Goal: Task Accomplishment & Management: Use online tool/utility

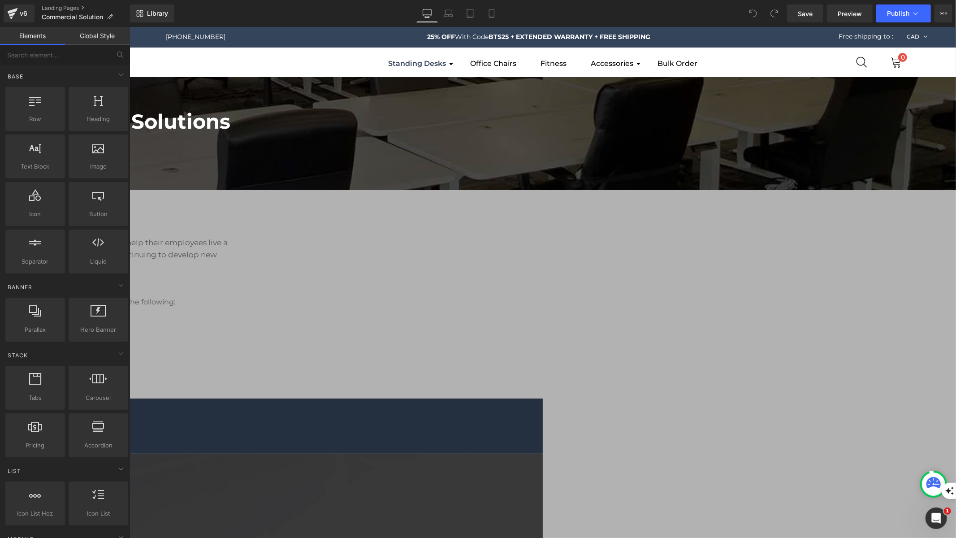
click at [230, 133] on b "MotionGrey Commercial Solutions" at bounding box center [49, 121] width 362 height 25
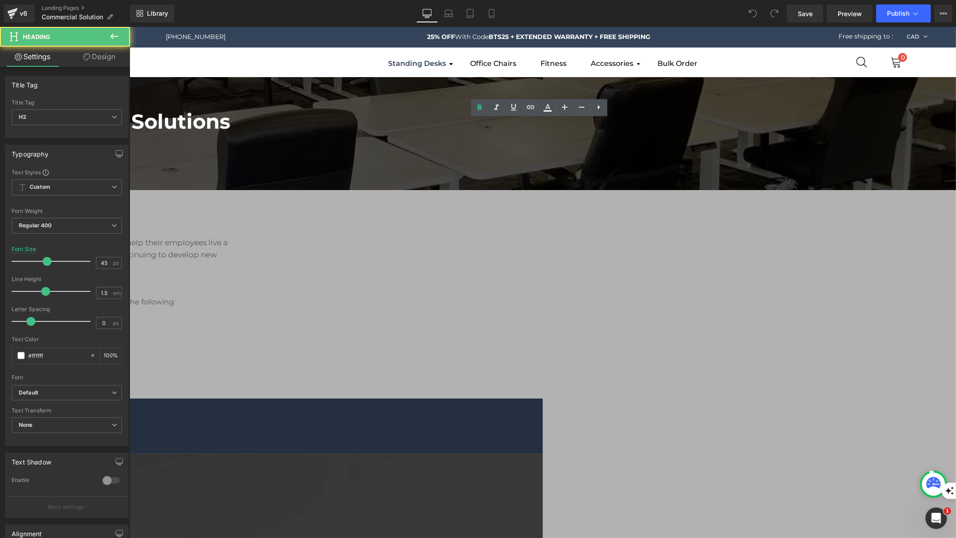
click at [243, 165] on div at bounding box center [542, 281] width 827 height 511
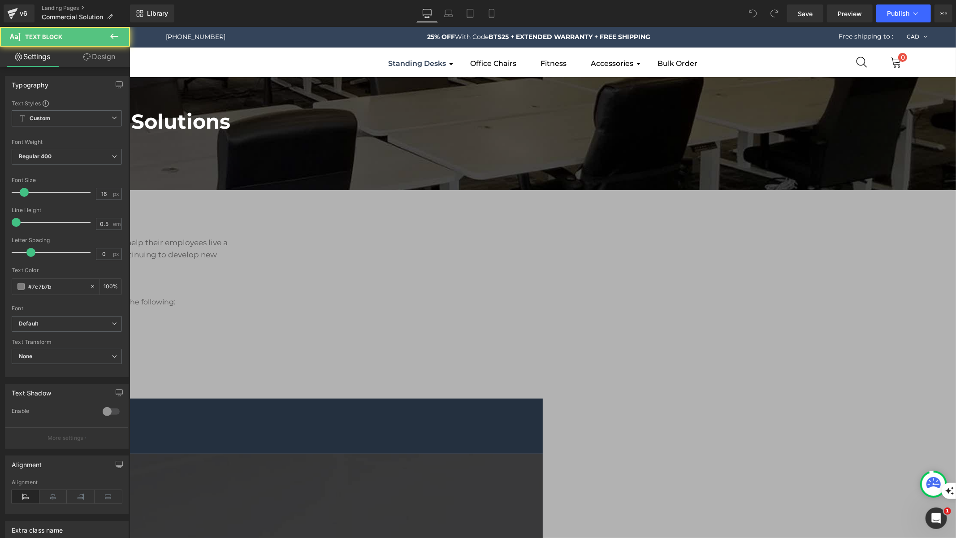
click at [213, 149] on p "(ADD TEXT HERE: 500+ OFFICE" at bounding box center [336, 145] width 1240 height 9
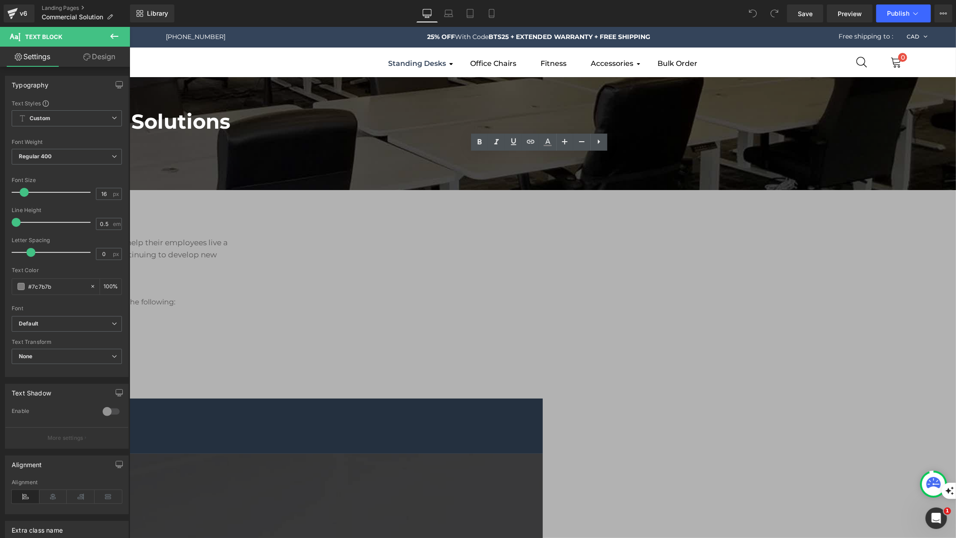
click at [402, 196] on div at bounding box center [542, 281] width 827 height 511
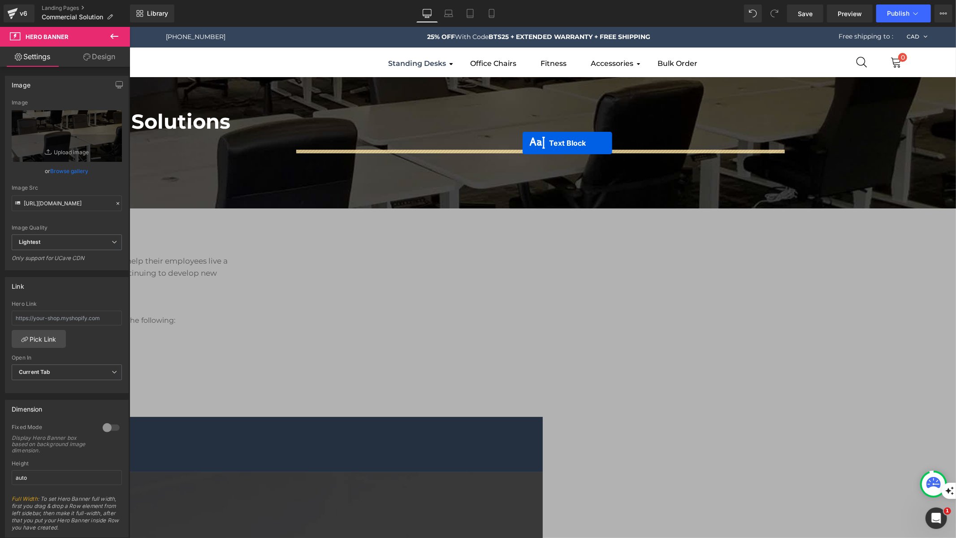
drag, startPoint x: 517, startPoint y: 156, endPoint x: 522, endPoint y: 143, distance: 14.1
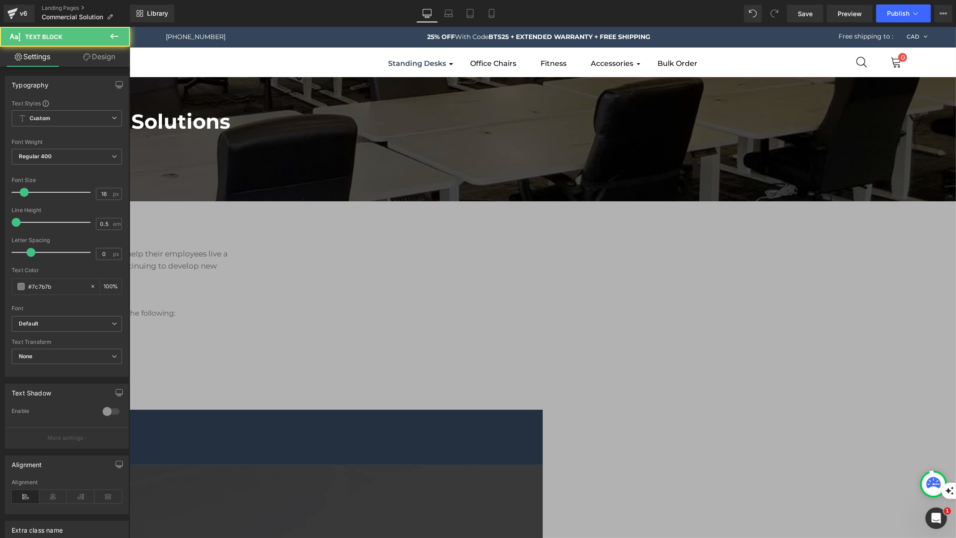
click at [357, 147] on p "(ADD TEXT HERE: 500+ OFFICE" at bounding box center [119, 143] width 502 height 9
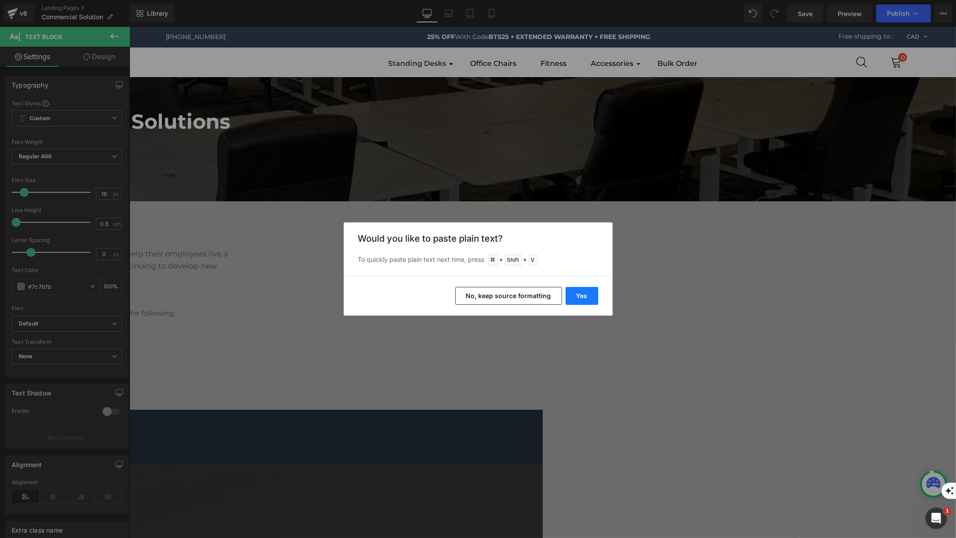
click at [581, 297] on button "Yes" at bounding box center [582, 296] width 33 height 18
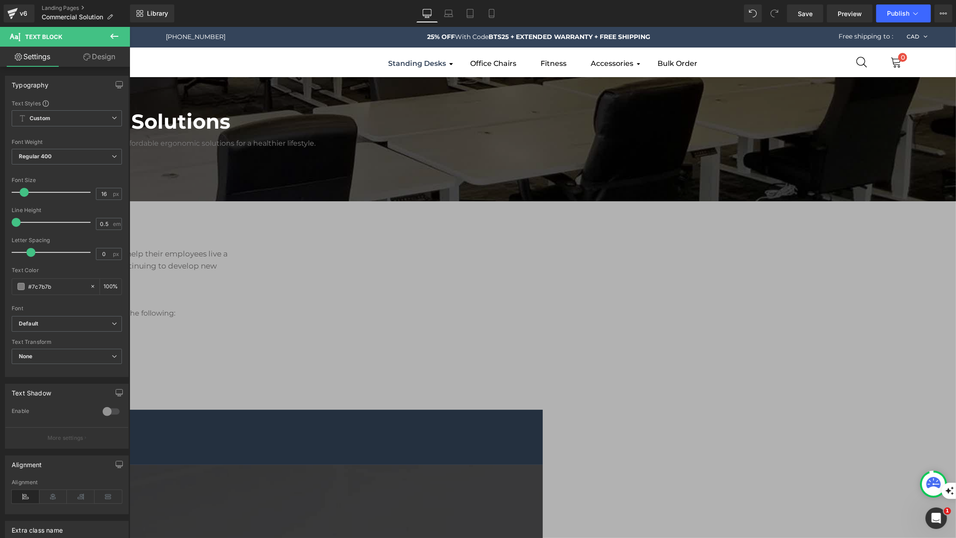
click at [129, 26] on icon at bounding box center [129, 26] width 0 height 0
click at [370, 147] on p "Serving 500+ Canadian offices, MotionGrey enhances workspaces with affordable e…" at bounding box center [119, 143] width 502 height 9
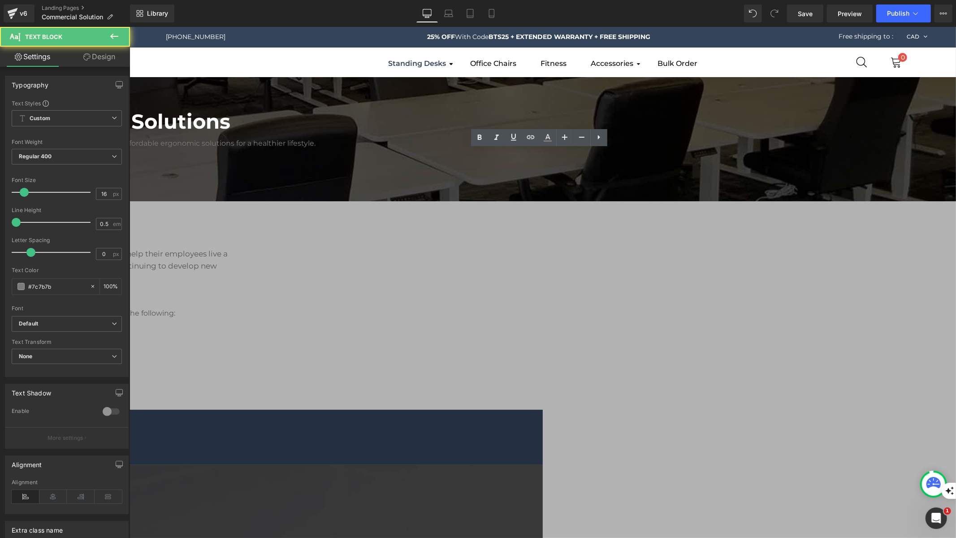
click at [370, 147] on p "Serving 500+ Canadian offices, MotionGrey enhances workspaces with affordable e…" at bounding box center [119, 143] width 502 height 9
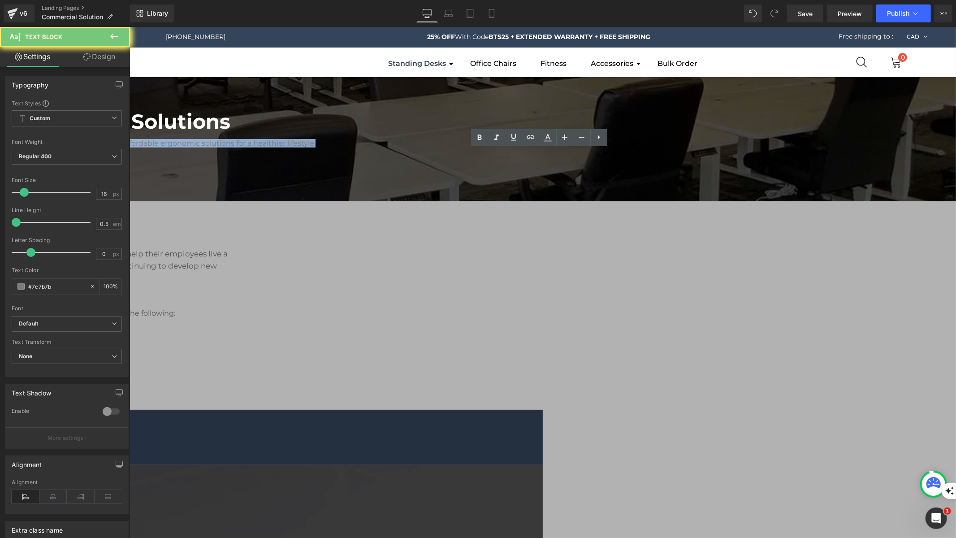
click at [370, 147] on p "Serving 500+ Canadian offices, MotionGrey enhances workspaces with affordable e…" at bounding box center [119, 143] width 502 height 9
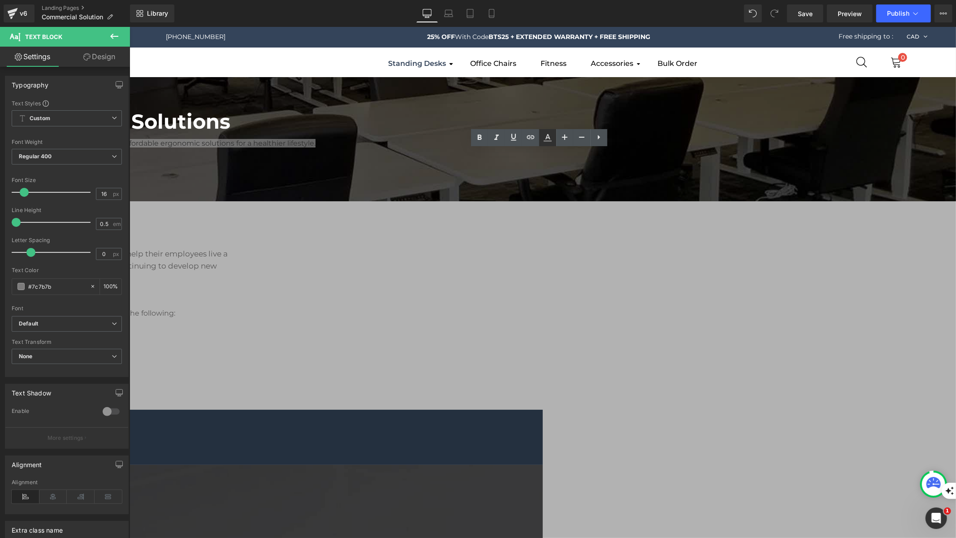
click at [545, 139] on icon at bounding box center [548, 137] width 11 height 11
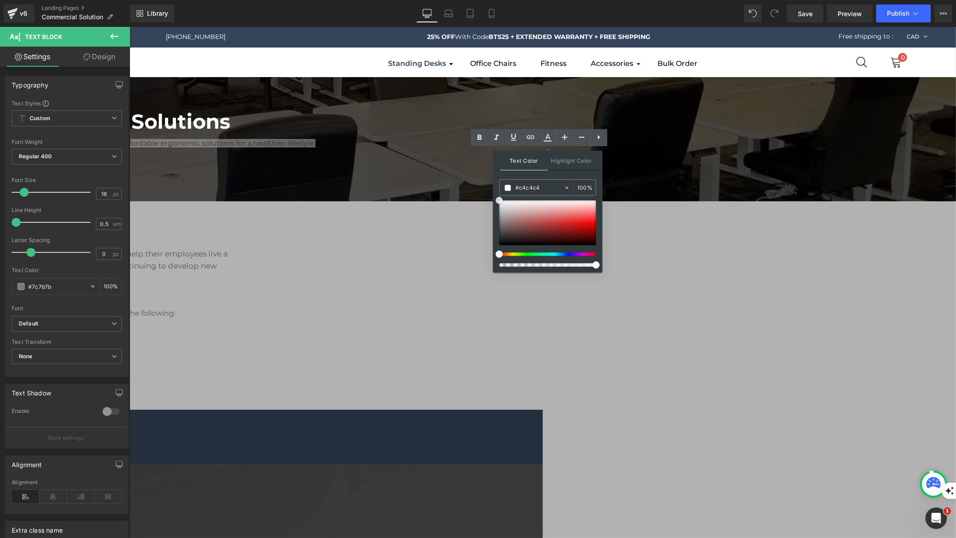
type input "#ffffff"
drag, startPoint x: 497, startPoint y: 221, endPoint x: 278, endPoint y: 146, distance: 231.1
click at [497, 185] on div "Text Color Highlight Color rgba(255, 255, 255, 1) #ffffff 100 % transparent tra…" at bounding box center [547, 212] width 109 height 122
click at [376, 169] on div at bounding box center [542, 281] width 827 height 511
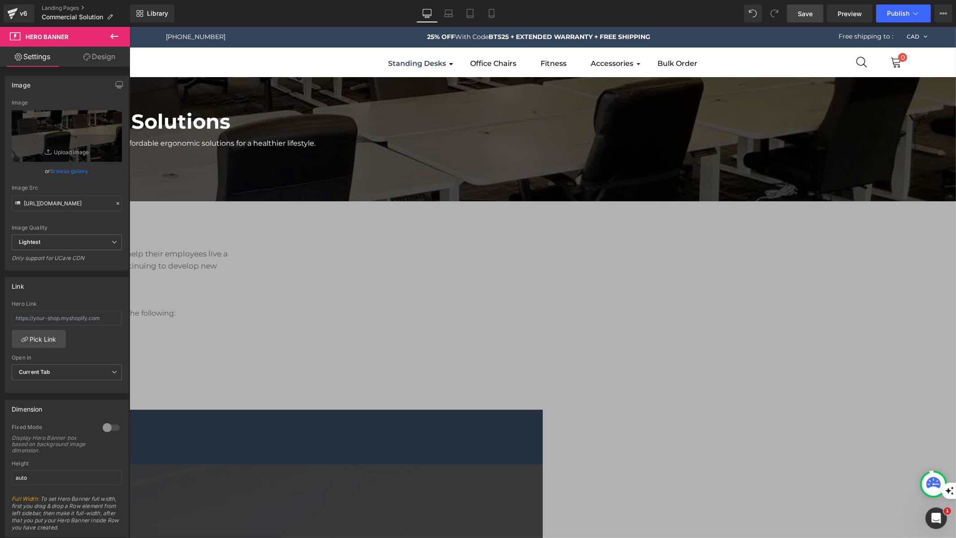
click at [803, 12] on span "Save" at bounding box center [805, 13] width 15 height 9
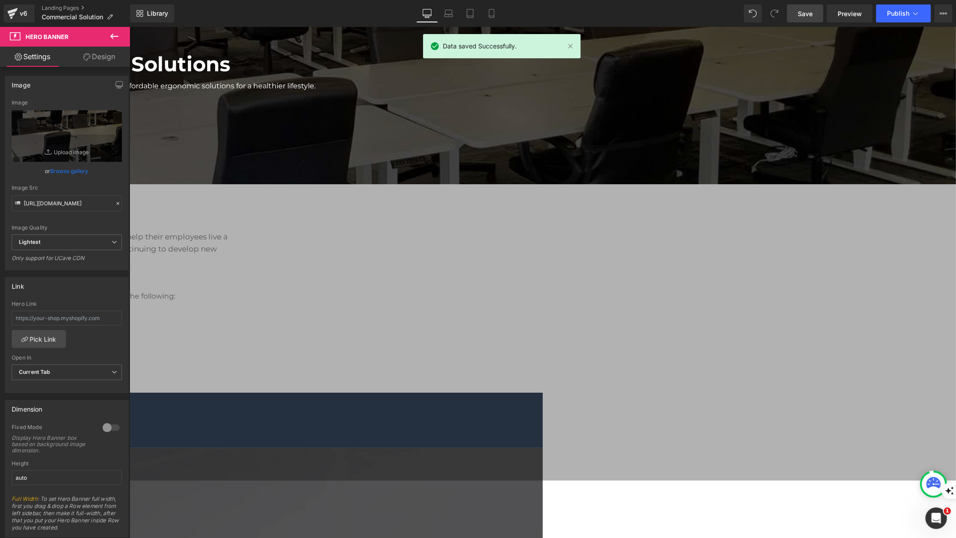
scroll to position [73, 0]
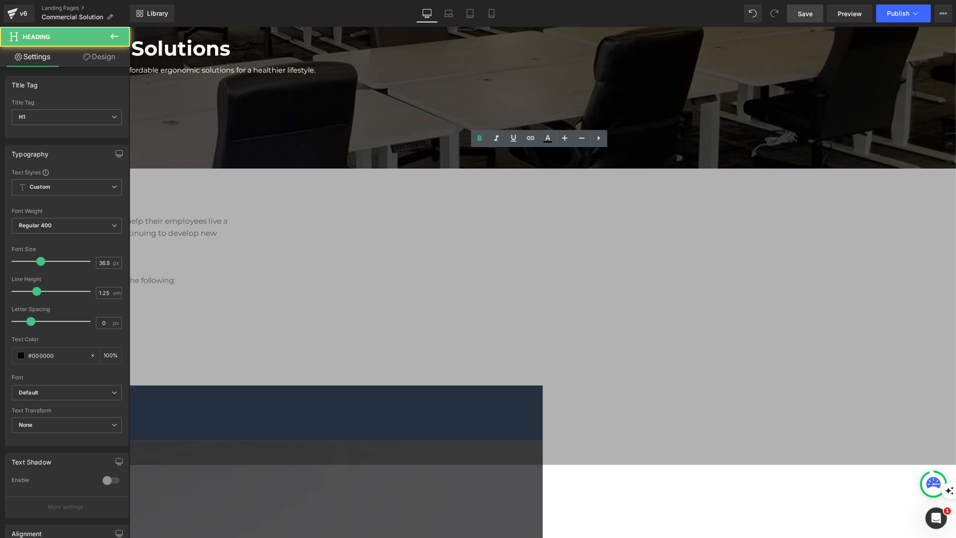
paste div
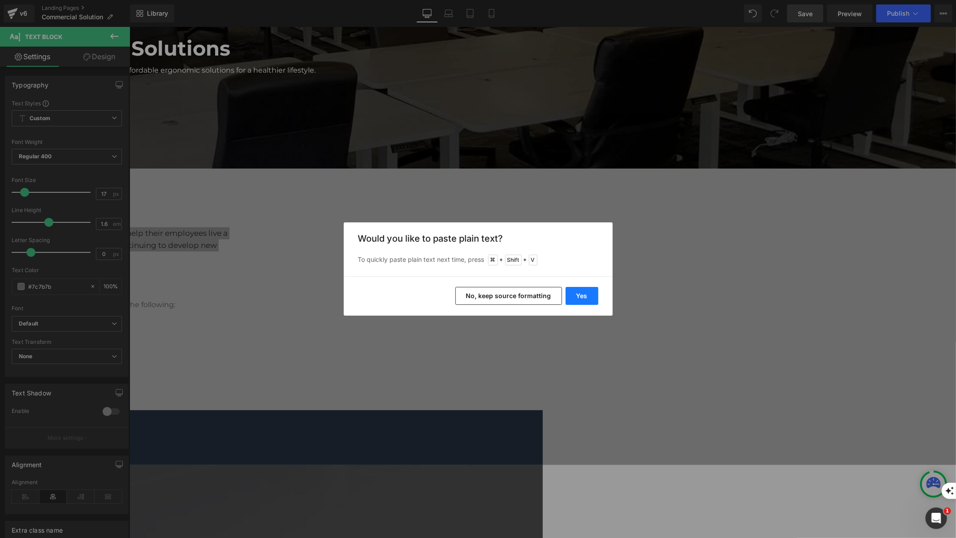
click at [578, 300] on button "Yes" at bounding box center [582, 296] width 33 height 18
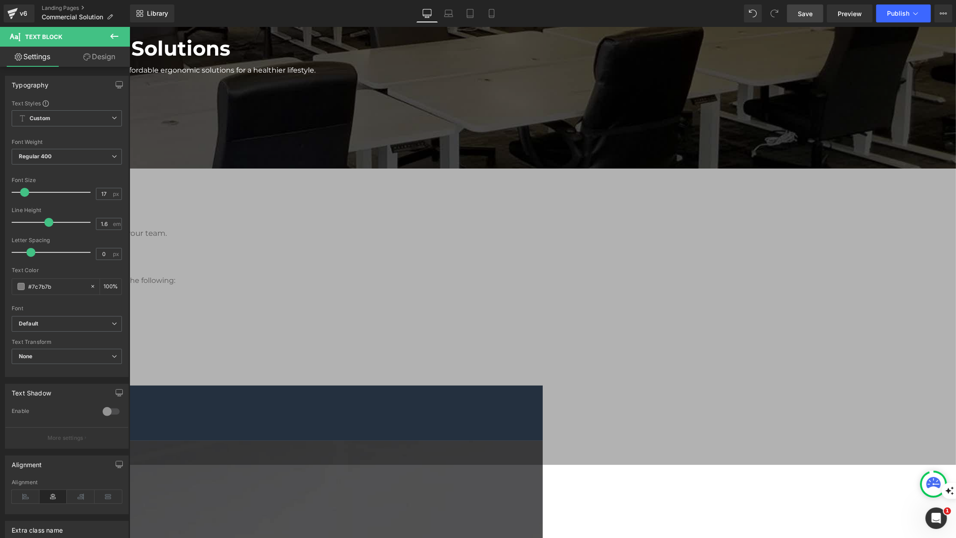
click at [91, 63] on link "Design" at bounding box center [99, 57] width 65 height 20
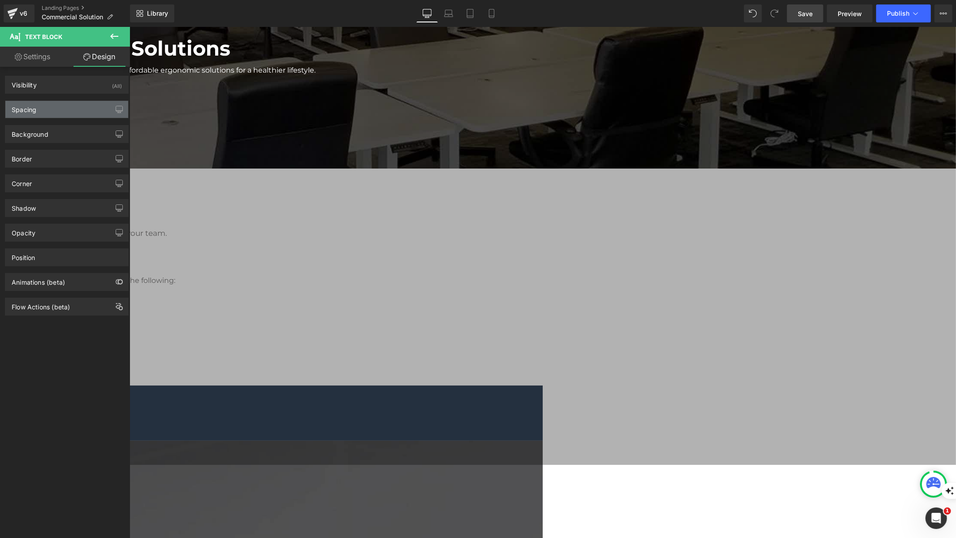
click at [83, 104] on div "Spacing" at bounding box center [66, 109] width 123 height 17
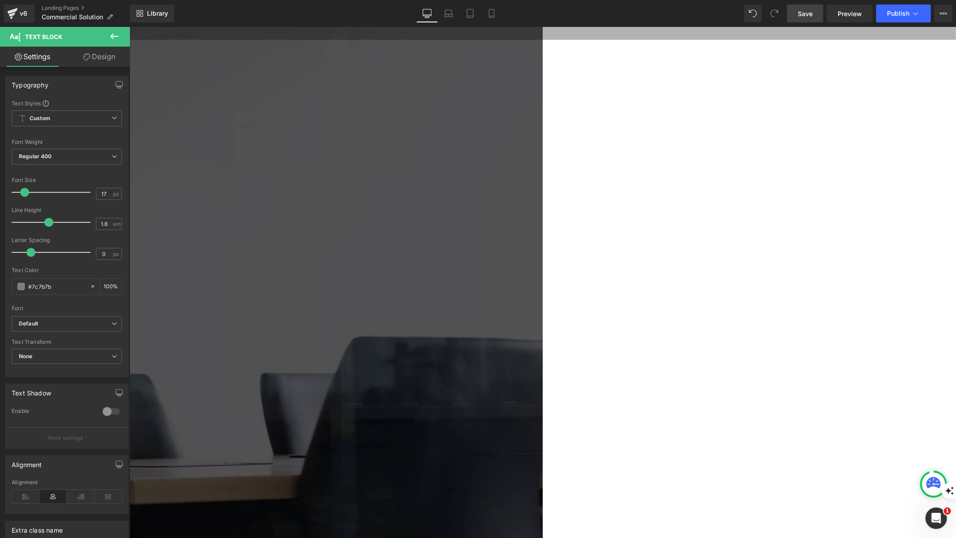
scroll to position [0, 0]
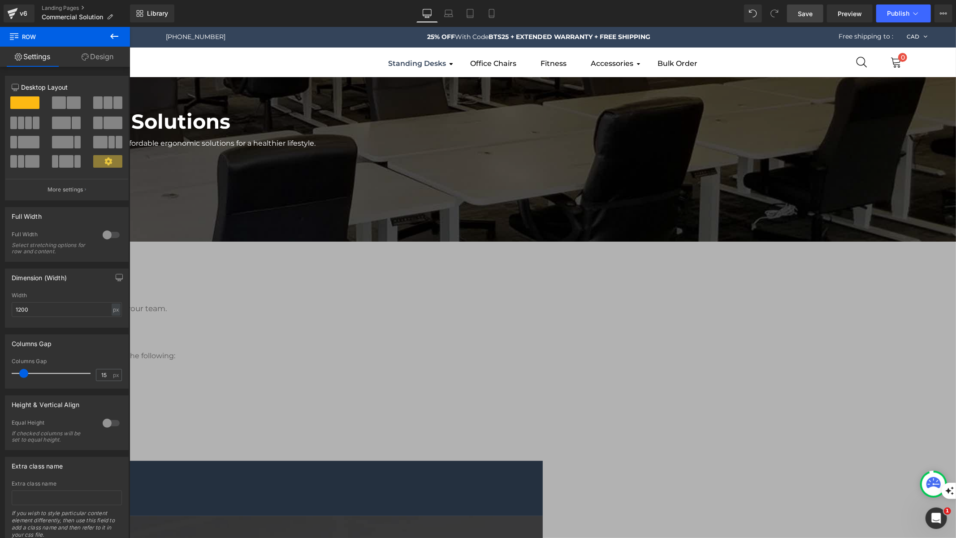
click at [129, 26] on icon at bounding box center [129, 26] width 0 height 0
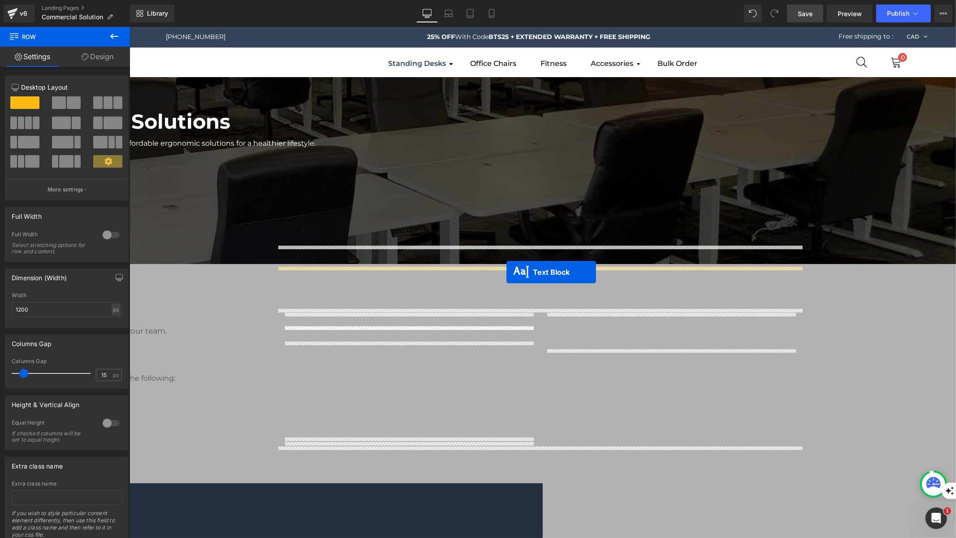
drag, startPoint x: 525, startPoint y: 159, endPoint x: 506, endPoint y: 272, distance: 114.1
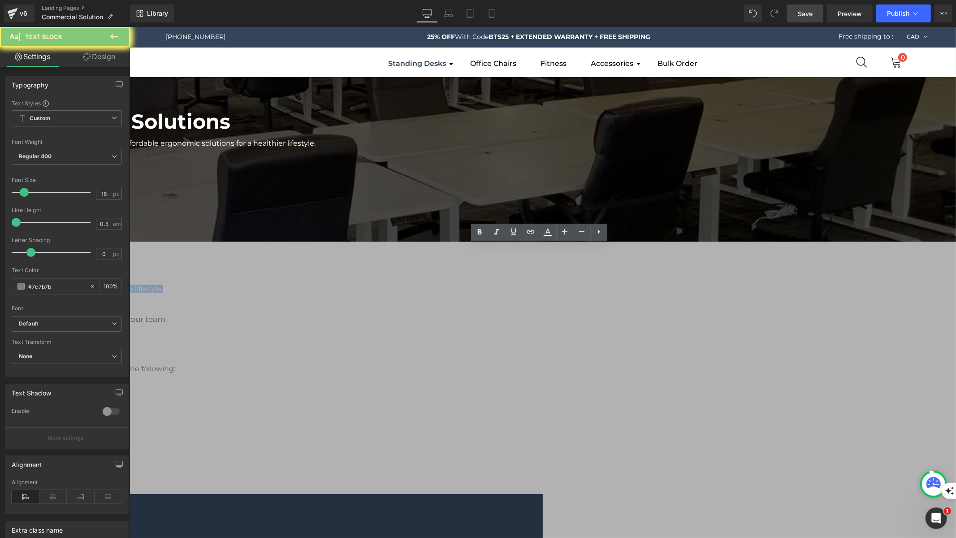
click at [547, 238] on link at bounding box center [547, 232] width 17 height 17
type input "100"
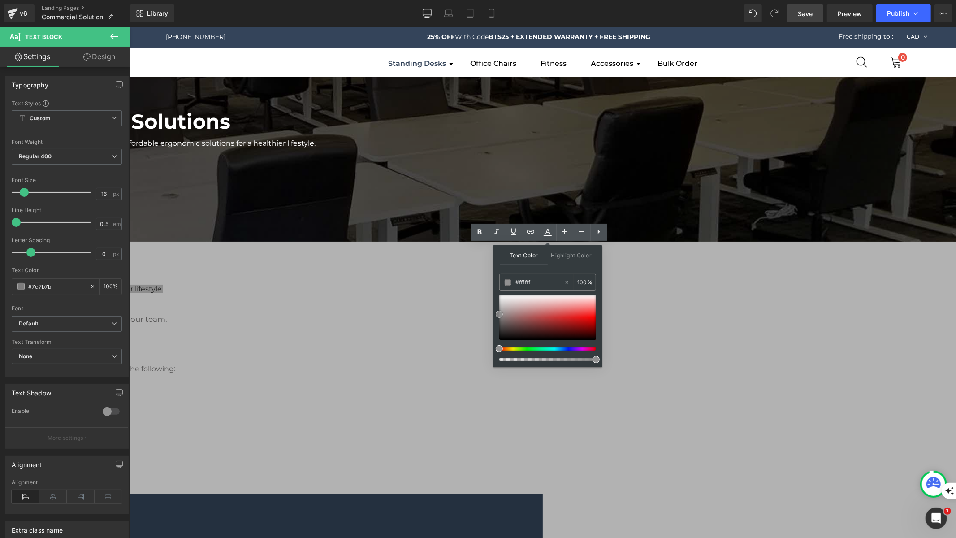
type input "#919191"
click at [499, 314] on div at bounding box center [547, 317] width 97 height 45
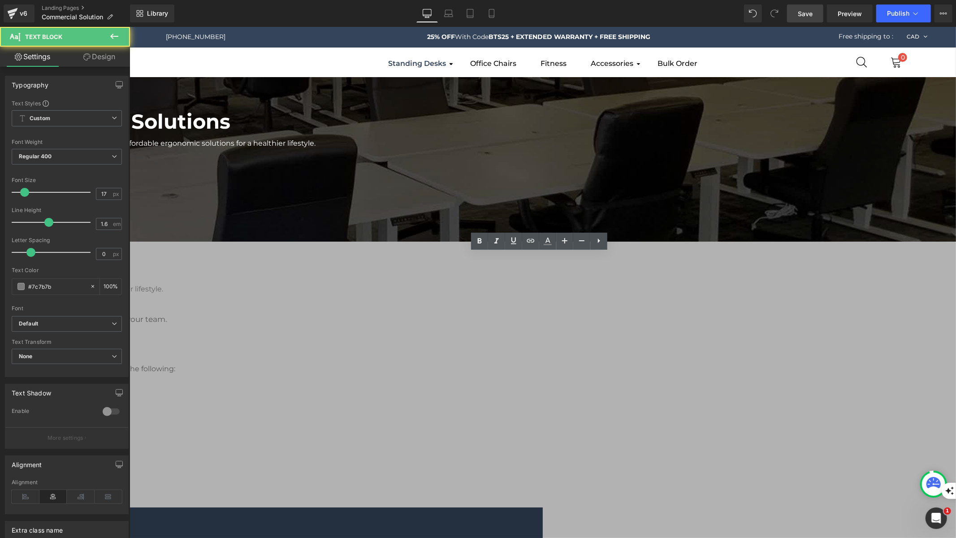
copy p "Request a custom pricing, get product guidance, check shipping timelines, or ex…"
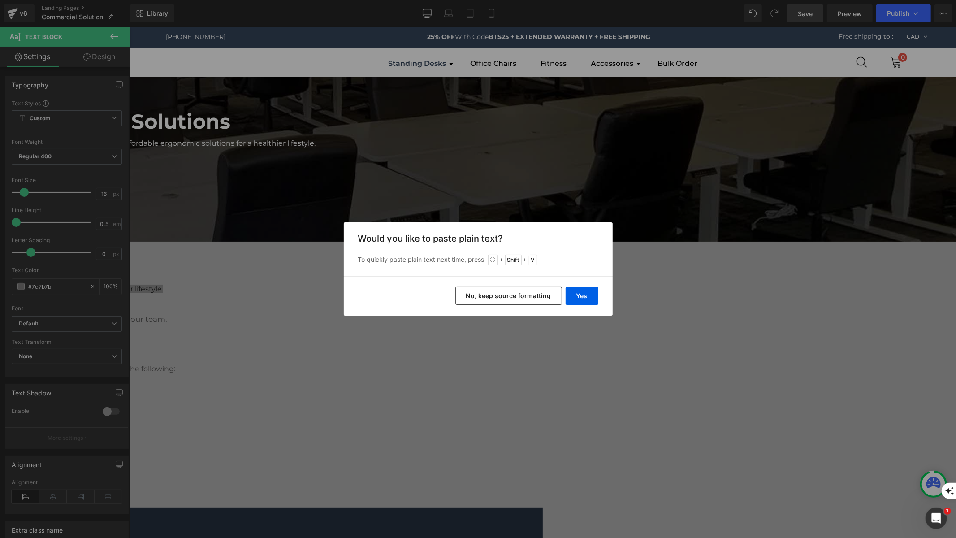
click at [510, 295] on button "No, keep source formatting" at bounding box center [509, 296] width 107 height 18
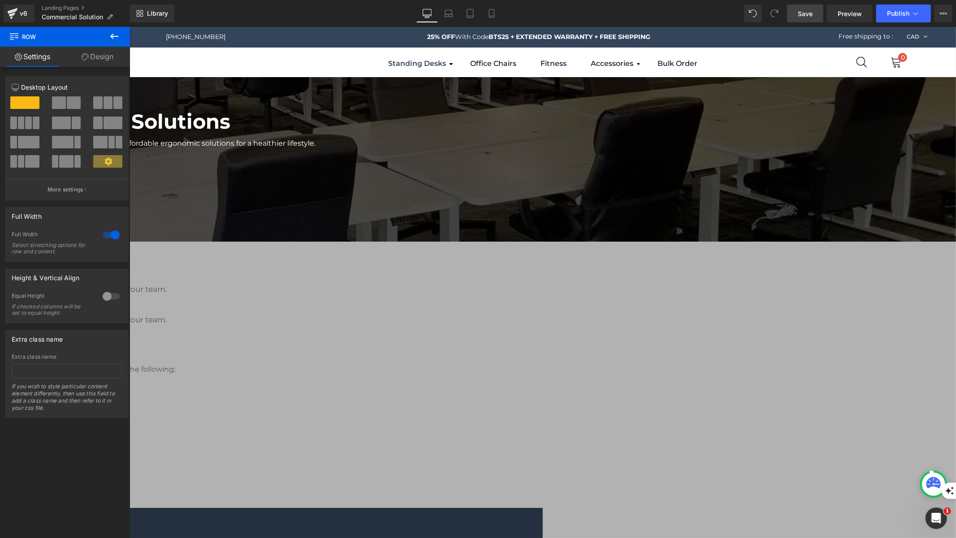
click at [129, 26] on icon at bounding box center [129, 26] width 0 height 0
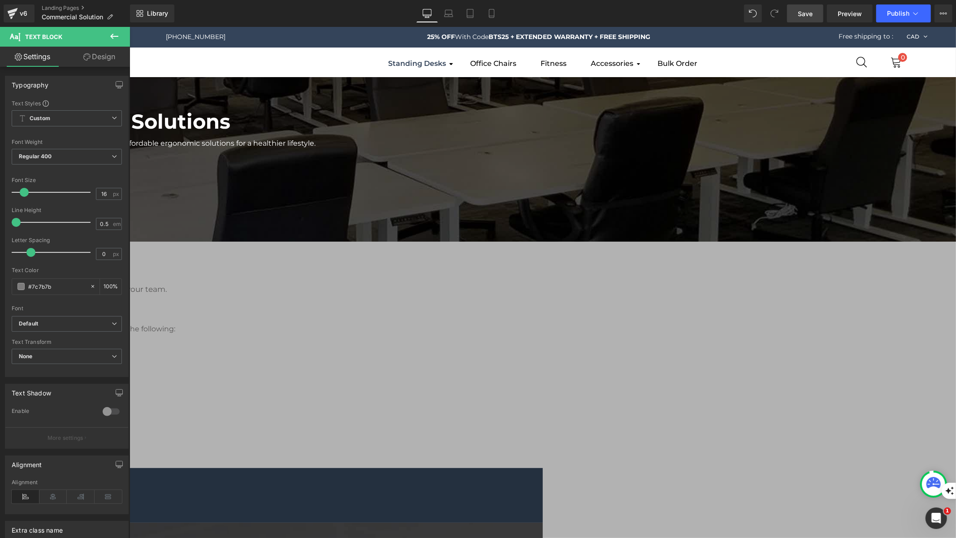
click at [98, 58] on link "Design" at bounding box center [99, 57] width 65 height 20
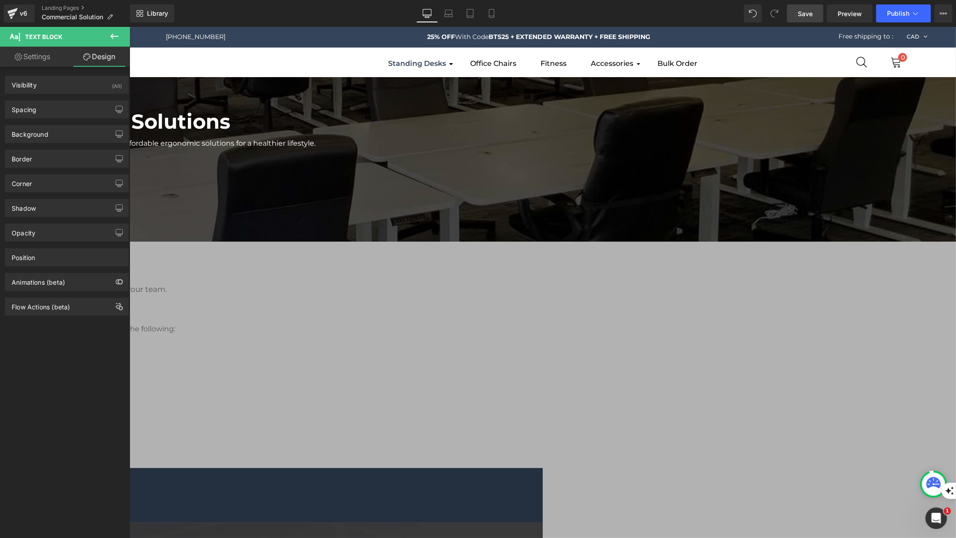
type input "0"
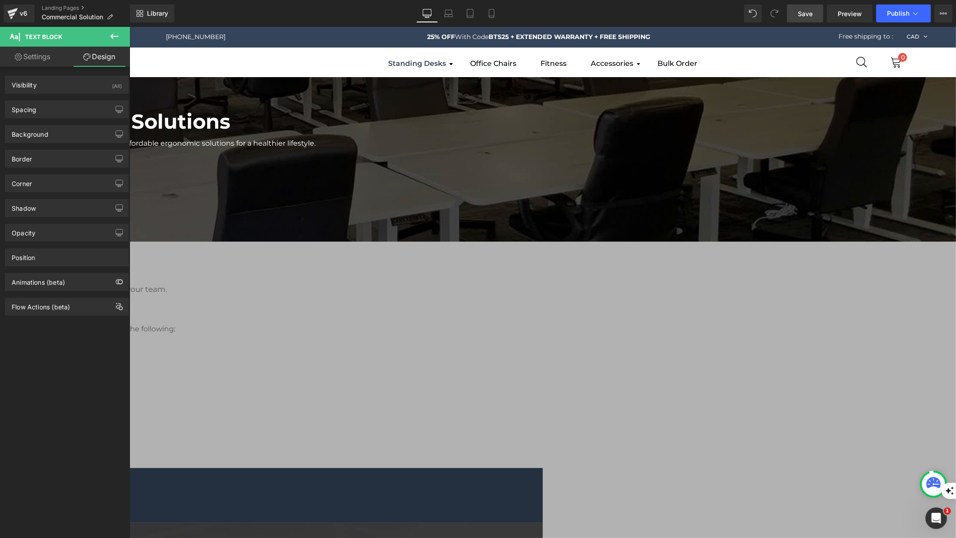
type input "0"
click at [56, 111] on div "Spacing" at bounding box center [66, 109] width 123 height 17
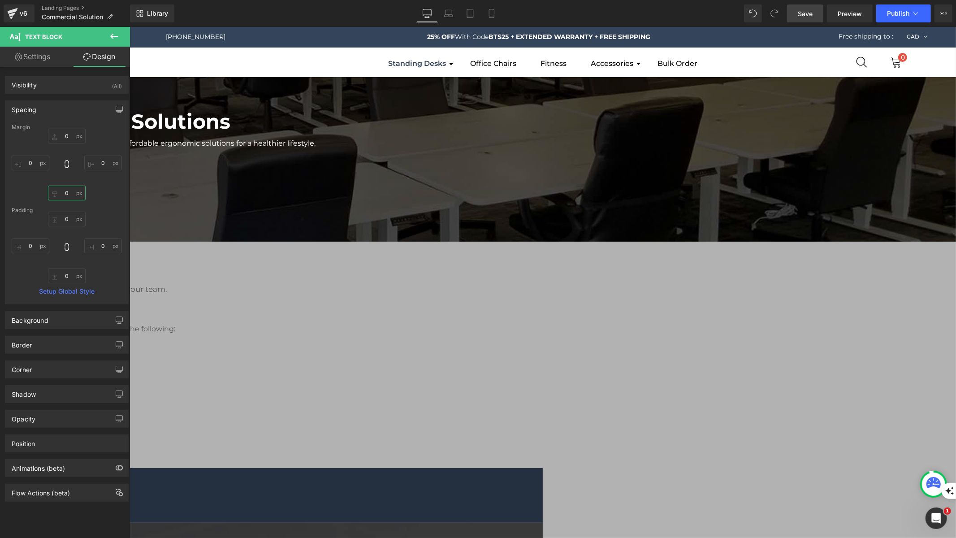
click at [69, 195] on input "0" at bounding box center [67, 193] width 38 height 15
type input "30"
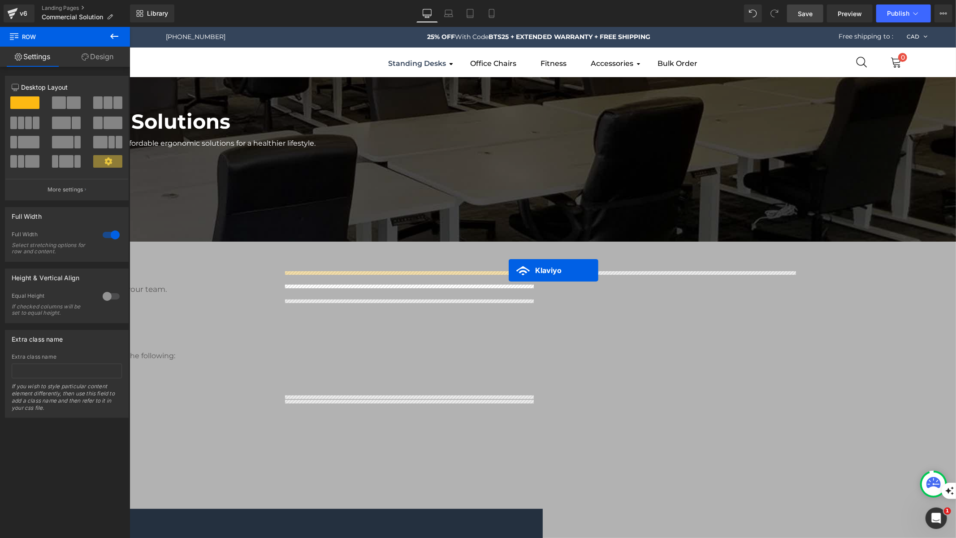
drag, startPoint x: 653, startPoint y: 278, endPoint x: 508, endPoint y: 270, distance: 145.0
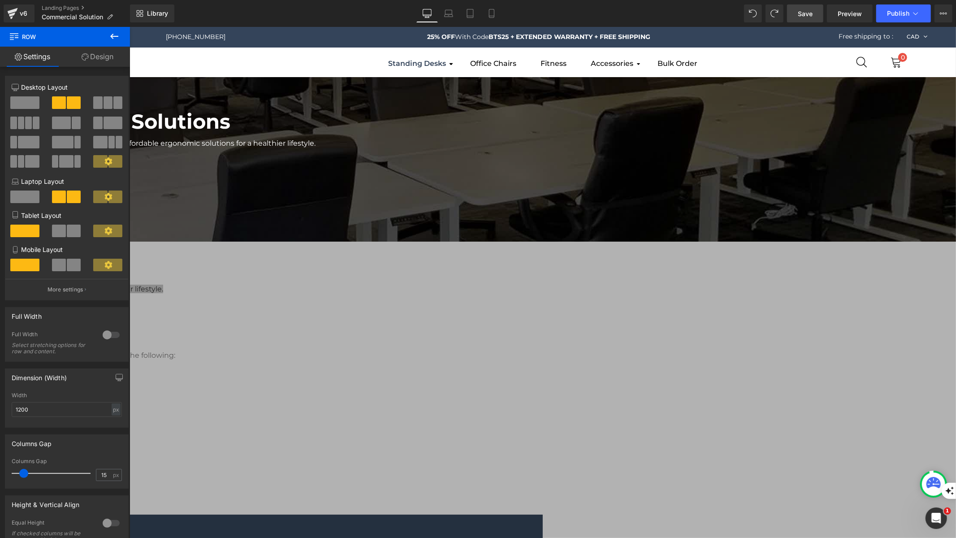
click at [797, 17] on link "Save" at bounding box center [805, 13] width 36 height 18
drag, startPoint x: 158, startPoint y: 127, endPoint x: 149, endPoint y: 162, distance: 36.1
drag, startPoint x: 200, startPoint y: 117, endPoint x: 462, endPoint y: 335, distance: 341.3
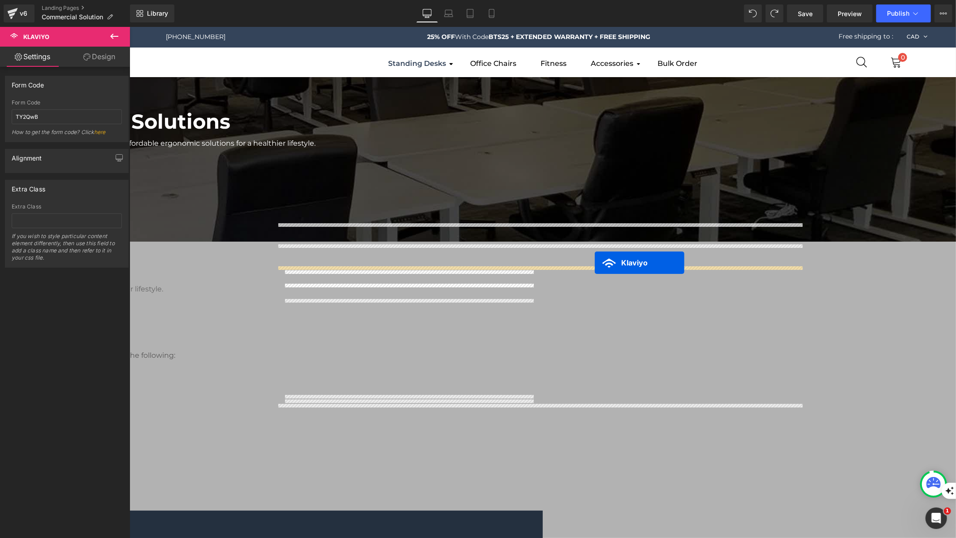
drag, startPoint x: 655, startPoint y: 275, endPoint x: 595, endPoint y: 262, distance: 61.5
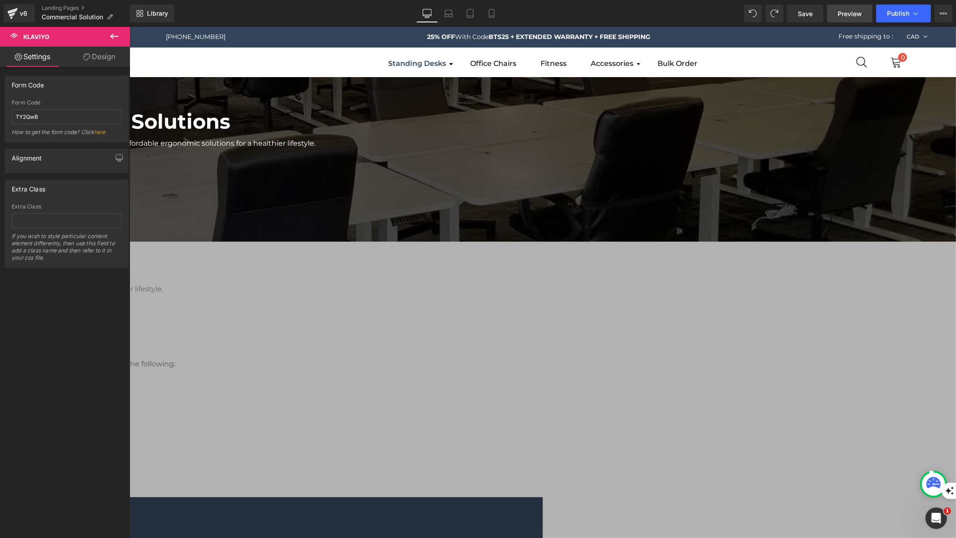
click at [857, 16] on span "Preview" at bounding box center [850, 13] width 24 height 9
click at [798, 17] on link "Save" at bounding box center [805, 13] width 36 height 18
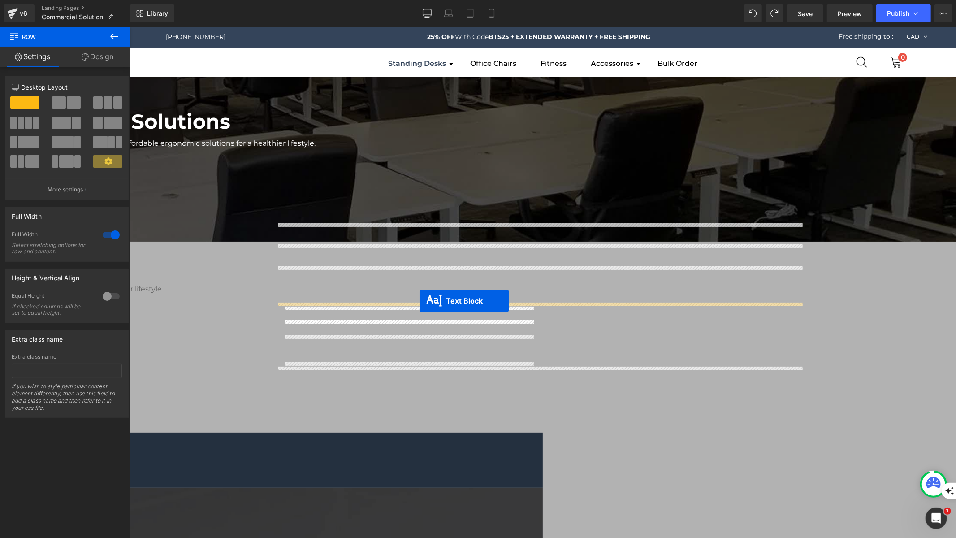
drag, startPoint x: 382, startPoint y: 396, endPoint x: 419, endPoint y: 300, distance: 103.1
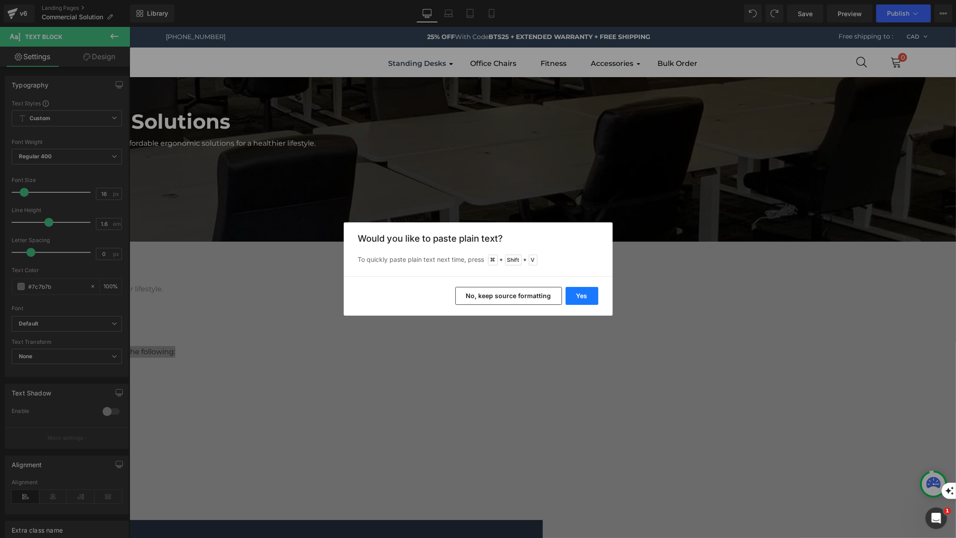
click at [580, 299] on button "Yes" at bounding box center [582, 296] width 33 height 18
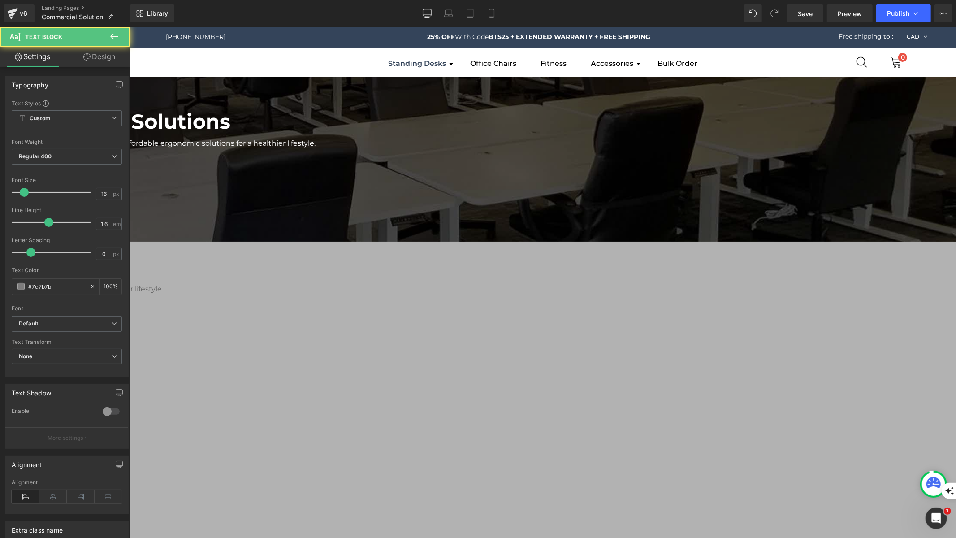
drag, startPoint x: 444, startPoint y: 392, endPoint x: 272, endPoint y: 387, distance: 172.7
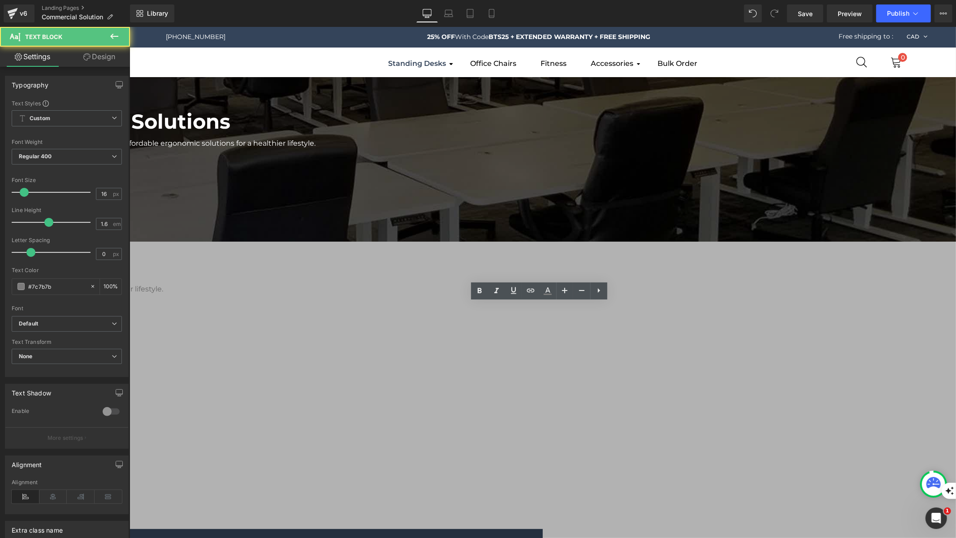
click at [484, 293] on icon at bounding box center [479, 291] width 11 height 11
click at [561, 290] on icon at bounding box center [565, 290] width 11 height 11
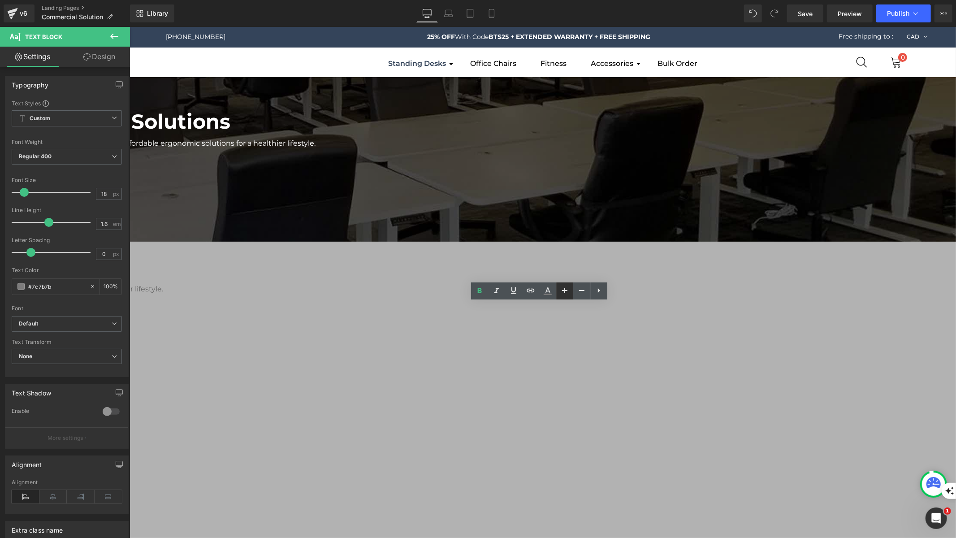
click at [561, 290] on icon at bounding box center [565, 290] width 11 height 11
click at [579, 291] on icon at bounding box center [582, 290] width 11 height 11
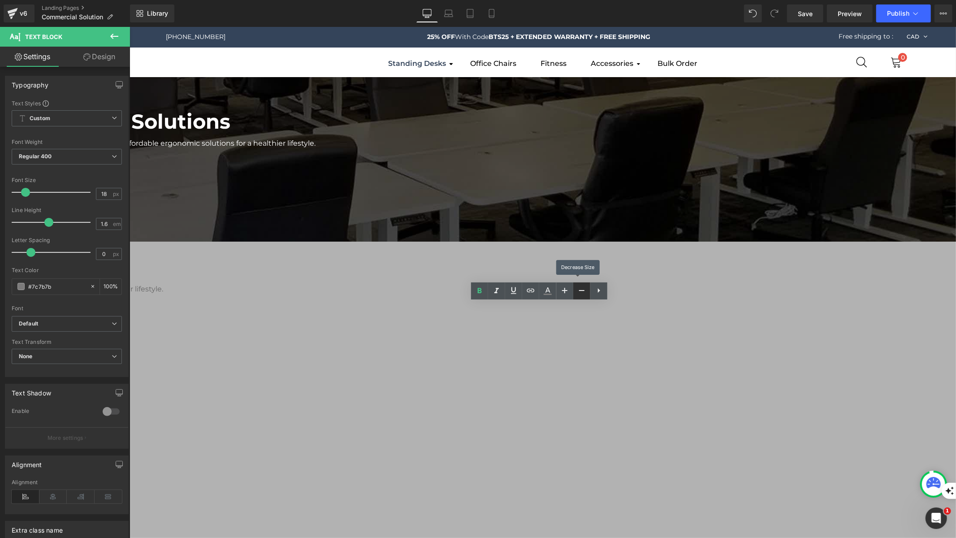
type input "16"
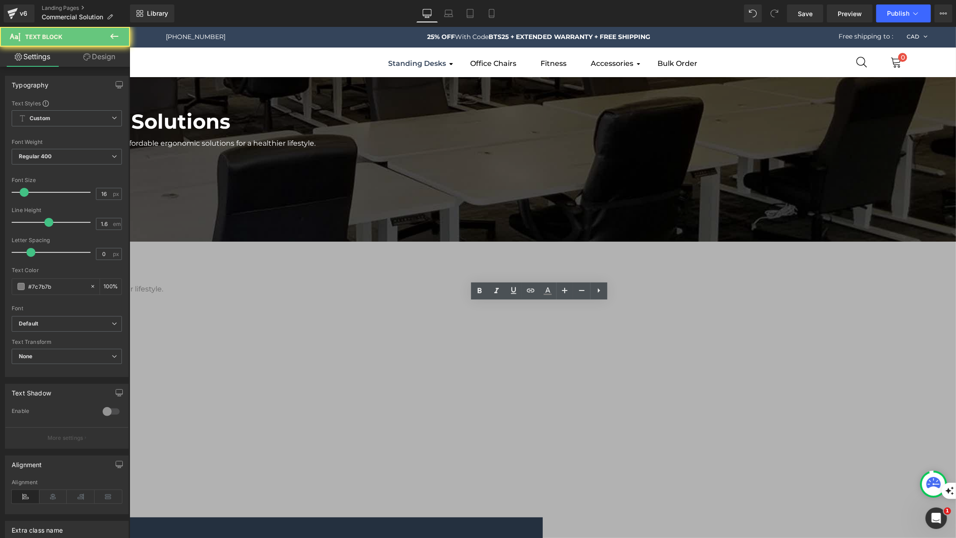
click at [486, 291] on link at bounding box center [479, 290] width 17 height 17
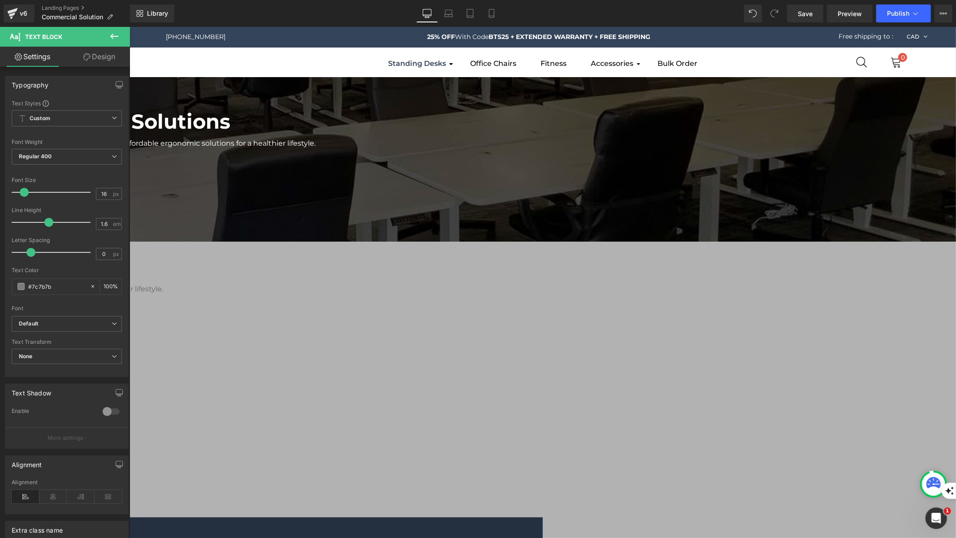
click at [122, 37] on button at bounding box center [114, 37] width 31 height 20
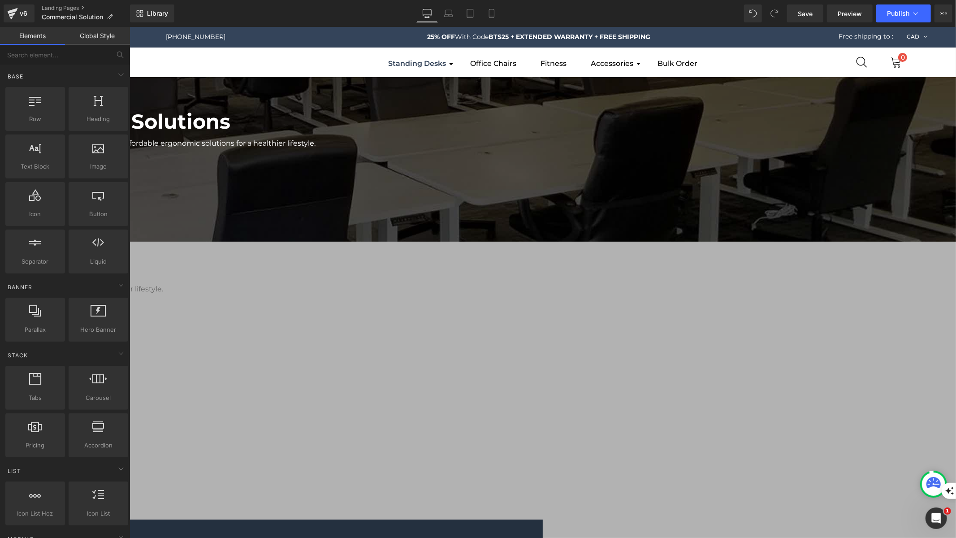
click at [129, 26] on icon at bounding box center [129, 26] width 0 height 0
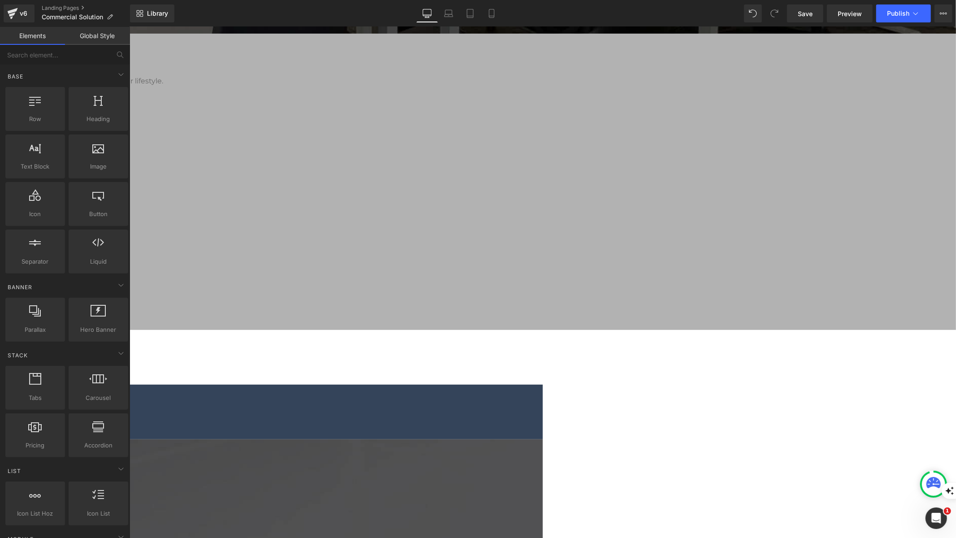
scroll to position [213, 0]
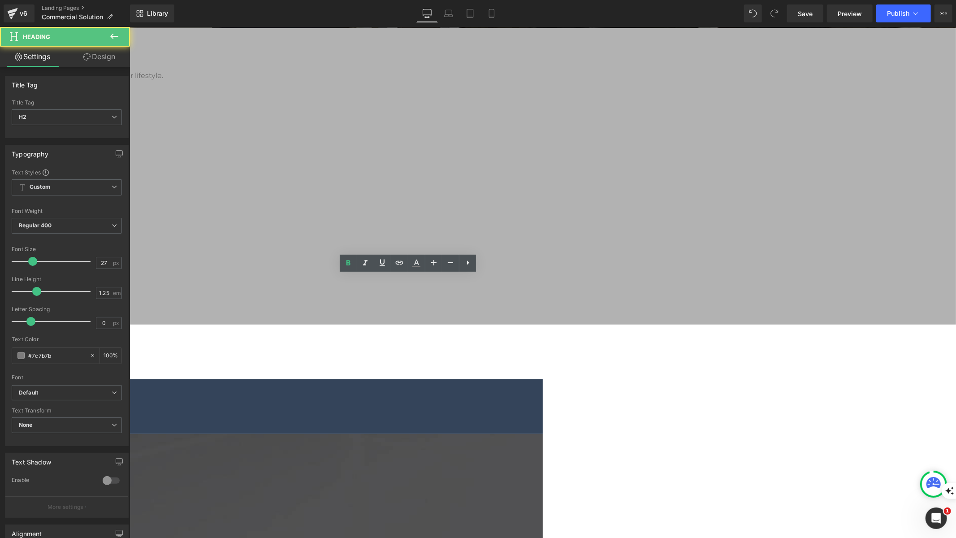
click at [246, 272] on div "MotionGrey Commercial Solutions Heading Serving 500+ Canadian offices, MotionGr…" at bounding box center [336, 513] width 1240 height 1300
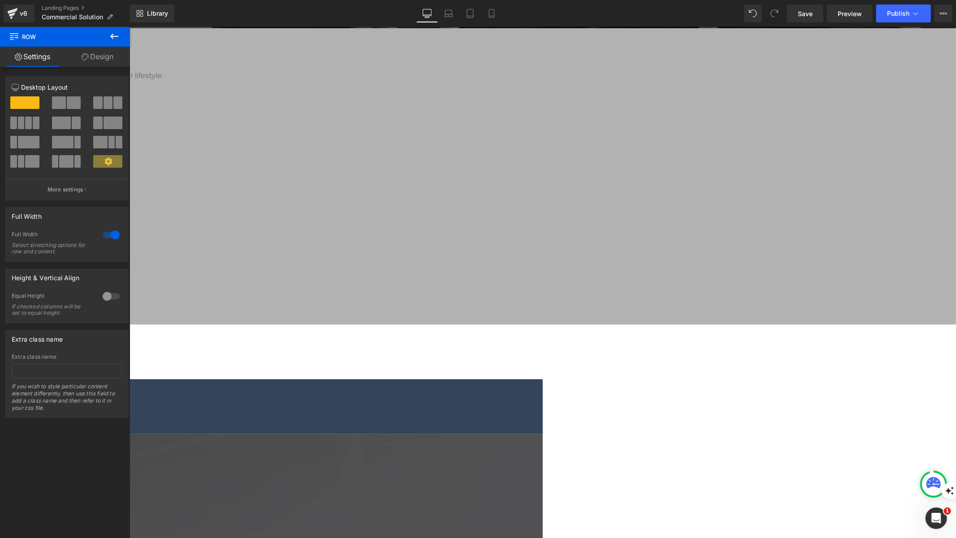
click at [129, 26] on icon at bounding box center [129, 26] width 0 height 0
click at [129, 26] on link at bounding box center [129, 26] width 0 height 0
click at [129, 26] on icon at bounding box center [129, 26] width 0 height 0
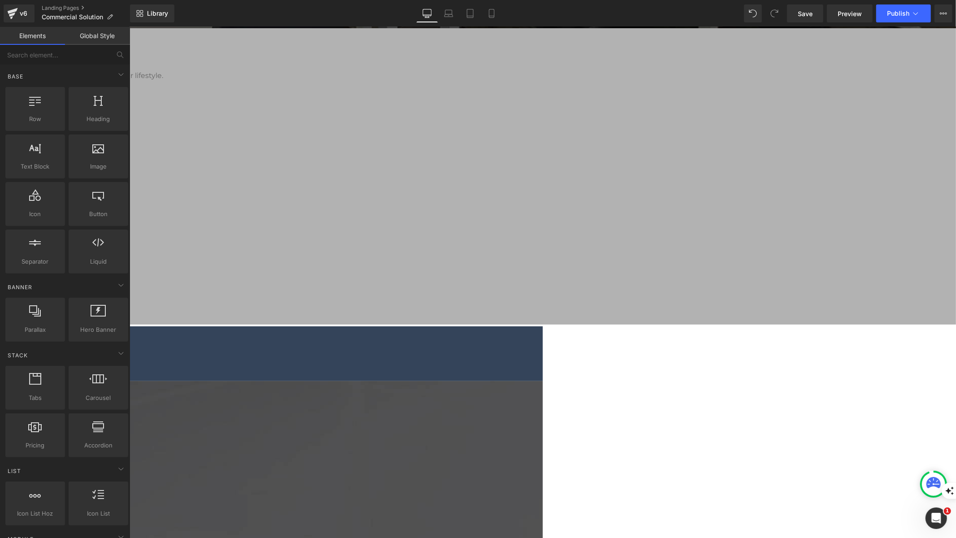
scroll to position [0, 0]
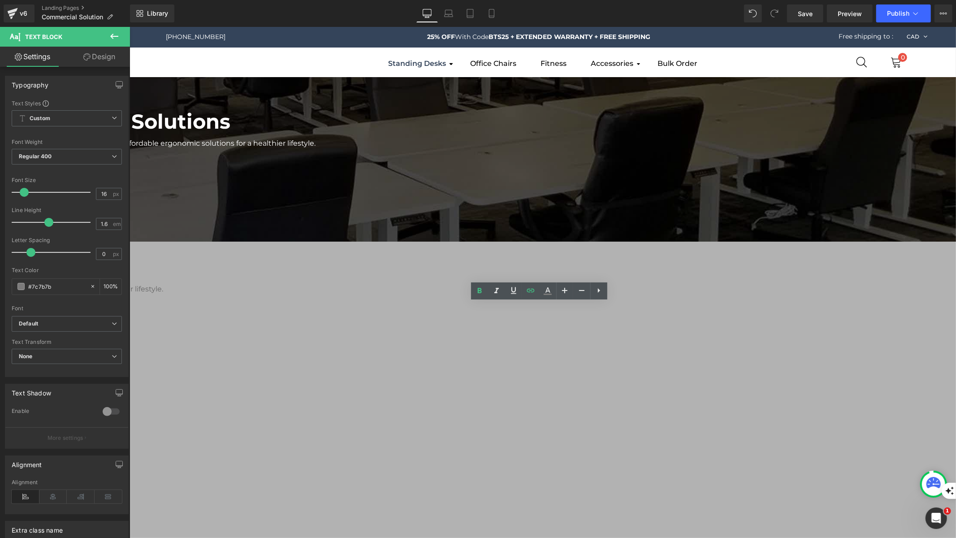
drag, startPoint x: 423, startPoint y: 384, endPoint x: 266, endPoint y: 347, distance: 160.7
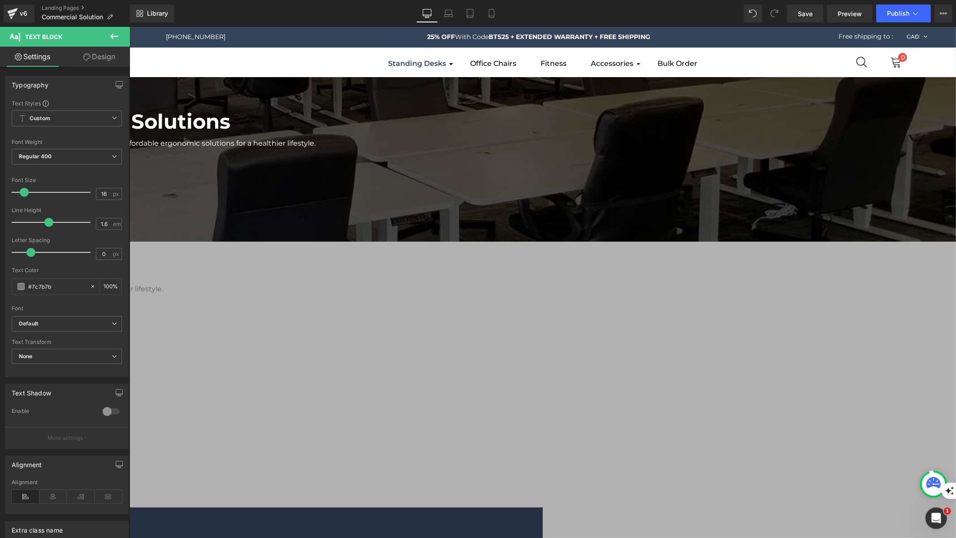
click at [109, 41] on icon at bounding box center [114, 36] width 11 height 11
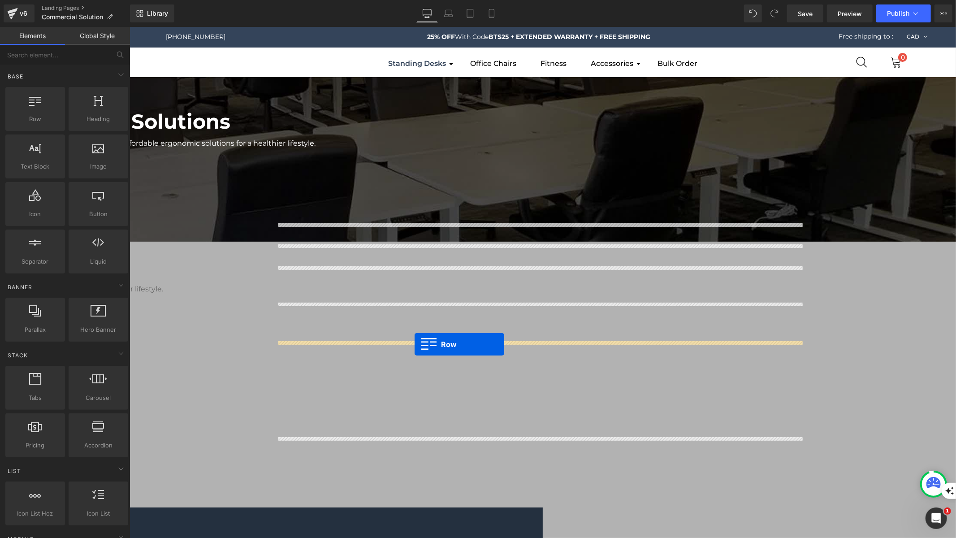
drag, startPoint x: 164, startPoint y: 138, endPoint x: 414, endPoint y: 344, distance: 324.6
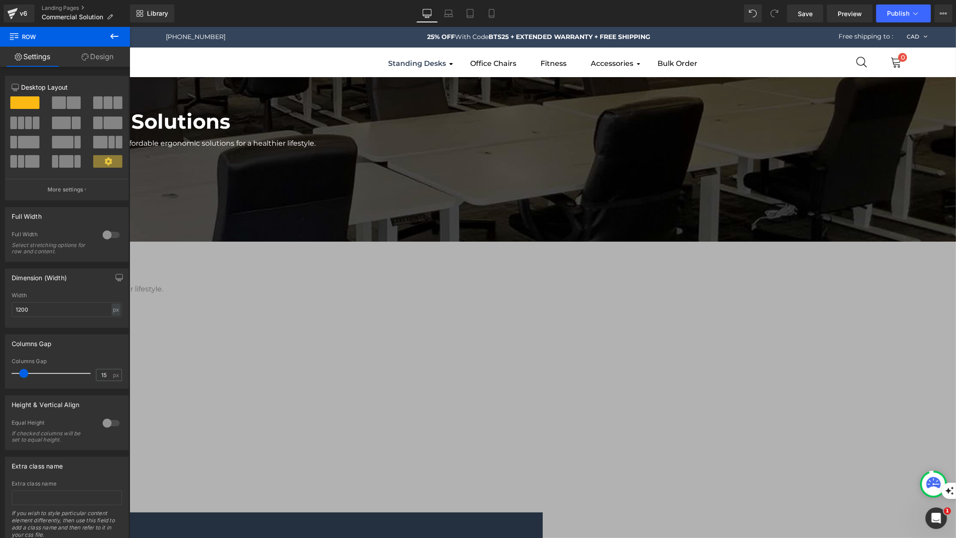
click at [104, 107] on span at bounding box center [108, 102] width 9 height 13
click at [105, 97] on span at bounding box center [108, 102] width 9 height 13
click at [105, 102] on span at bounding box center [108, 102] width 9 height 13
drag, startPoint x: 234, startPoint y: 129, endPoint x: 146, endPoint y: 142, distance: 88.9
click at [96, 105] on span at bounding box center [97, 102] width 9 height 13
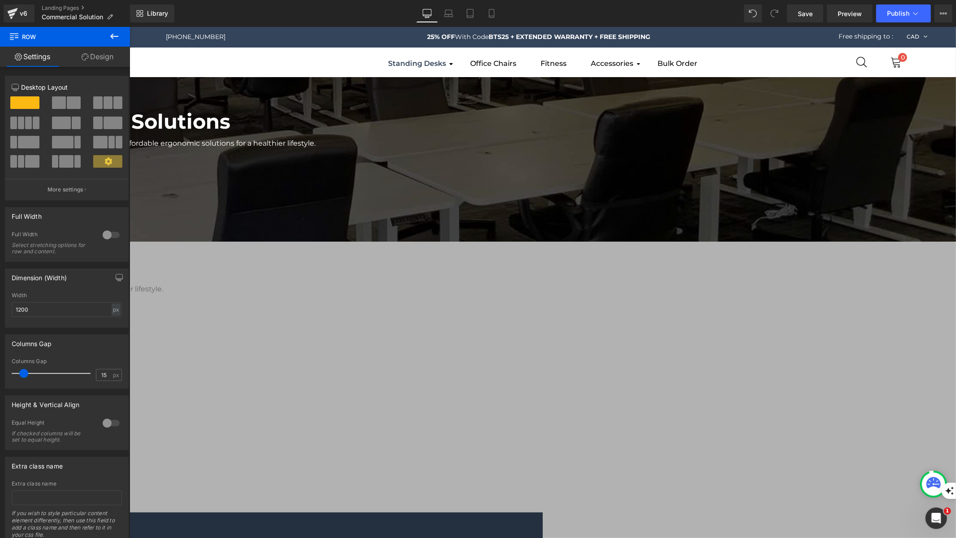
click at [104, 107] on span at bounding box center [108, 102] width 9 height 13
click at [102, 112] on div at bounding box center [108, 105] width 42 height 19
click at [57, 97] on span at bounding box center [59, 102] width 14 height 13
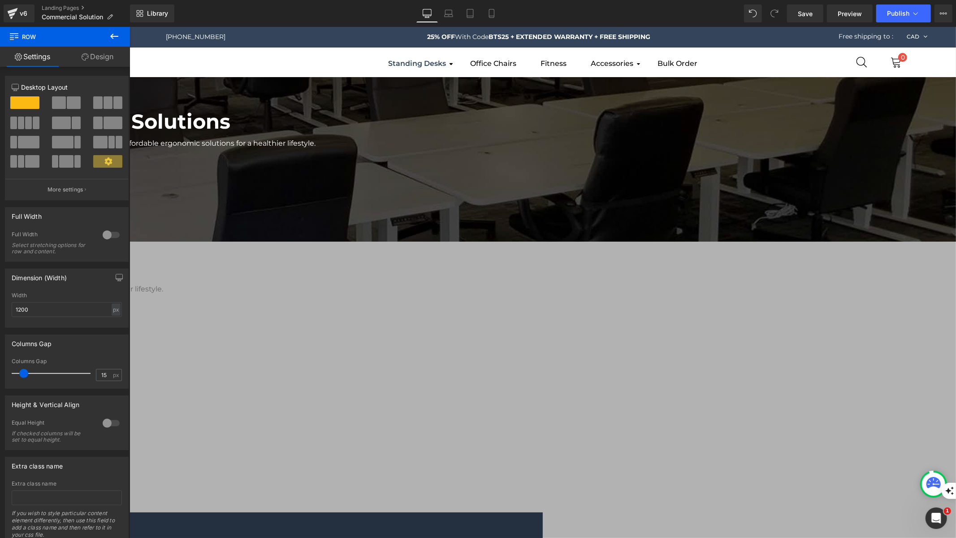
click at [129, 26] on icon at bounding box center [129, 26] width 0 height 0
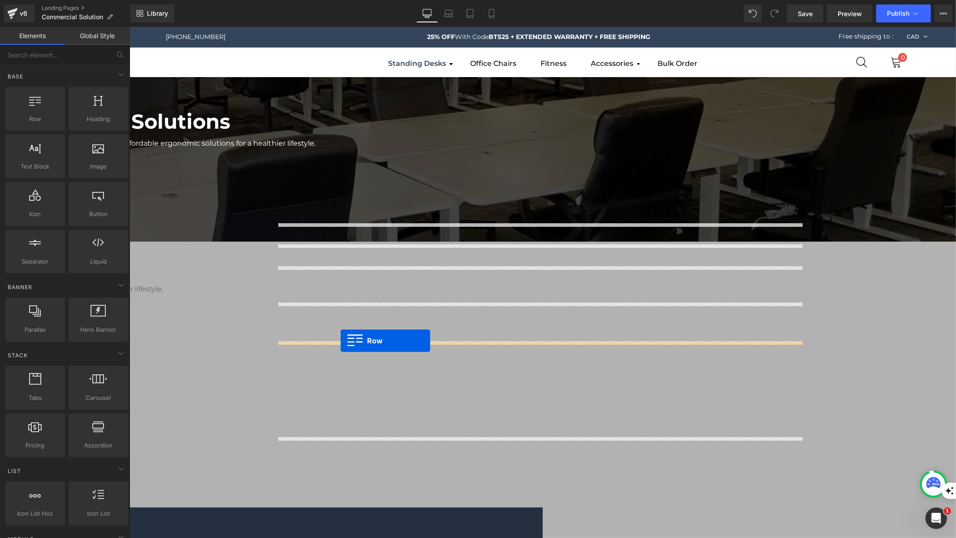
drag, startPoint x: 161, startPoint y: 138, endPoint x: 340, endPoint y: 340, distance: 270.9
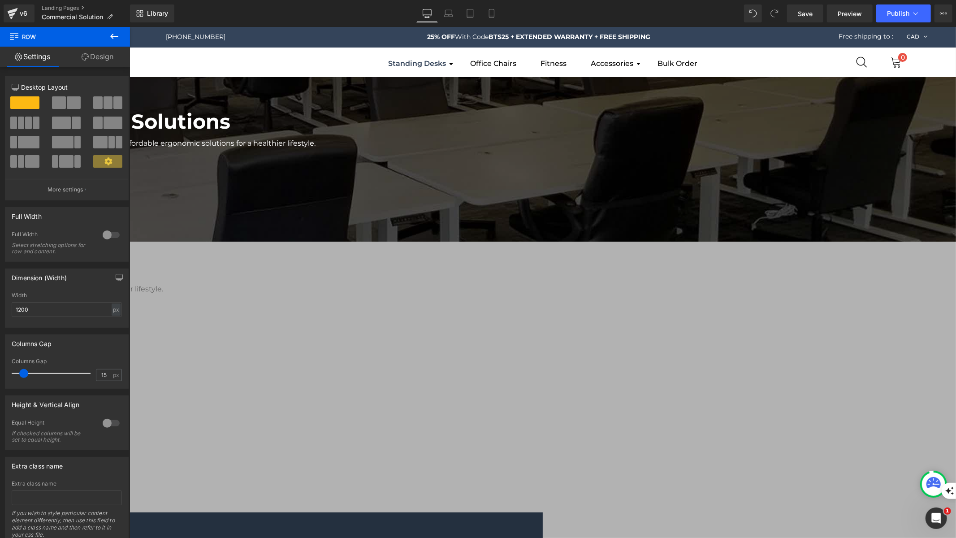
click at [109, 100] on span at bounding box center [108, 102] width 9 height 13
click at [97, 104] on span at bounding box center [97, 102] width 9 height 13
drag, startPoint x: 226, startPoint y: 130, endPoint x: 140, endPoint y: 199, distance: 109.8
click at [106, 159] on icon at bounding box center [108, 161] width 8 height 8
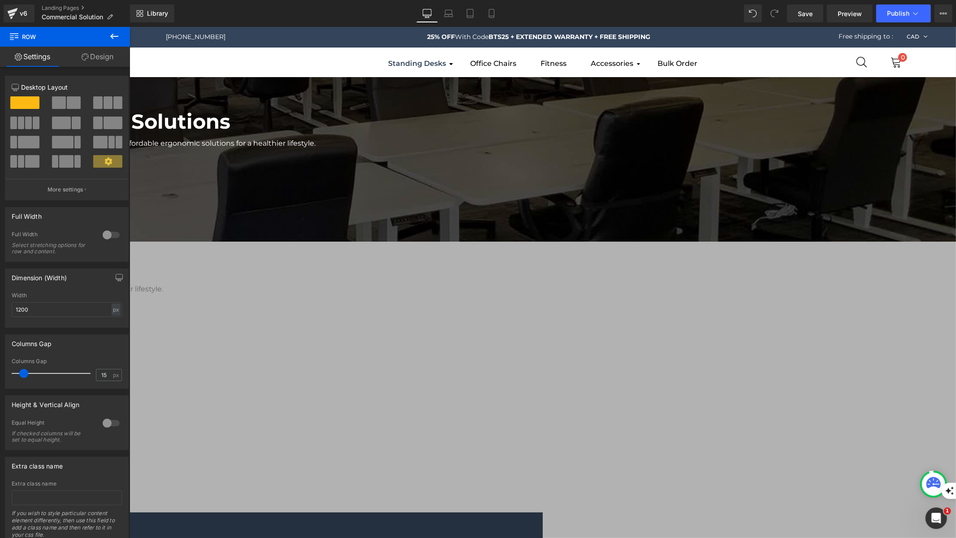
click at [106, 159] on icon at bounding box center [108, 161] width 8 height 8
click at [66, 193] on p "More settings" at bounding box center [66, 190] width 36 height 8
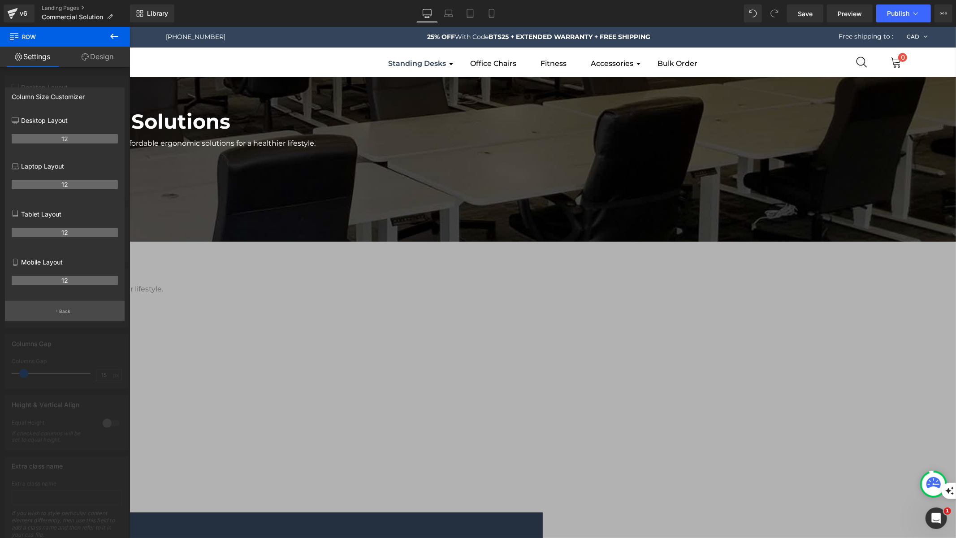
click at [64, 312] on p "Back" at bounding box center [65, 311] width 12 height 7
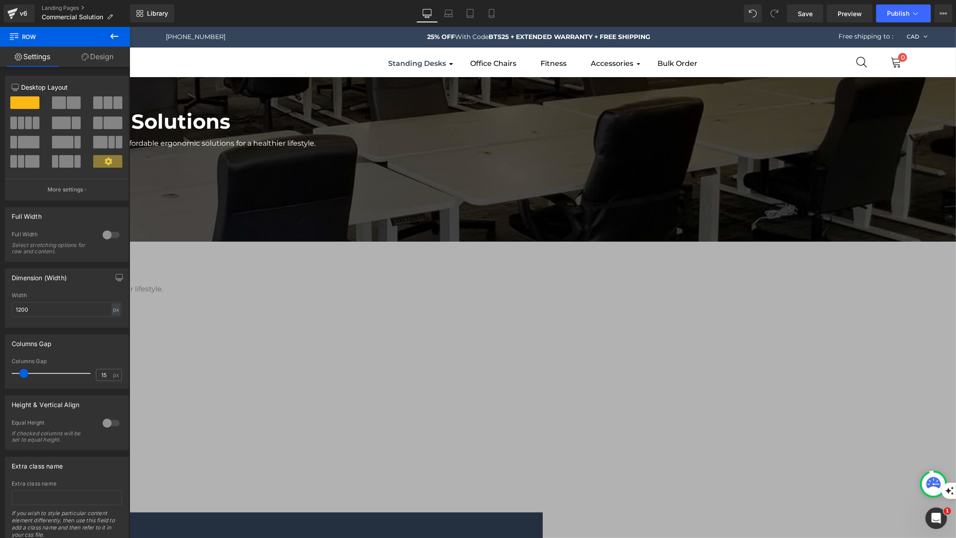
click at [116, 37] on icon at bounding box center [114, 36] width 11 height 11
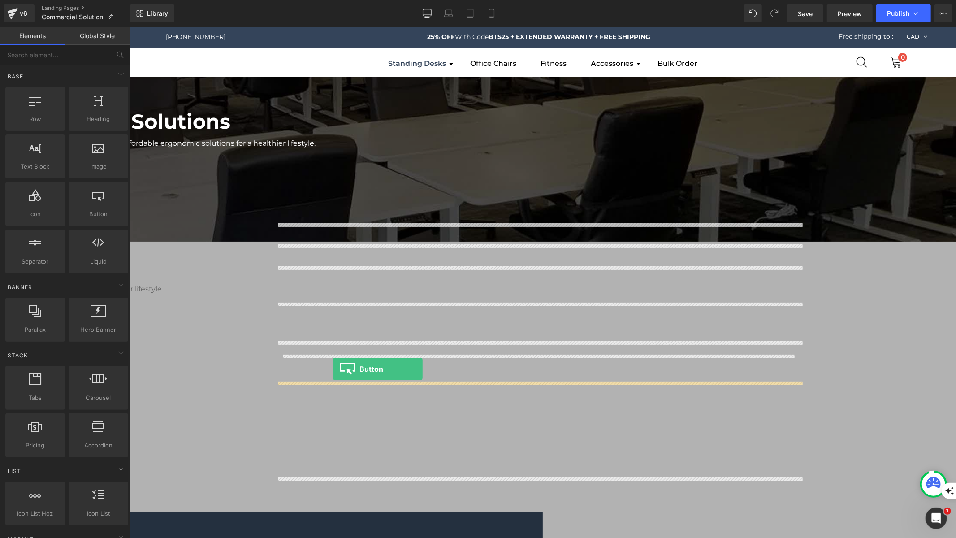
drag, startPoint x: 218, startPoint y: 236, endPoint x: 333, endPoint y: 369, distance: 174.8
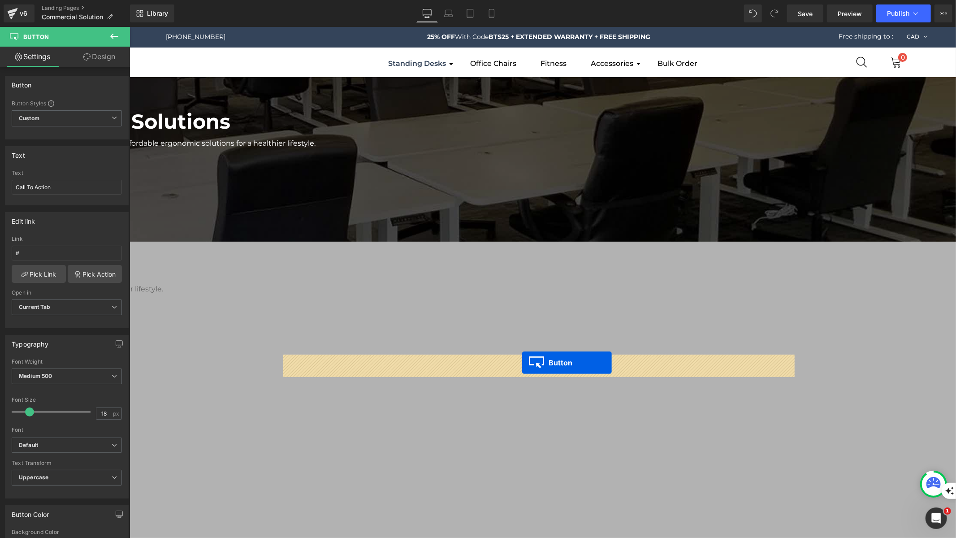
drag, startPoint x: 524, startPoint y: 385, endPoint x: 522, endPoint y: 362, distance: 22.5
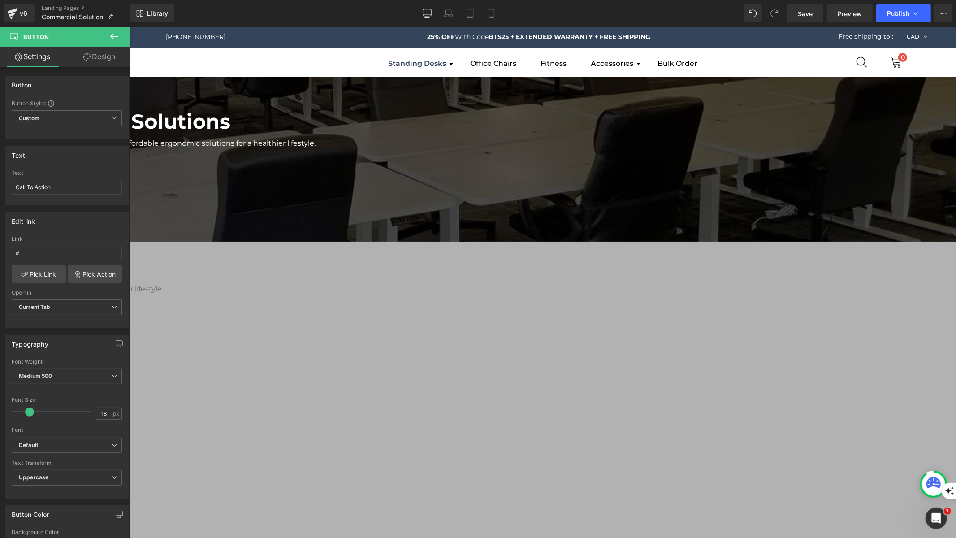
click at [129, 26] on icon at bounding box center [129, 26] width 0 height 0
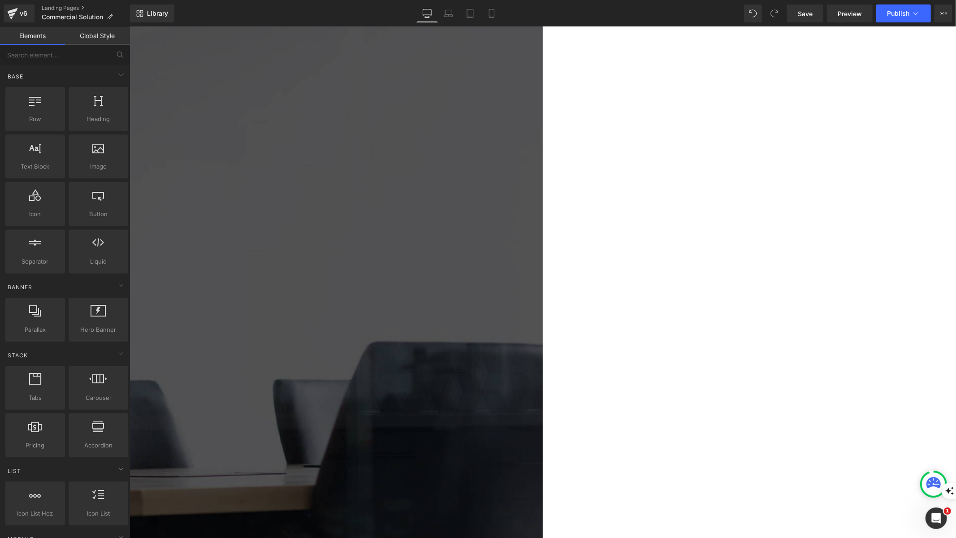
scroll to position [409, 0]
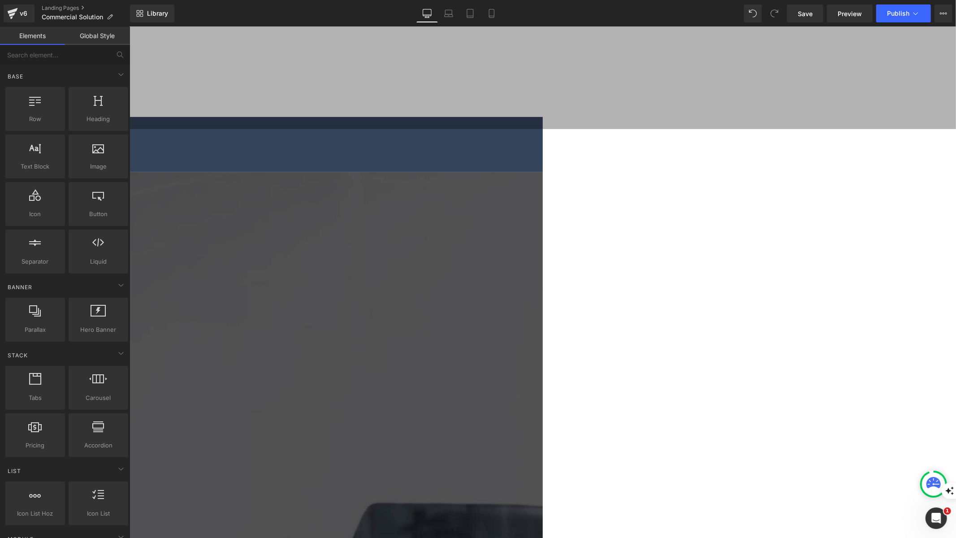
click at [129, 26] on icon at bounding box center [129, 26] width 0 height 0
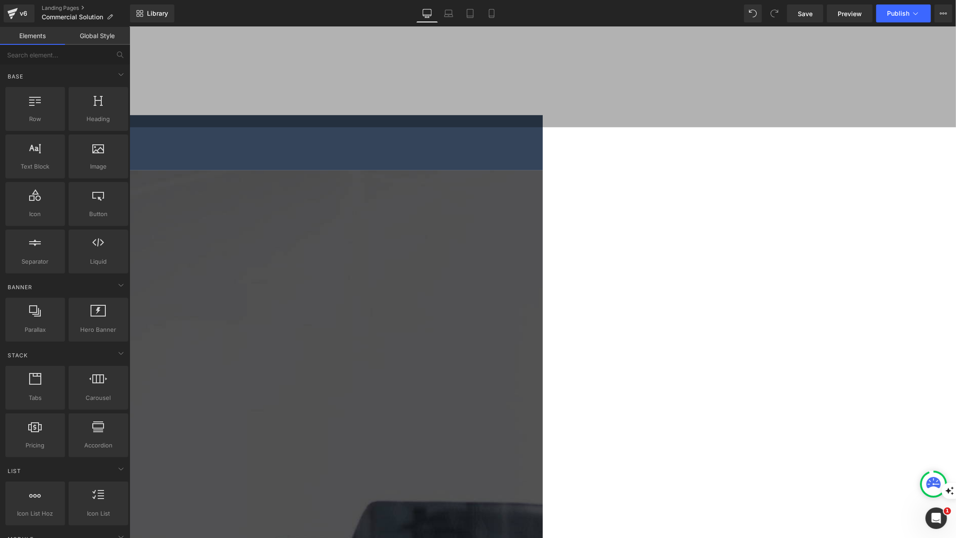
click at [129, 26] on icon at bounding box center [129, 26] width 0 height 0
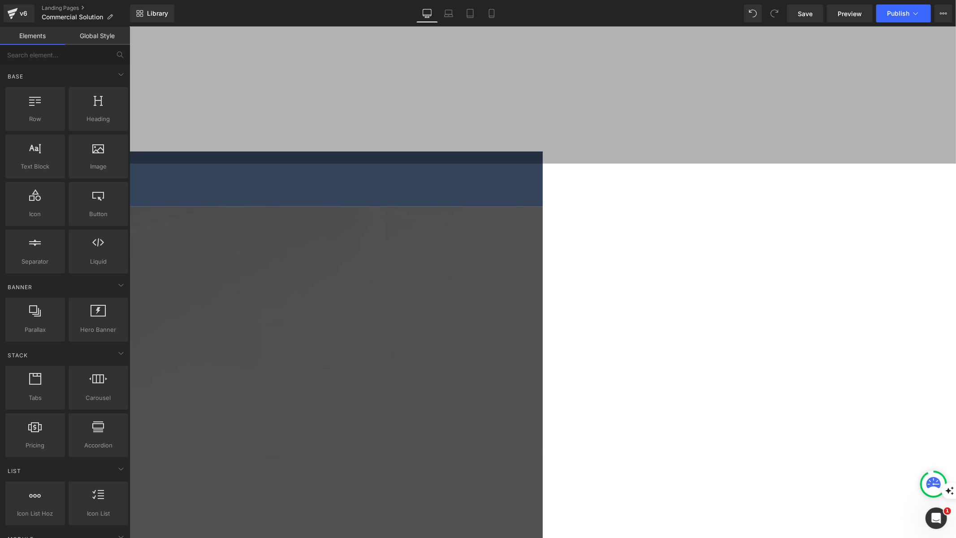
scroll to position [366, 0]
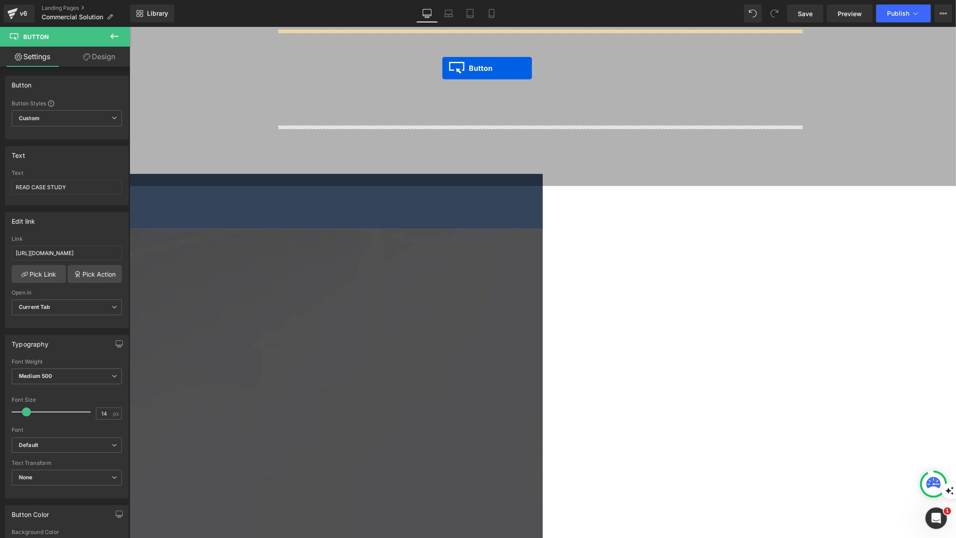
scroll to position [342, 0]
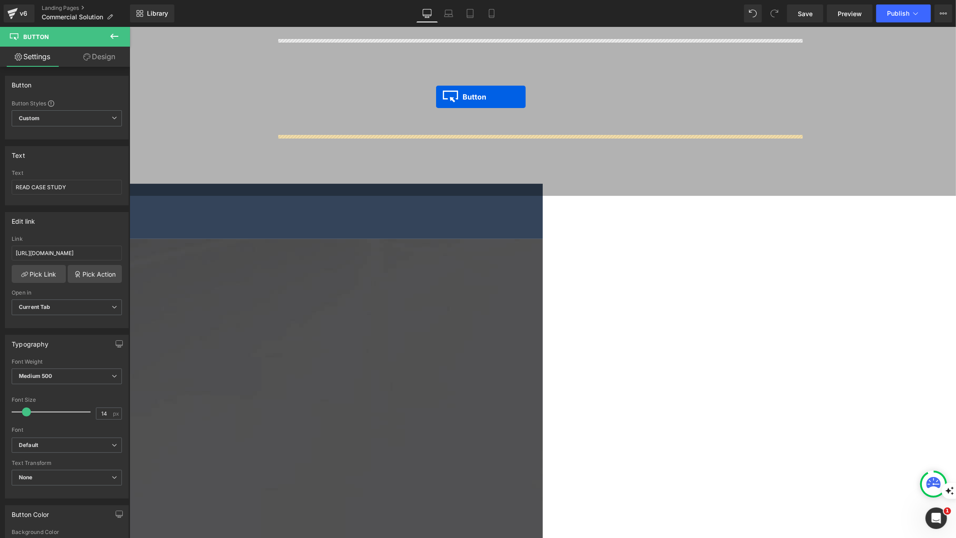
drag, startPoint x: 406, startPoint y: 352, endPoint x: 436, endPoint y: 96, distance: 257.8
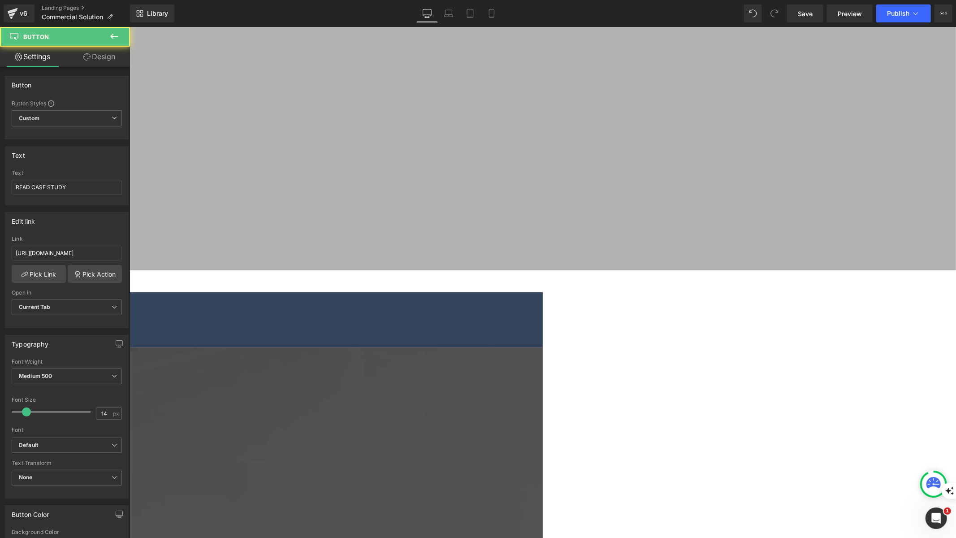
scroll to position [182, 0]
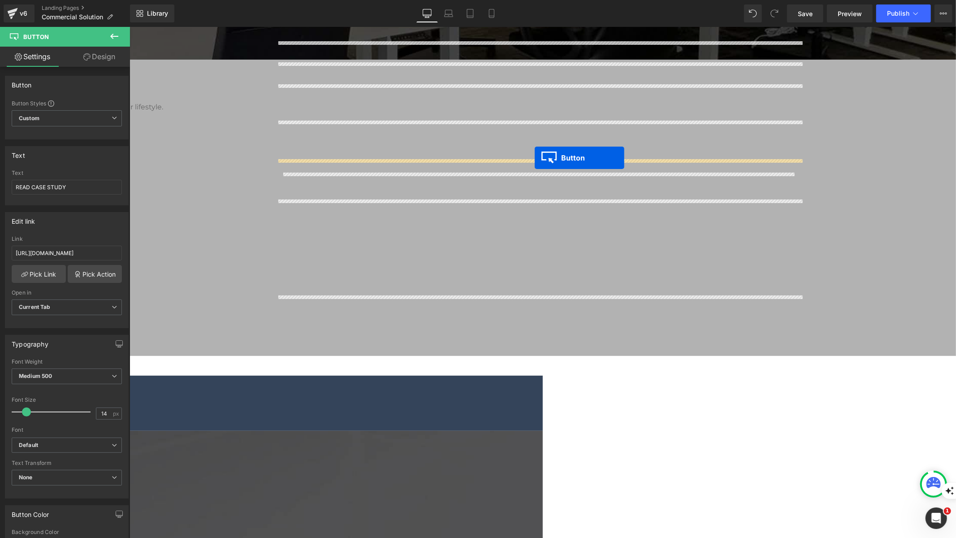
drag, startPoint x: 524, startPoint y: 317, endPoint x: 534, endPoint y: 157, distance: 159.5
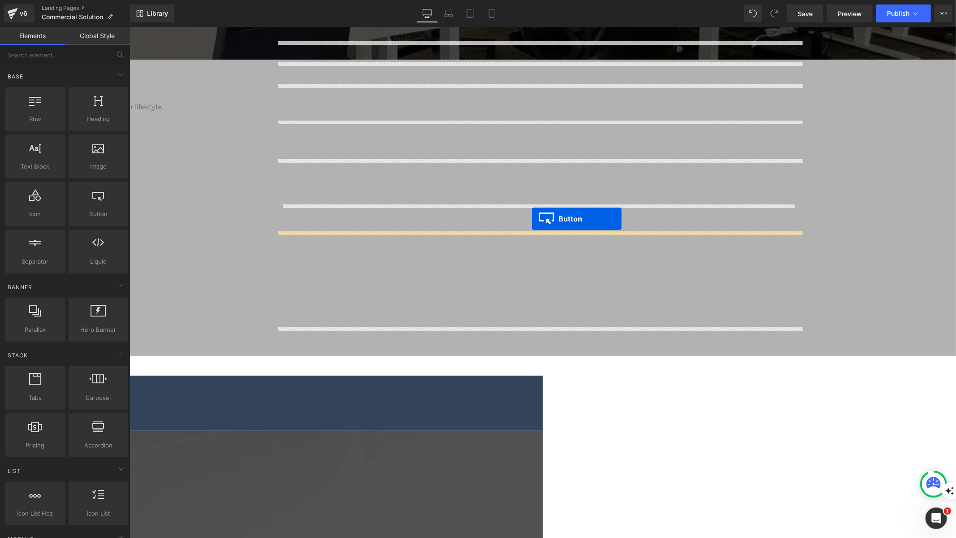
drag, startPoint x: 523, startPoint y: 178, endPoint x: 532, endPoint y: 218, distance: 41.7
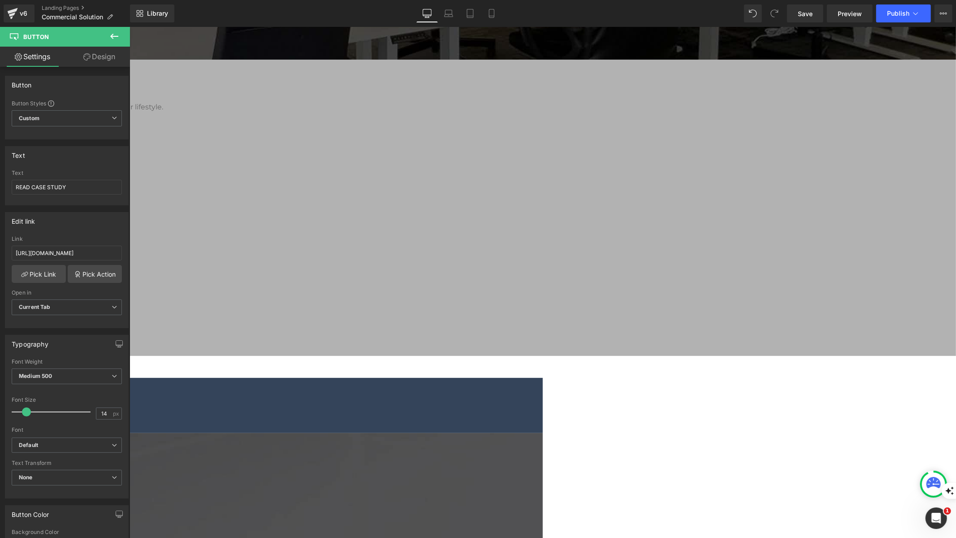
click at [105, 52] on link "Design" at bounding box center [99, 57] width 65 height 20
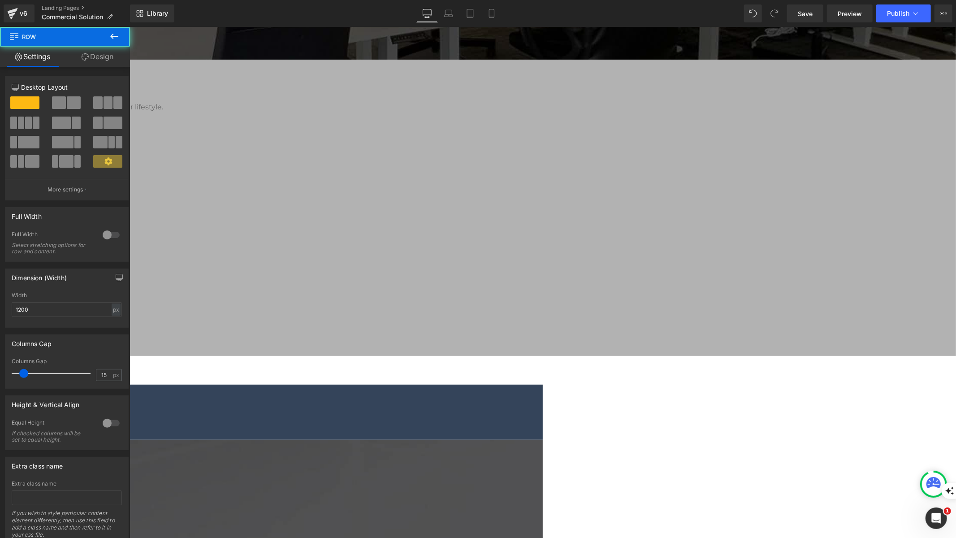
click at [113, 104] on span at bounding box center [117, 102] width 9 height 13
drag, startPoint x: 239, startPoint y: 130, endPoint x: 253, endPoint y: 182, distance: 52.9
click at [76, 161] on span at bounding box center [77, 161] width 7 height 13
click at [25, 156] on span at bounding box center [32, 161] width 14 height 13
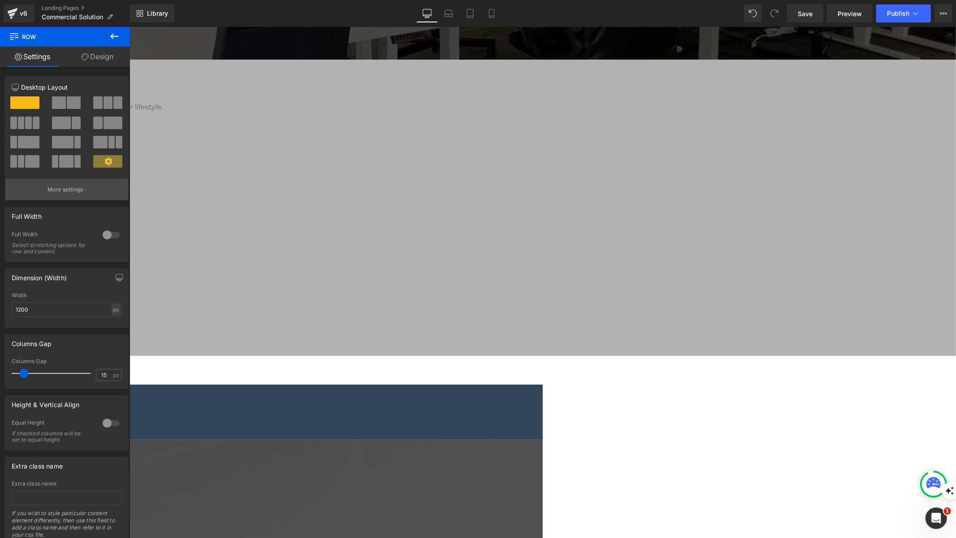
click at [76, 188] on p "More settings" at bounding box center [66, 190] width 36 height 8
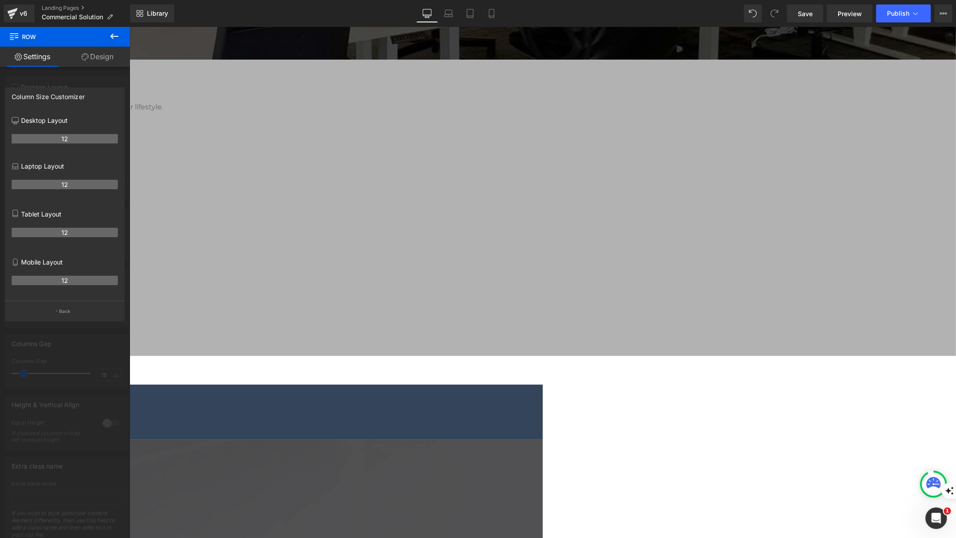
click at [100, 76] on div at bounding box center [65, 285] width 130 height 516
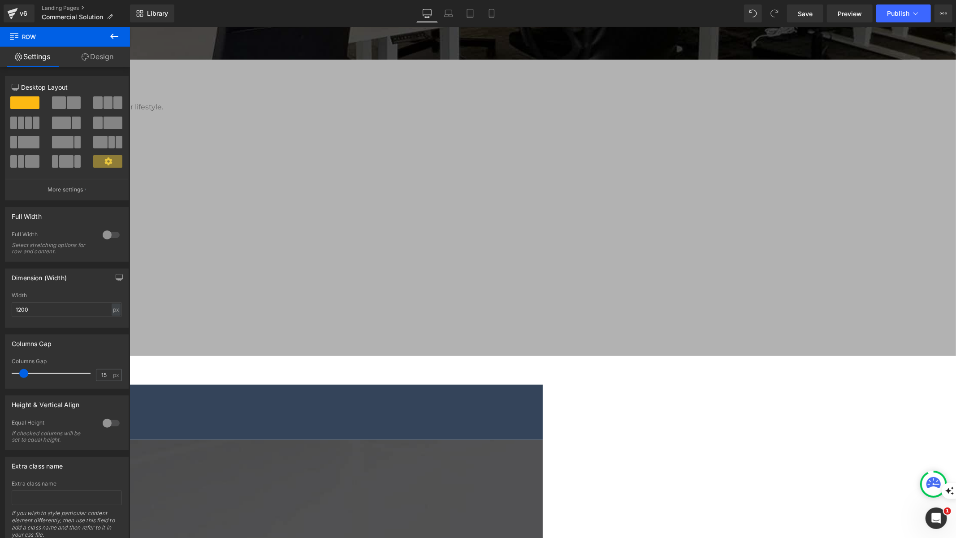
click at [113, 235] on div at bounding box center [111, 235] width 22 height 14
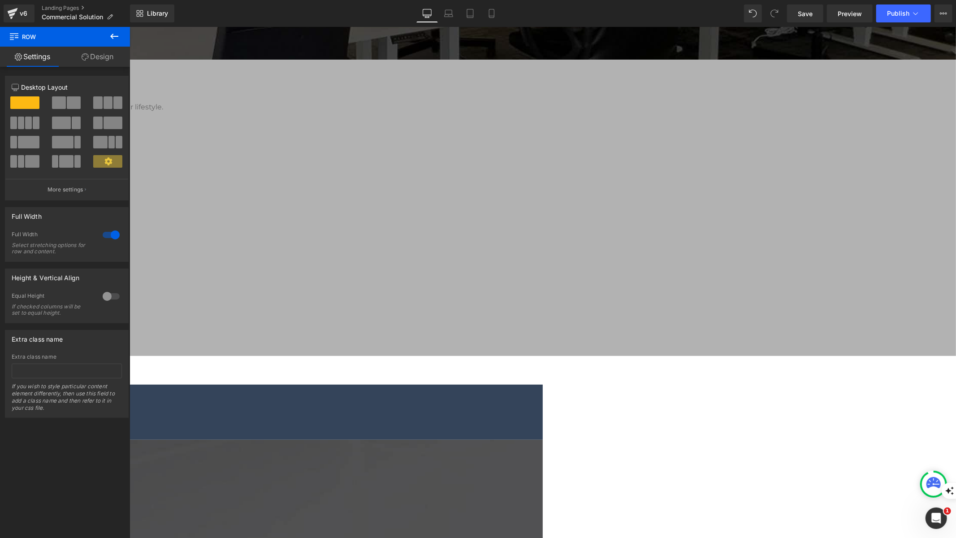
click at [108, 96] on div at bounding box center [67, 135] width 110 height 87
click at [100, 235] on div at bounding box center [111, 235] width 22 height 14
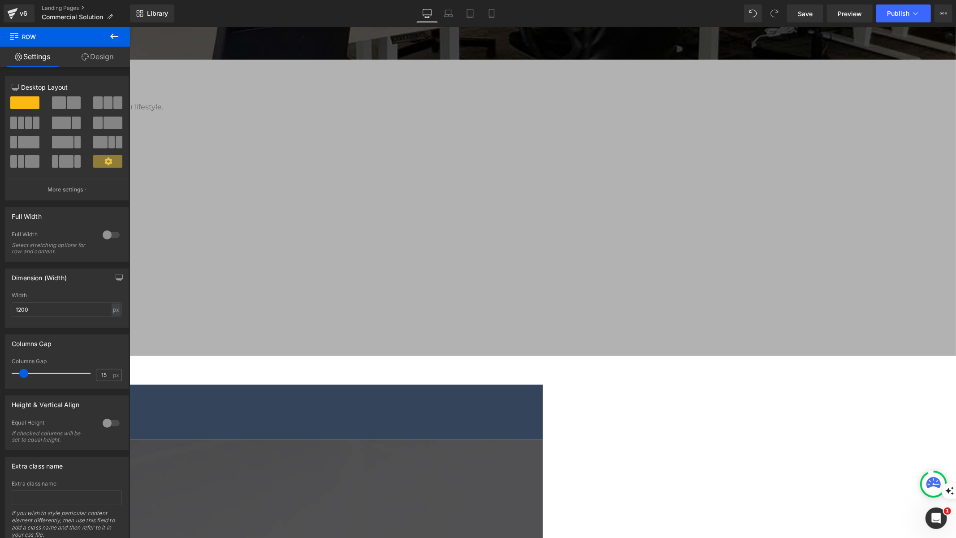
scroll to position [20, 0]
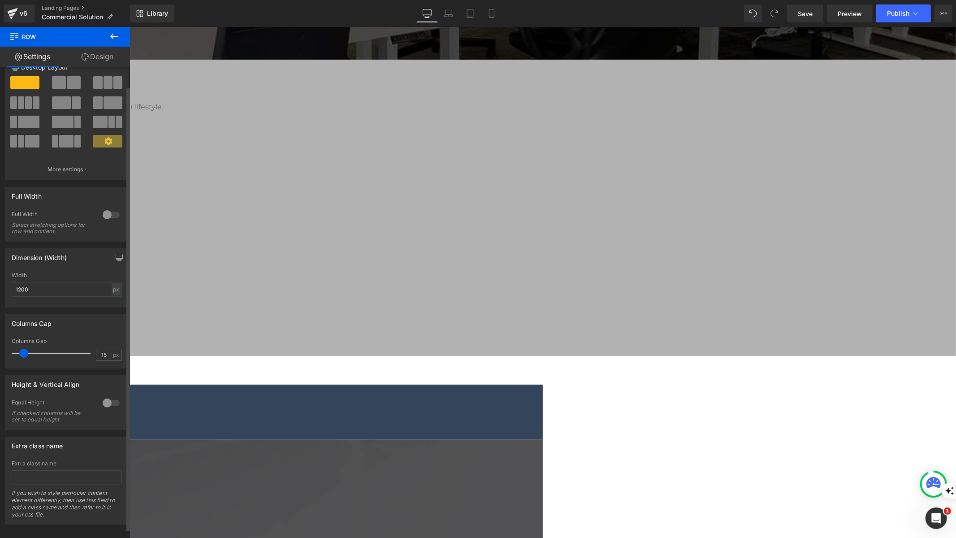
click at [104, 404] on div at bounding box center [111, 403] width 22 height 14
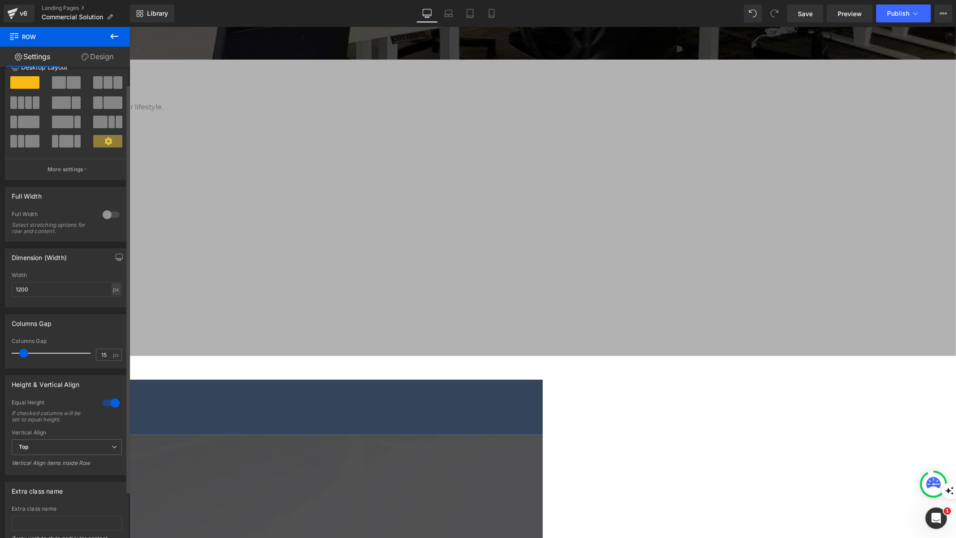
click at [74, 84] on span at bounding box center [74, 82] width 14 height 13
drag, startPoint x: 237, startPoint y: 109, endPoint x: 162, endPoint y: 116, distance: 75.2
click at [113, 86] on span at bounding box center [117, 82] width 9 height 13
click at [129, 26] on link at bounding box center [129, 26] width 0 height 0
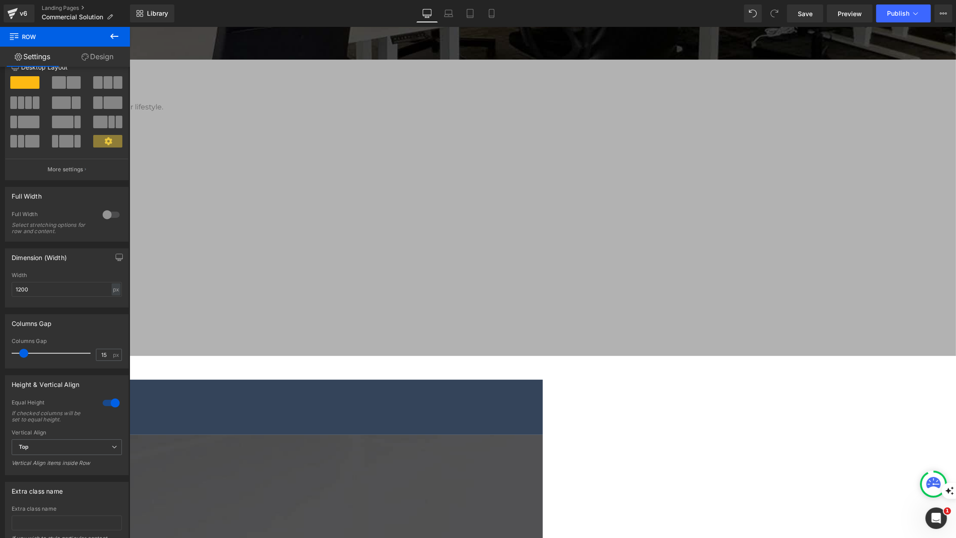
click at [129, 26] on icon at bounding box center [129, 26] width 0 height 0
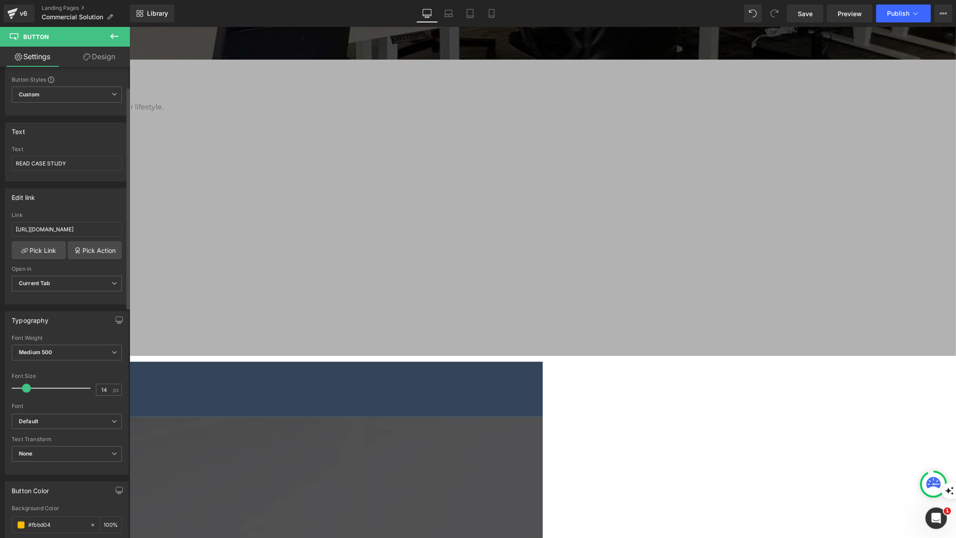
scroll to position [79, 0]
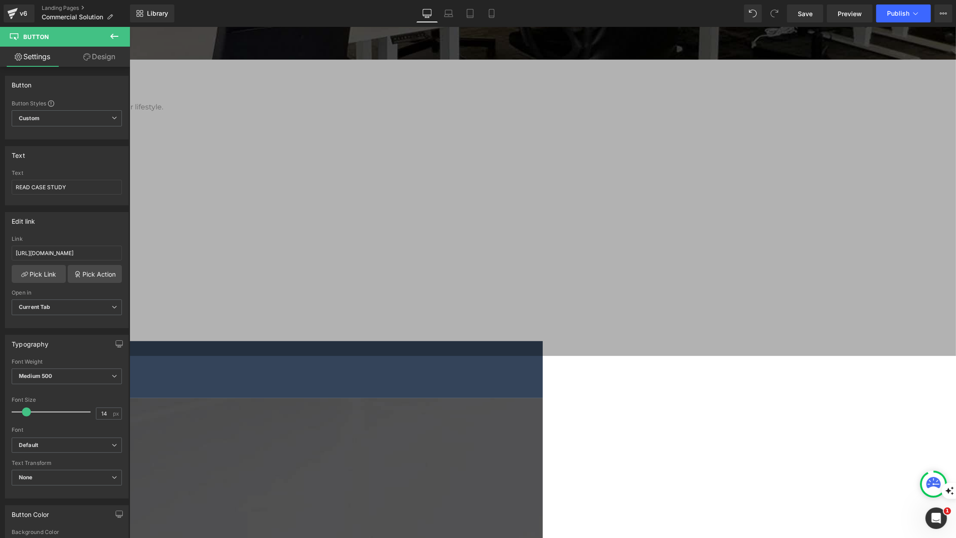
click at [102, 55] on link "Design" at bounding box center [99, 57] width 65 height 20
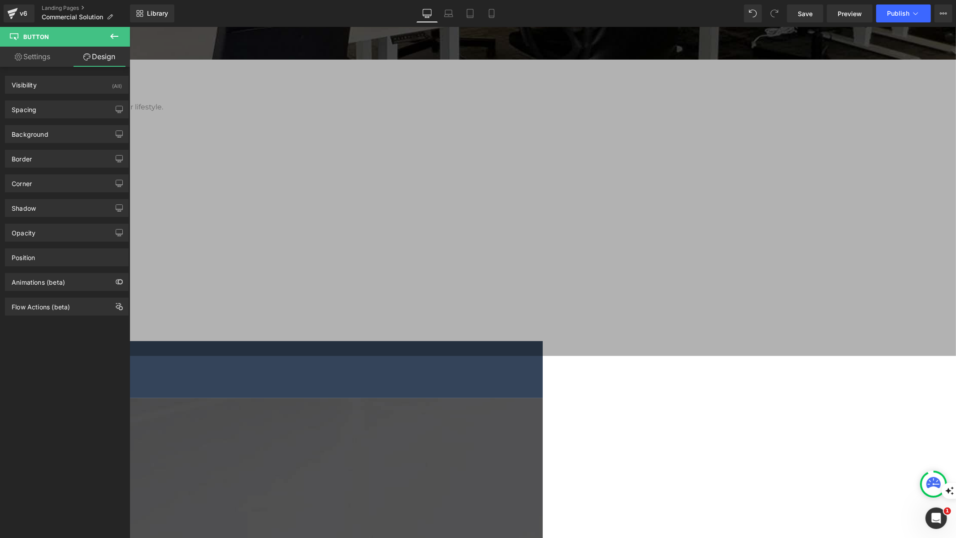
type input "21"
type input "0"
type input "17.5"
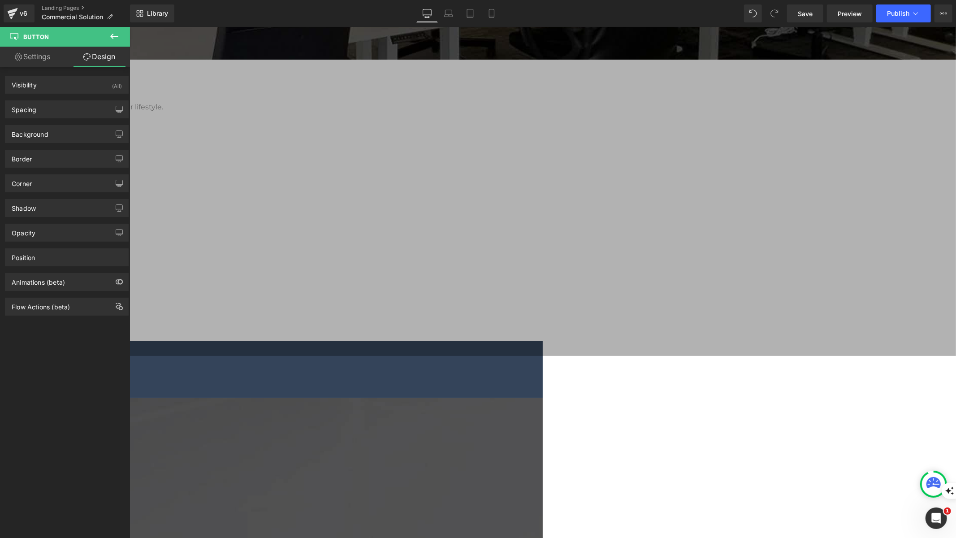
type input "0"
type input "17.5"
type input "0"
click at [56, 103] on div "Spacing" at bounding box center [66, 109] width 123 height 17
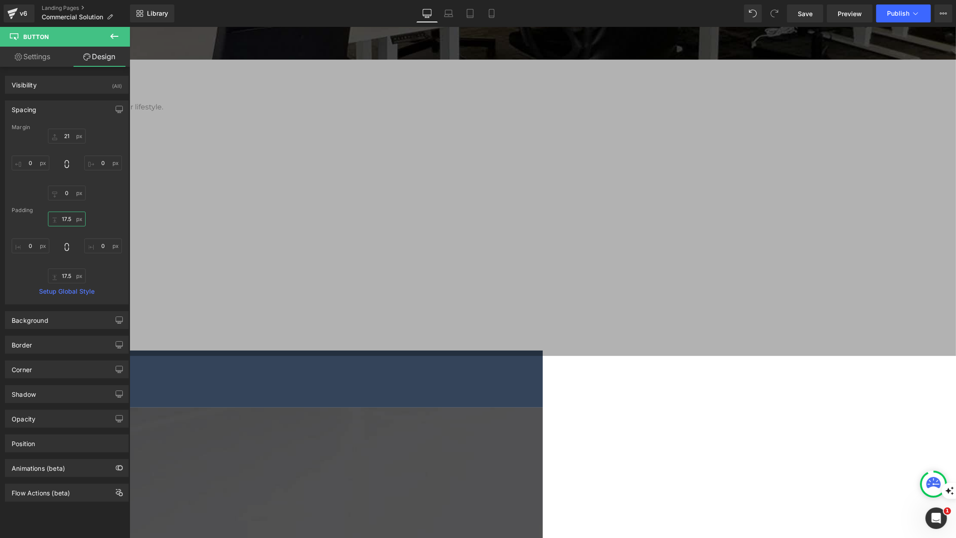
click at [65, 215] on input "17.5" at bounding box center [67, 219] width 38 height 15
type input "10"
click at [68, 276] on input "17.5" at bounding box center [67, 276] width 38 height 15
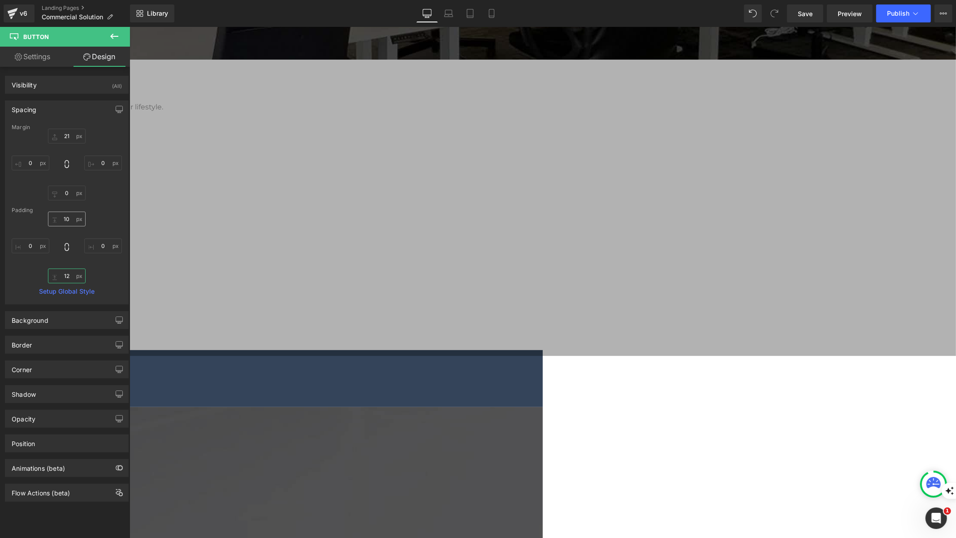
type input "12"
click at [65, 221] on input "10" at bounding box center [67, 219] width 38 height 15
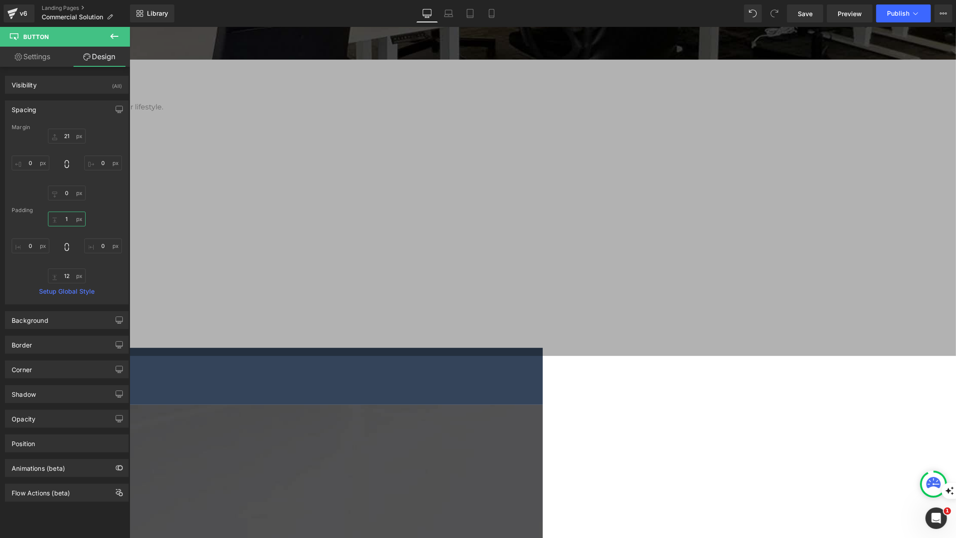
type input "12"
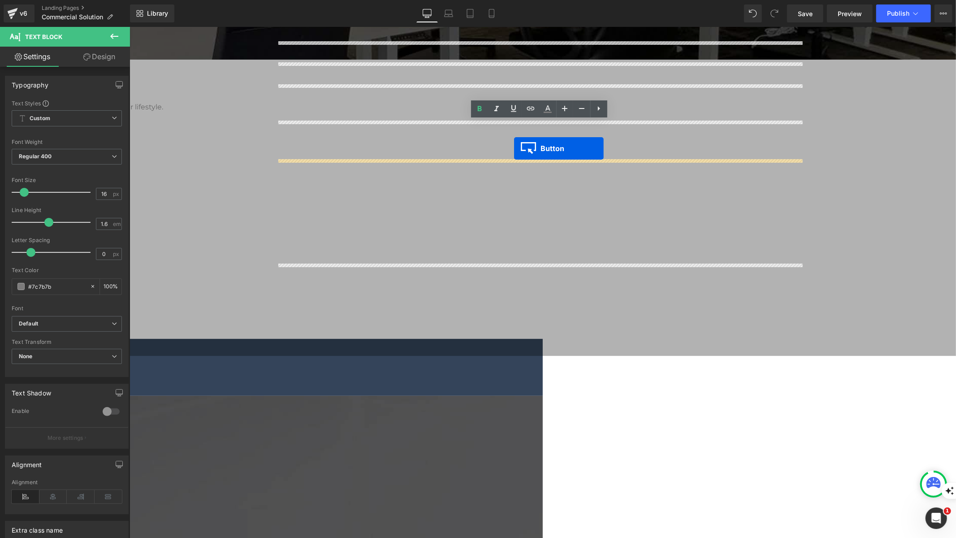
drag, startPoint x: 522, startPoint y: 176, endPoint x: 514, endPoint y: 148, distance: 28.9
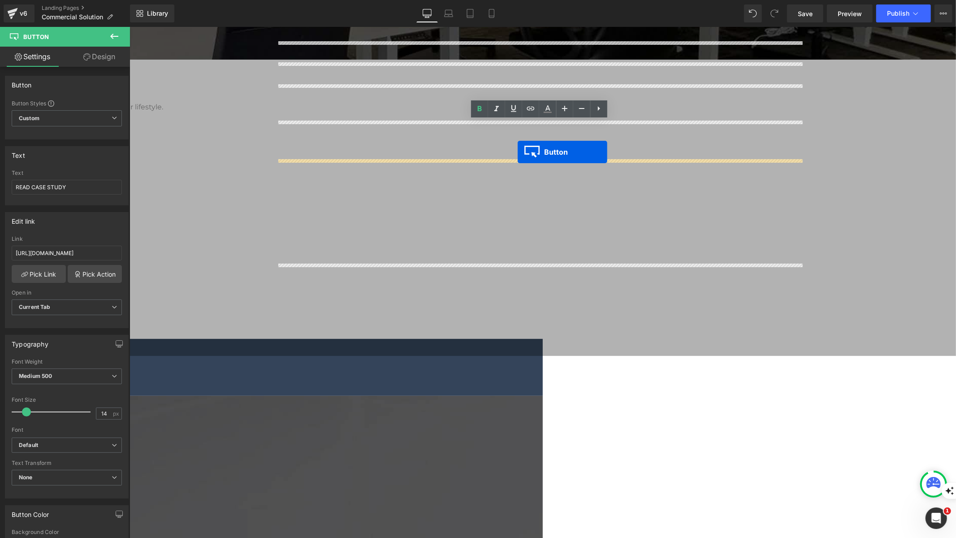
drag, startPoint x: 526, startPoint y: 177, endPoint x: 517, endPoint y: 152, distance: 26.5
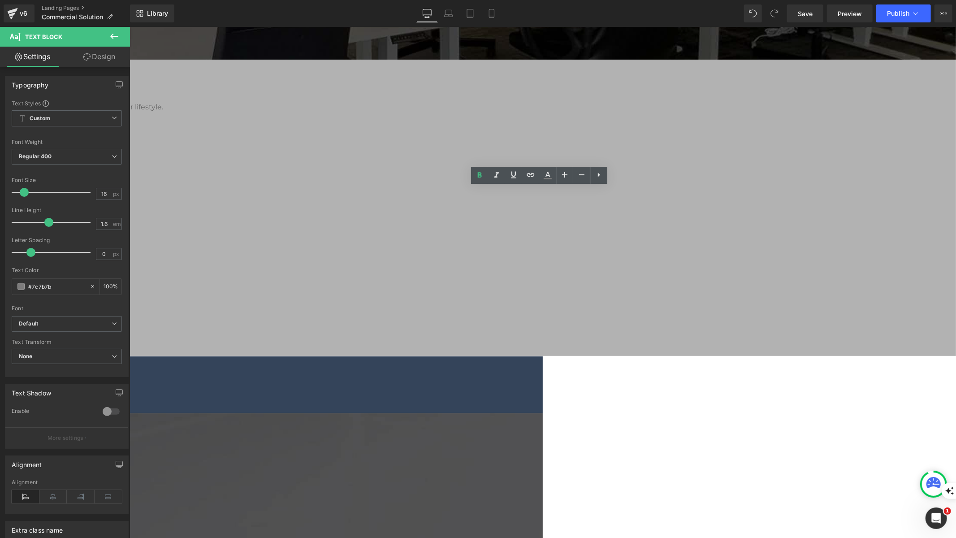
click at [194, 144] on div "MotionGrey Commercial Solutions Heading Serving 500+ Canadian offices, MotionGr…" at bounding box center [336, 519] width 1240 height 1248
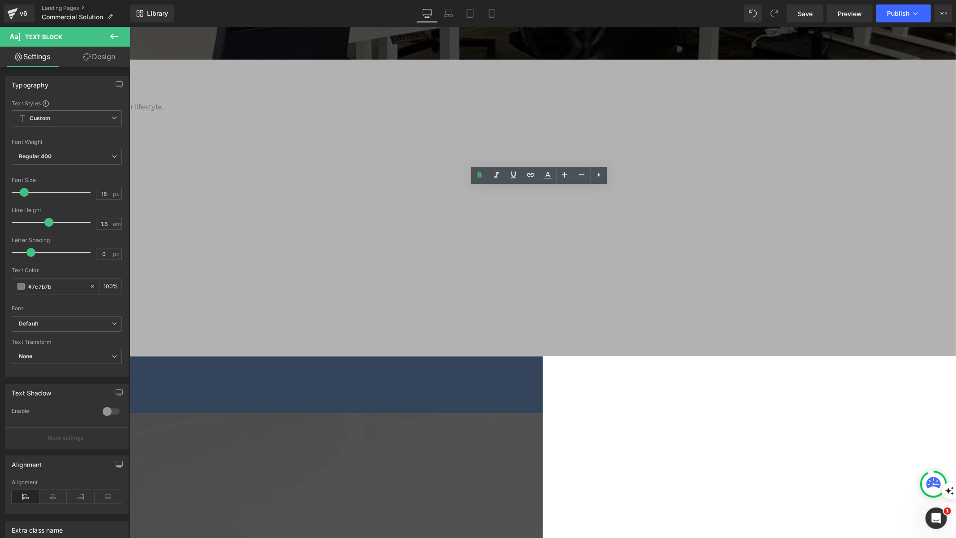
click at [228, 201] on div "MotionGrey Commercial Solutions Heading Serving 500+ Canadian offices, MotionGr…" at bounding box center [336, 519] width 1240 height 1248
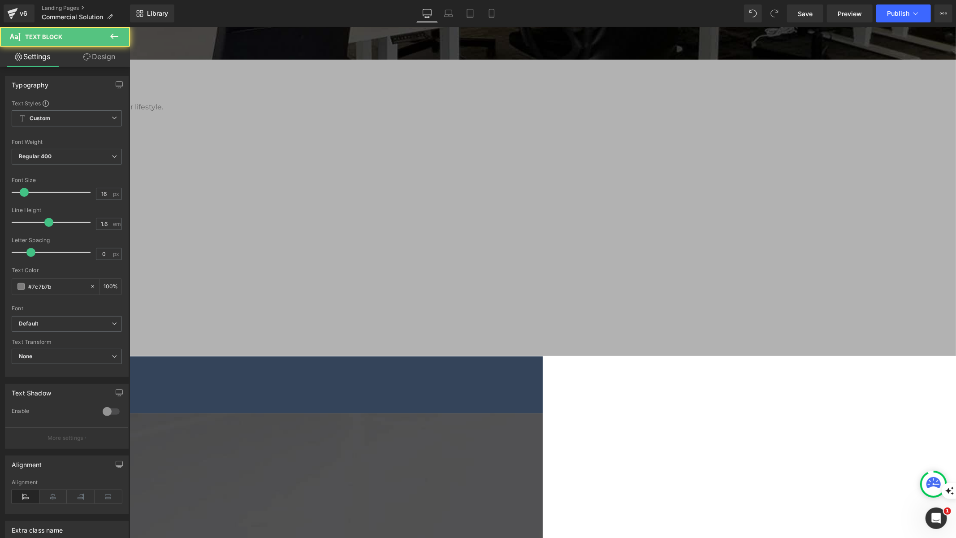
drag, startPoint x: 330, startPoint y: 232, endPoint x: 271, endPoint y: 210, distance: 63.1
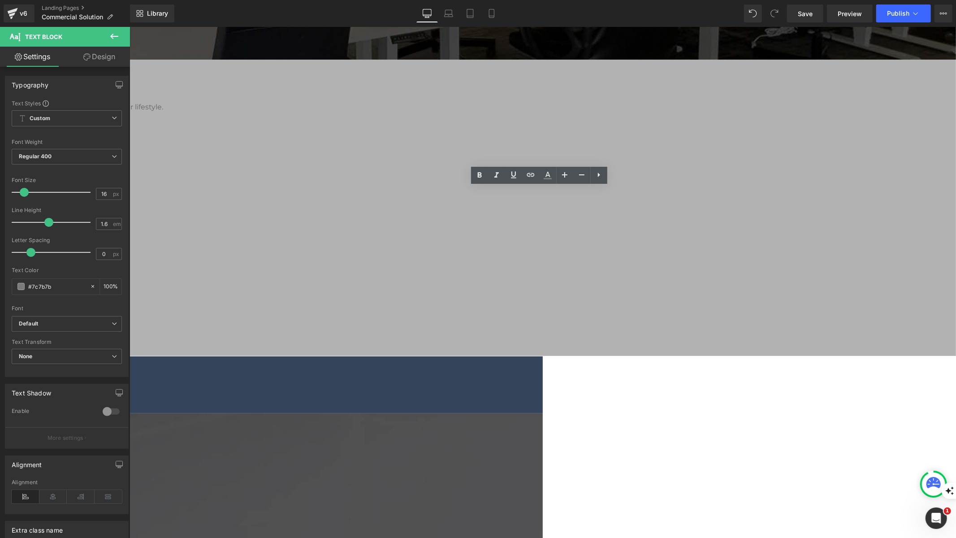
drag, startPoint x: 376, startPoint y: 222, endPoint x: 278, endPoint y: 206, distance: 100.0
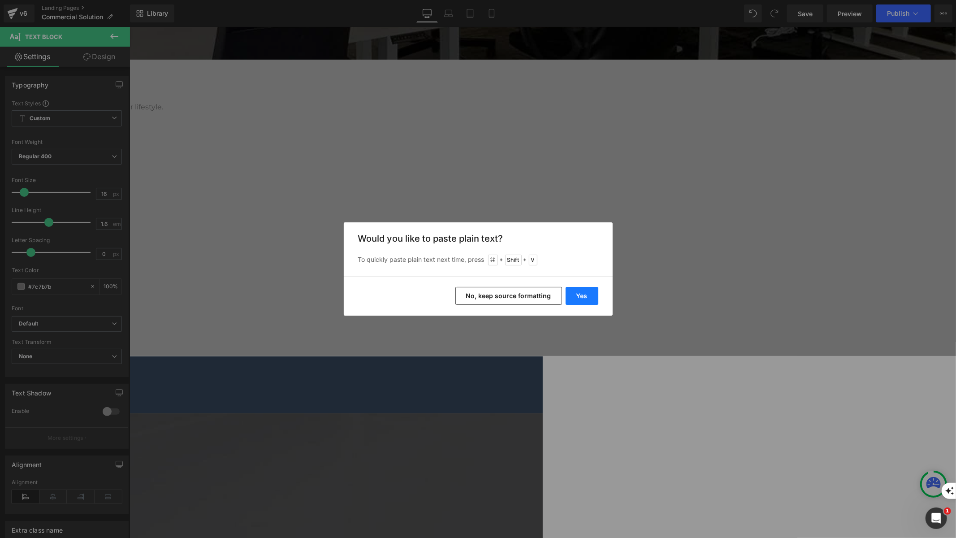
click at [587, 293] on button "Yes" at bounding box center [582, 296] width 33 height 18
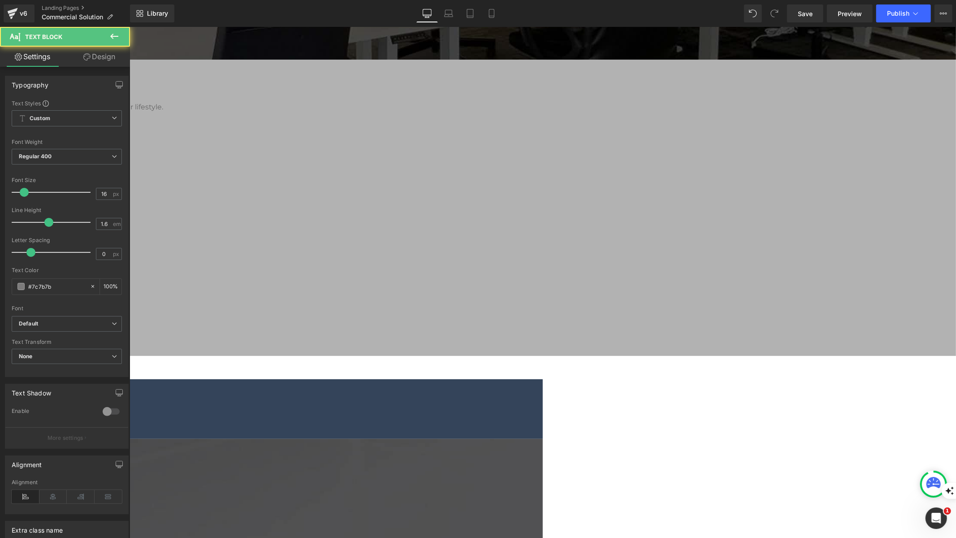
drag, startPoint x: 426, startPoint y: 165, endPoint x: 301, endPoint y: 165, distance: 125.1
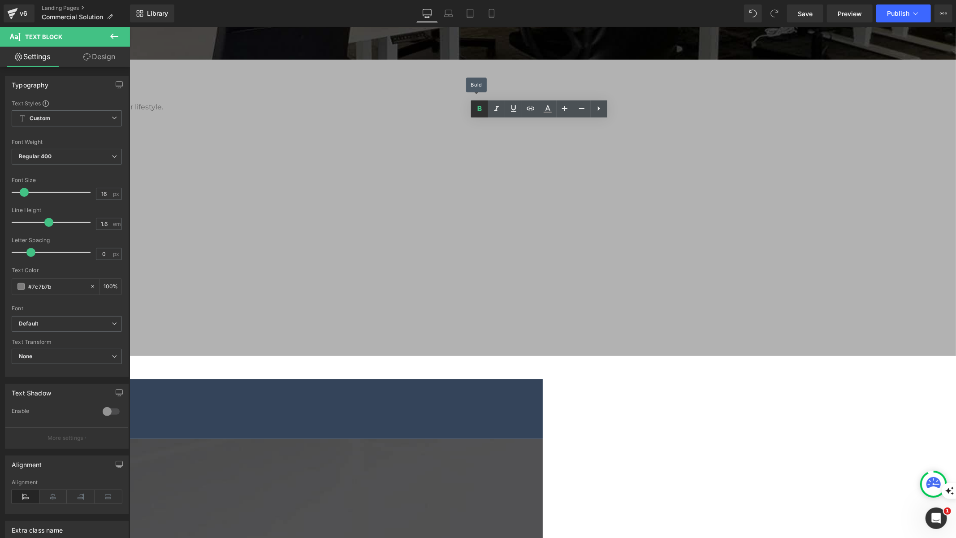
click at [478, 110] on icon at bounding box center [479, 109] width 11 height 11
drag, startPoint x: 367, startPoint y: 174, endPoint x: 305, endPoint y: 177, distance: 62.0
click at [480, 114] on icon at bounding box center [479, 109] width 11 height 11
click at [200, 182] on div "MotionGrey Commercial Solutions Heading Serving 500+ Canadian offices, MotionGr…" at bounding box center [336, 531] width 1240 height 1273
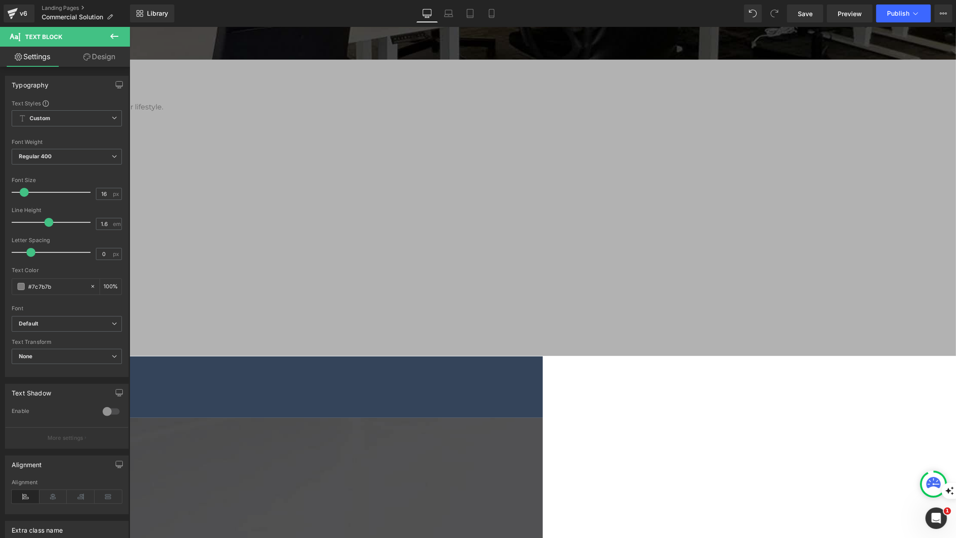
click at [109, 45] on button at bounding box center [114, 37] width 31 height 20
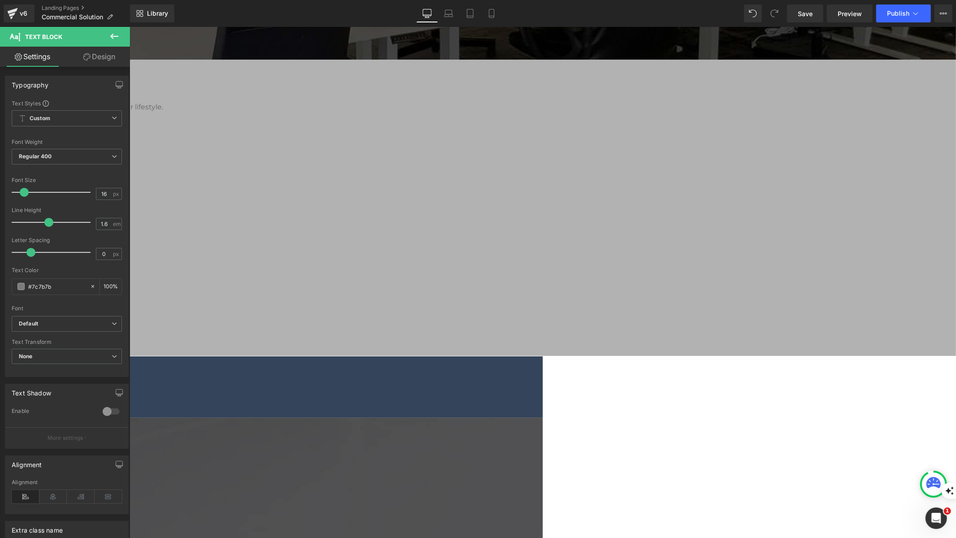
click at [118, 60] on link "Design" at bounding box center [99, 57] width 65 height 20
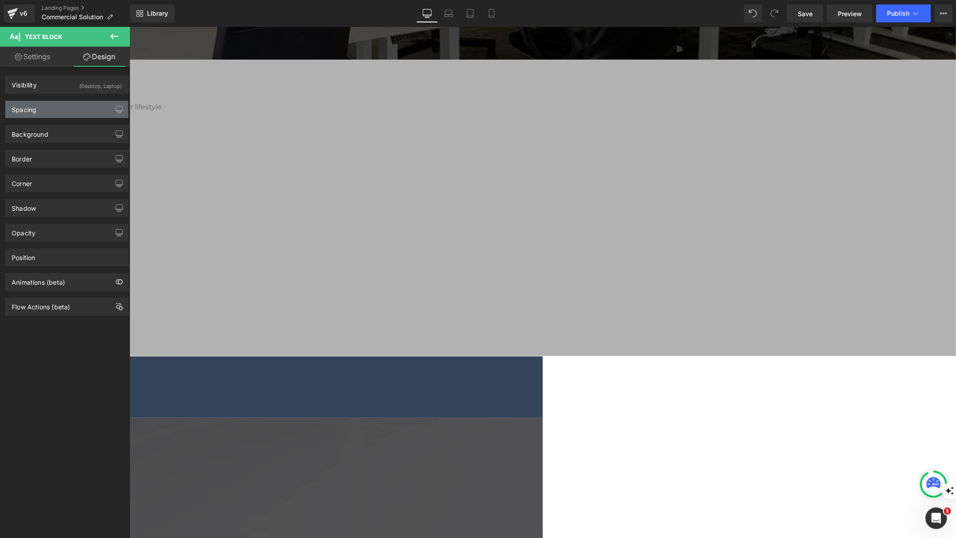
click at [73, 110] on div "Spacing" at bounding box center [66, 109] width 123 height 17
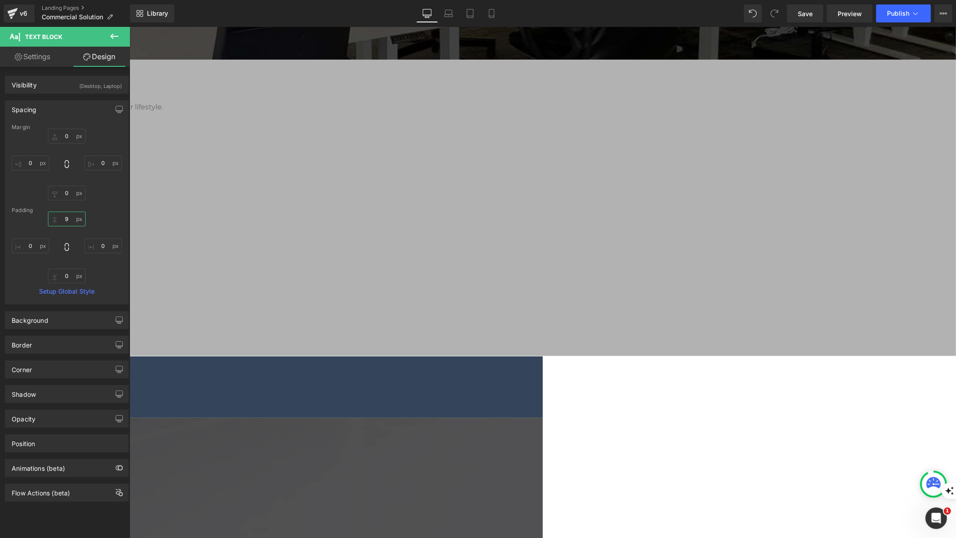
click at [71, 218] on input "9" at bounding box center [67, 219] width 38 height 15
type input "5"
click at [193, 204] on div "MotionGrey Commercial Solutions Heading Serving 500+ Canadian offices, MotionGr…" at bounding box center [336, 520] width 1240 height 1251
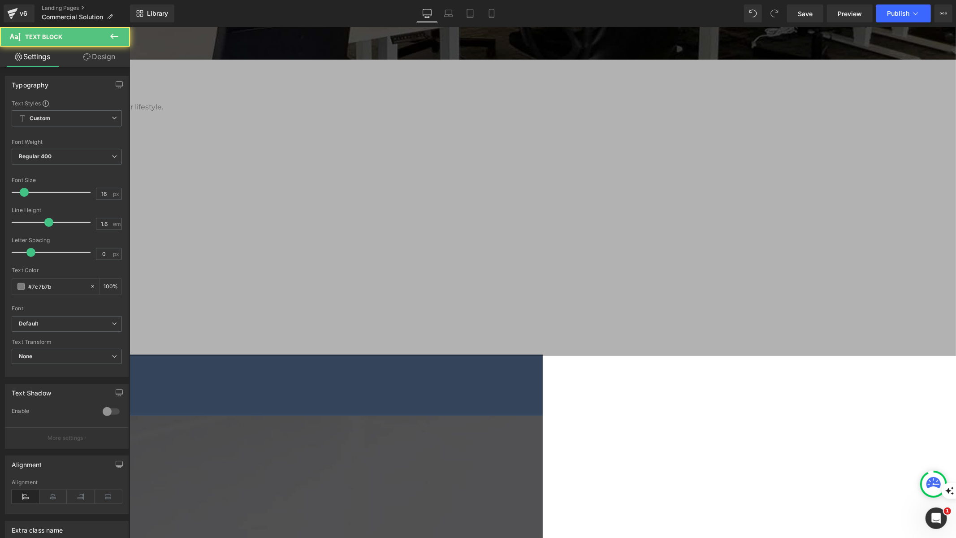
click at [110, 61] on link "Design" at bounding box center [99, 57] width 65 height 20
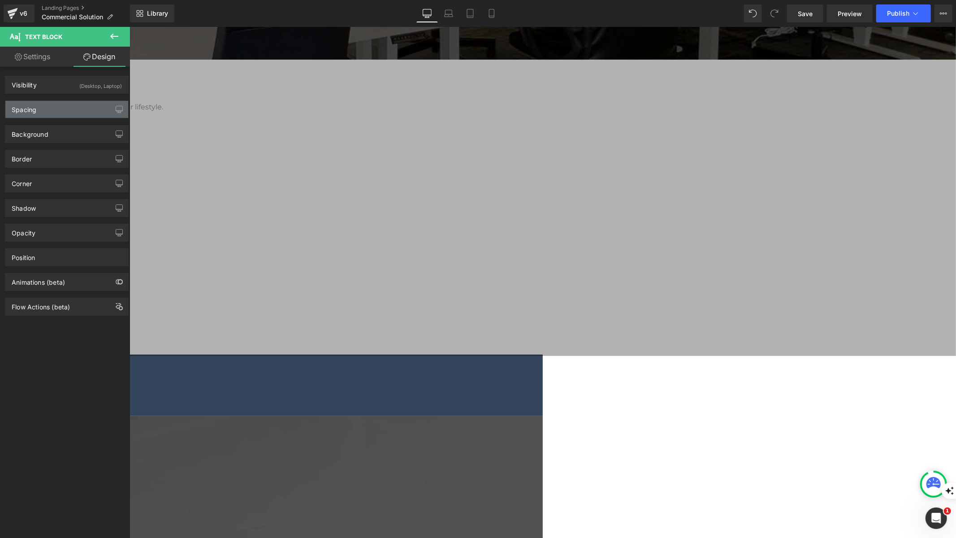
click at [76, 114] on div "Spacing" at bounding box center [66, 109] width 123 height 17
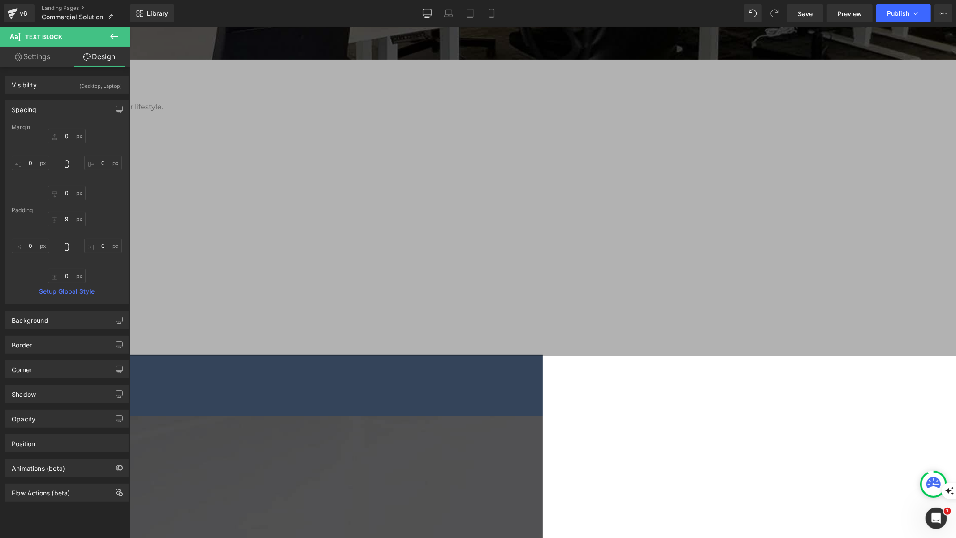
click at [186, 224] on div "MotionGrey Commercial Solutions Heading Serving 500+ Canadian offices, MotionGr…" at bounding box center [336, 520] width 1240 height 1251
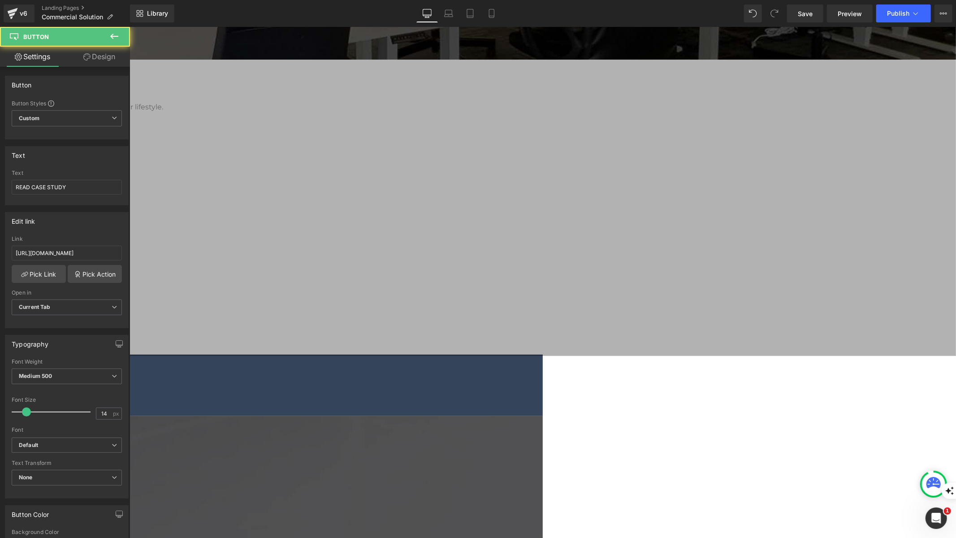
click at [48, 187] on input "READ CASE STUDY" at bounding box center [67, 187] width 110 height 15
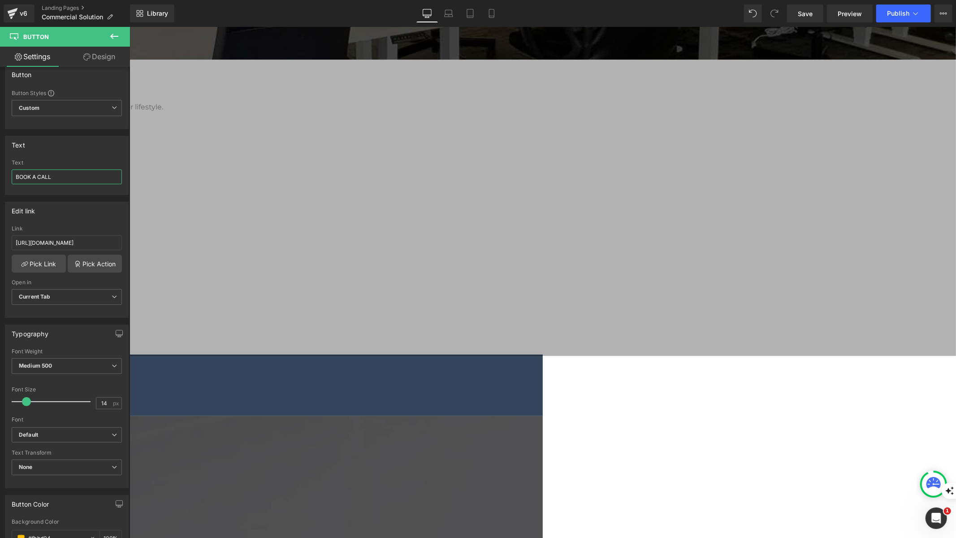
scroll to position [0, 0]
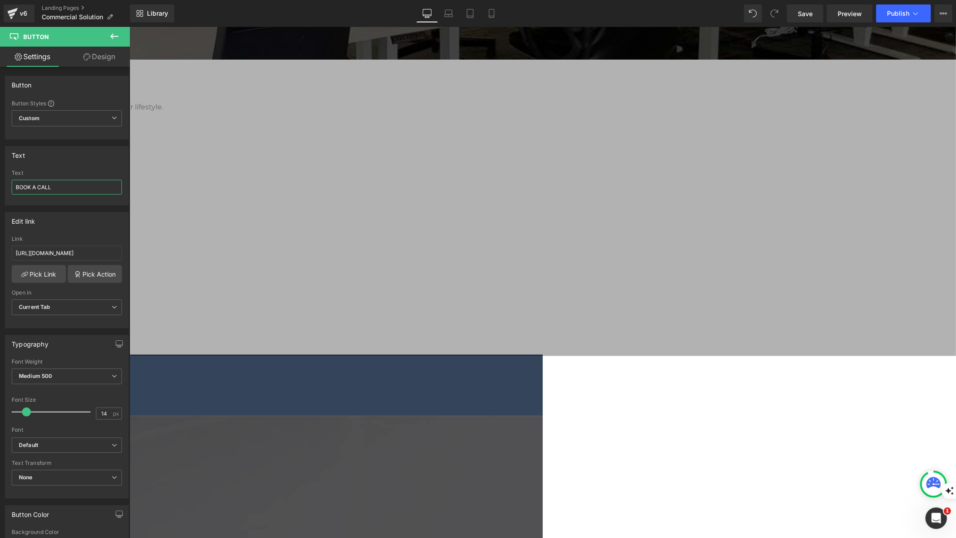
type input "BOOK A CALL"
click at [70, 249] on input "https://motiongrey.com/blogs/news/building-an-ergonomic-workplace-why-you-shoul…" at bounding box center [67, 253] width 110 height 15
paste input "calendly.com/tich-motiongrey/30min"
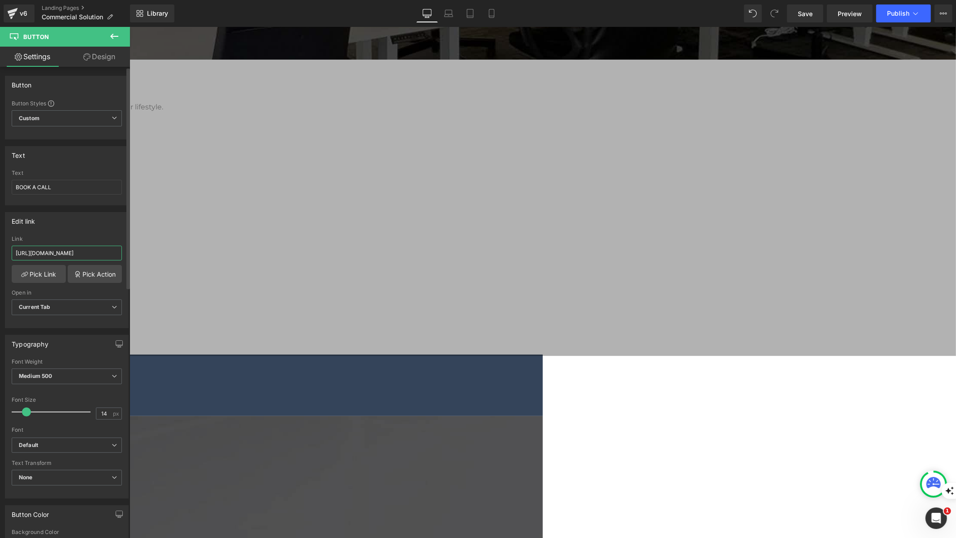
scroll to position [0, 13]
type input "[URL][DOMAIN_NAME]"
click at [95, 226] on div "Edit link" at bounding box center [66, 221] width 123 height 17
click at [795, 19] on link "Save" at bounding box center [805, 13] width 36 height 18
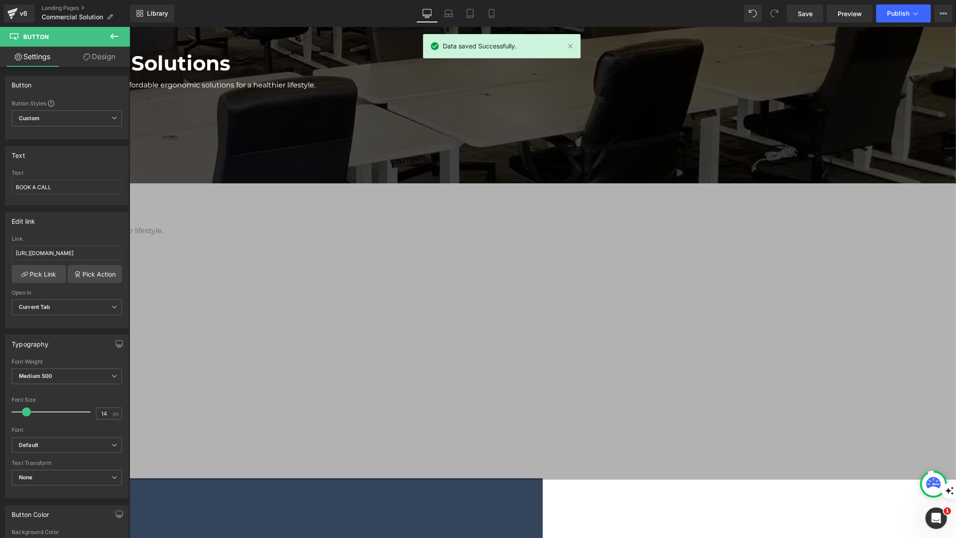
scroll to position [91, 0]
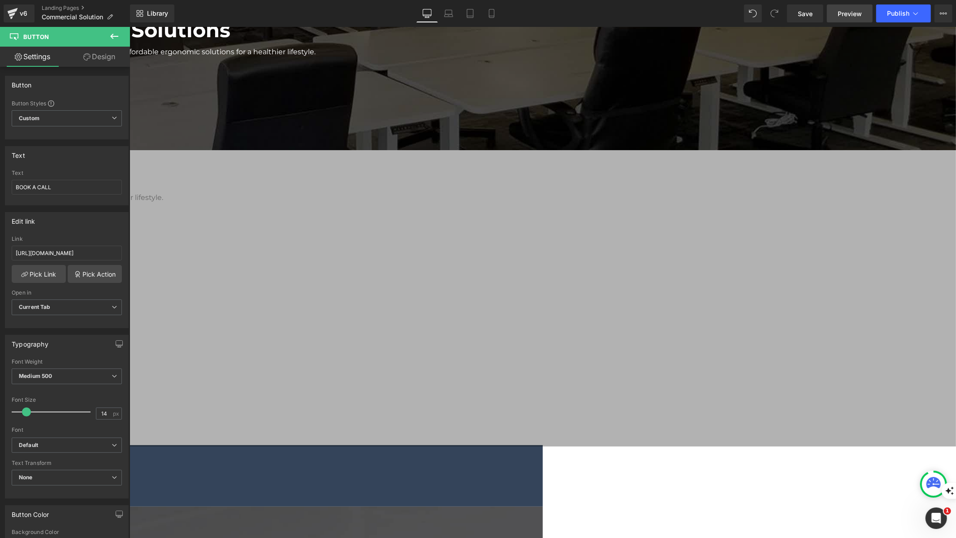
click at [841, 13] on span "Preview" at bounding box center [850, 13] width 24 height 9
click at [89, 62] on link "Design" at bounding box center [99, 57] width 65 height 20
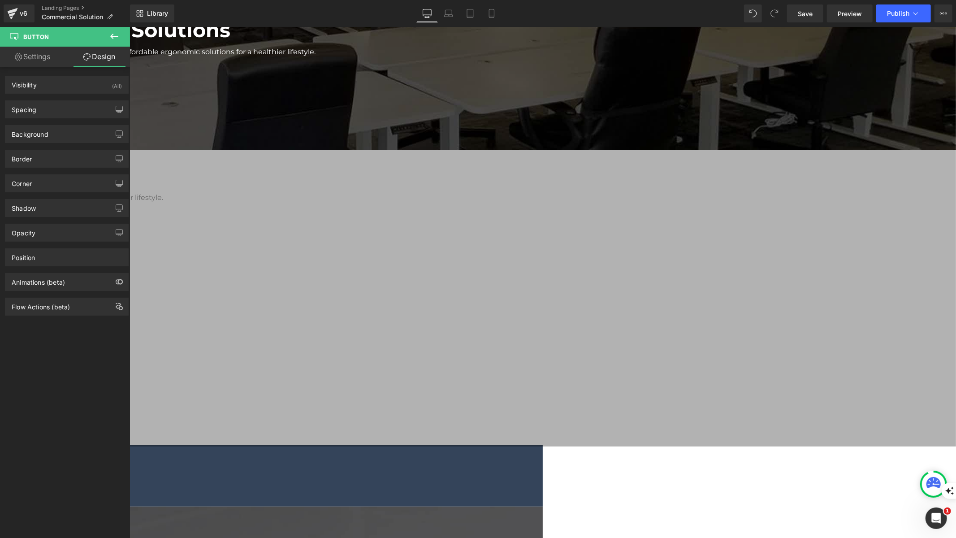
click at [26, 63] on link "Settings" at bounding box center [32, 57] width 65 height 20
type input "100"
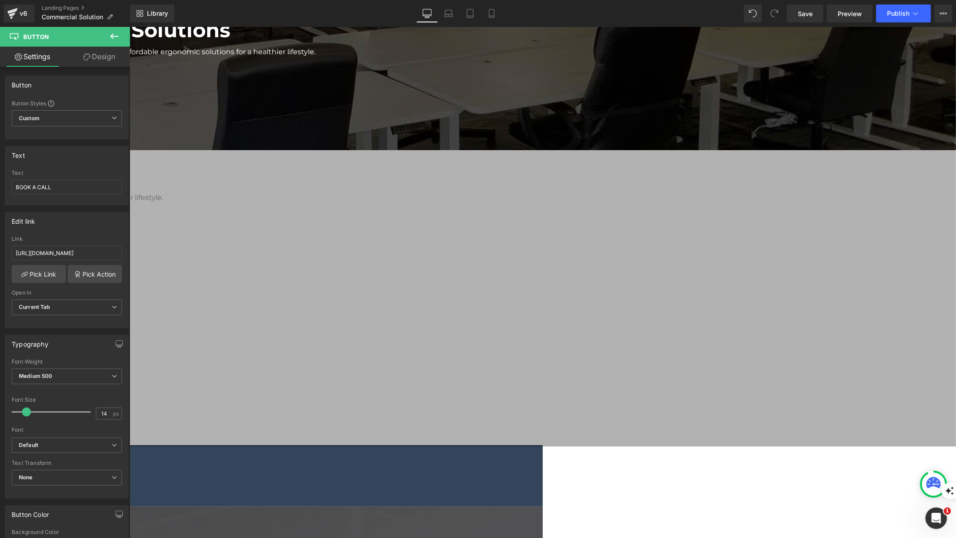
click at [96, 61] on link "Design" at bounding box center [99, 57] width 65 height 20
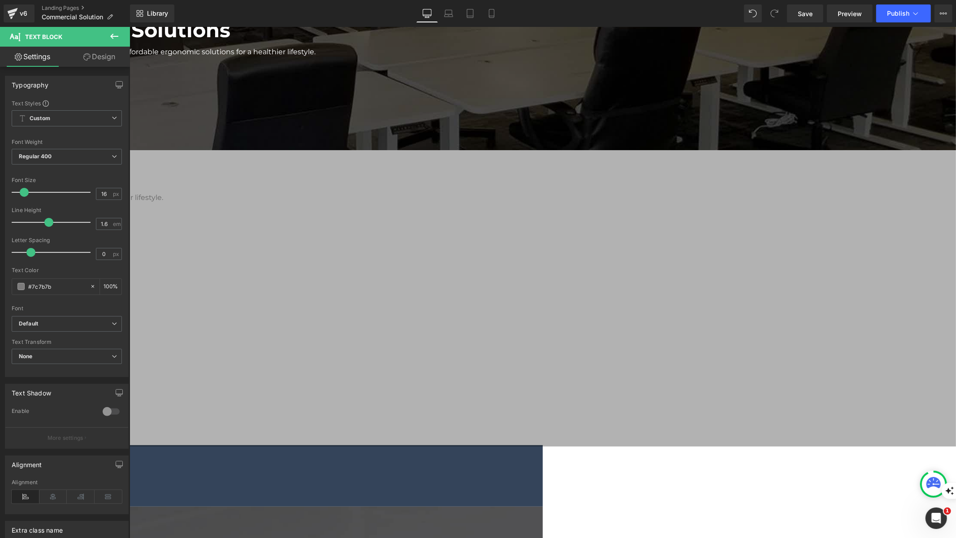
drag, startPoint x: 345, startPoint y: 341, endPoint x: 274, endPoint y: 333, distance: 71.3
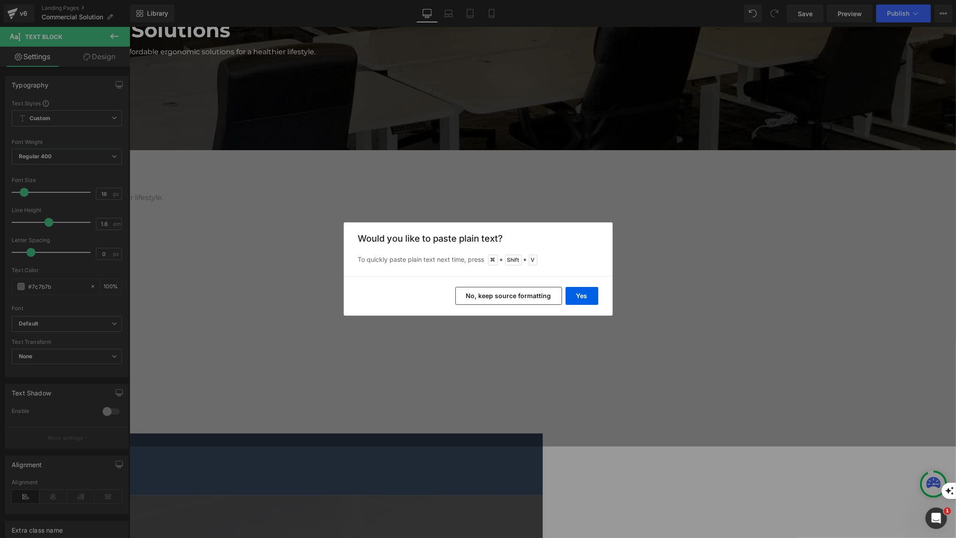
click at [551, 299] on button "No, keep source formatting" at bounding box center [509, 296] width 107 height 18
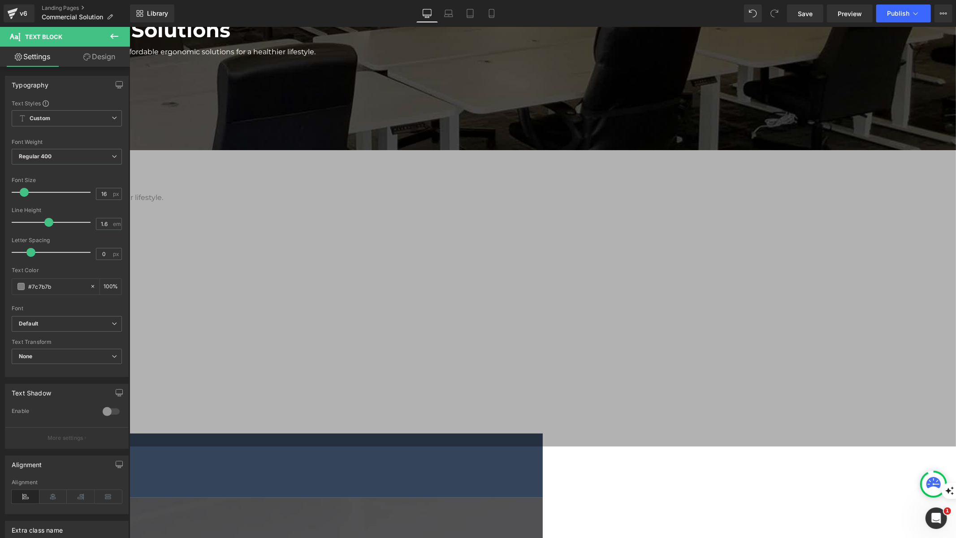
click at [117, 36] on icon at bounding box center [114, 36] width 8 height 5
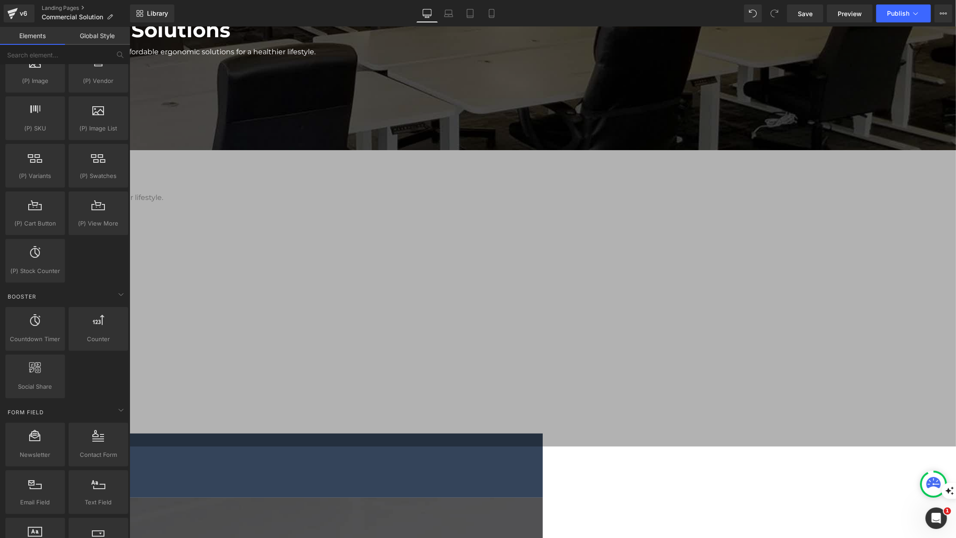
scroll to position [951, 0]
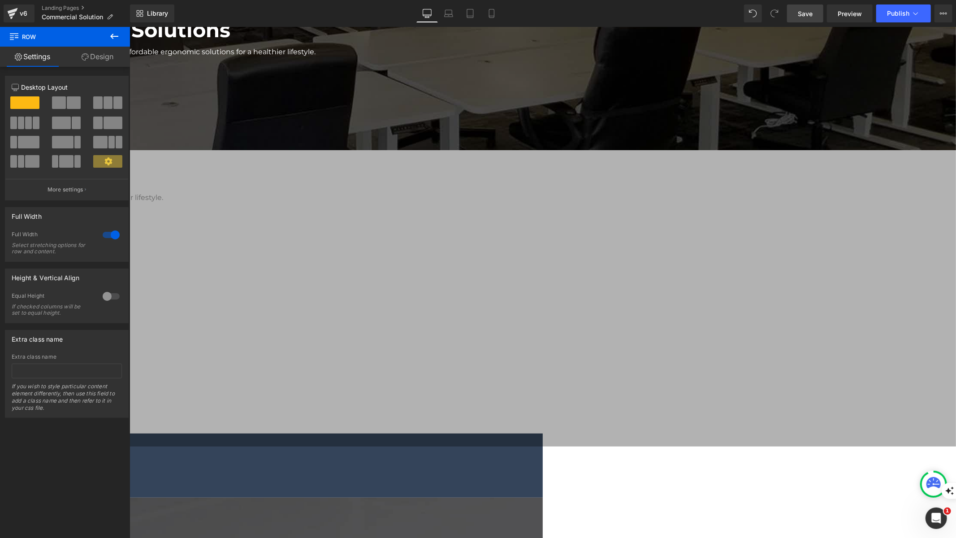
click at [817, 17] on link "Save" at bounding box center [805, 13] width 36 height 18
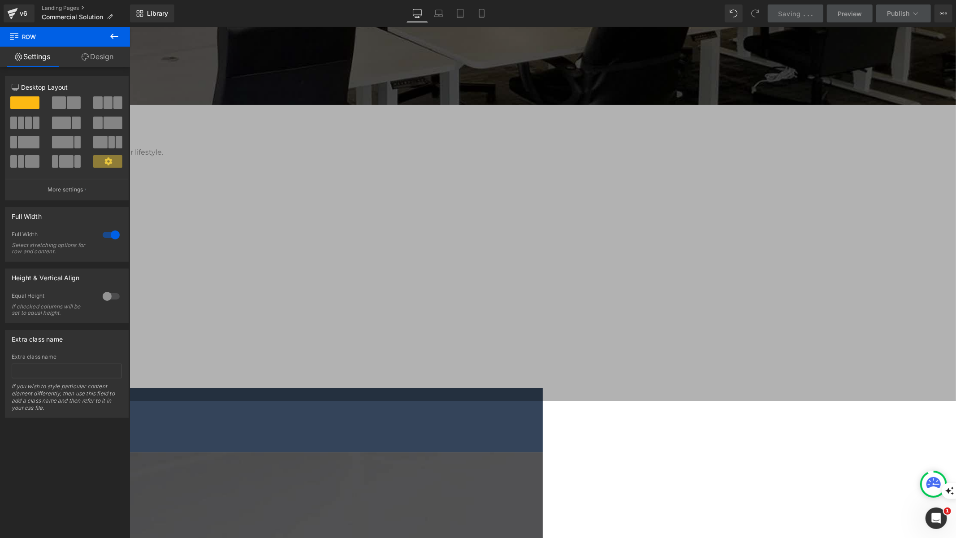
scroll to position [304, 0]
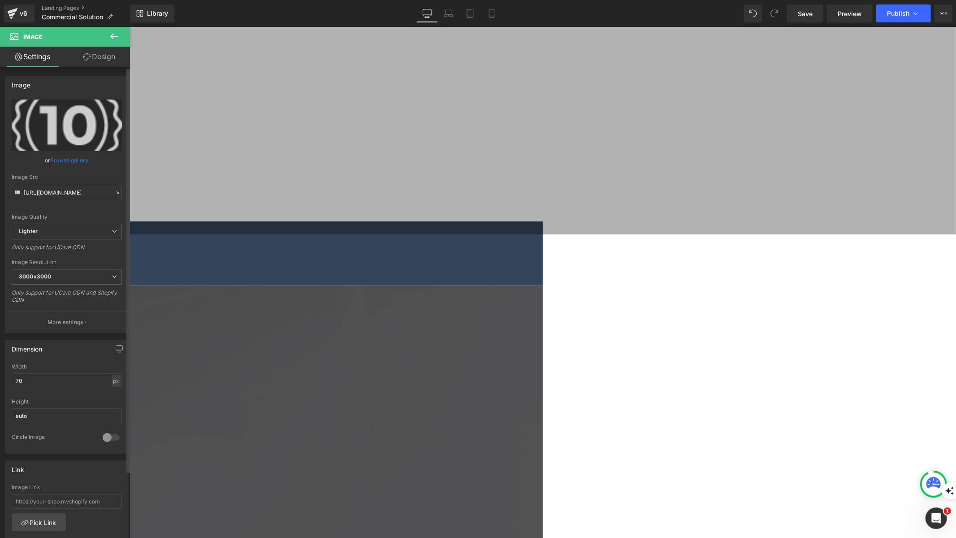
click at [65, 158] on link "Browse gallery" at bounding box center [70, 160] width 38 height 16
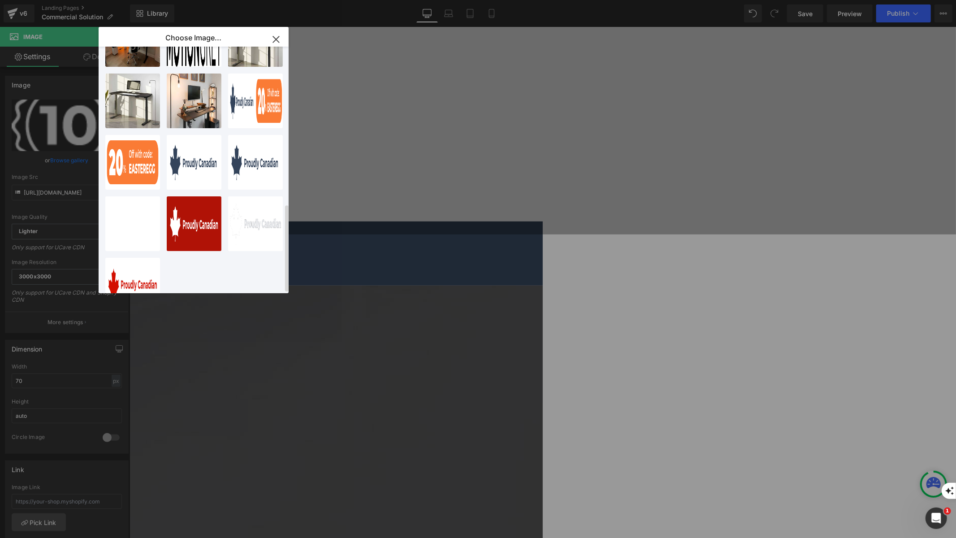
scroll to position [443, 0]
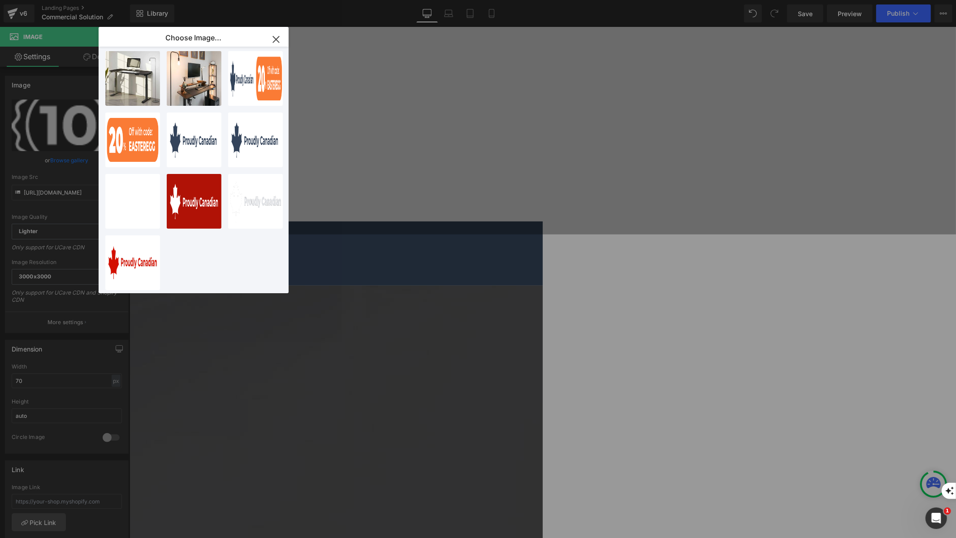
click at [277, 41] on icon "button" at bounding box center [276, 39] width 14 height 14
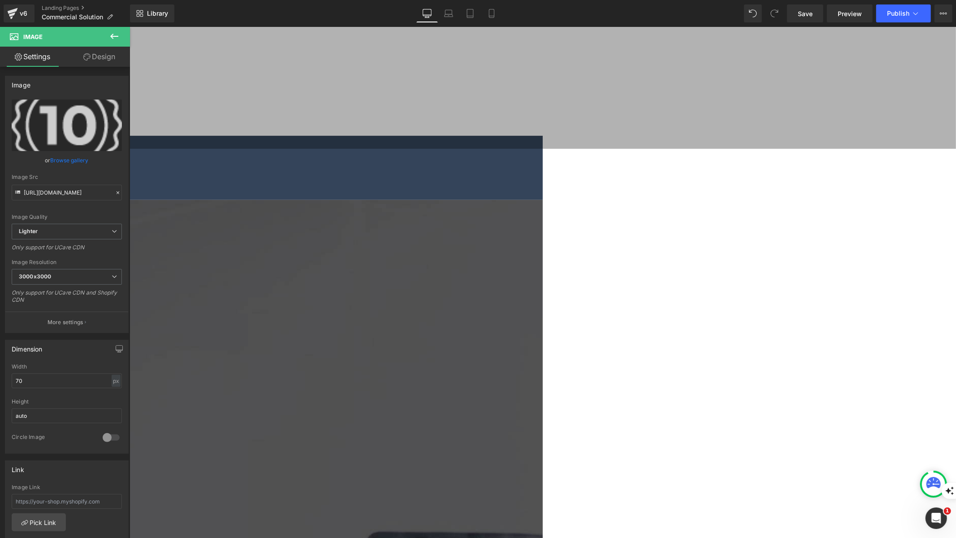
scroll to position [401, 0]
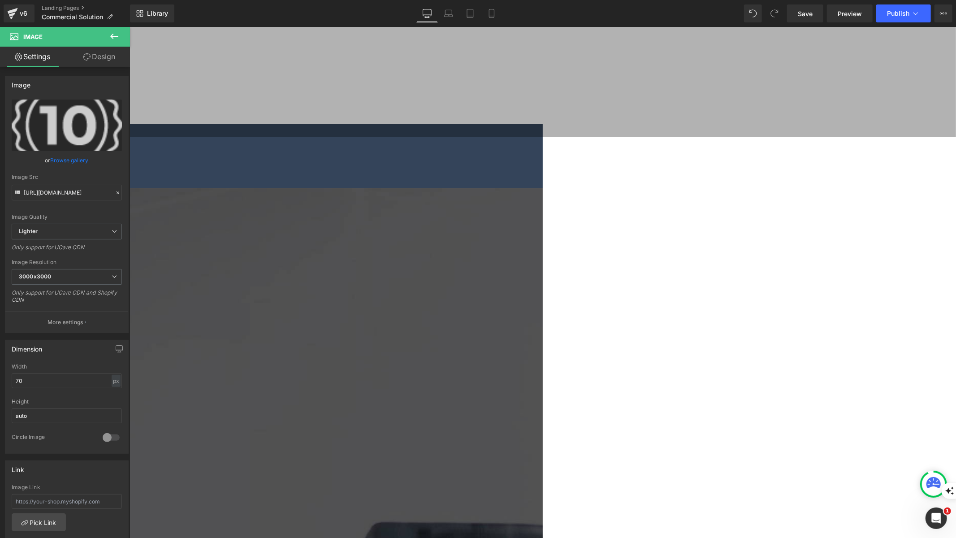
click at [113, 40] on icon at bounding box center [114, 36] width 11 height 11
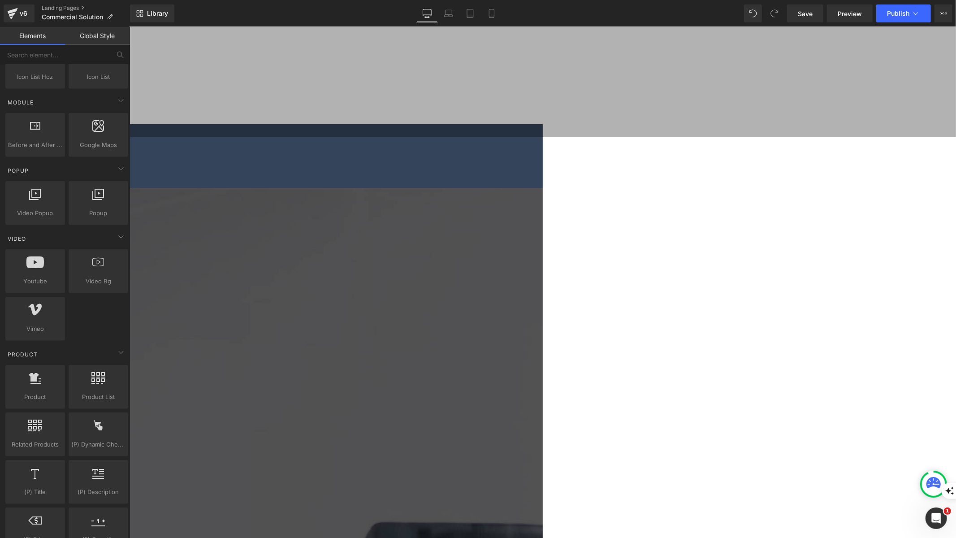
scroll to position [72, 0]
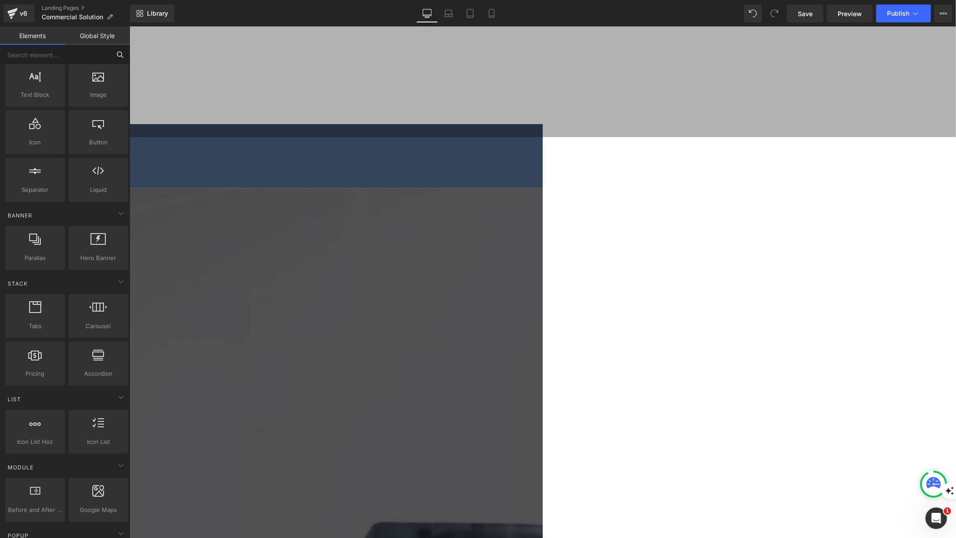
click at [51, 53] on input "text" at bounding box center [55, 55] width 110 height 20
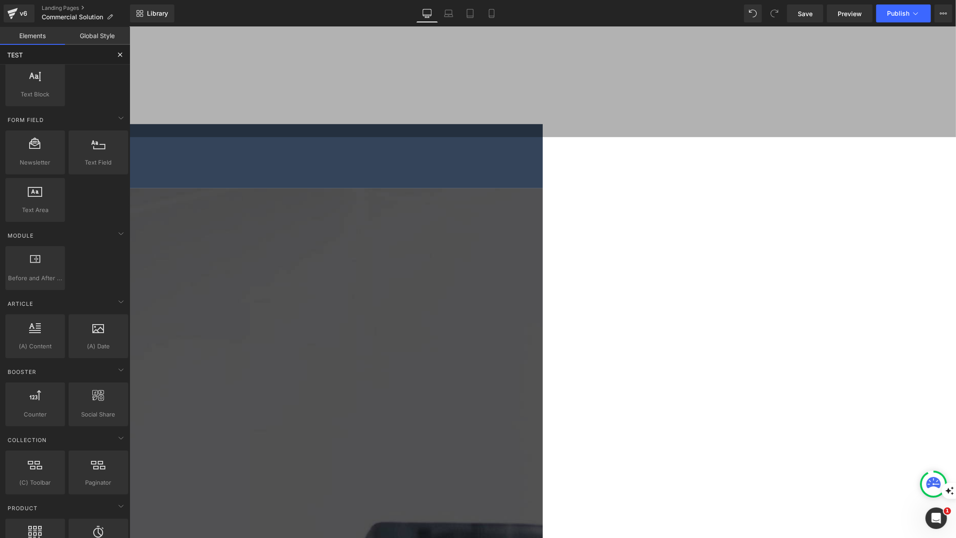
scroll to position [0, 0]
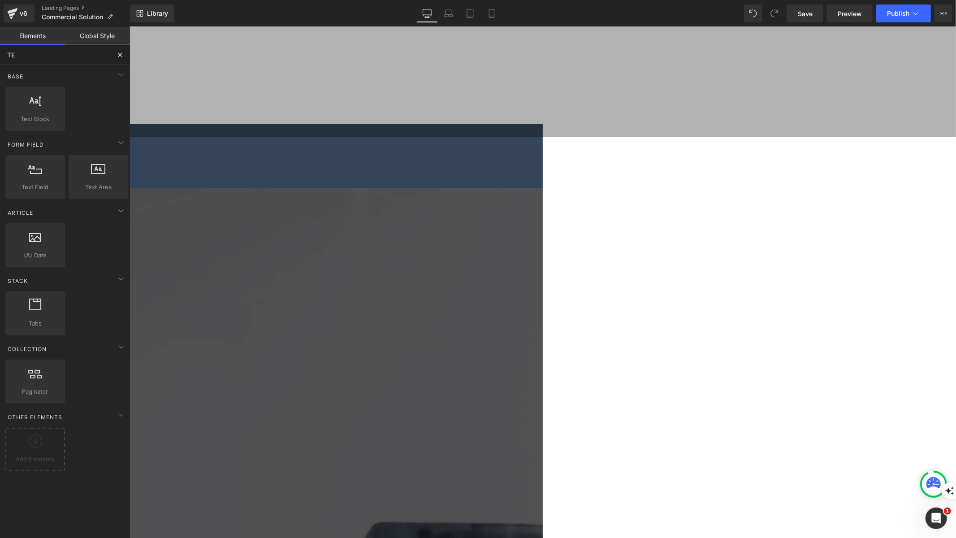
type input "T"
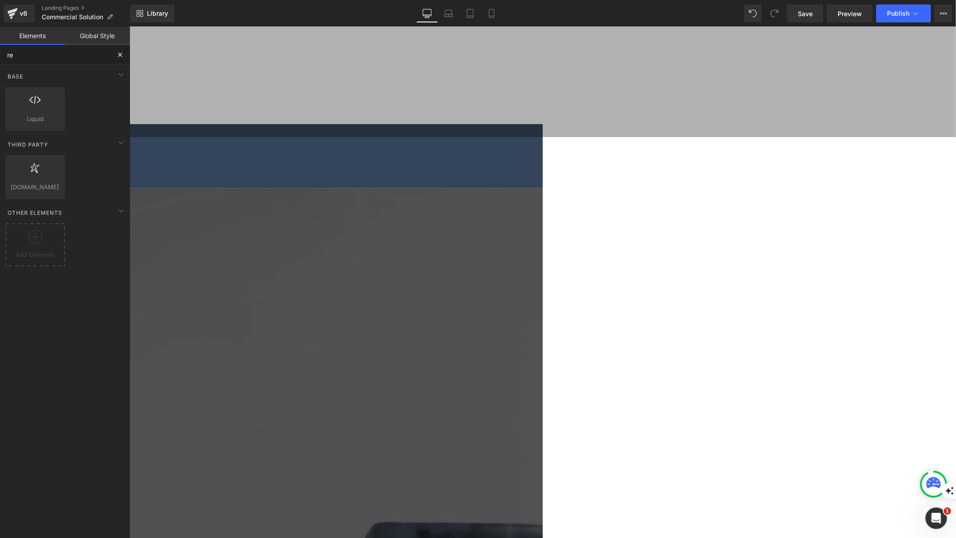
type input "r"
type input "carou"
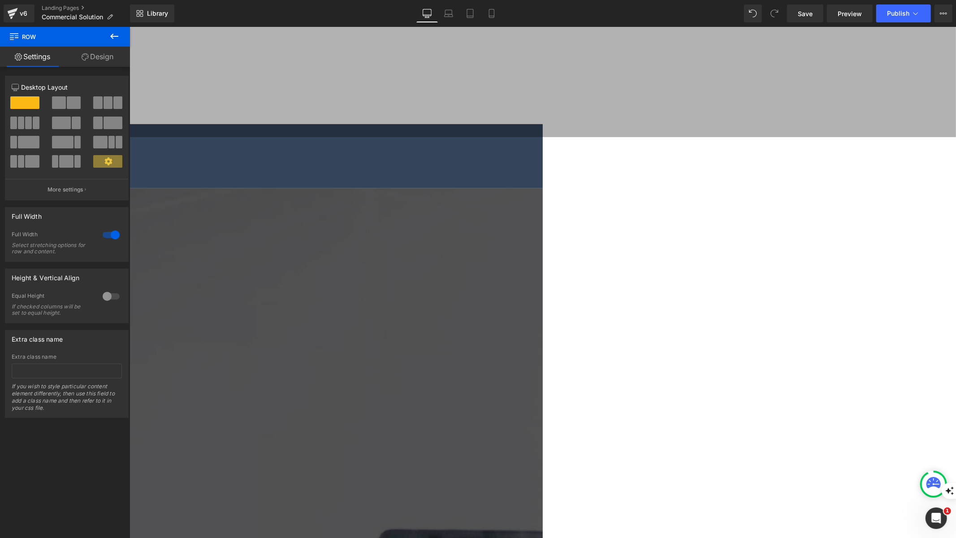
click at [129, 26] on icon at bounding box center [129, 26] width 0 height 0
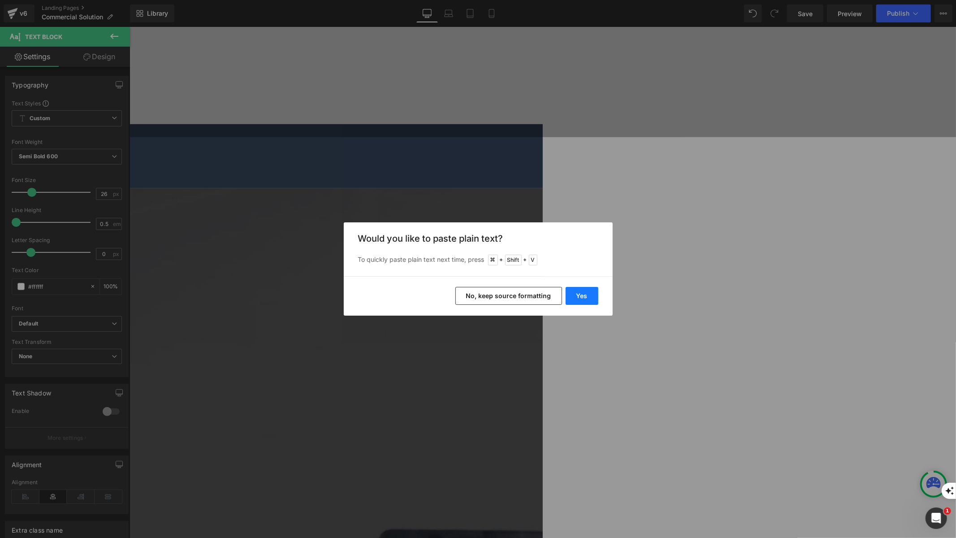
click at [574, 297] on button "Yes" at bounding box center [582, 296] width 33 height 18
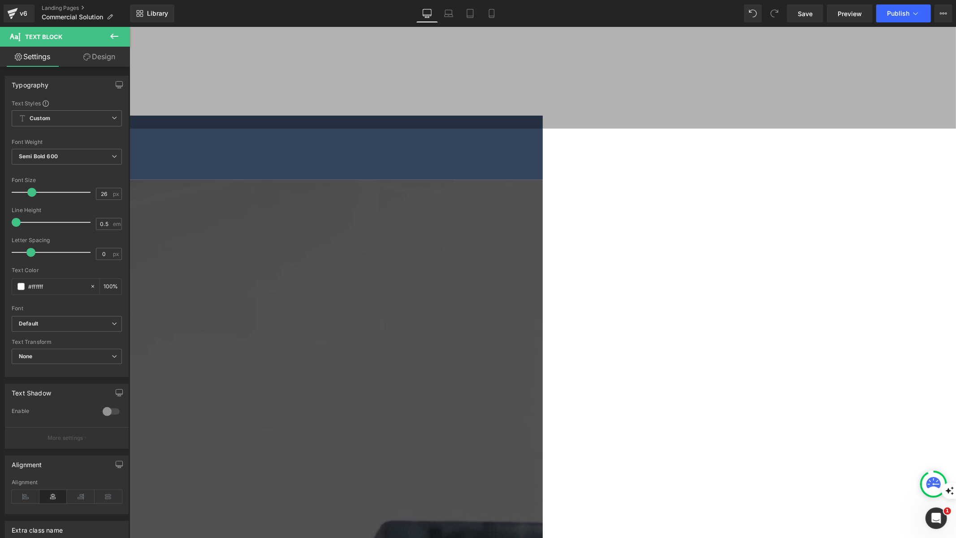
scroll to position [417, 0]
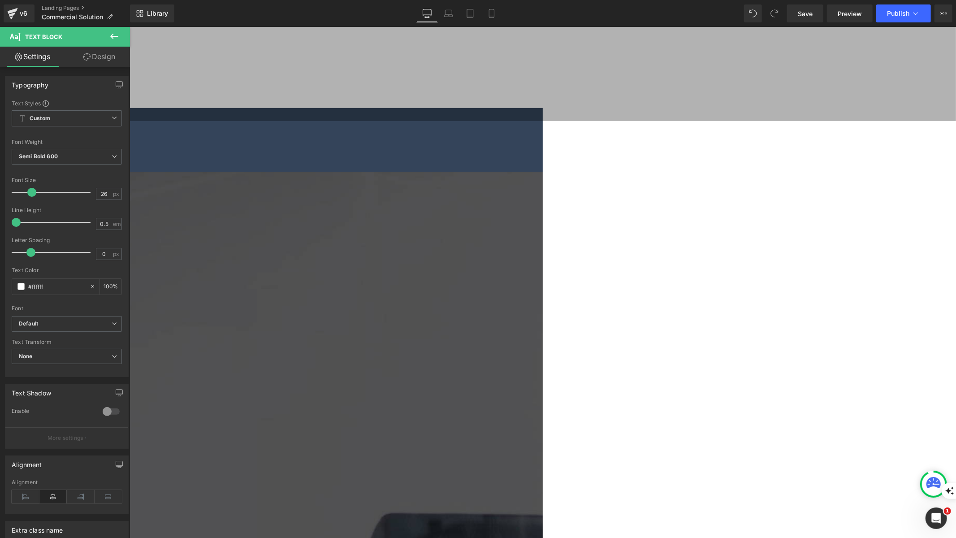
click at [129, 26] on icon at bounding box center [129, 26] width 0 height 0
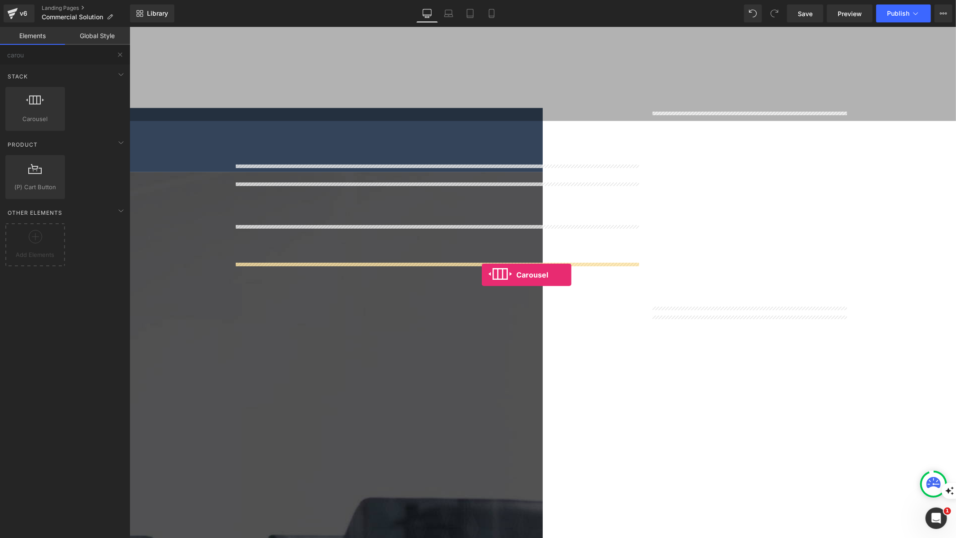
drag, startPoint x: 175, startPoint y: 132, endPoint x: 482, endPoint y: 274, distance: 337.6
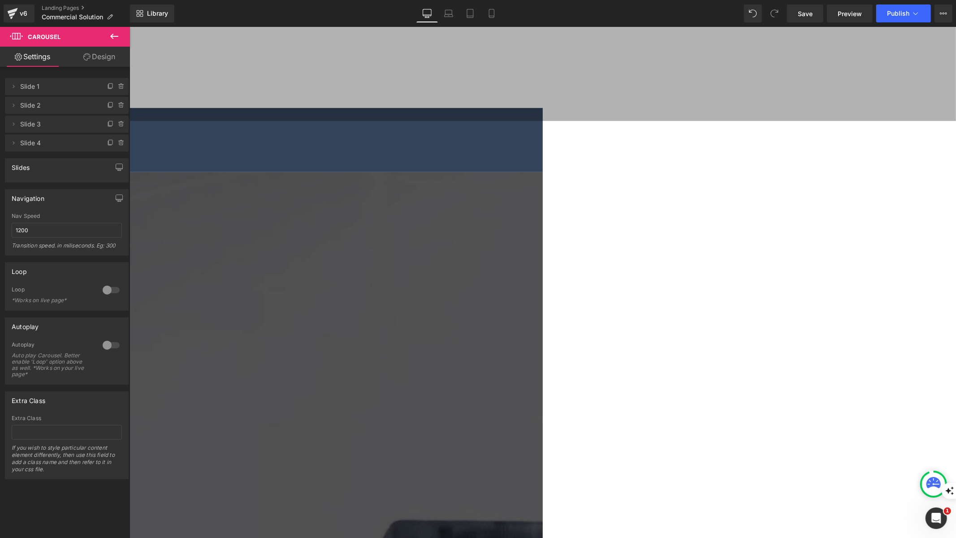
click at [27, 86] on span "Slide 1" at bounding box center [57, 86] width 75 height 17
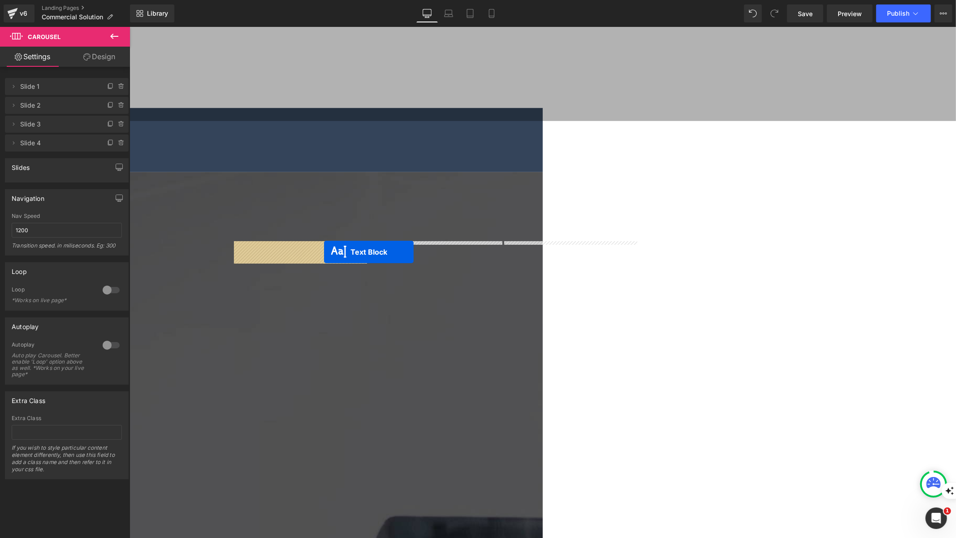
drag, startPoint x: 410, startPoint y: 172, endPoint x: 324, endPoint y: 252, distance: 117.7
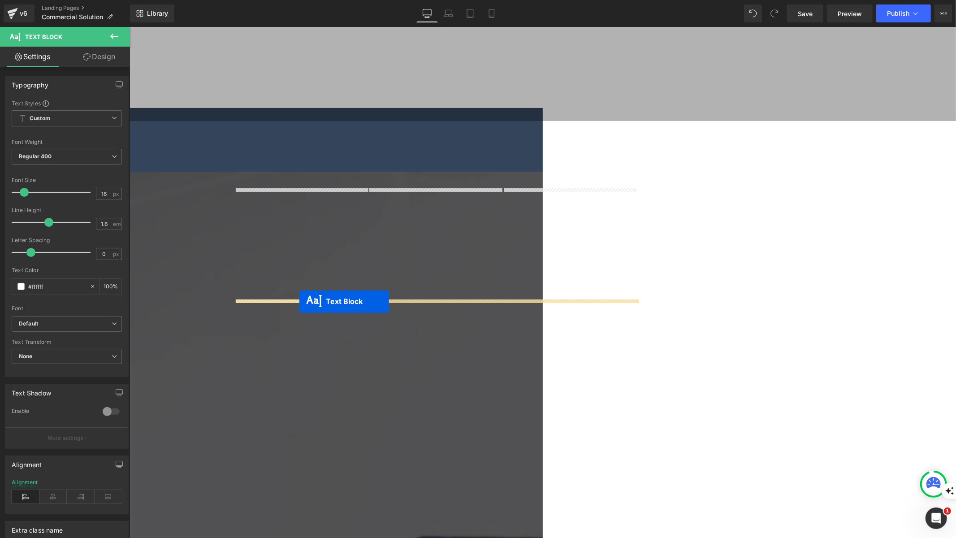
drag, startPoint x: 410, startPoint y: 158, endPoint x: 299, endPoint y: 301, distance: 180.9
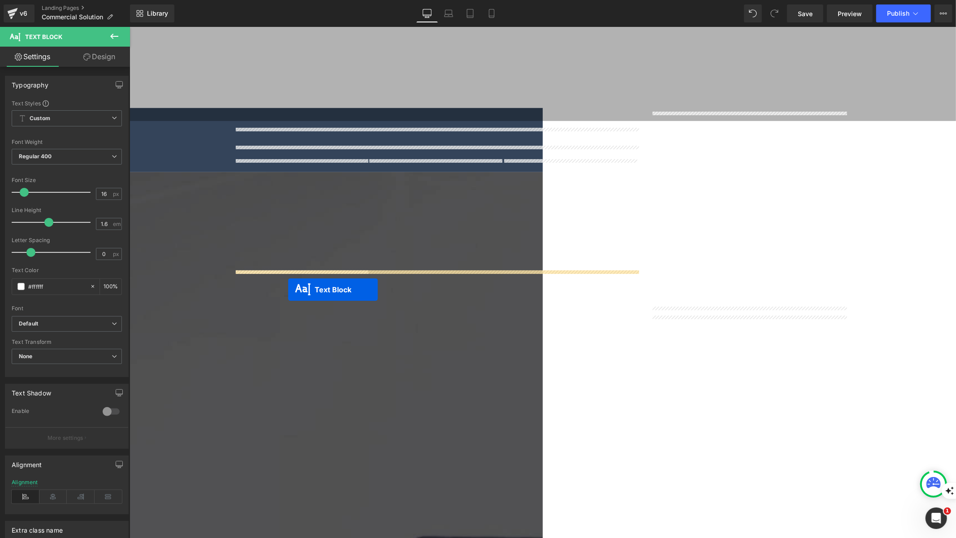
drag, startPoint x: 410, startPoint y: 280, endPoint x: 288, endPoint y: 289, distance: 122.3
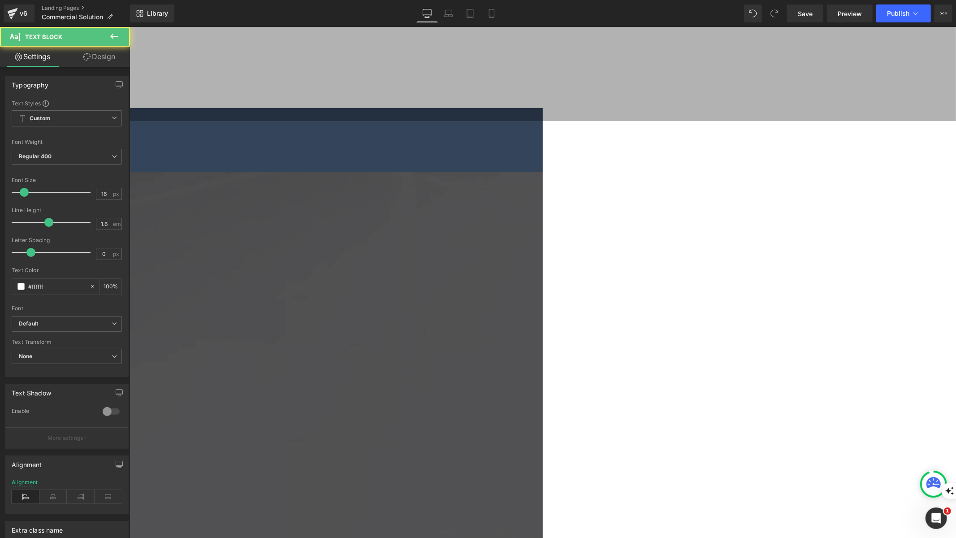
drag, startPoint x: 338, startPoint y: 289, endPoint x: 238, endPoint y: 276, distance: 100.9
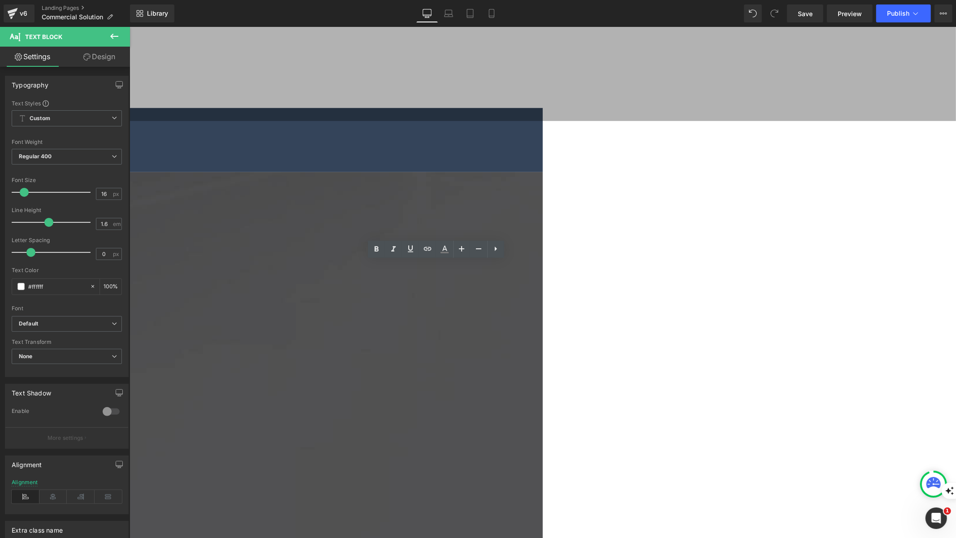
drag, startPoint x: 313, startPoint y: 289, endPoint x: 236, endPoint y: 278, distance: 77.0
drag, startPoint x: 320, startPoint y: 287, endPoint x: 234, endPoint y: 278, distance: 85.7
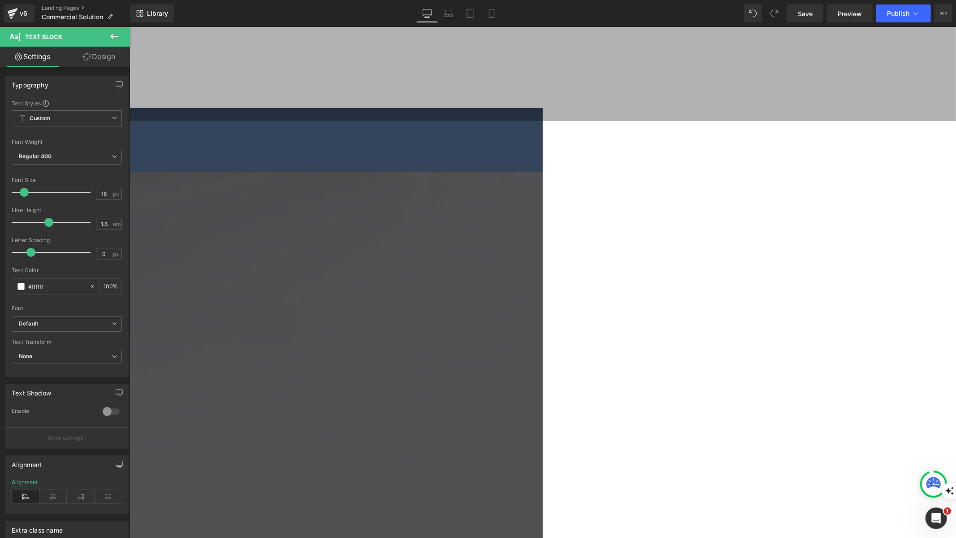
scroll to position [422, 0]
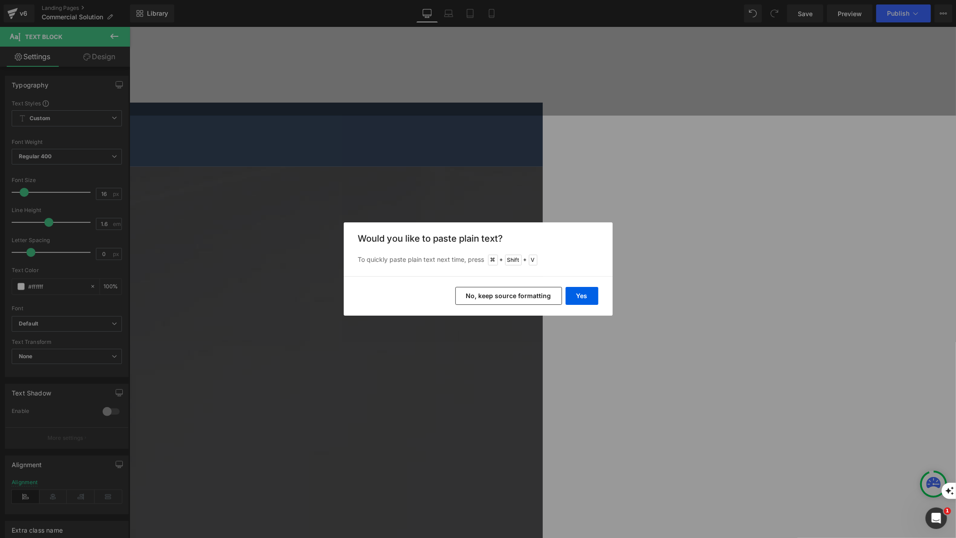
drag, startPoint x: 548, startPoint y: 303, endPoint x: 420, endPoint y: 276, distance: 131.5
click at [548, 303] on button "No, keep source formatting" at bounding box center [509, 296] width 107 height 18
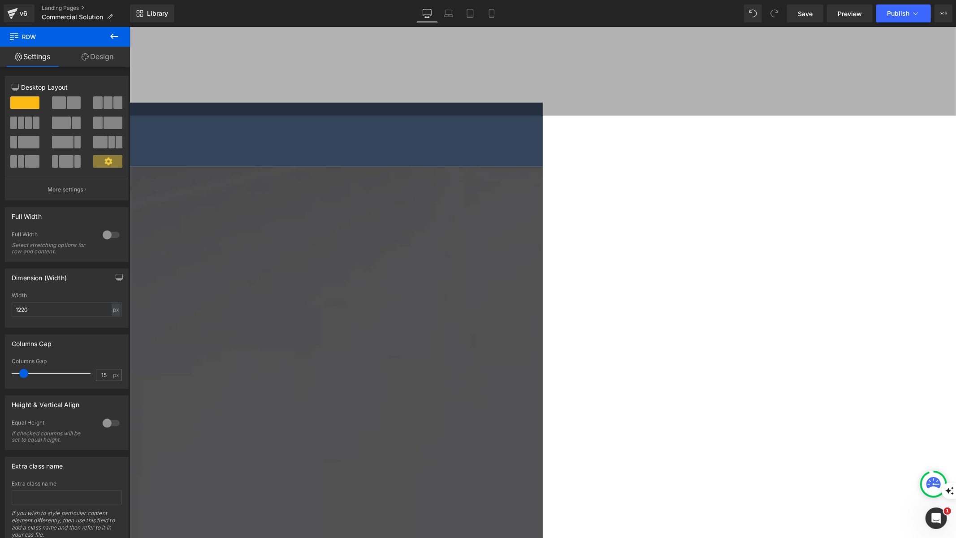
click at [129, 26] on icon at bounding box center [129, 26] width 0 height 0
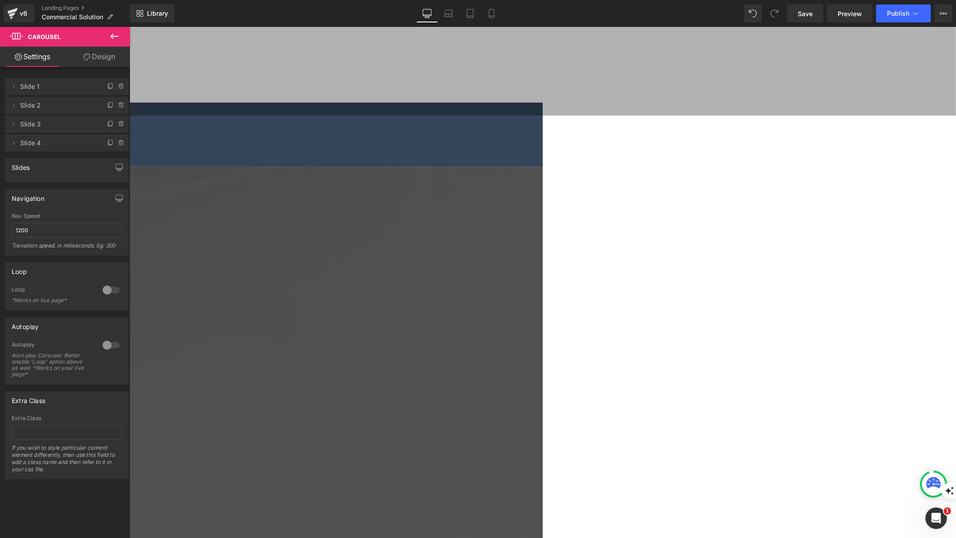
click at [115, 288] on div at bounding box center [111, 290] width 22 height 14
click at [119, 145] on icon at bounding box center [121, 142] width 7 height 7
click at [111, 143] on button "Delete" at bounding box center [112, 144] width 28 height 12
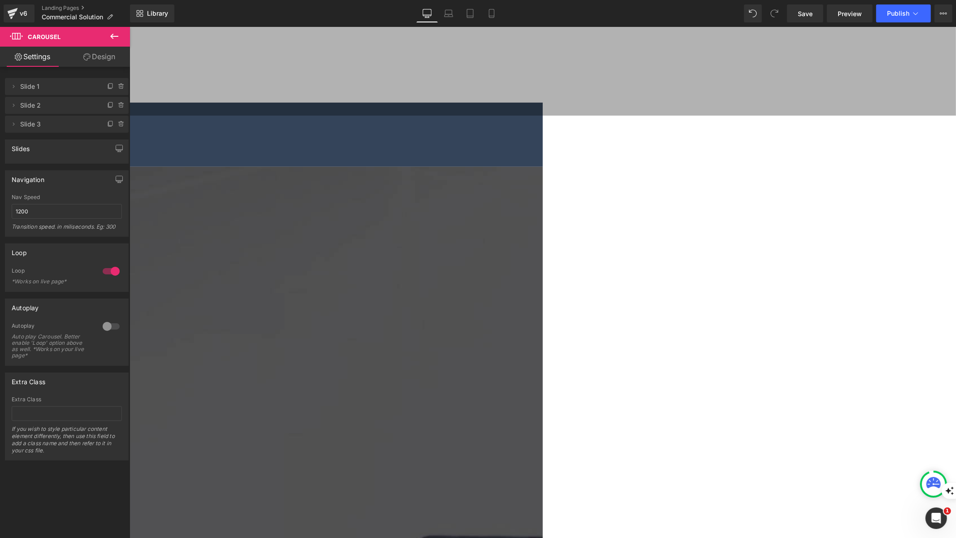
click at [129, 26] on icon at bounding box center [129, 26] width 0 height 0
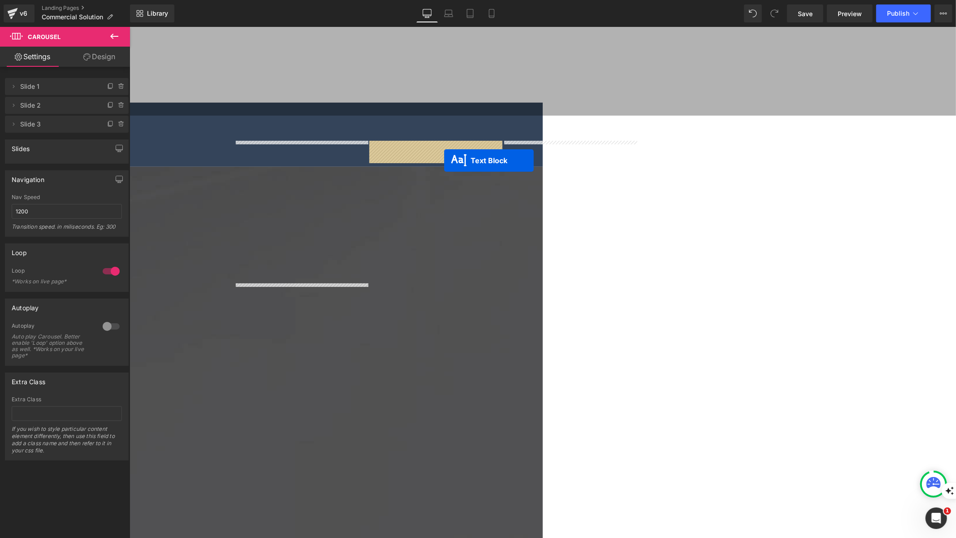
drag, startPoint x: 293, startPoint y: 346, endPoint x: 444, endPoint y: 161, distance: 239.0
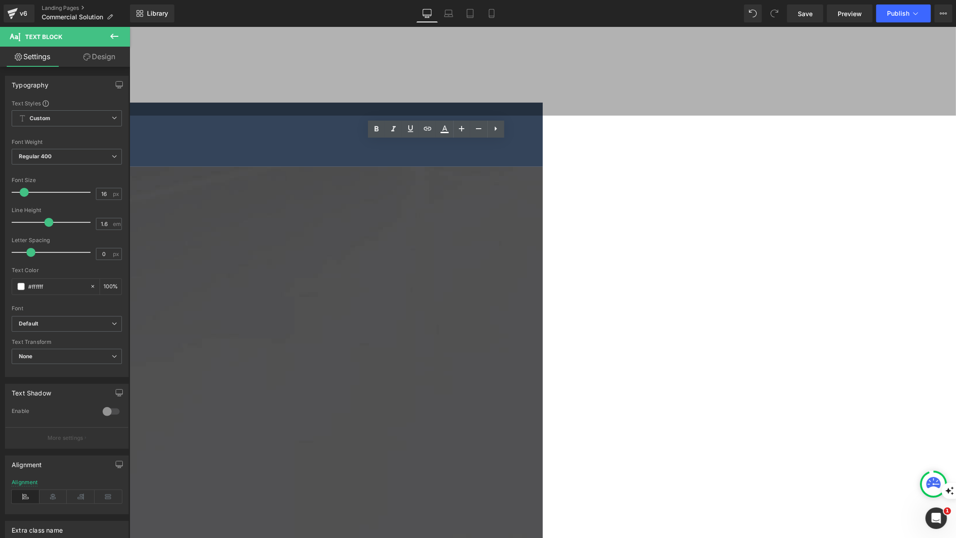
drag, startPoint x: 462, startPoint y: 276, endPoint x: 363, endPoint y: 160, distance: 152.9
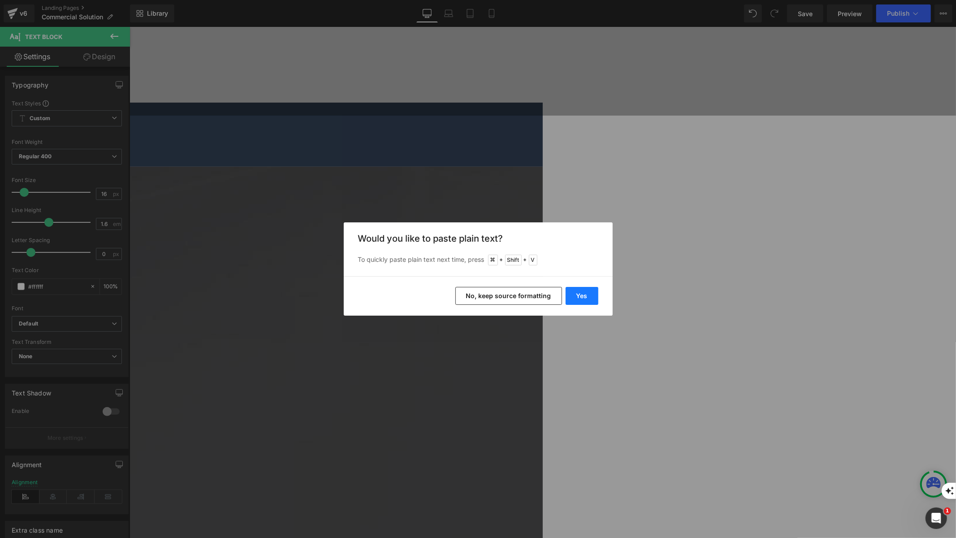
click at [576, 299] on button "Yes" at bounding box center [582, 296] width 33 height 18
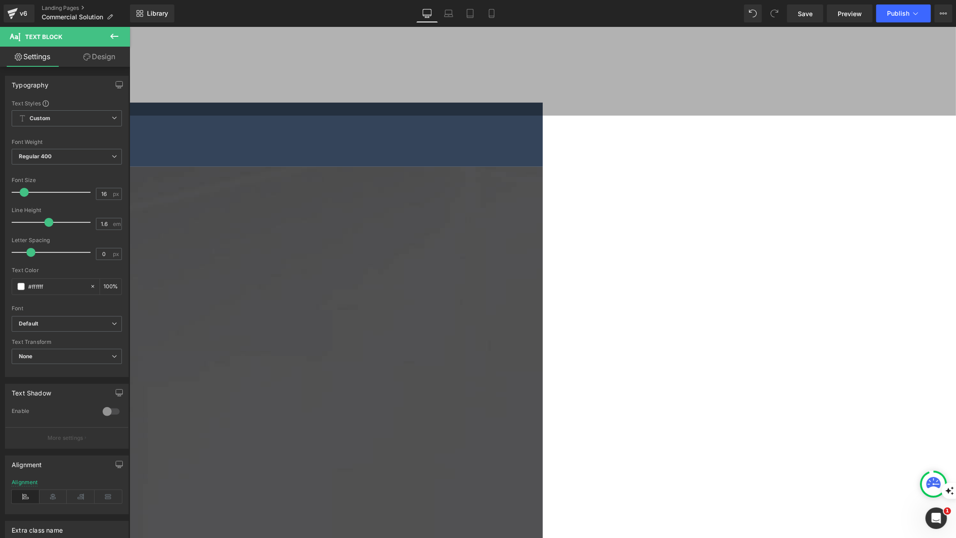
drag, startPoint x: 320, startPoint y: 271, endPoint x: 230, endPoint y: 262, distance: 90.1
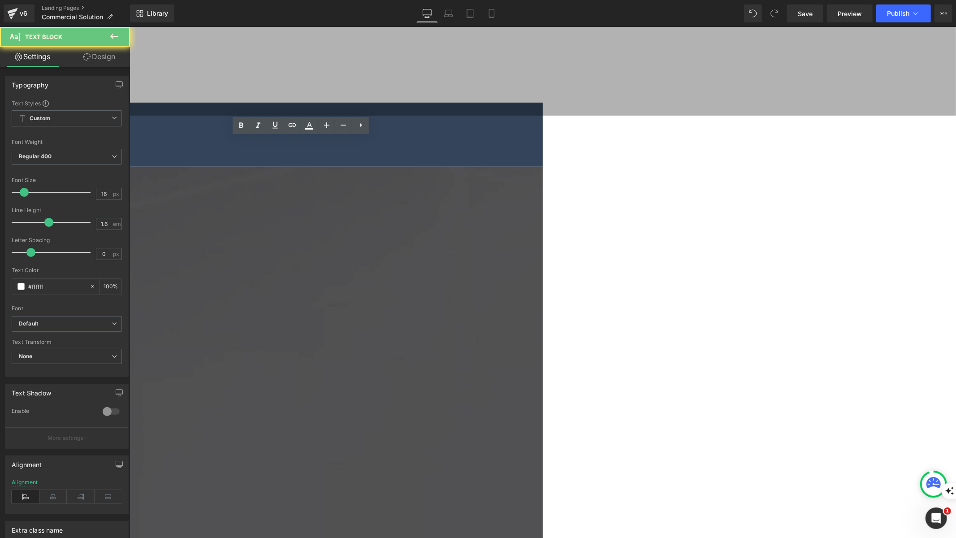
drag, startPoint x: 319, startPoint y: 279, endPoint x: 234, endPoint y: 264, distance: 86.5
drag, startPoint x: 311, startPoint y: 277, endPoint x: 207, endPoint y: 265, distance: 104.8
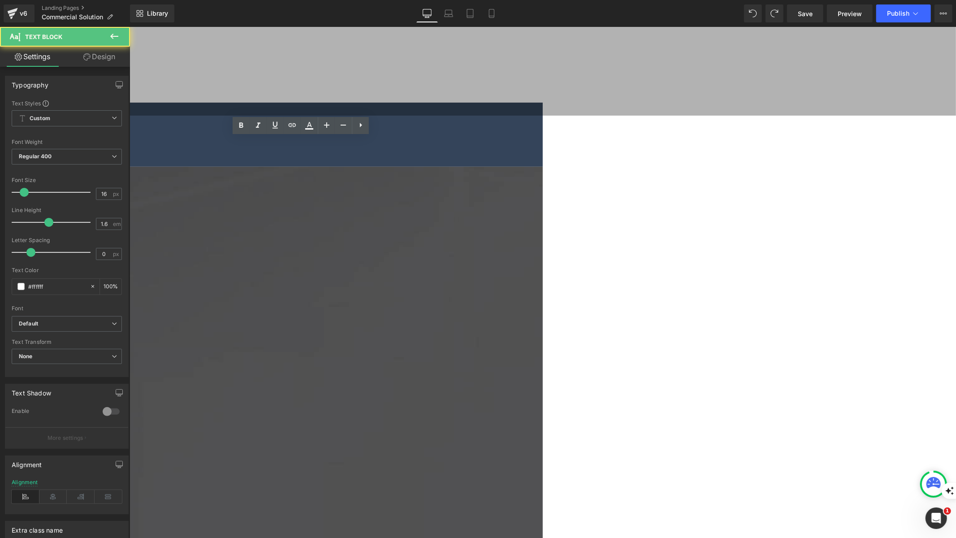
copy p "TIM BROWN President of Brickers"
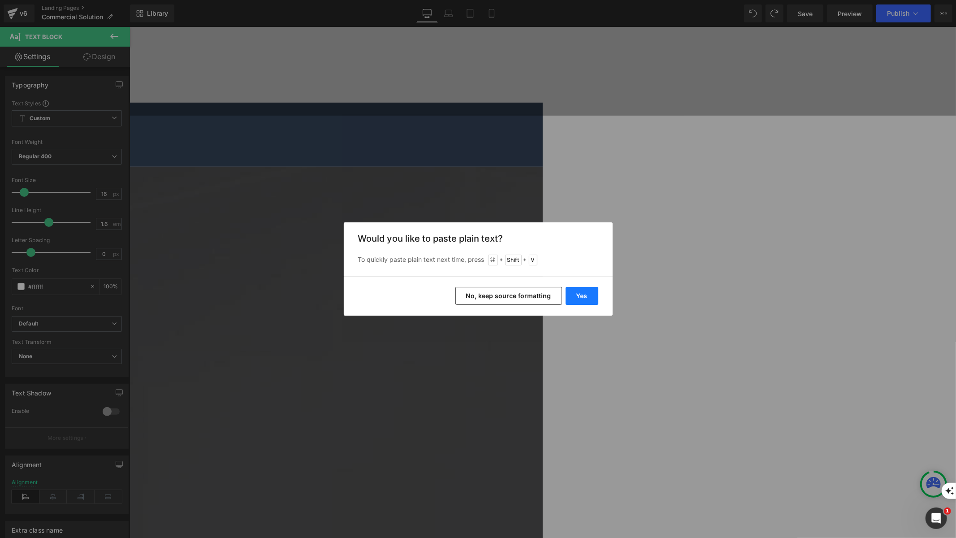
click at [574, 296] on button "Yes" at bounding box center [582, 296] width 33 height 18
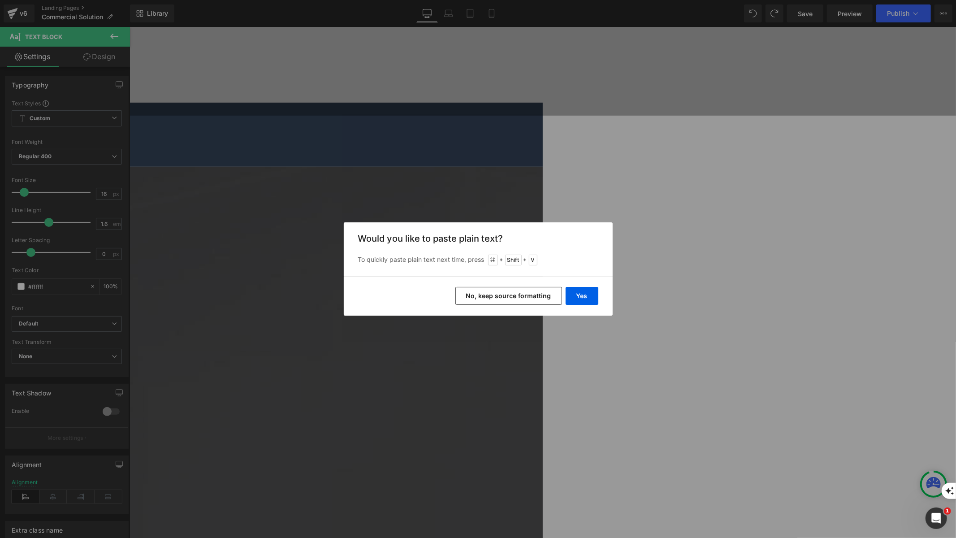
click at [478, 300] on button "No, keep source formatting" at bounding box center [509, 296] width 107 height 18
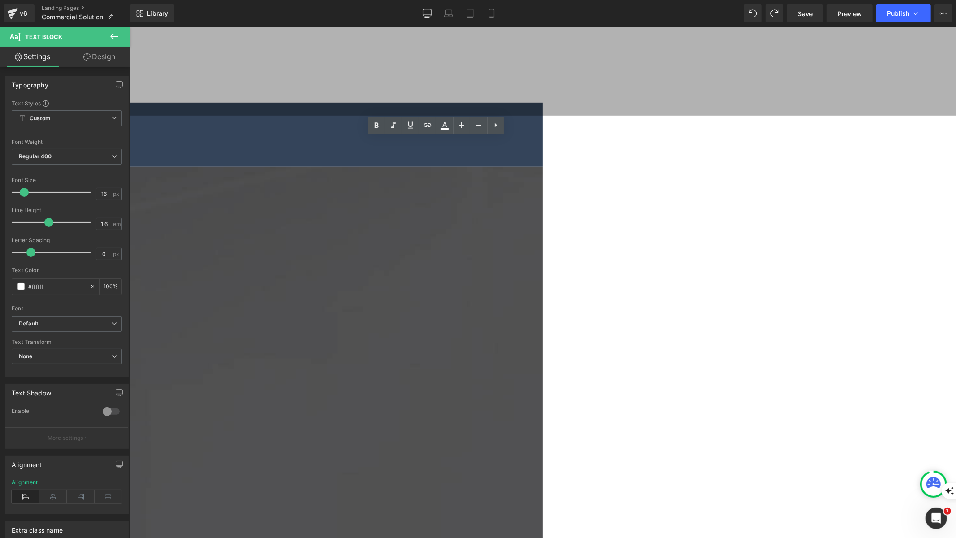
drag, startPoint x: 445, startPoint y: 334, endPoint x: 373, endPoint y: 334, distance: 71.7
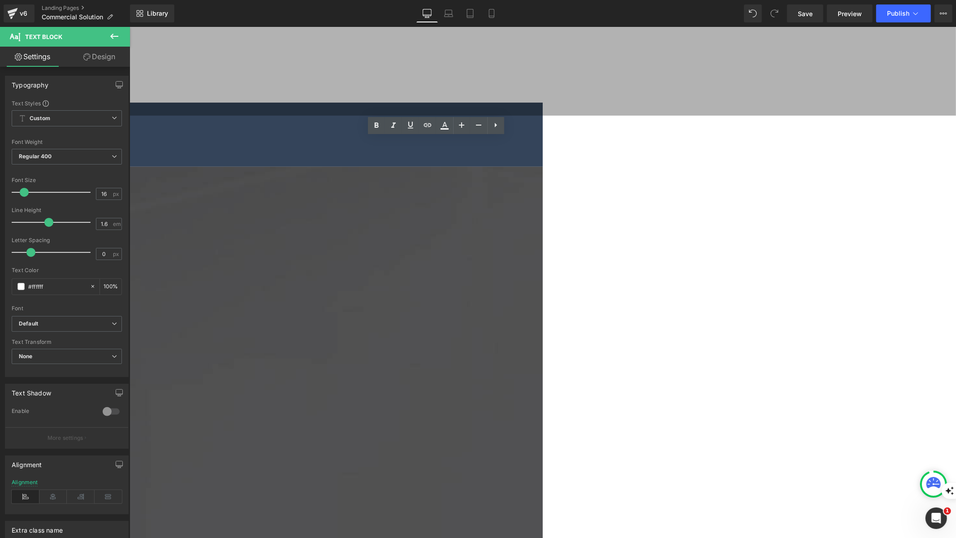
drag, startPoint x: 435, startPoint y: 376, endPoint x: 366, endPoint y: 355, distance: 72.2
click at [129, 26] on icon at bounding box center [129, 26] width 0 height 0
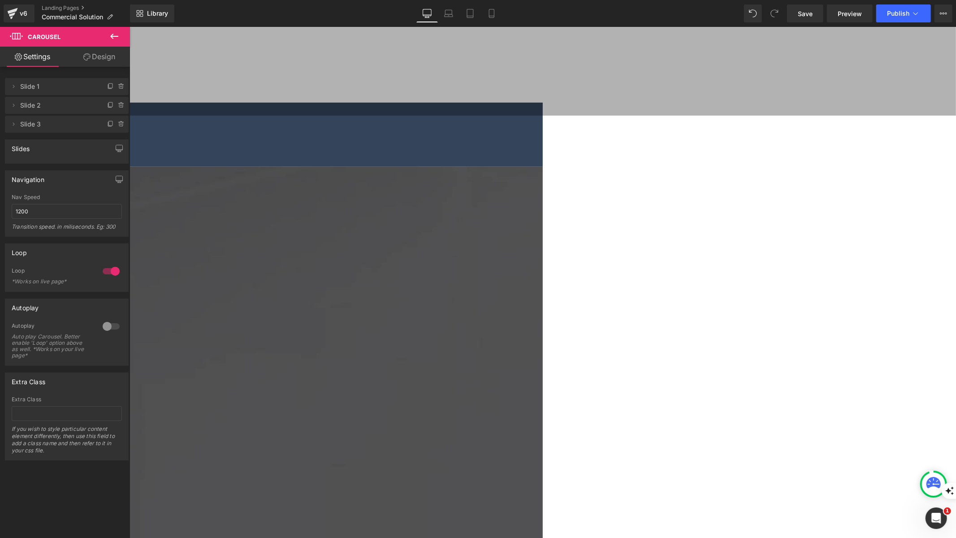
click at [91, 55] on link "Design" at bounding box center [99, 57] width 65 height 20
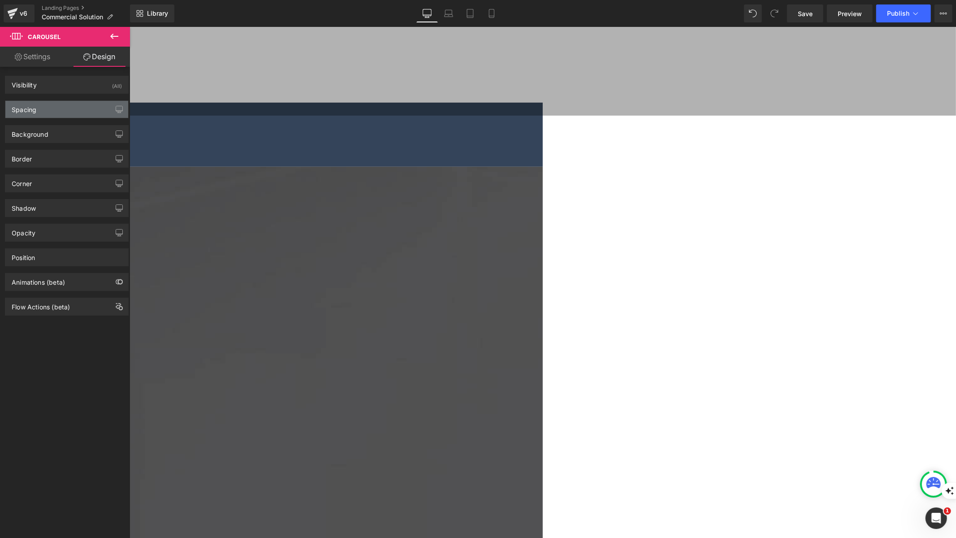
click at [61, 110] on div "Spacing" at bounding box center [66, 109] width 123 height 17
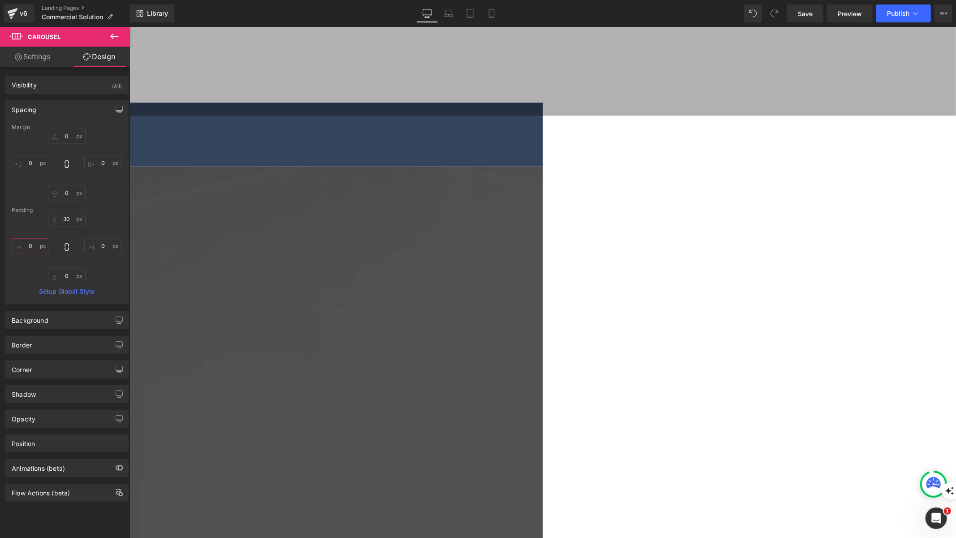
click at [30, 245] on input "0" at bounding box center [31, 246] width 38 height 15
type input "5"
type input "1"
click at [51, 62] on link "Settings" at bounding box center [32, 57] width 65 height 20
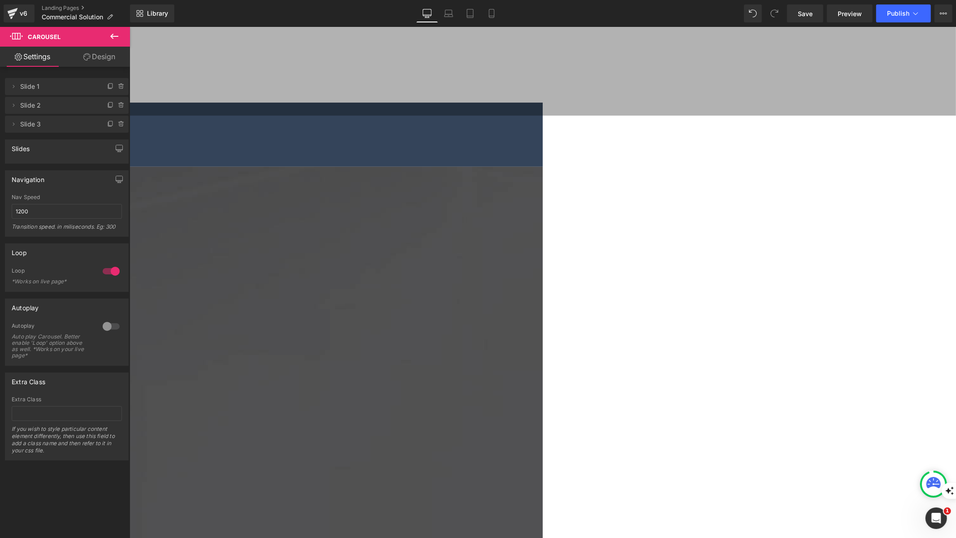
click at [129, 26] on icon at bounding box center [129, 26] width 0 height 0
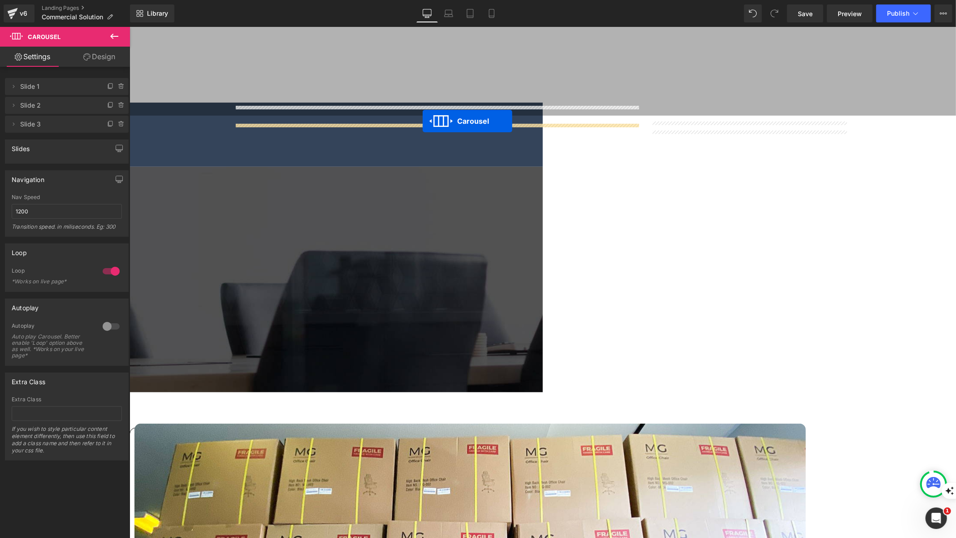
drag, startPoint x: 413, startPoint y: 130, endPoint x: 422, endPoint y: 121, distance: 13.3
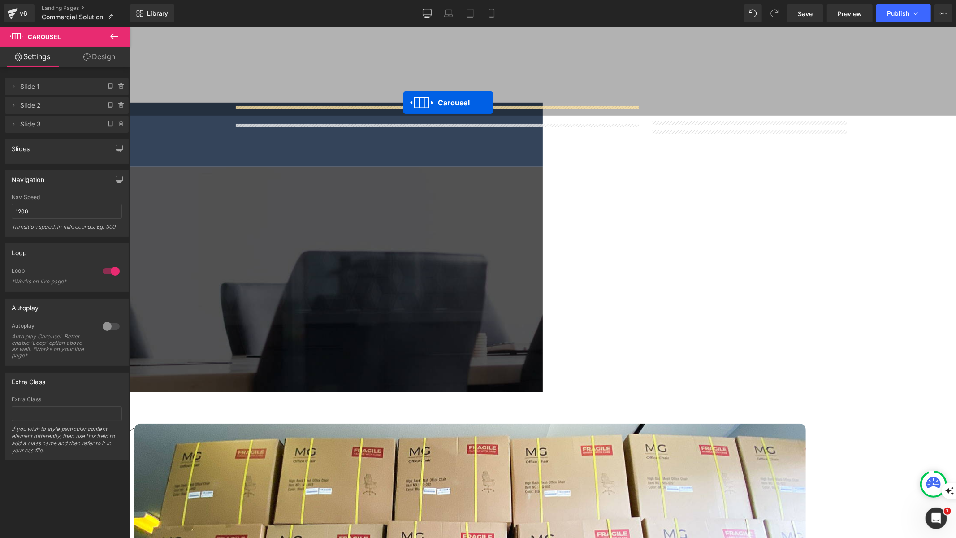
drag, startPoint x: 410, startPoint y: 131, endPoint x: 403, endPoint y: 102, distance: 29.6
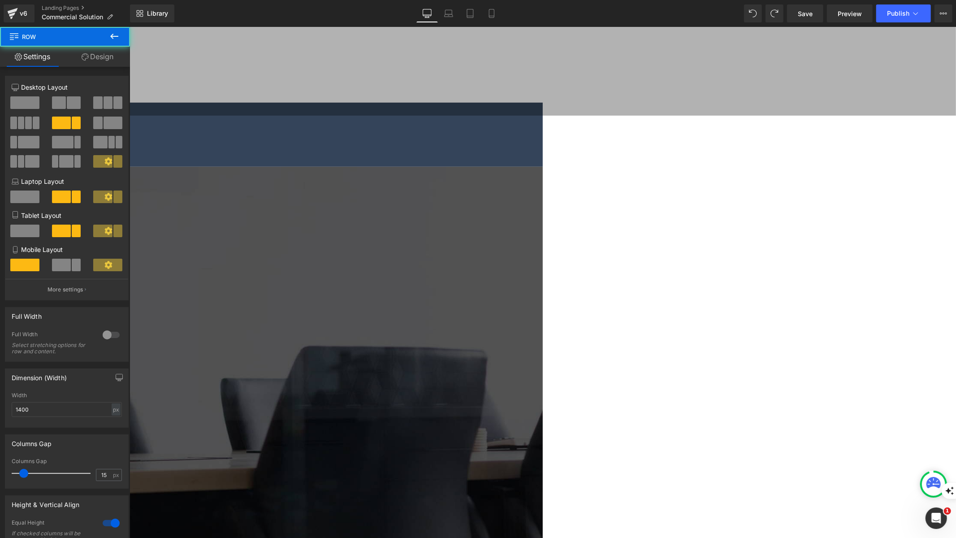
click at [28, 102] on span at bounding box center [24, 102] width 29 height 13
click at [27, 105] on span at bounding box center [24, 102] width 29 height 13
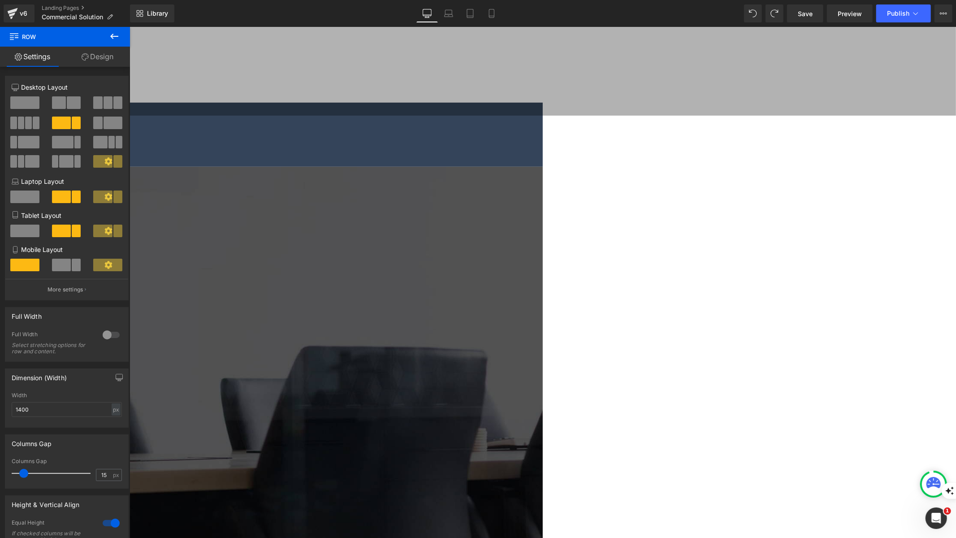
click at [27, 105] on span at bounding box center [24, 102] width 29 height 13
click at [19, 101] on span at bounding box center [24, 102] width 29 height 13
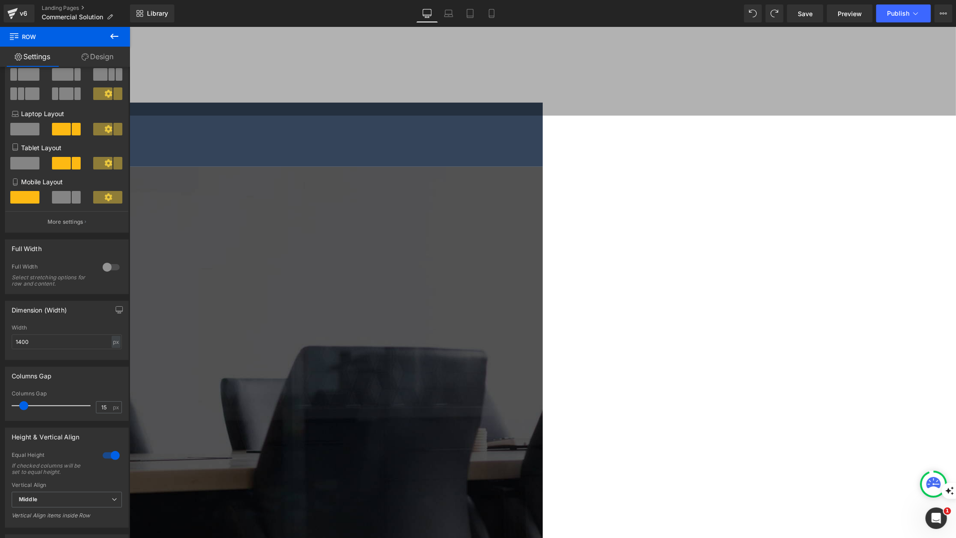
scroll to position [87, 0]
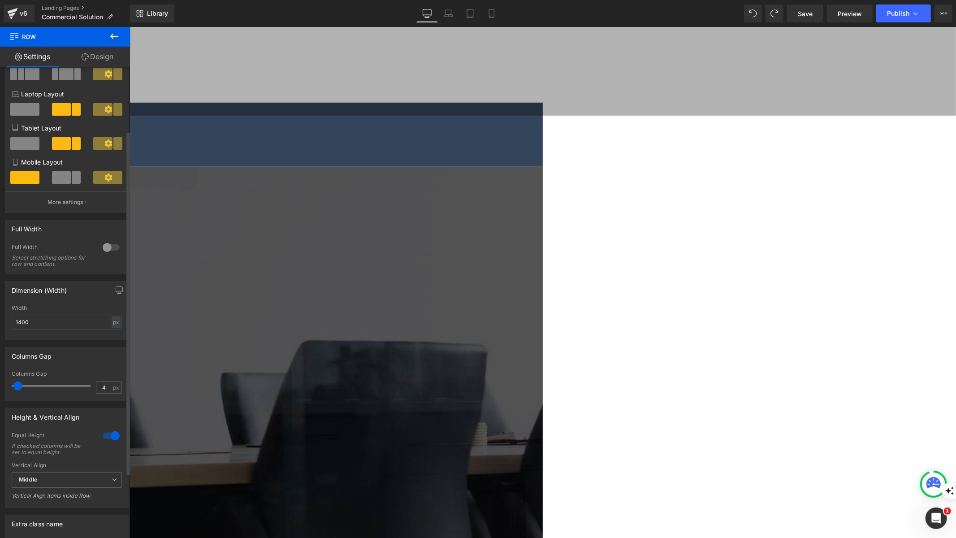
type input "5"
drag, startPoint x: 26, startPoint y: 388, endPoint x: 22, endPoint y: 390, distance: 5.2
click at [22, 390] on span at bounding box center [18, 386] width 9 height 9
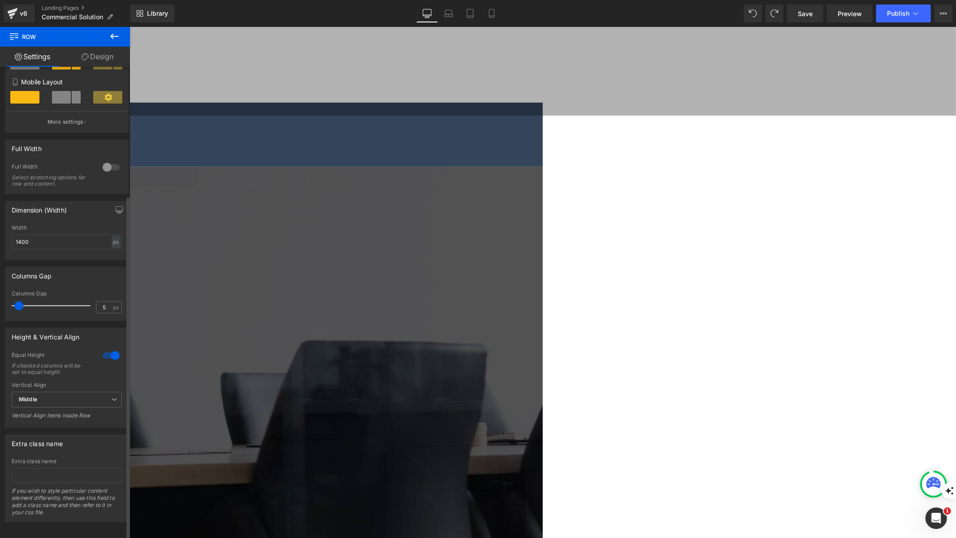
scroll to position [176, 0]
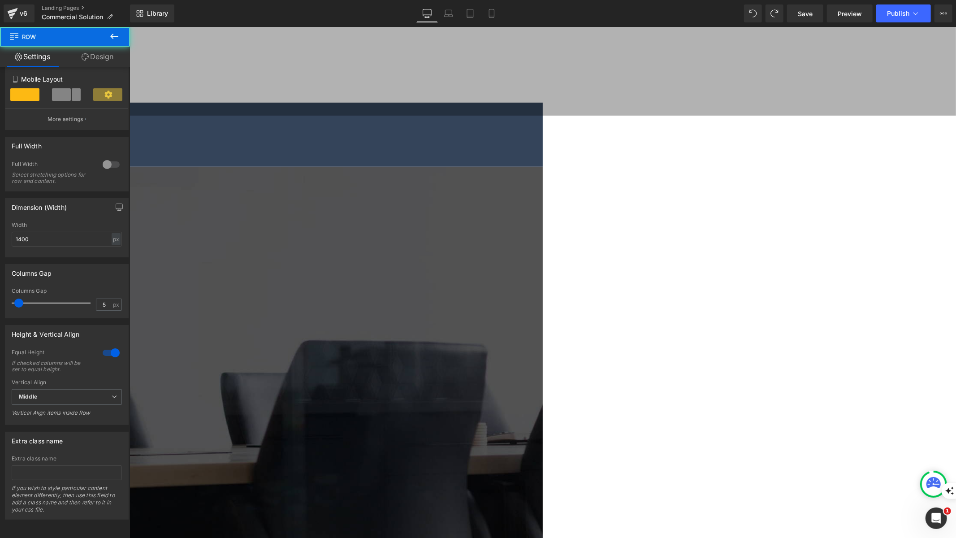
click at [129, 26] on icon at bounding box center [129, 26] width 0 height 0
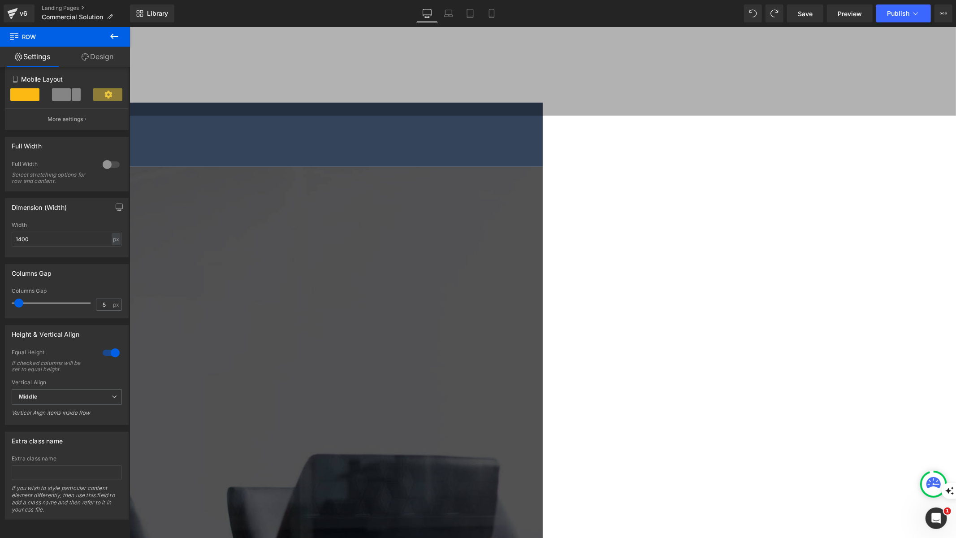
click at [129, 26] on icon at bounding box center [129, 26] width 0 height 0
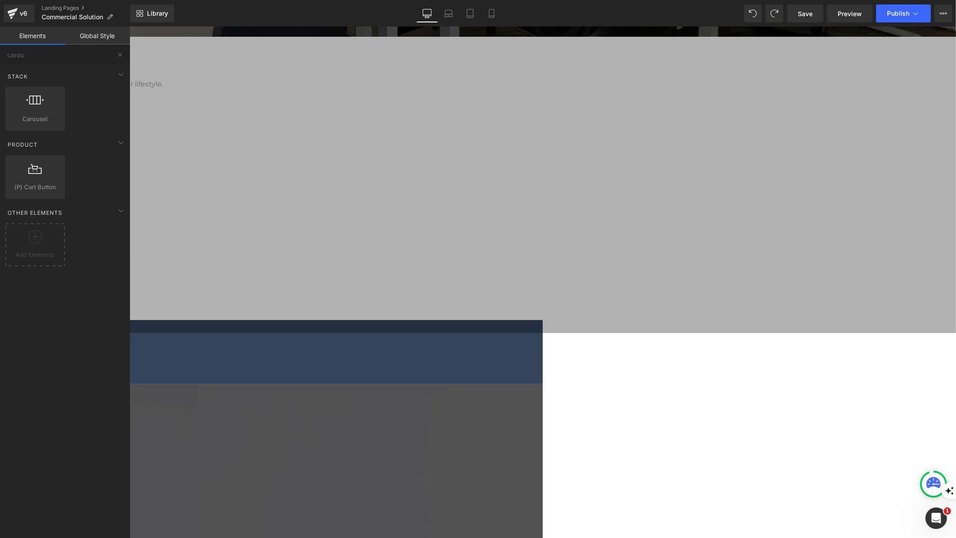
scroll to position [203, 0]
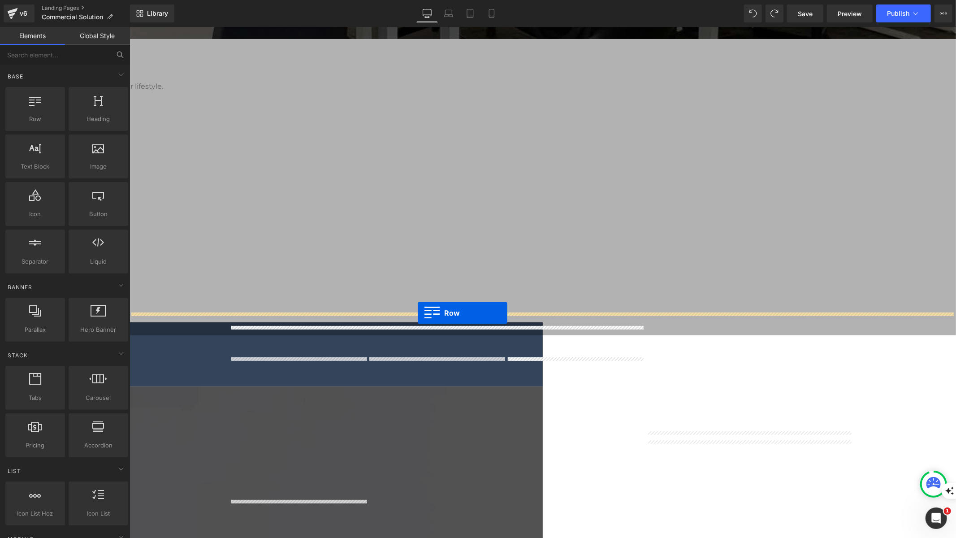
drag, startPoint x: 173, startPoint y: 137, endPoint x: 417, endPoint y: 313, distance: 301.0
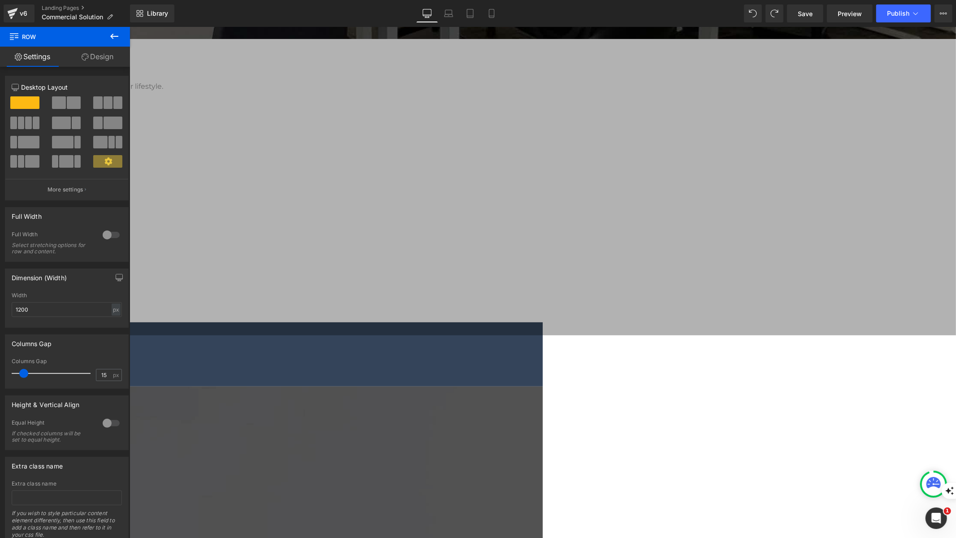
click at [129, 26] on icon at bounding box center [129, 26] width 0 height 0
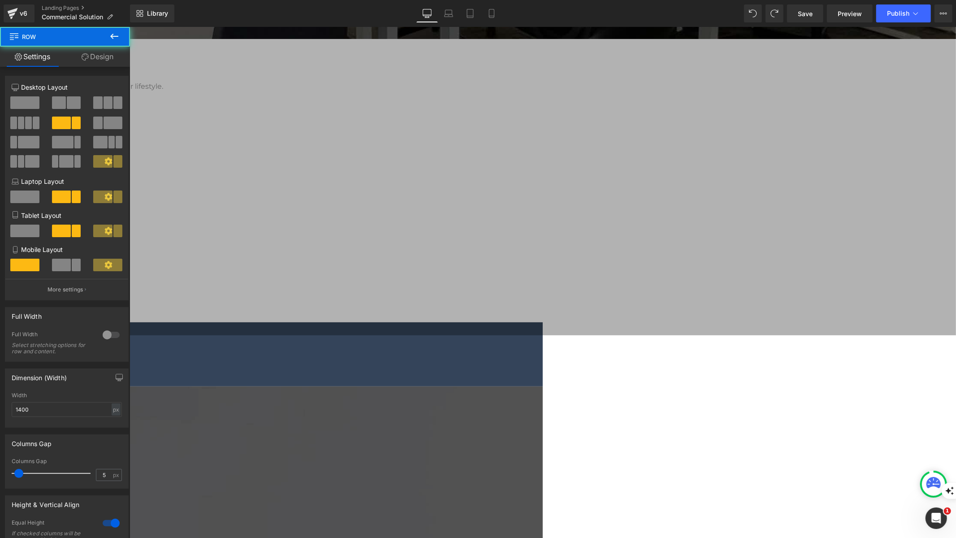
click at [103, 56] on link "Design" at bounding box center [97, 57] width 65 height 20
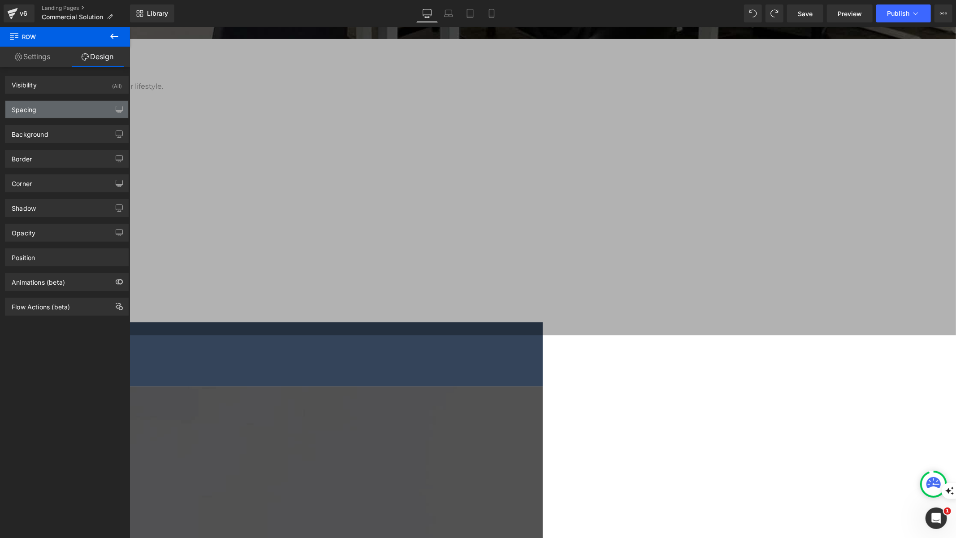
click at [66, 104] on div "Spacing" at bounding box center [66, 109] width 123 height 17
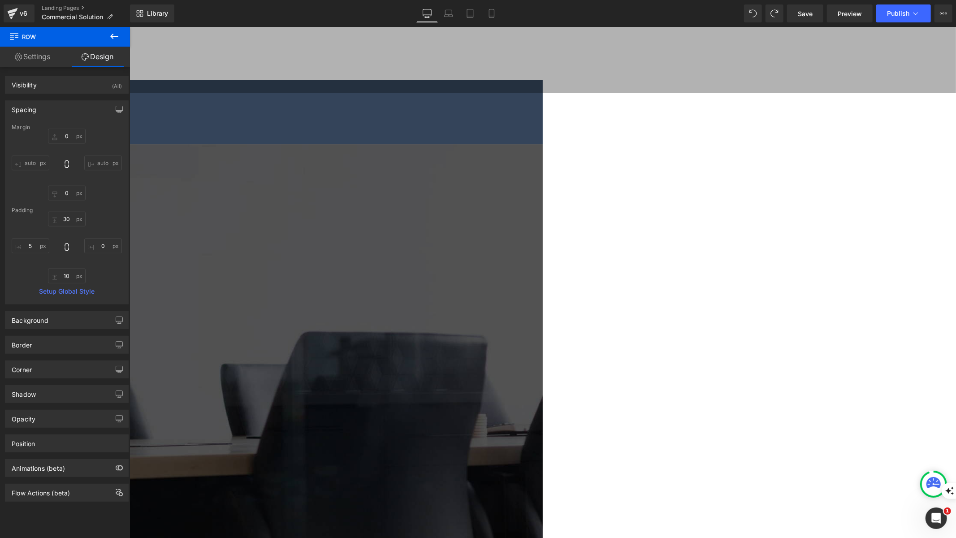
scroll to position [326, 0]
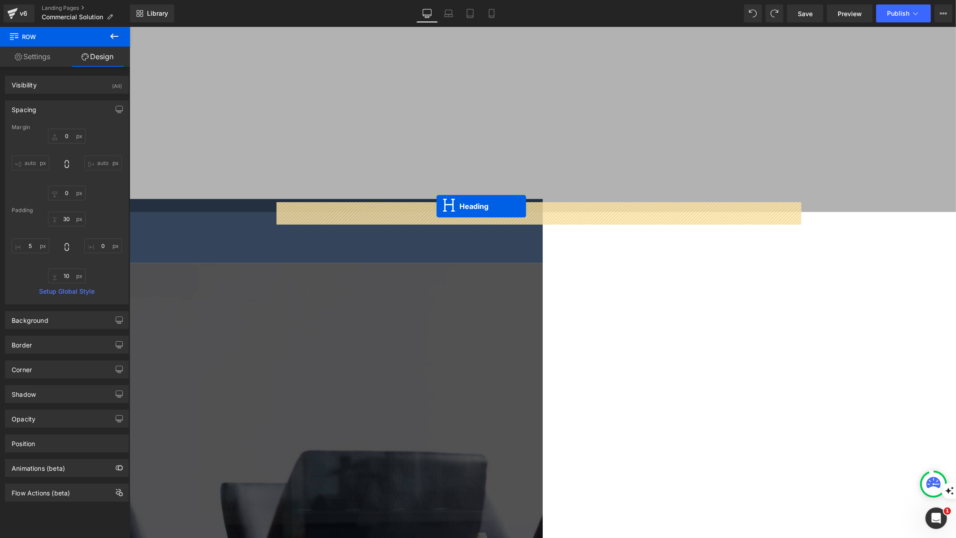
drag, startPoint x: 415, startPoint y: 252, endPoint x: 436, endPoint y: 206, distance: 51.0
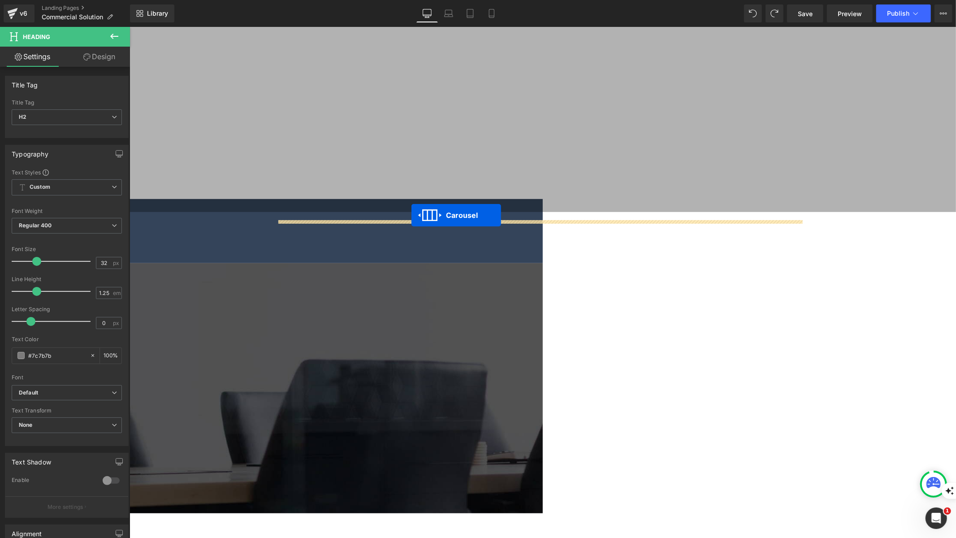
drag, startPoint x: 413, startPoint y: 245, endPoint x: 411, endPoint y: 215, distance: 30.6
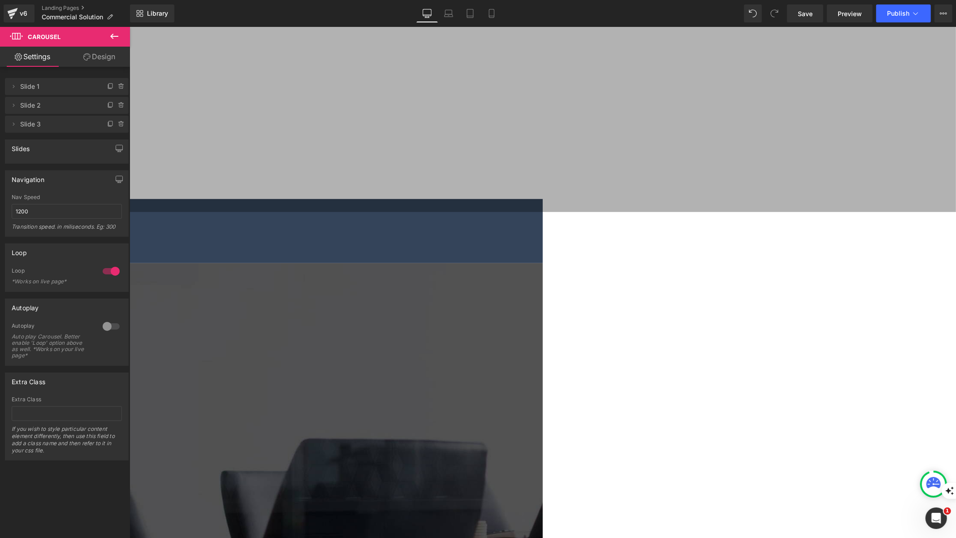
click at [129, 26] on icon at bounding box center [129, 26] width 0 height 0
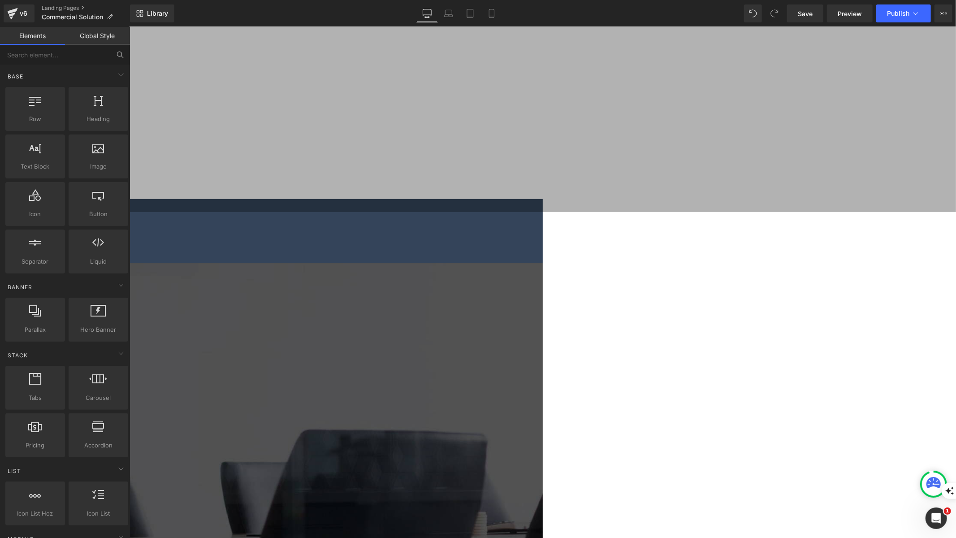
click at [129, 26] on icon at bounding box center [129, 26] width 0 height 0
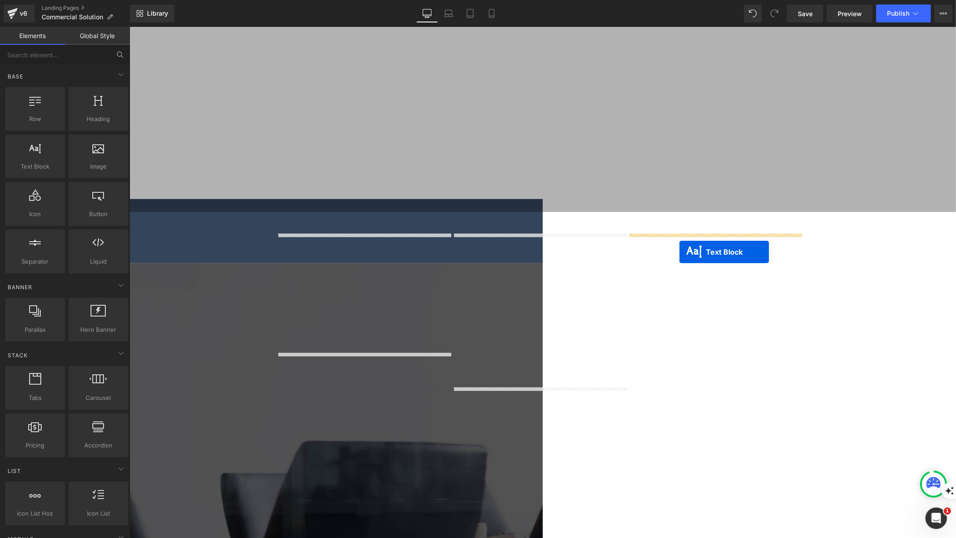
drag, startPoint x: 516, startPoint y: 461, endPoint x: 679, endPoint y: 252, distance: 265.8
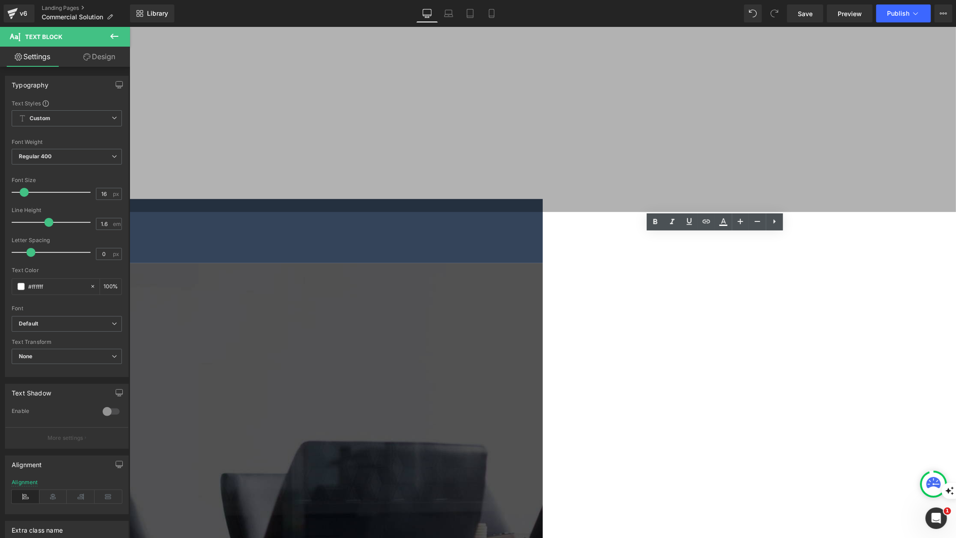
drag, startPoint x: 709, startPoint y: 350, endPoint x: 620, endPoint y: 247, distance: 136.1
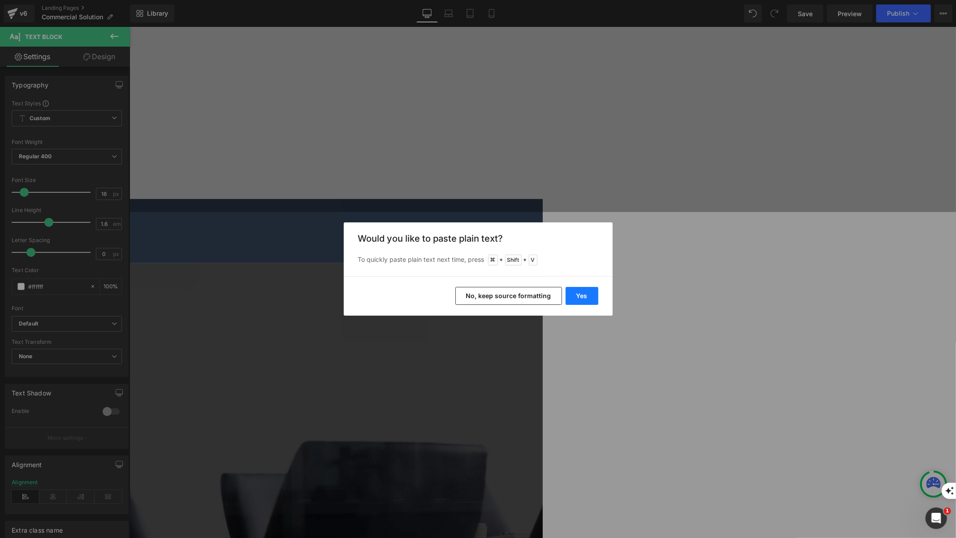
click at [581, 297] on button "Yes" at bounding box center [582, 296] width 33 height 18
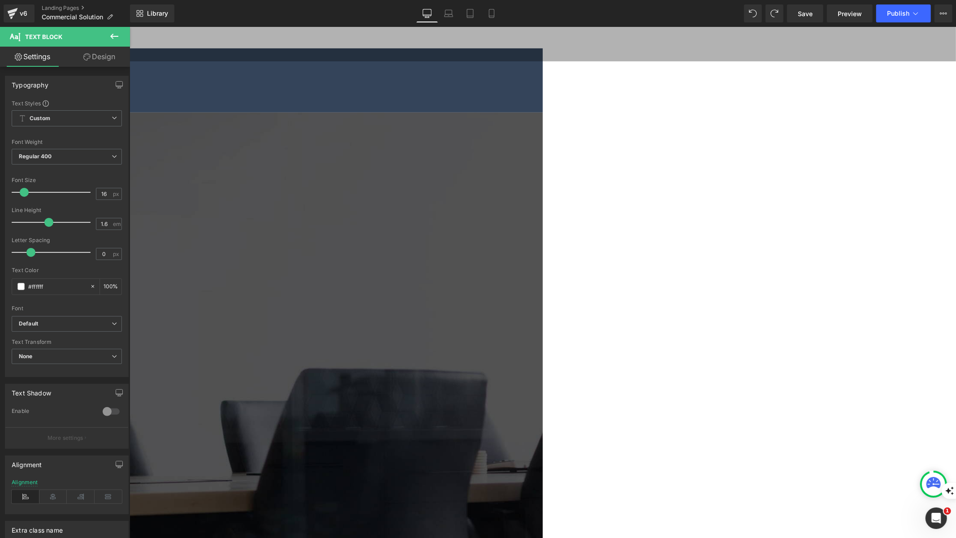
scroll to position [505, 0]
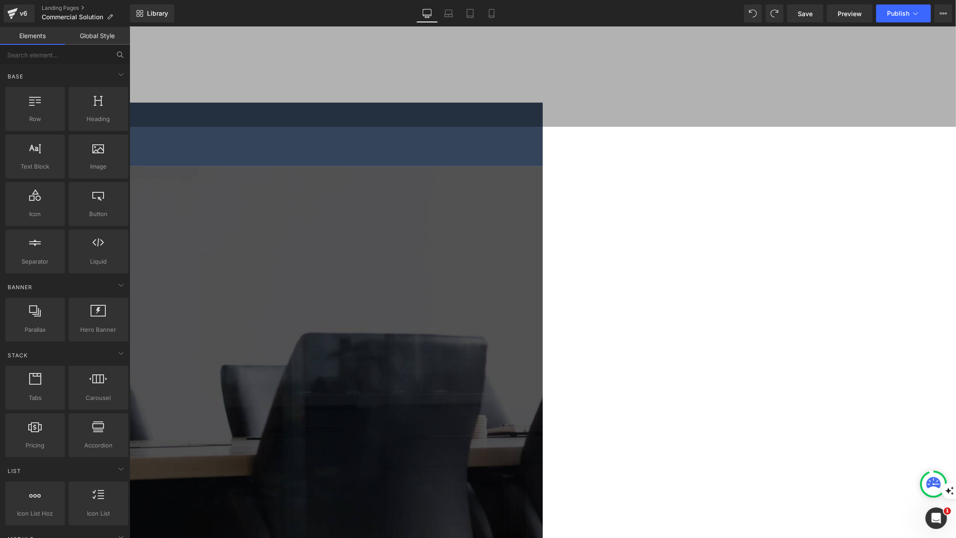
scroll to position [402, 0]
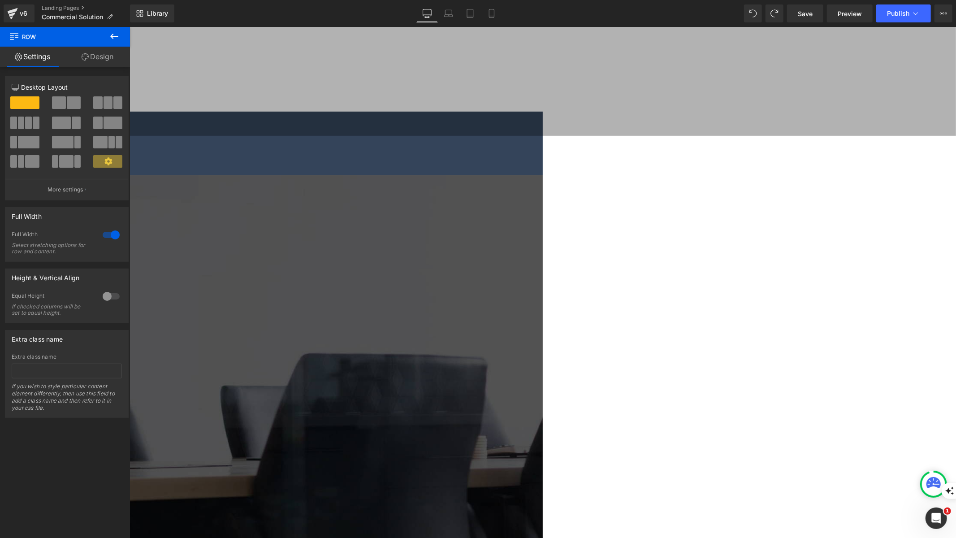
click at [129, 26] on icon at bounding box center [129, 26] width 0 height 0
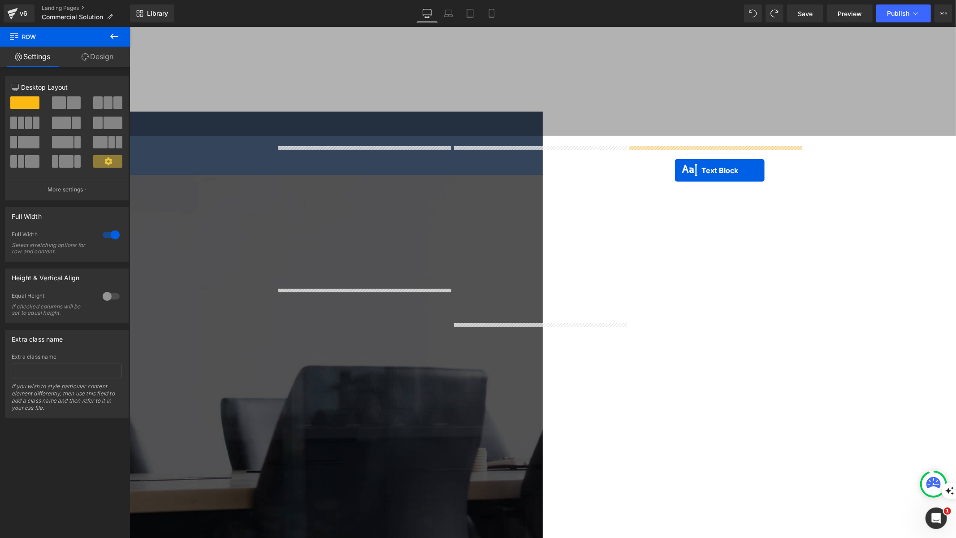
drag, startPoint x: 525, startPoint y: 396, endPoint x: 675, endPoint y: 168, distance: 273.2
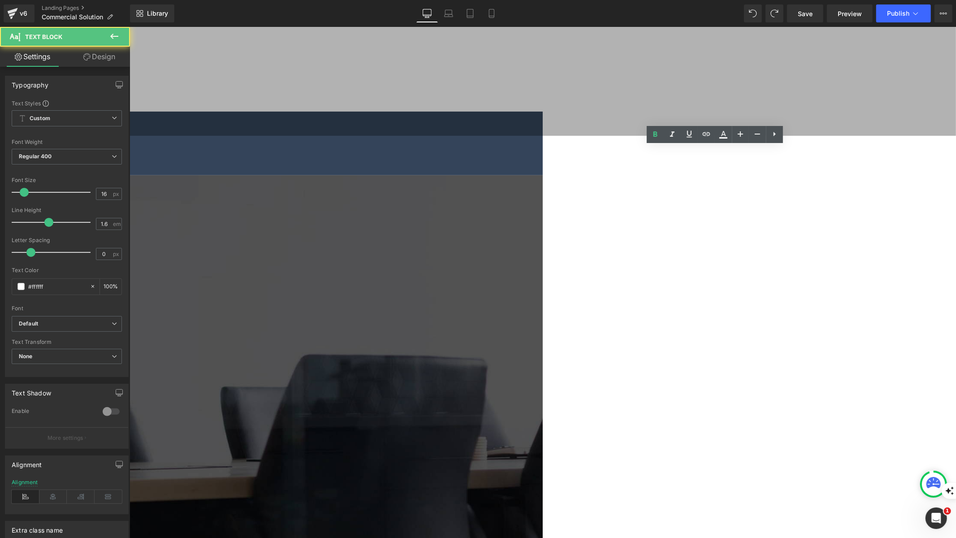
drag, startPoint x: 704, startPoint y: 267, endPoint x: 629, endPoint y: 157, distance: 133.2
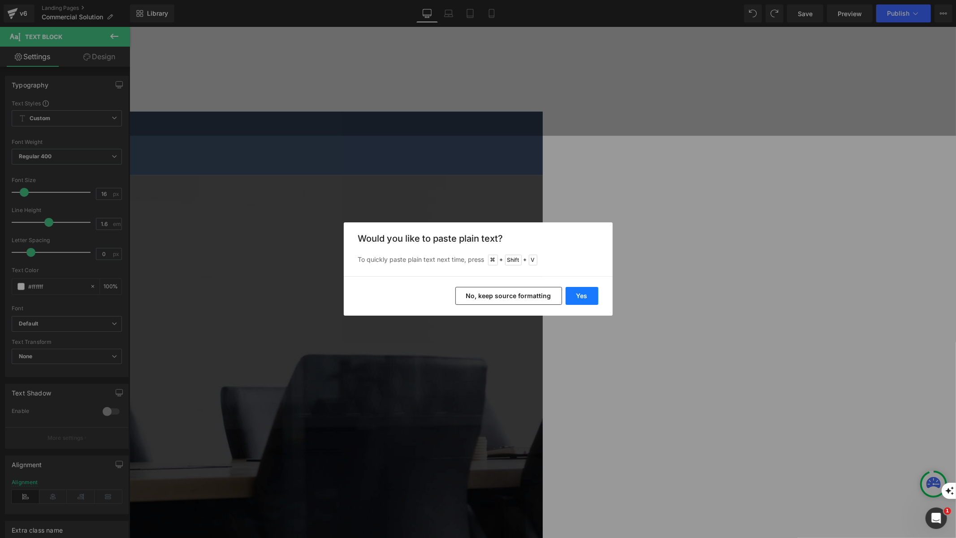
click at [574, 299] on button "Yes" at bounding box center [582, 296] width 33 height 18
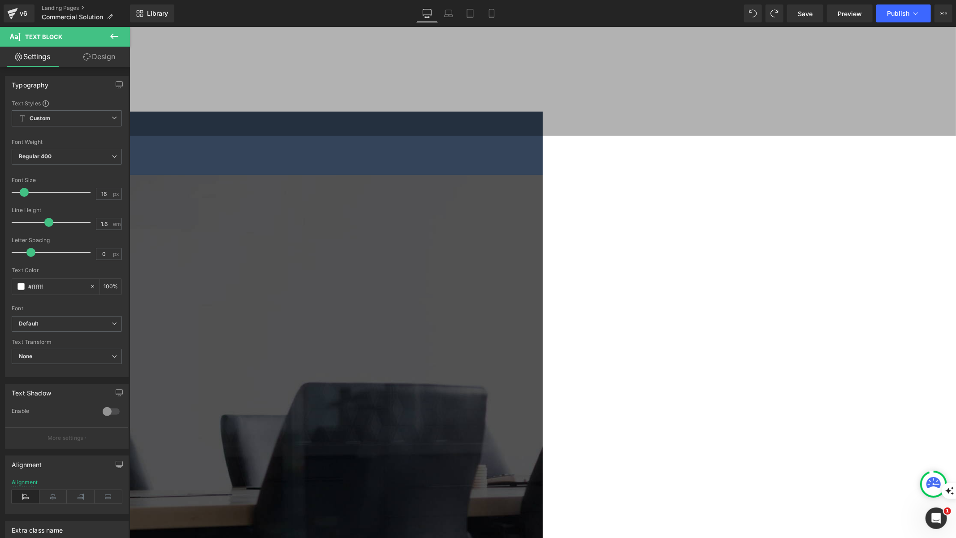
drag, startPoint x: 682, startPoint y: 347, endPoint x: 634, endPoint y: 343, distance: 48.1
drag, startPoint x: 693, startPoint y: 356, endPoint x: 641, endPoint y: 360, distance: 51.8
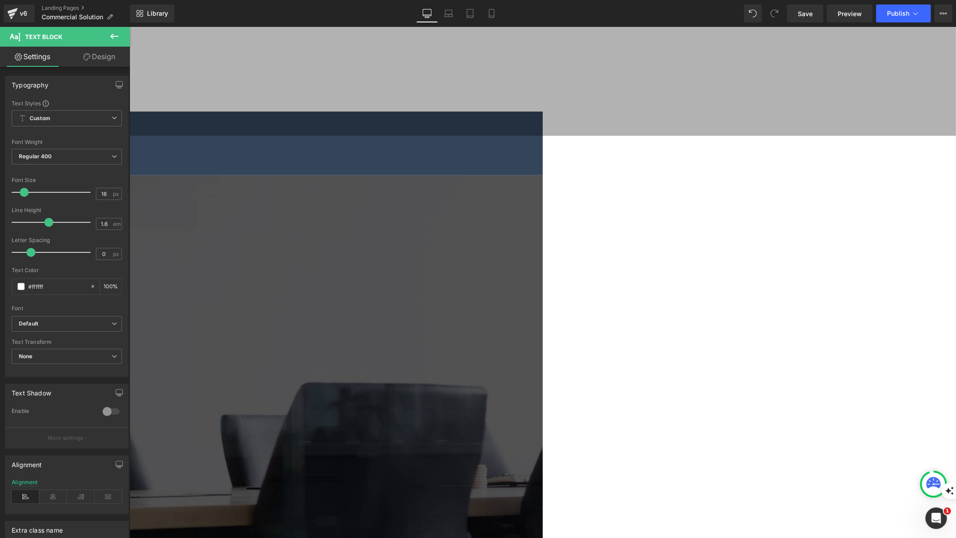
drag, startPoint x: 791, startPoint y: 324, endPoint x: 631, endPoint y: 291, distance: 162.9
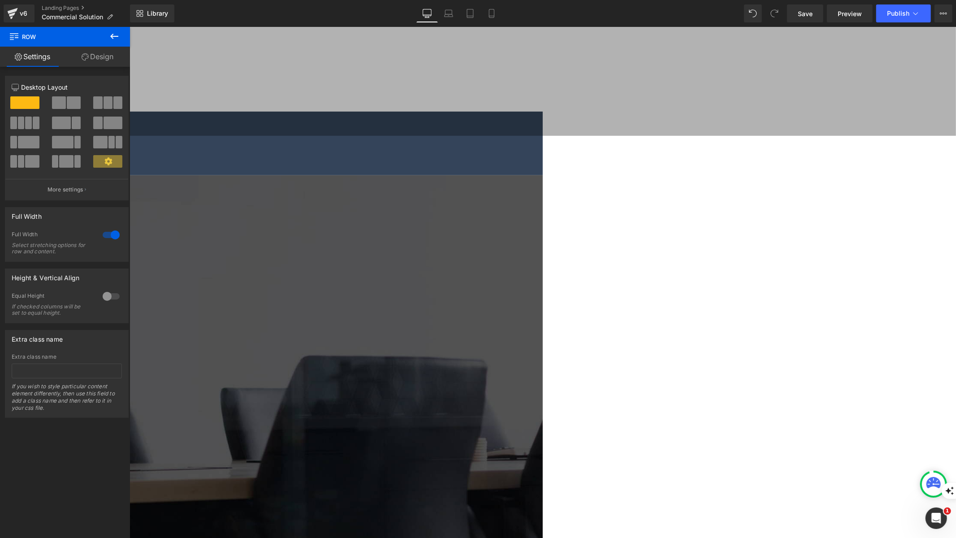
click at [129, 26] on span at bounding box center [129, 26] width 0 height 0
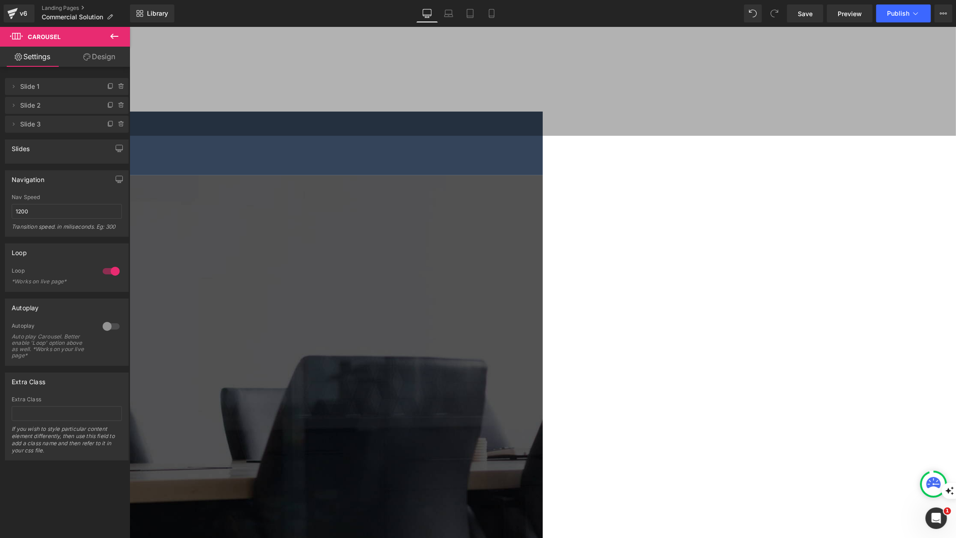
click at [63, 154] on div "Slides" at bounding box center [66, 148] width 123 height 17
click at [91, 54] on link "Design" at bounding box center [99, 57] width 65 height 20
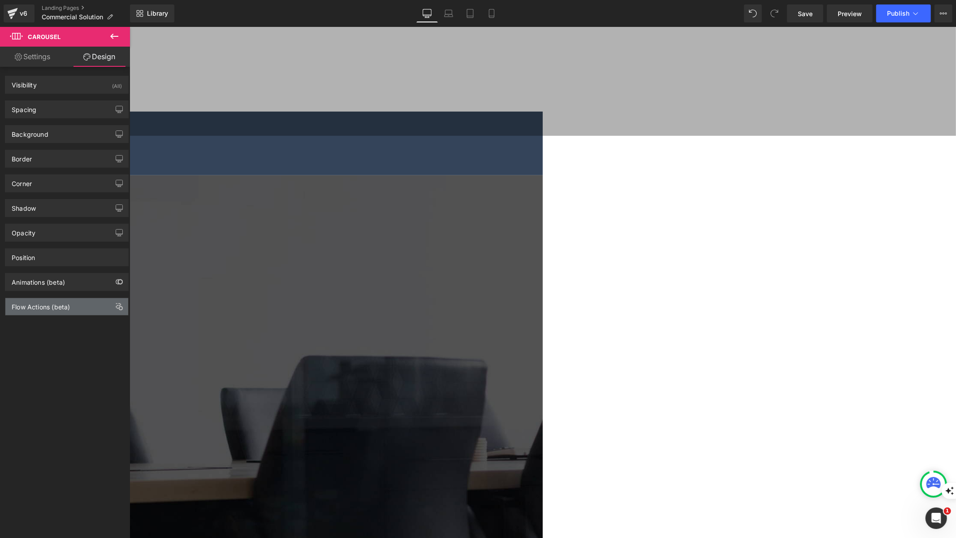
click at [59, 303] on div "Flow Actions (beta)" at bounding box center [41, 304] width 58 height 13
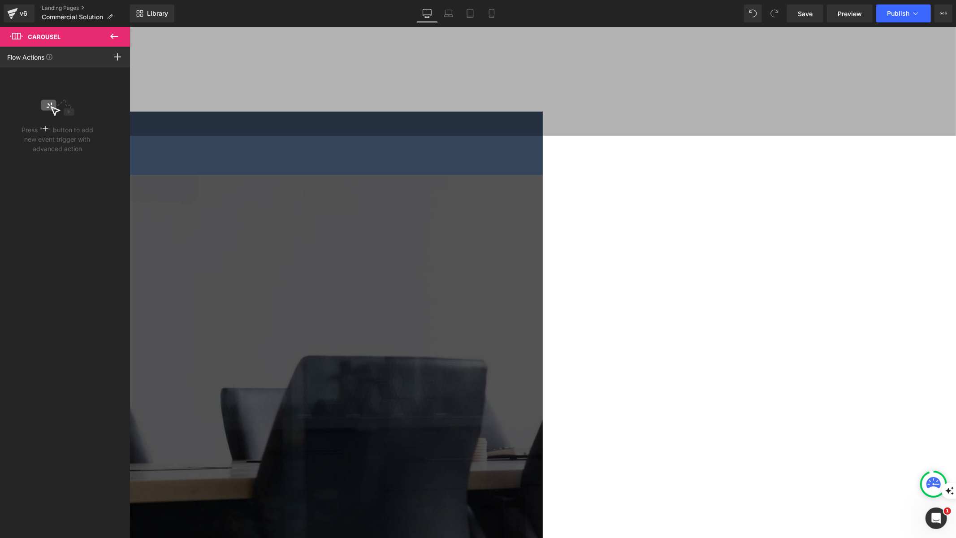
click at [117, 40] on icon at bounding box center [114, 36] width 11 height 11
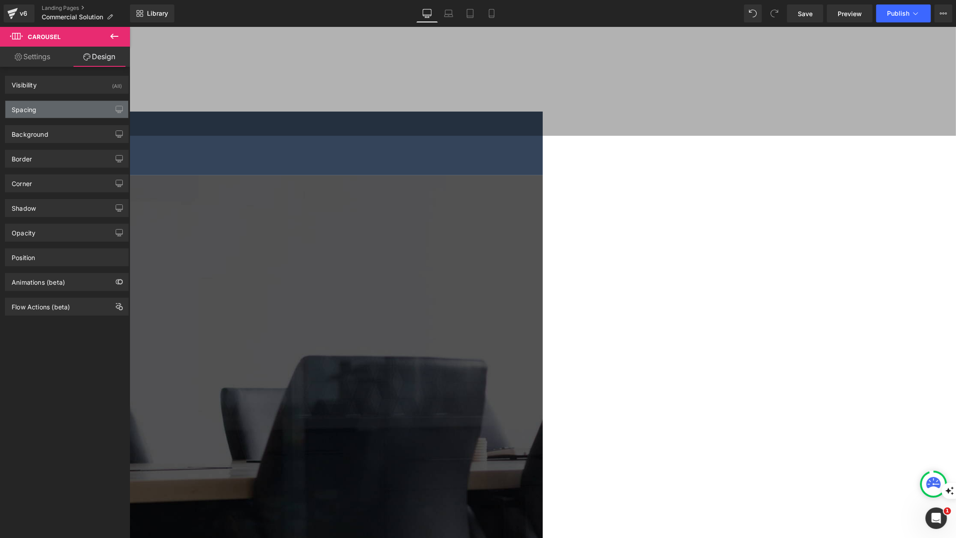
click at [66, 109] on div "Spacing" at bounding box center [66, 109] width 123 height 17
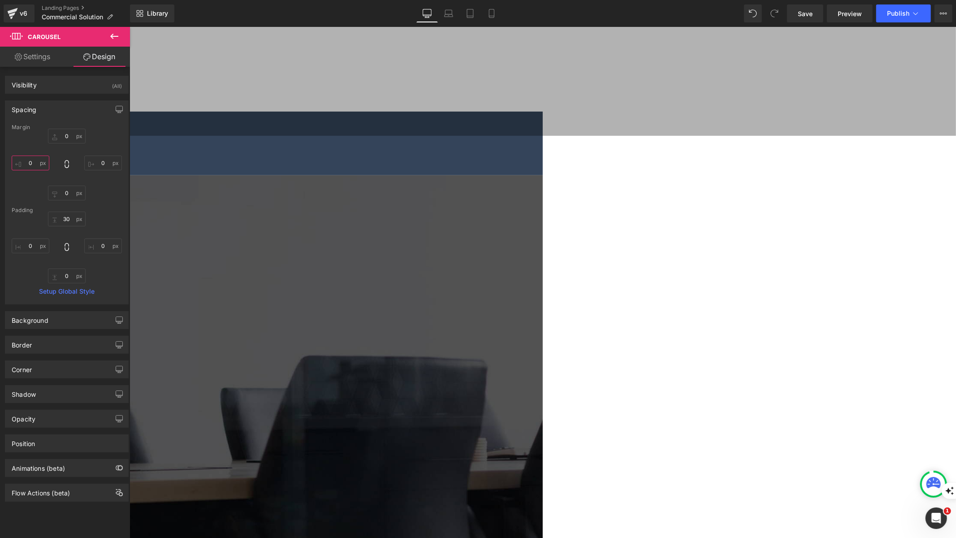
click at [34, 161] on input "0" at bounding box center [31, 163] width 38 height 15
type input "1"
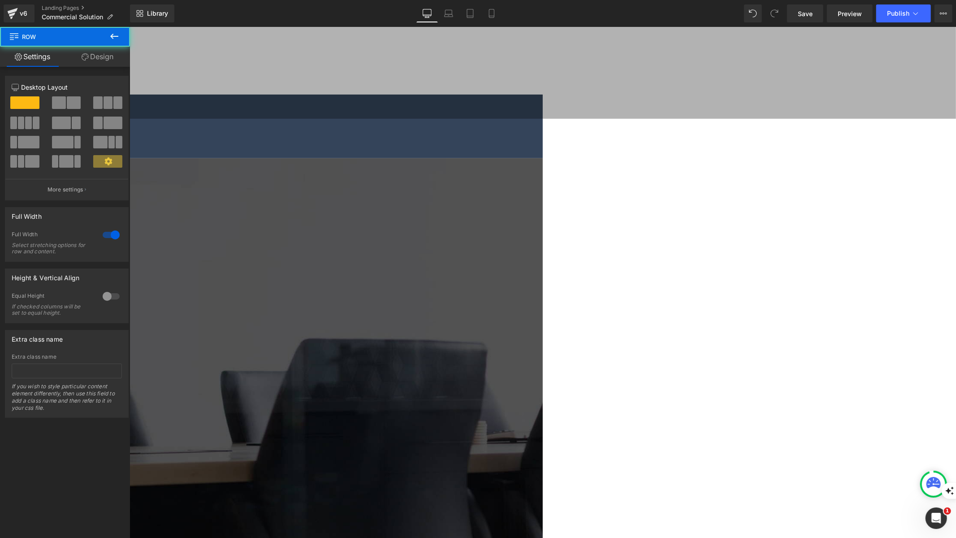
scroll to position [421, 0]
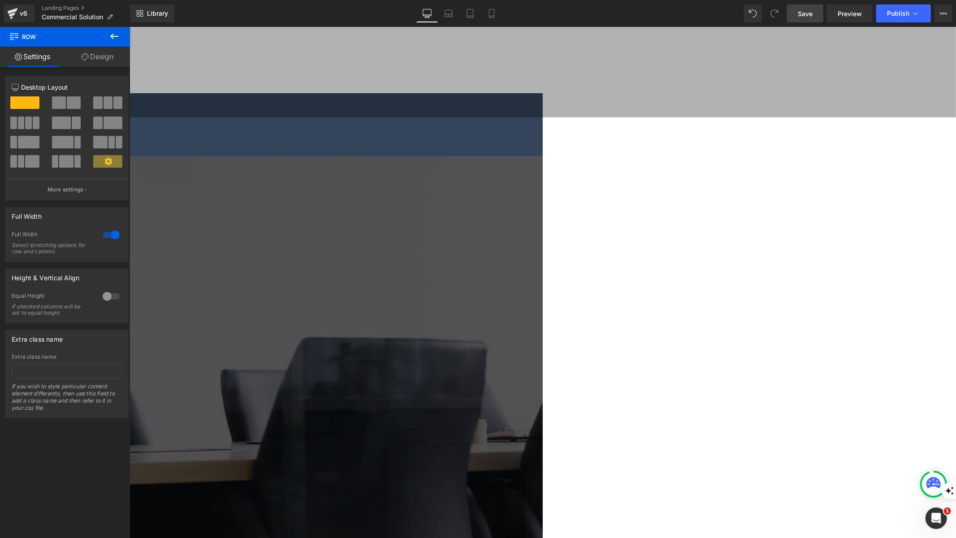
click at [808, 9] on span "Save" at bounding box center [805, 13] width 15 height 9
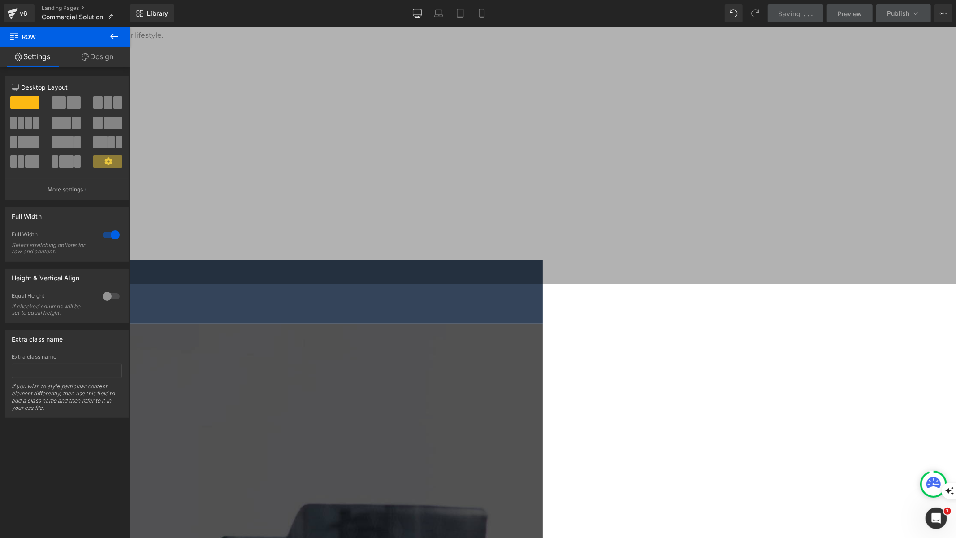
scroll to position [244, 0]
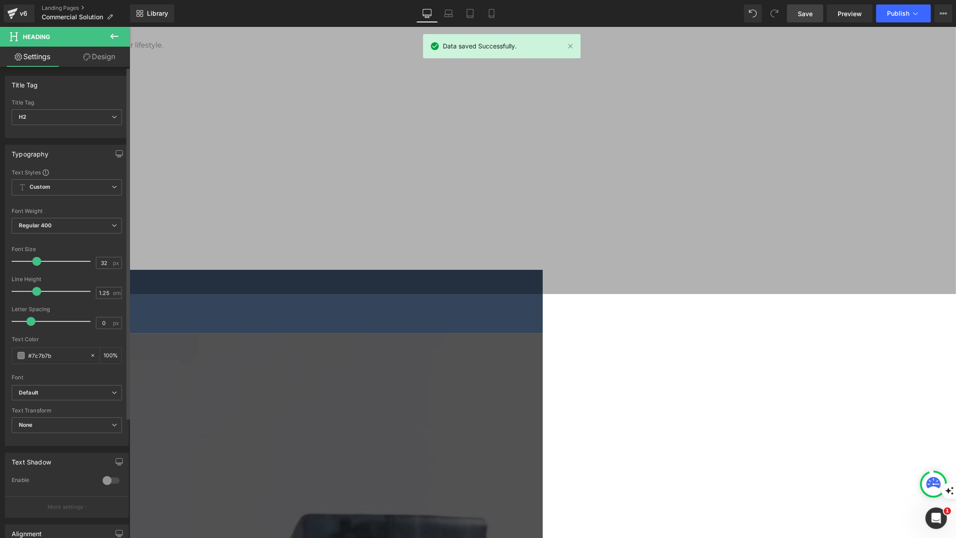
scroll to position [161, 0]
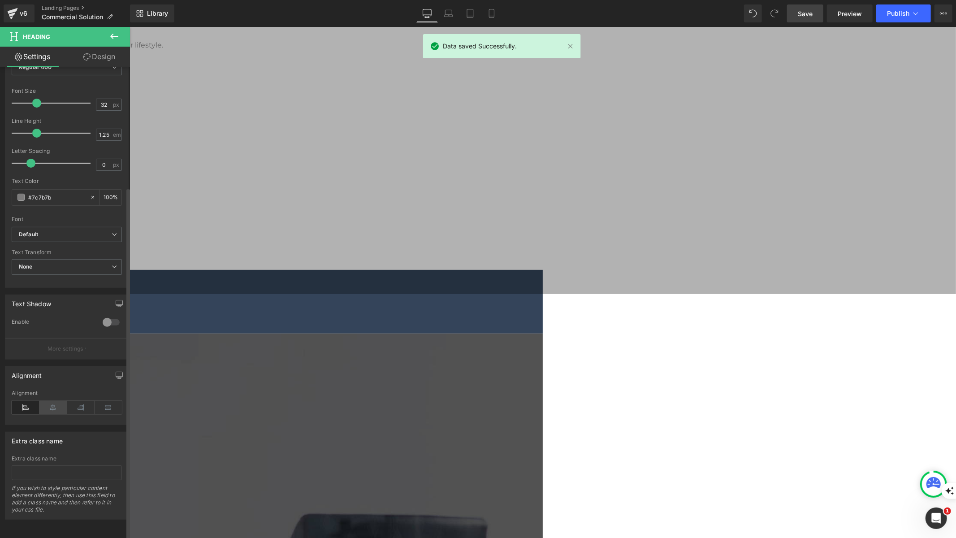
click at [54, 402] on icon at bounding box center [53, 407] width 28 height 13
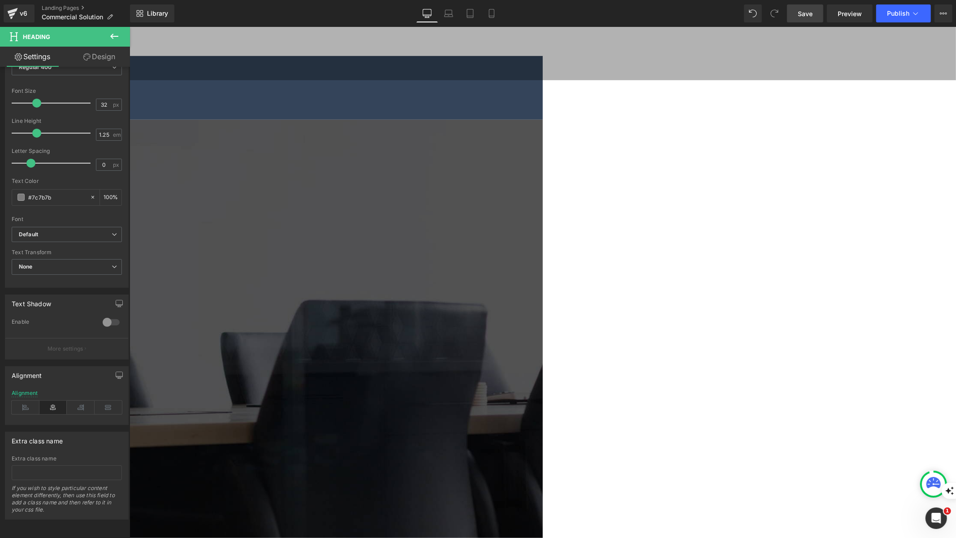
click at [129, 26] on span "Carousel" at bounding box center [129, 26] width 0 height 0
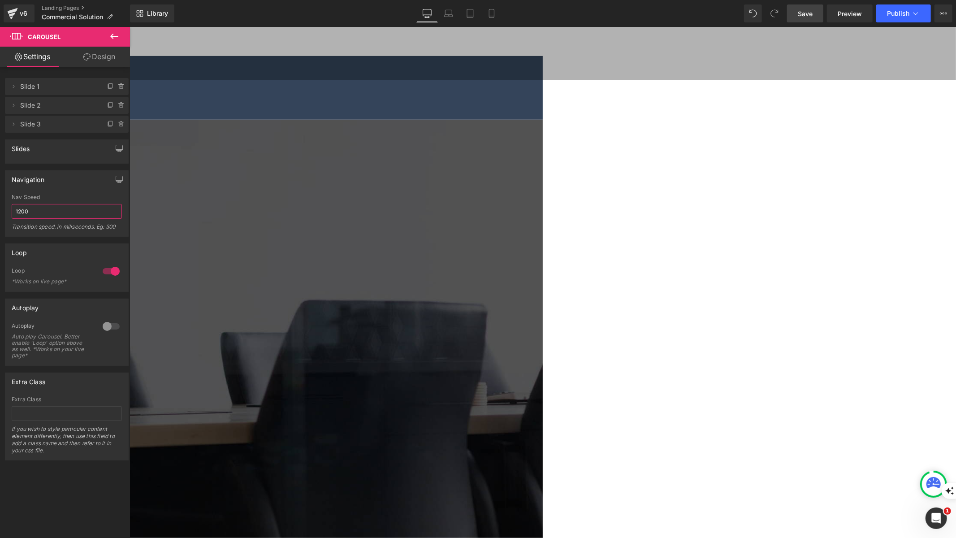
click at [69, 210] on input "1200" at bounding box center [67, 211] width 110 height 15
click at [12, 87] on icon at bounding box center [13, 86] width 7 height 7
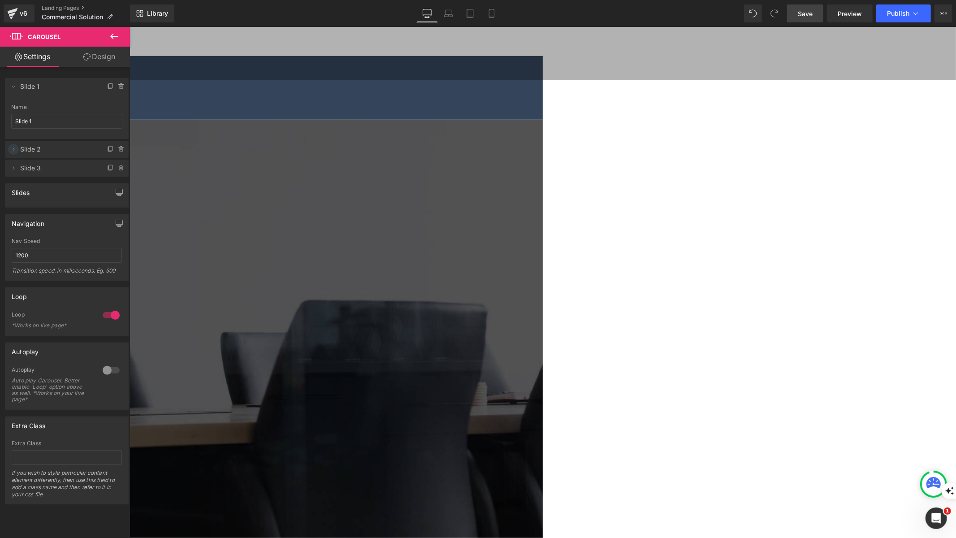
click at [13, 150] on icon at bounding box center [14, 149] width 2 height 3
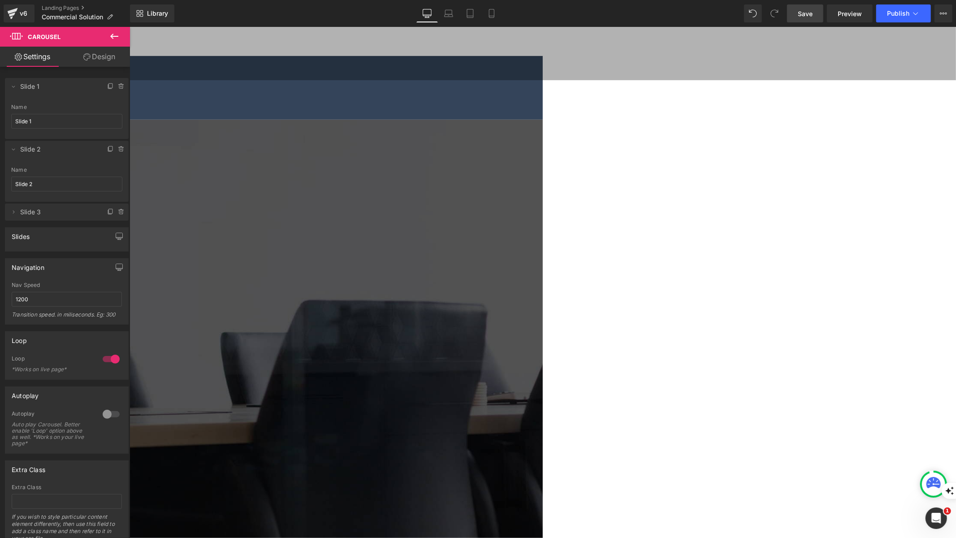
click at [79, 57] on link "Design" at bounding box center [99, 57] width 65 height 20
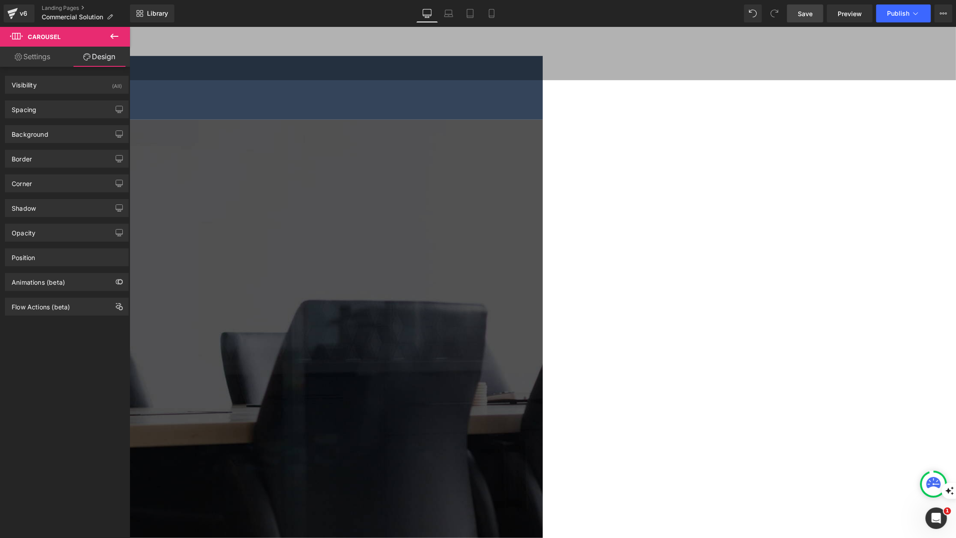
click at [30, 54] on link "Settings" at bounding box center [32, 57] width 65 height 20
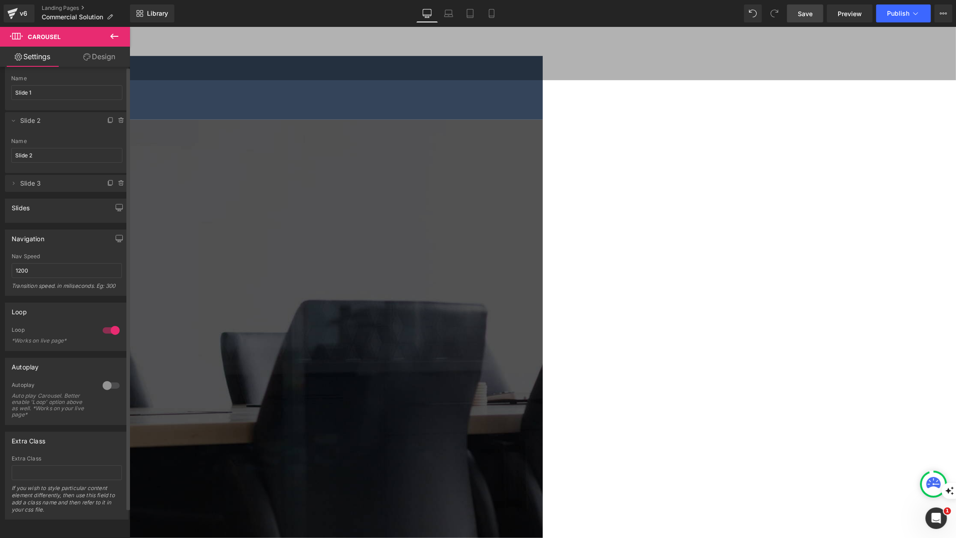
scroll to position [0, 0]
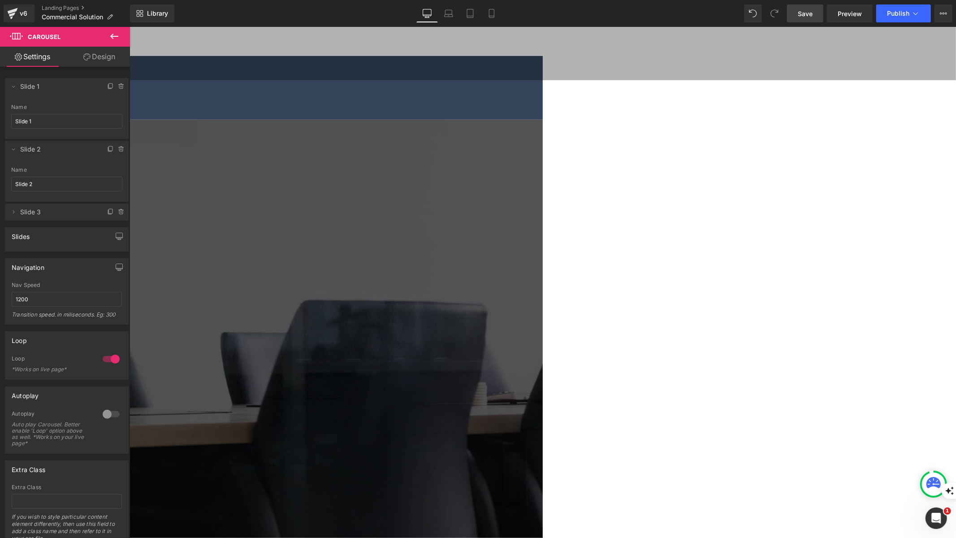
click at [129, 26] on icon at bounding box center [129, 26] width 0 height 0
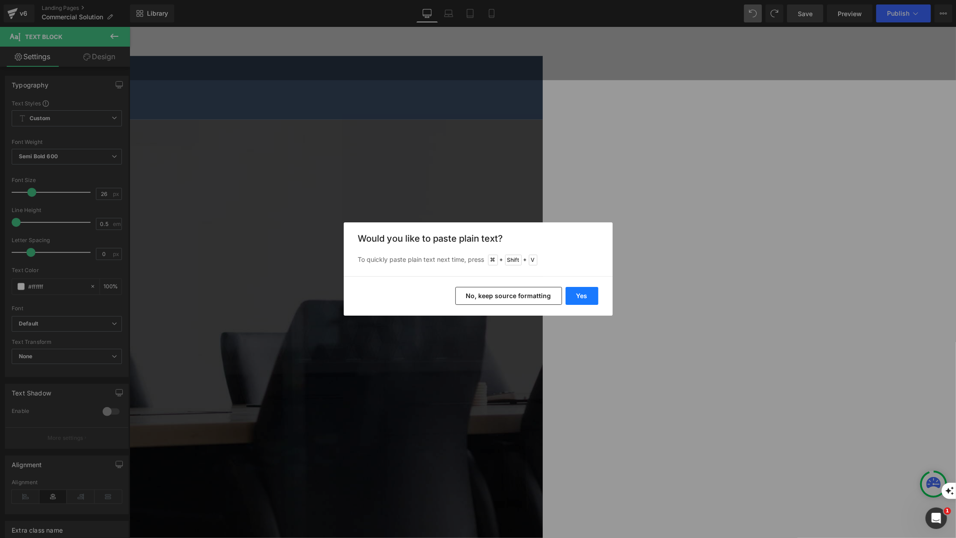
click at [581, 295] on button "Yes" at bounding box center [582, 296] width 33 height 18
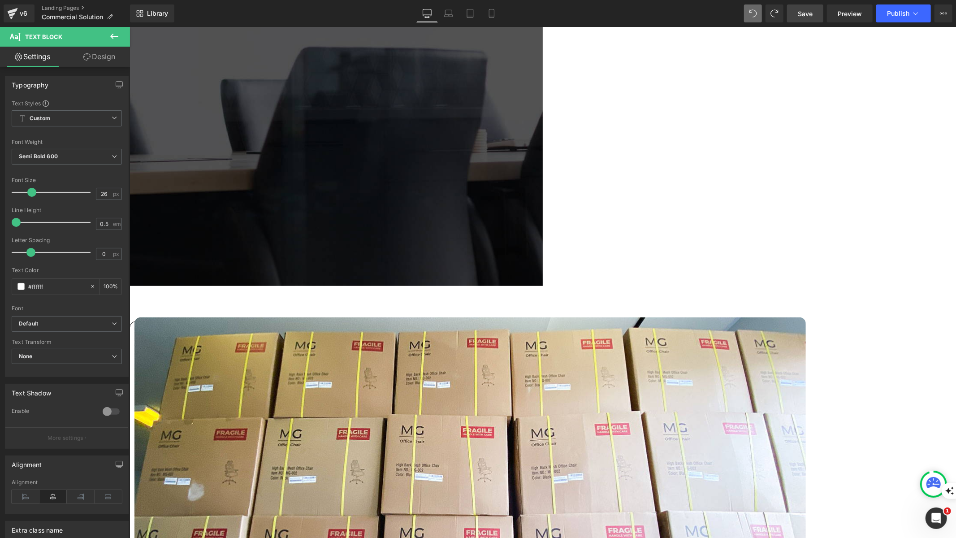
scroll to position [727, 0]
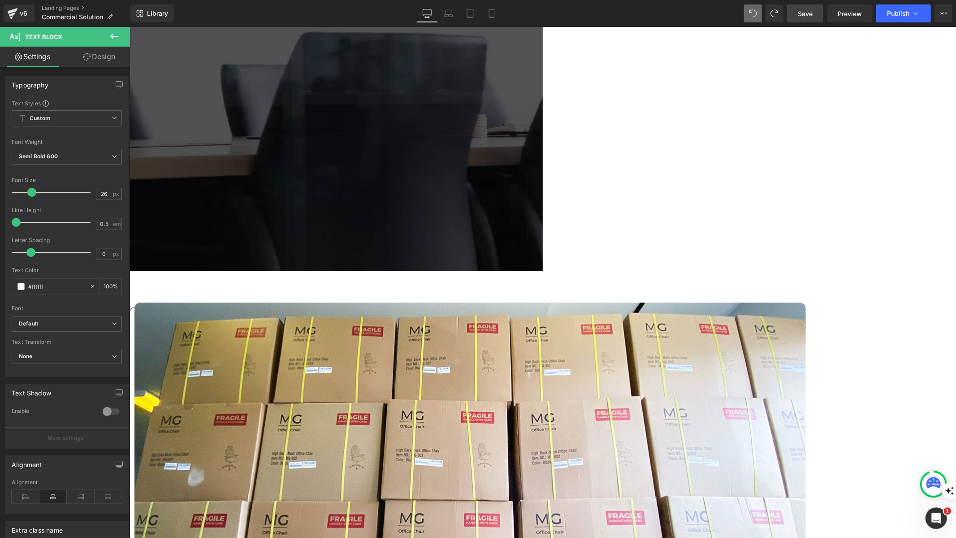
click at [807, 17] on span "Save" at bounding box center [805, 13] width 15 height 9
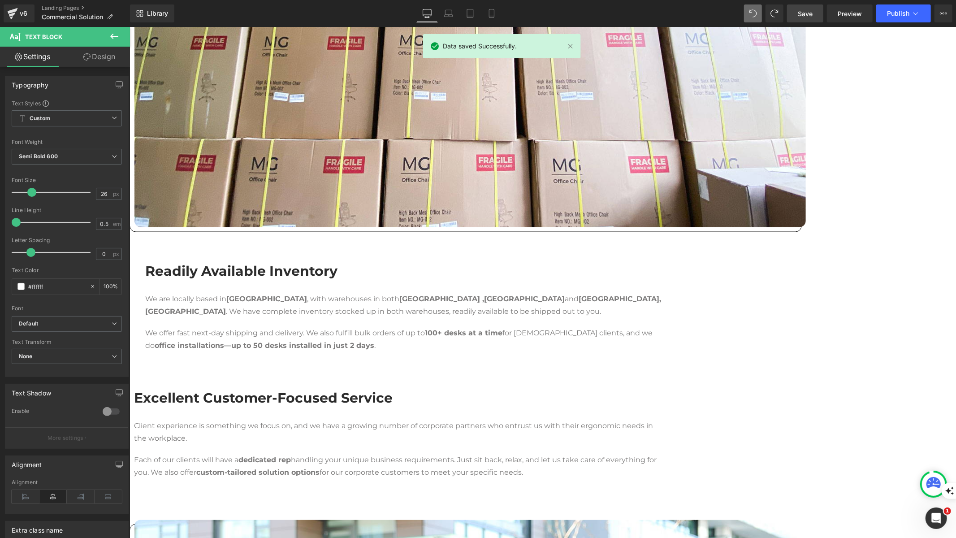
scroll to position [706, 0]
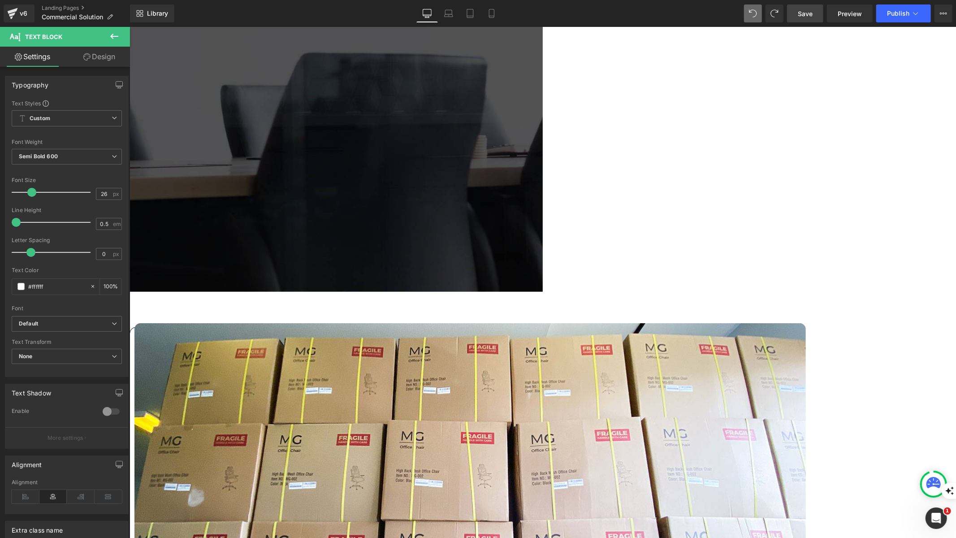
drag, startPoint x: 712, startPoint y: 287, endPoint x: 575, endPoint y: 217, distance: 153.8
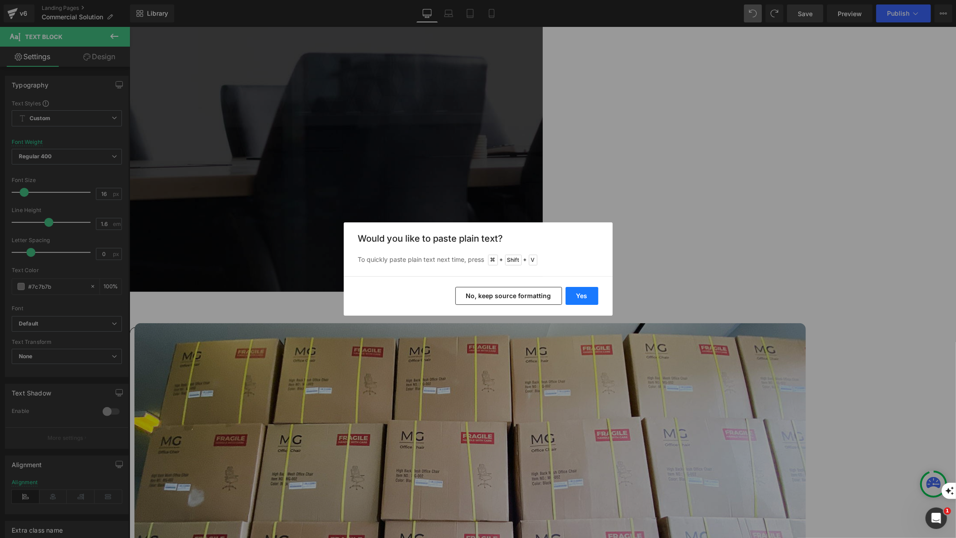
click at [577, 298] on button "Yes" at bounding box center [582, 296] width 33 height 18
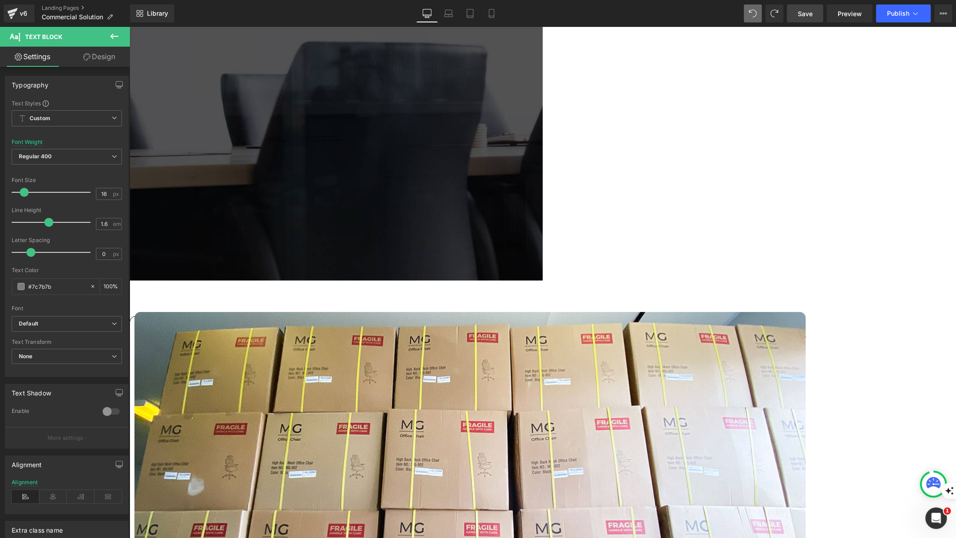
click at [129, 26] on span "Heading" at bounding box center [129, 26] width 0 height 0
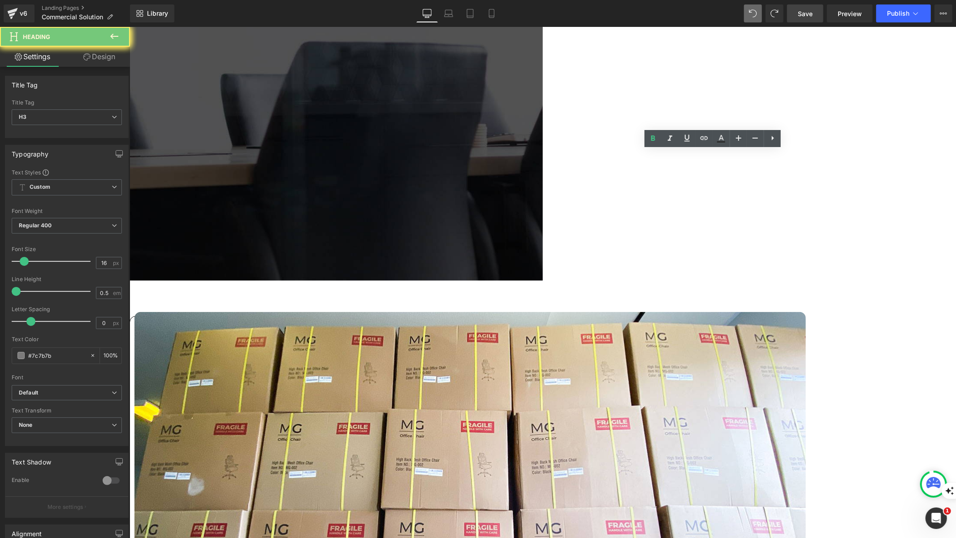
paste div
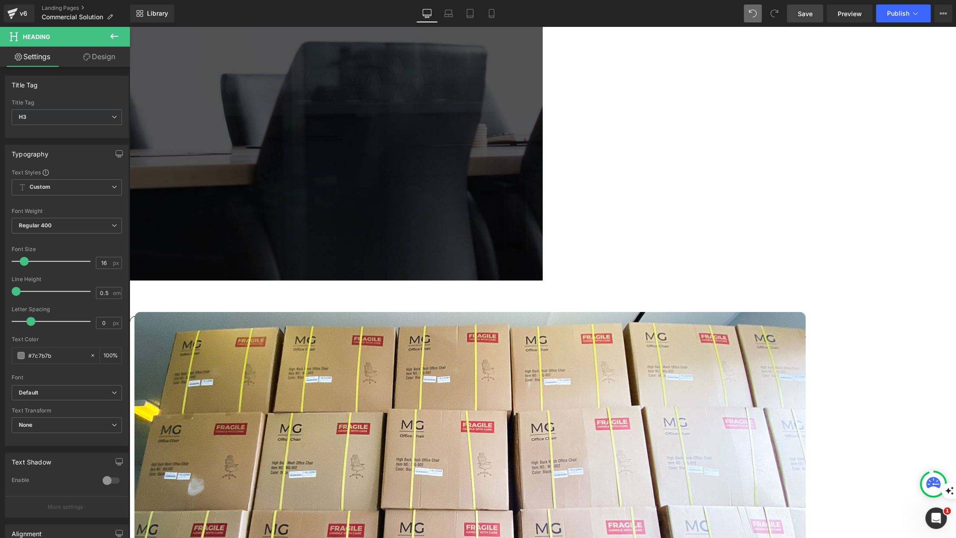
click at [112, 59] on link "Design" at bounding box center [99, 57] width 65 height 20
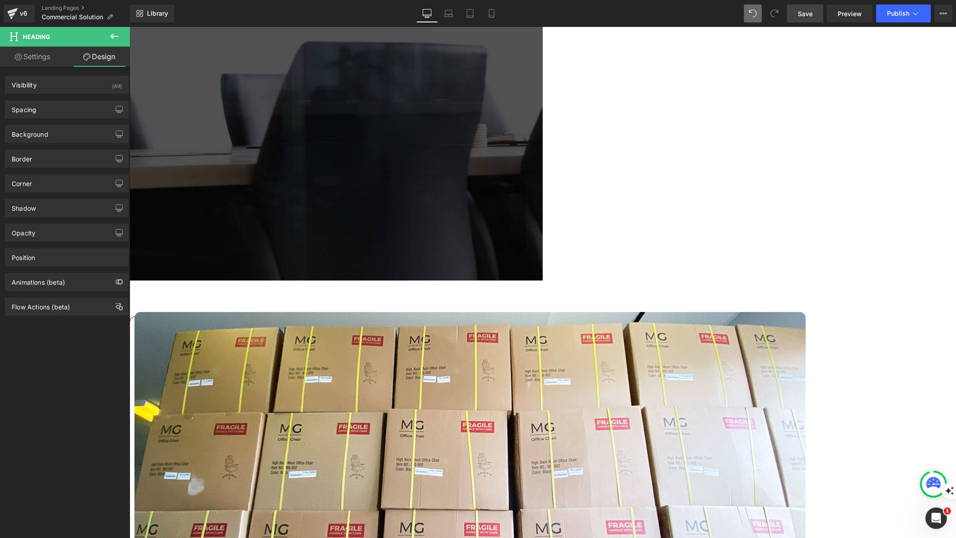
click at [66, 122] on div "Background Color & Image color transparent Color transparent 0 % Image Replace …" at bounding box center [67, 130] width 134 height 25
click at [65, 109] on div "Spacing" at bounding box center [66, 109] width 123 height 17
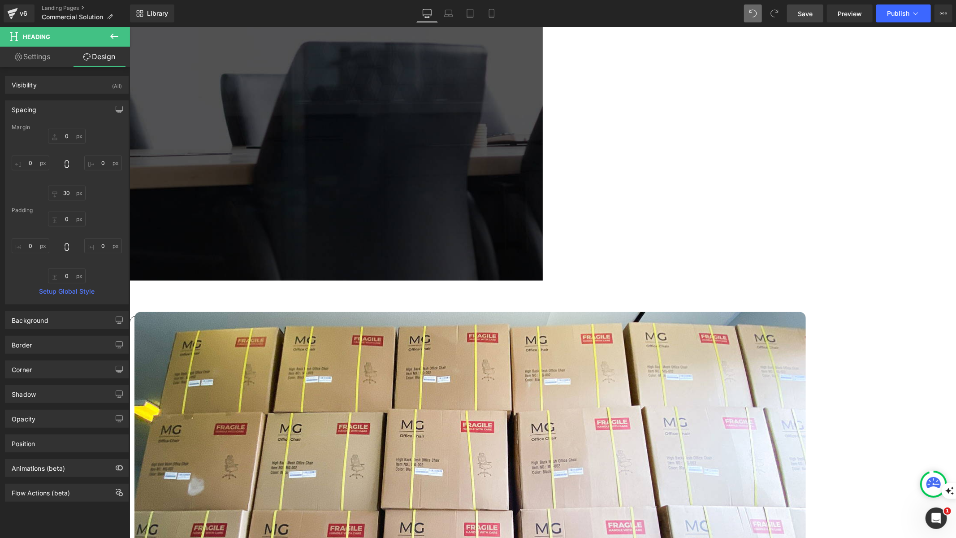
click at [129, 26] on icon at bounding box center [129, 26] width 0 height 0
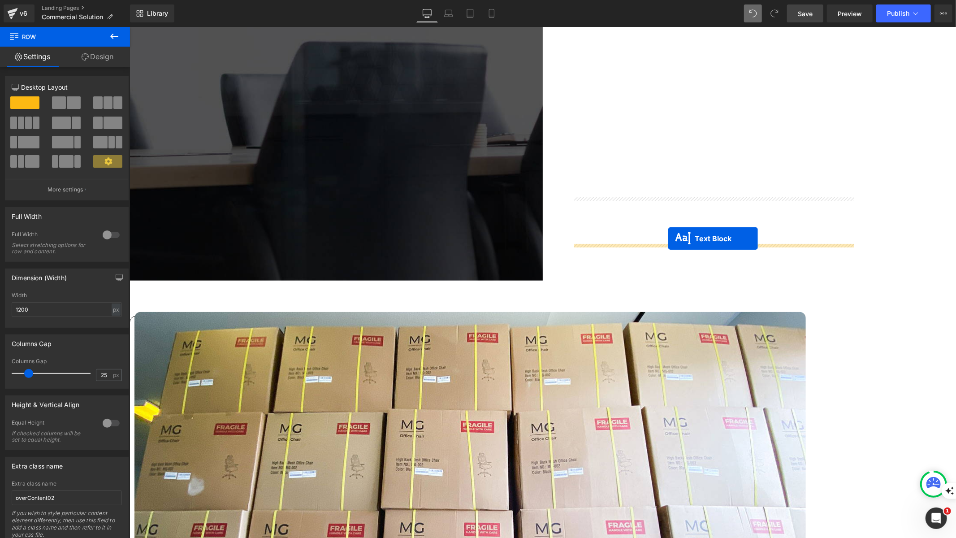
drag, startPoint x: 674, startPoint y: 255, endPoint x: 668, endPoint y: 238, distance: 17.7
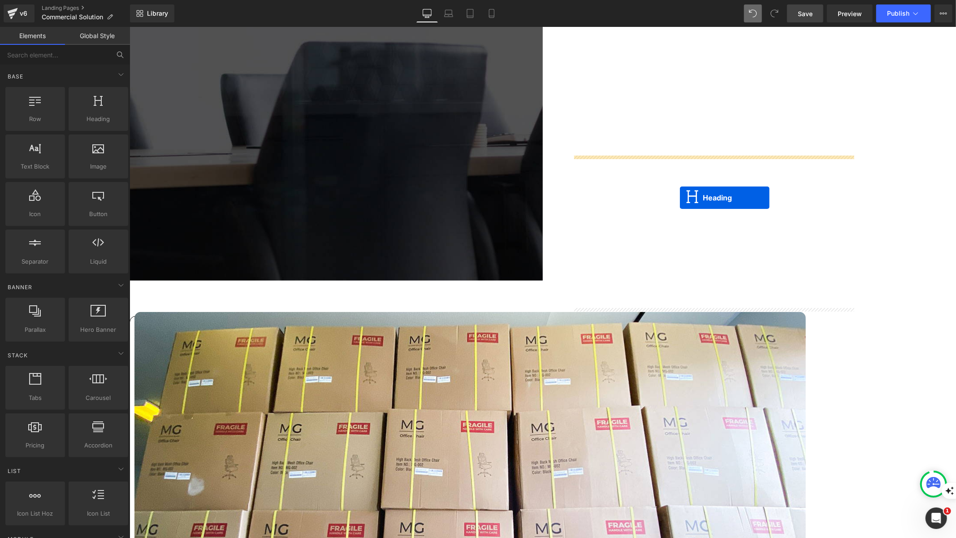
drag, startPoint x: 688, startPoint y: 166, endPoint x: 680, endPoint y: 198, distance: 32.4
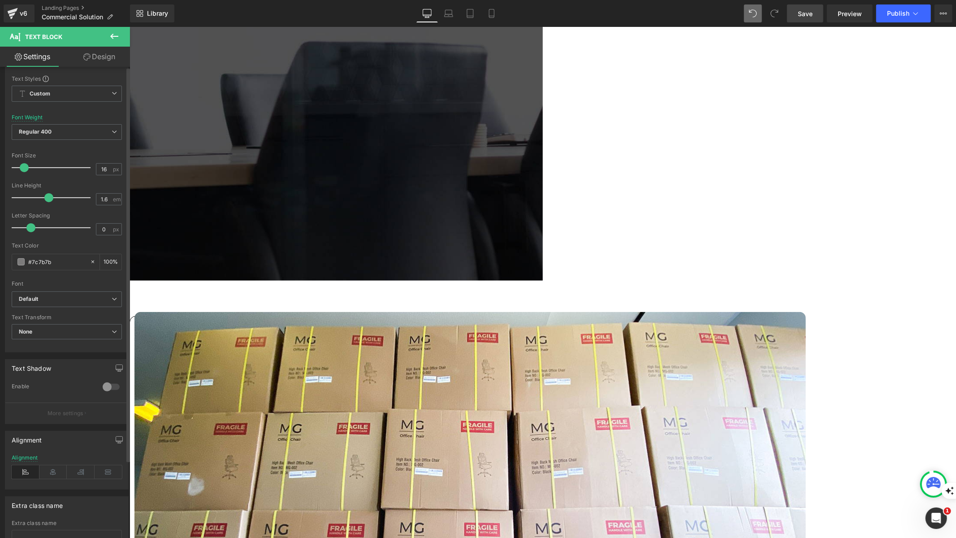
scroll to position [0, 0]
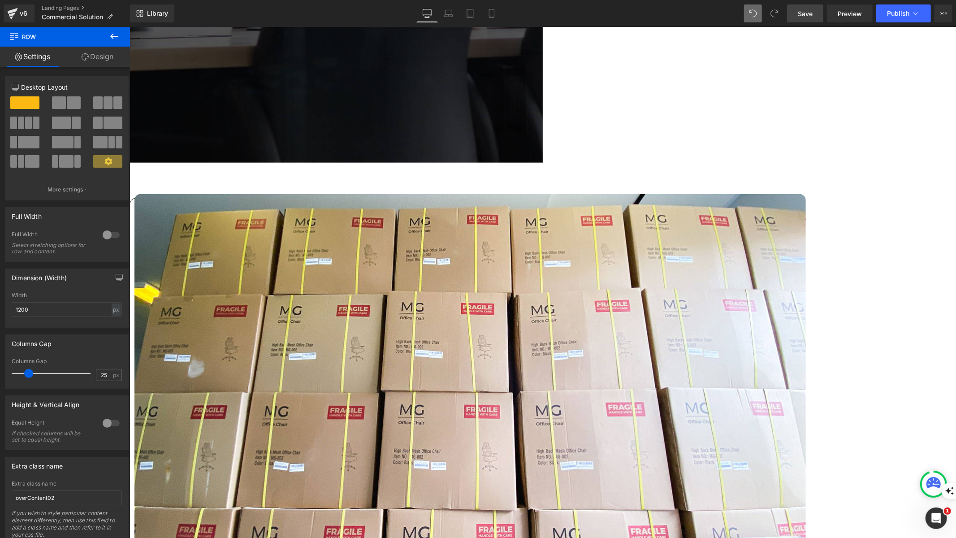
scroll to position [826, 0]
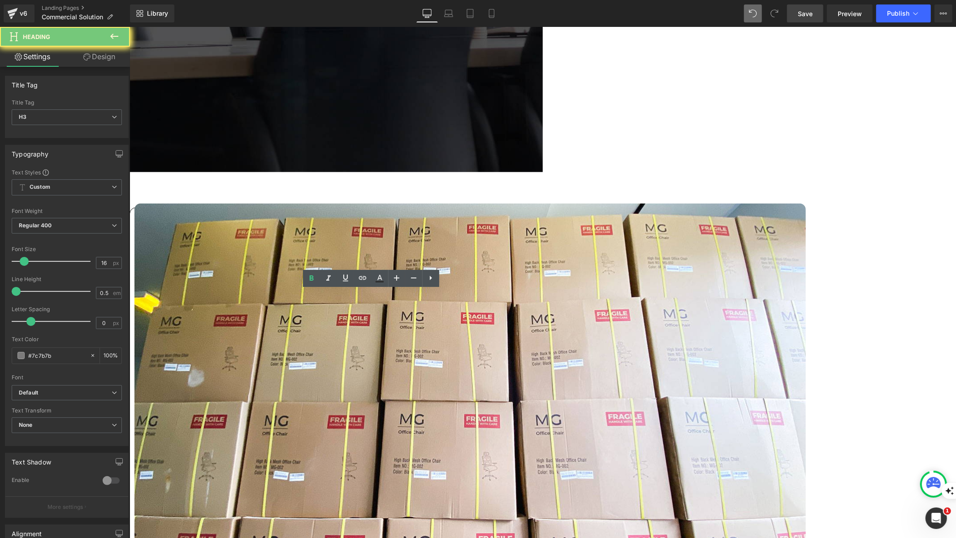
paste div
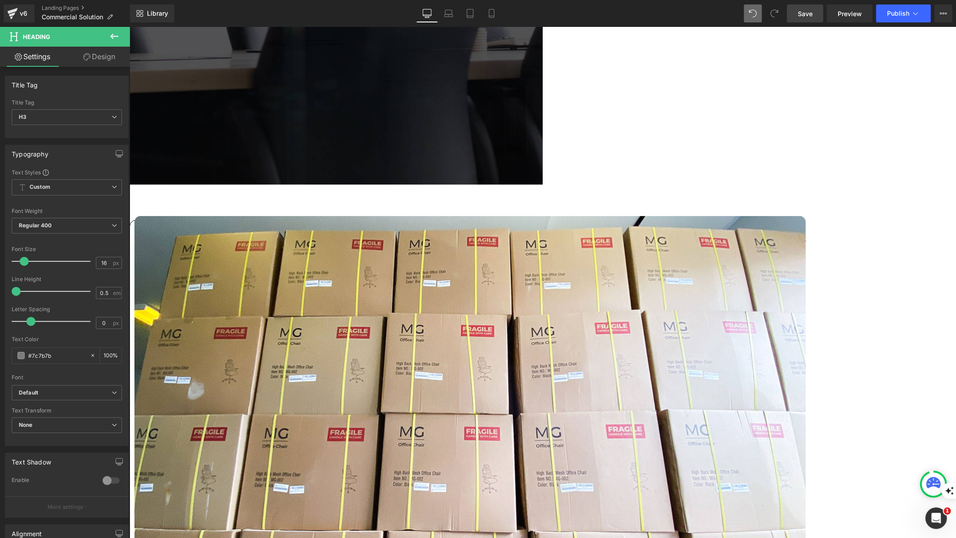
scroll to position [818, 0]
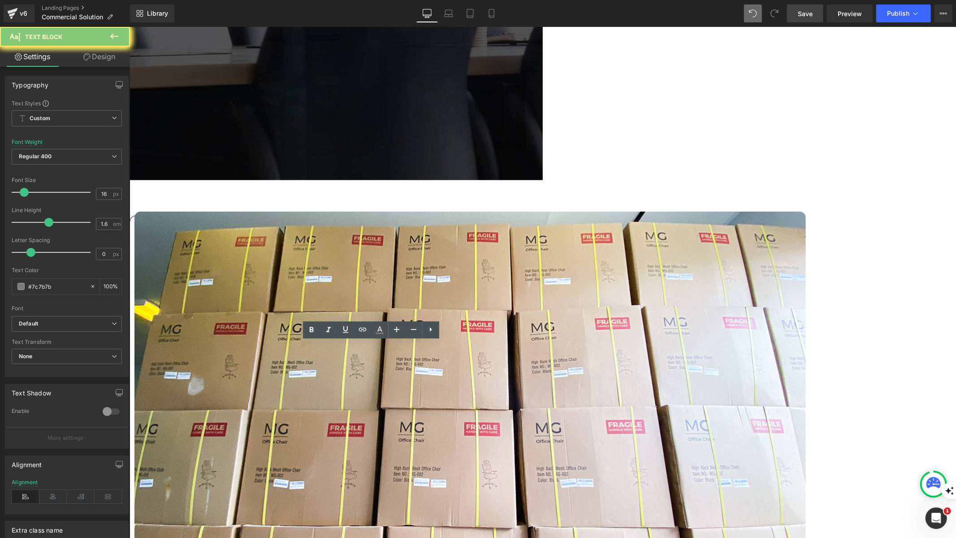
drag, startPoint x: 278, startPoint y: 433, endPoint x: 213, endPoint y: 362, distance: 96.2
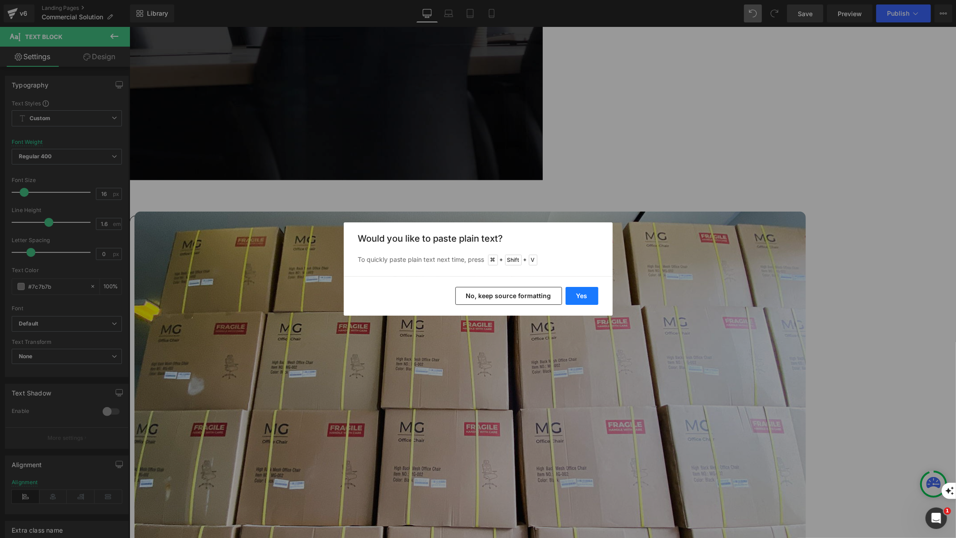
drag, startPoint x: 575, startPoint y: 296, endPoint x: 445, endPoint y: 270, distance: 132.6
click at [575, 296] on button "Yes" at bounding box center [582, 296] width 33 height 18
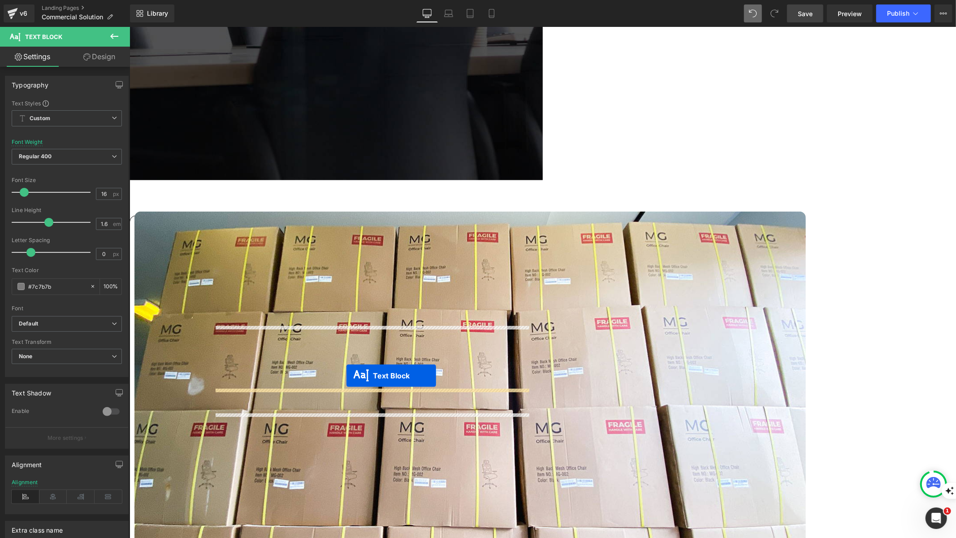
drag, startPoint x: 348, startPoint y: 401, endPoint x: 346, endPoint y: 375, distance: 25.7
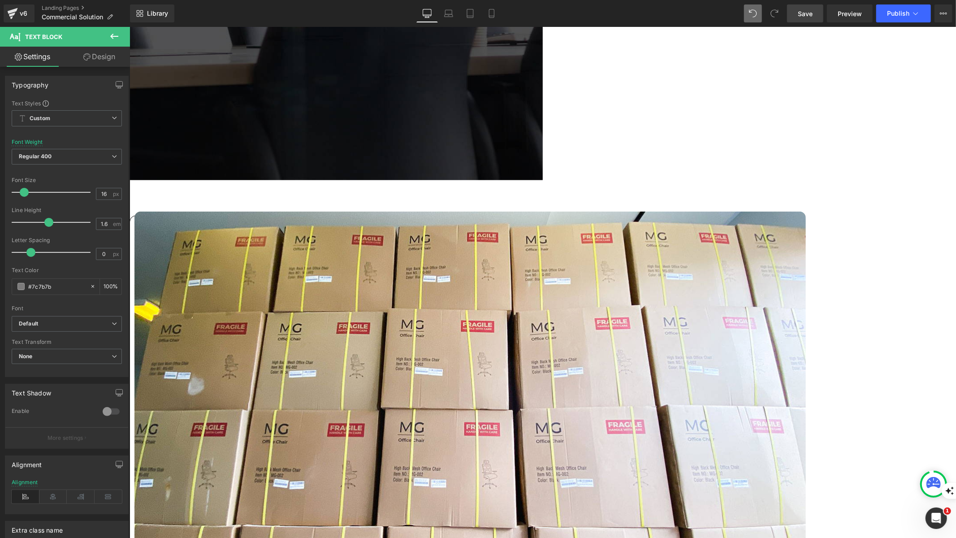
click at [129, 26] on ul "Row" at bounding box center [129, 26] width 0 height 0
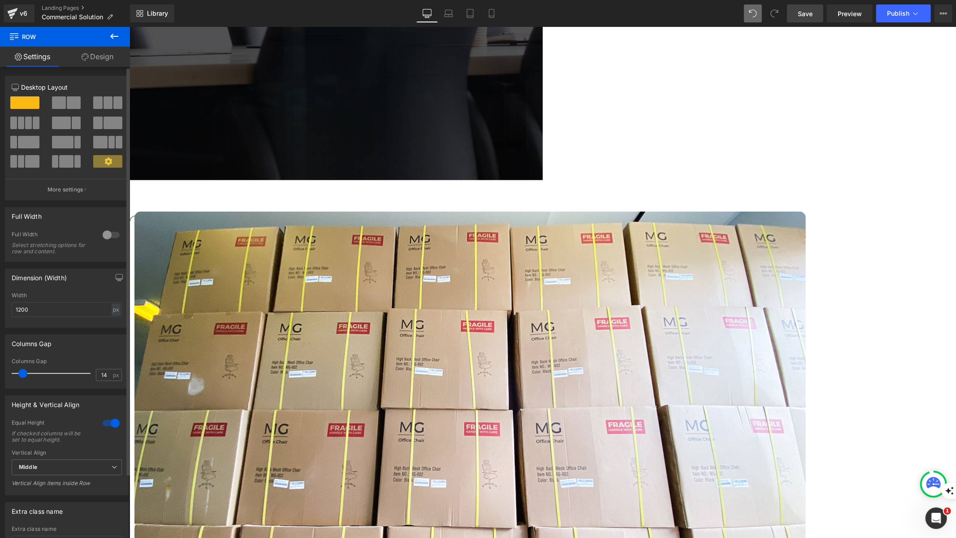
type input "15"
click at [22, 374] on span at bounding box center [23, 373] width 9 height 9
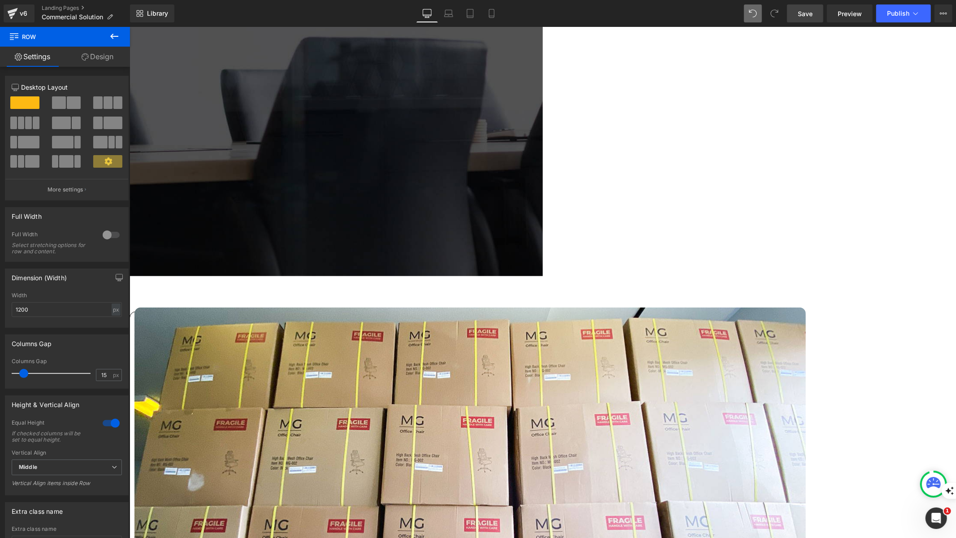
scroll to position [370, 0]
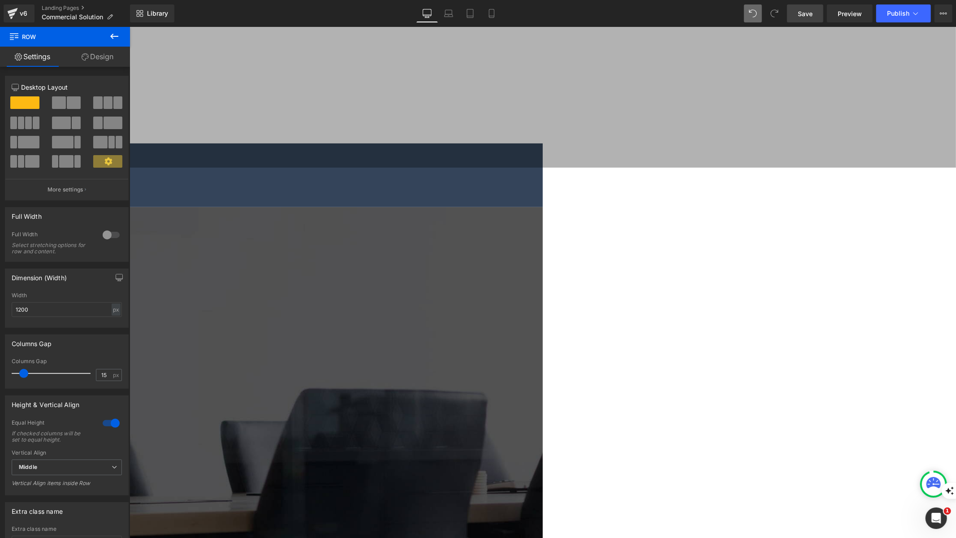
click at [110, 35] on icon at bounding box center [114, 36] width 11 height 11
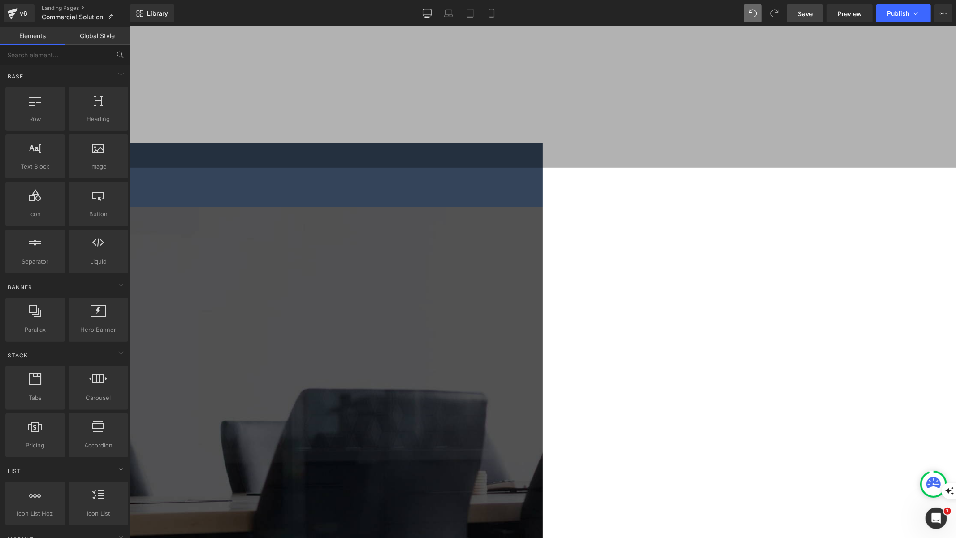
click at [811, 12] on span "Save" at bounding box center [805, 13] width 15 height 9
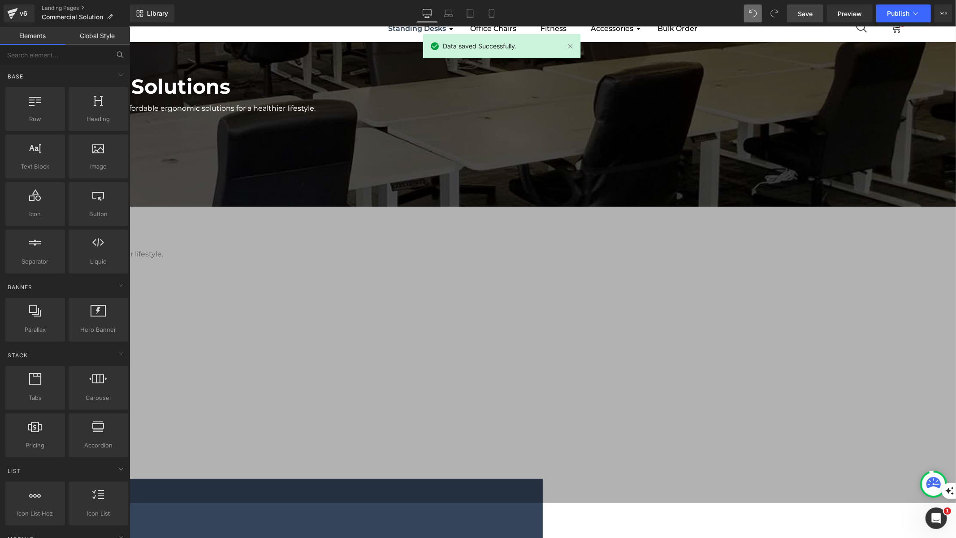
scroll to position [59, 0]
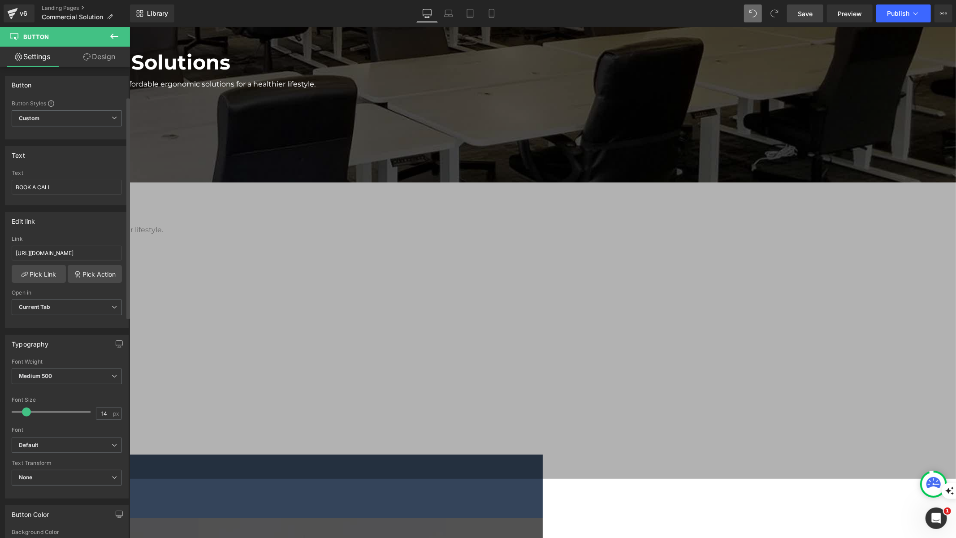
scroll to position [328, 0]
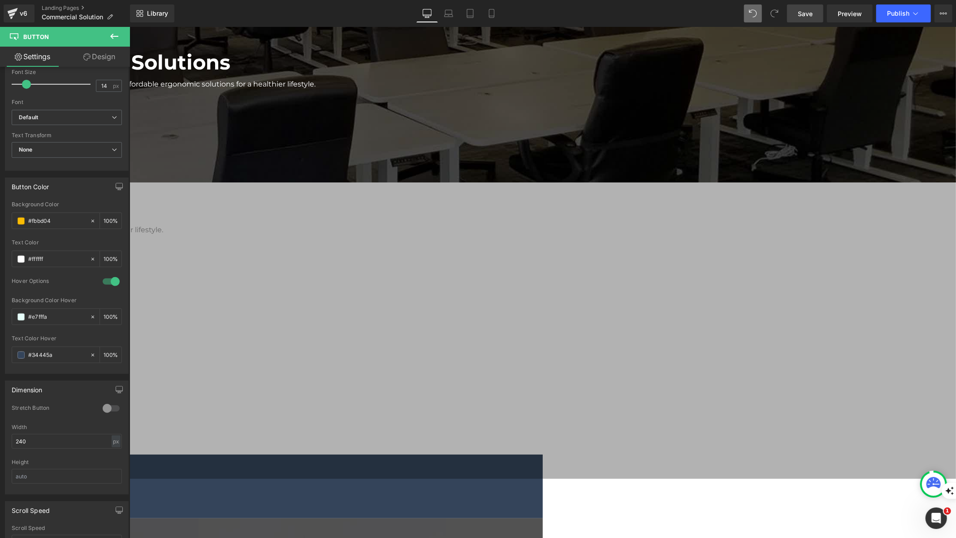
click at [178, 318] on div "MotionGrey Commercial Solutions Heading Serving 500+ Canadian offices, MotionGr…" at bounding box center [336, 477] width 1240 height 921
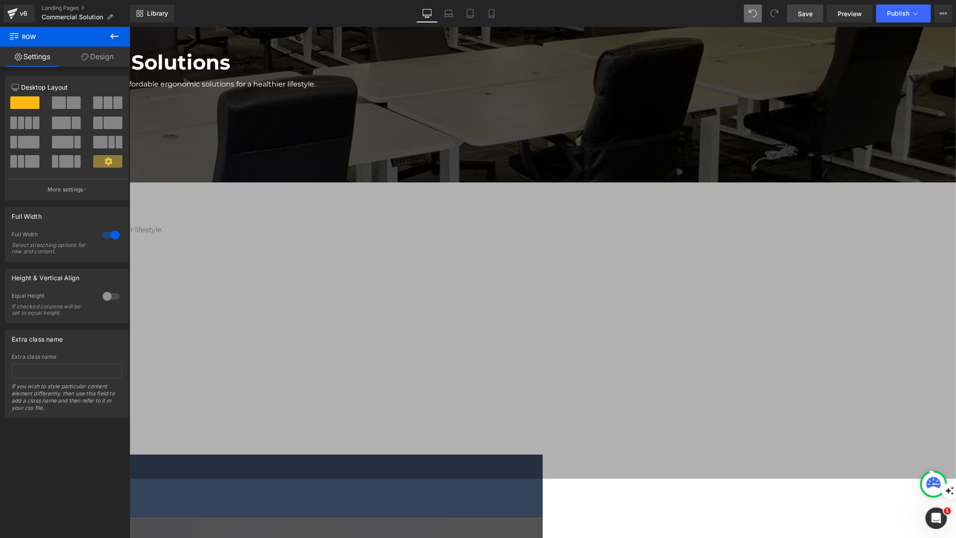
click at [119, 36] on icon at bounding box center [114, 36] width 11 height 11
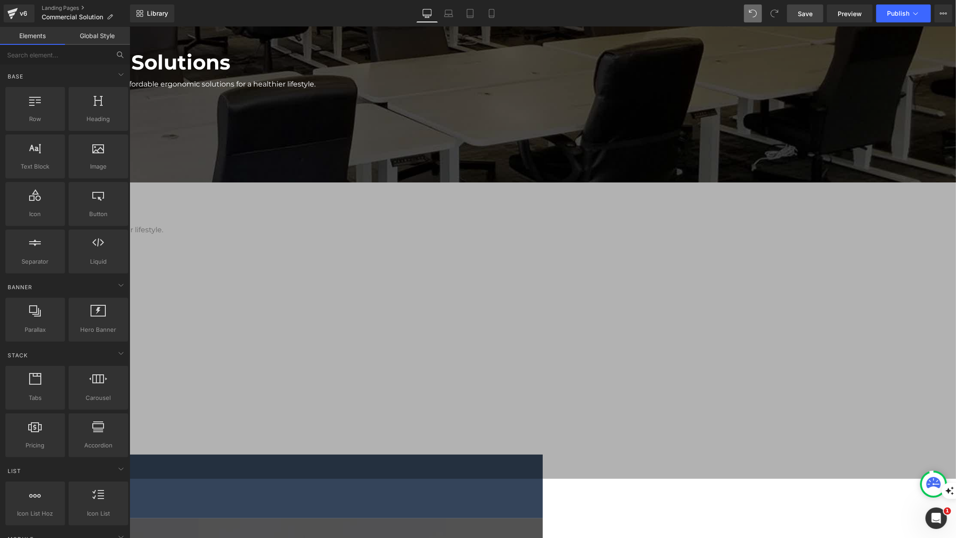
click at [129, 26] on span "Text Block" at bounding box center [129, 26] width 0 height 0
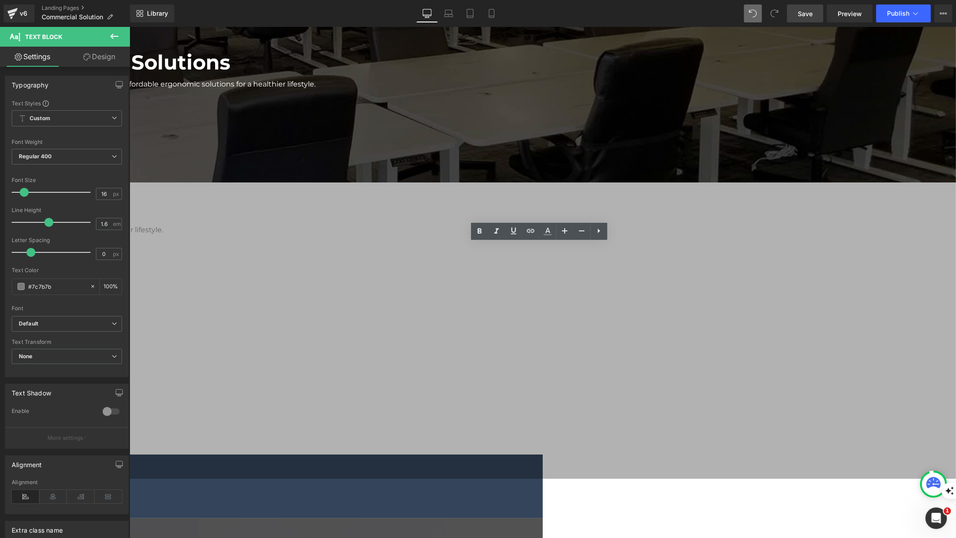
click at [185, 169] on div "MotionGrey Commercial Solutions Heading Serving 500+ Canadian offices, MotionGr…" at bounding box center [336, 477] width 1240 height 921
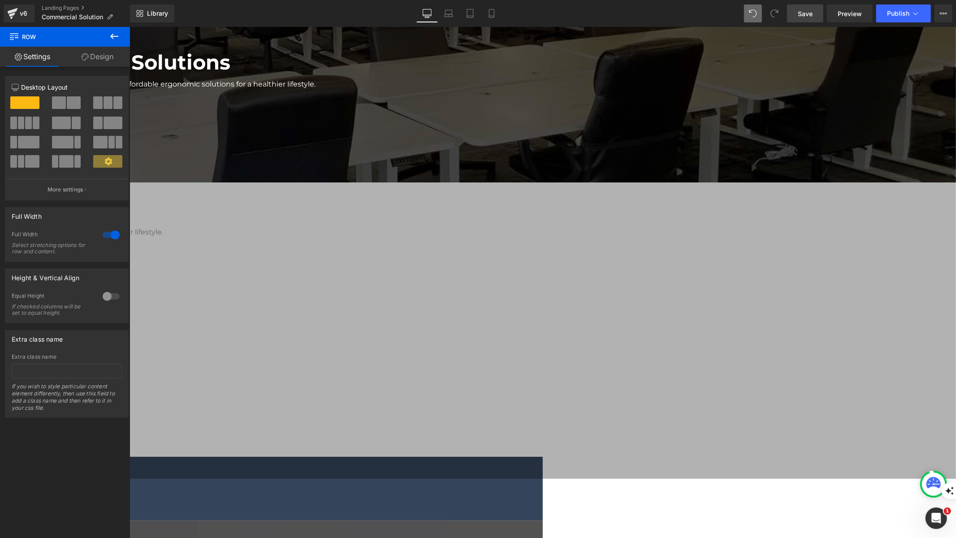
click at [113, 38] on icon at bounding box center [114, 36] width 11 height 11
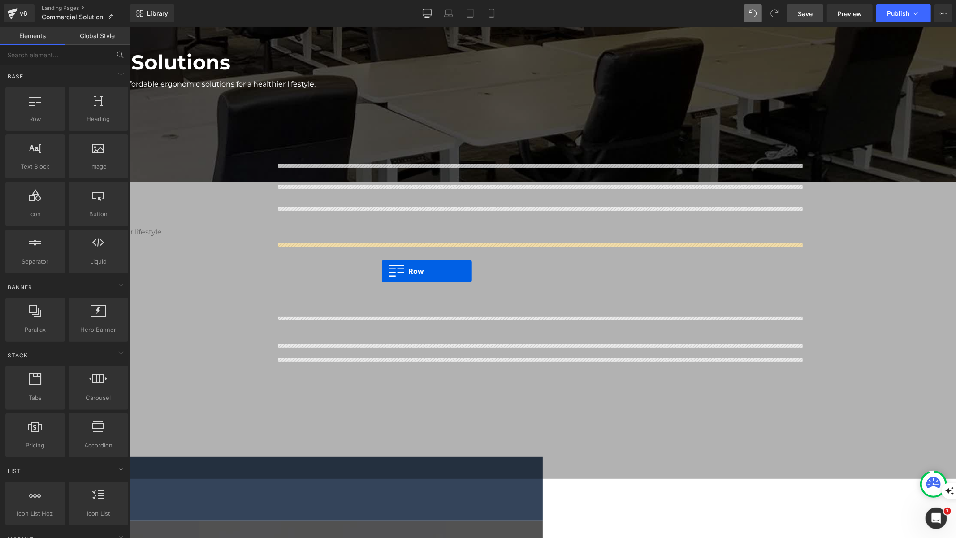
drag, startPoint x: 168, startPoint y: 142, endPoint x: 382, endPoint y: 271, distance: 249.4
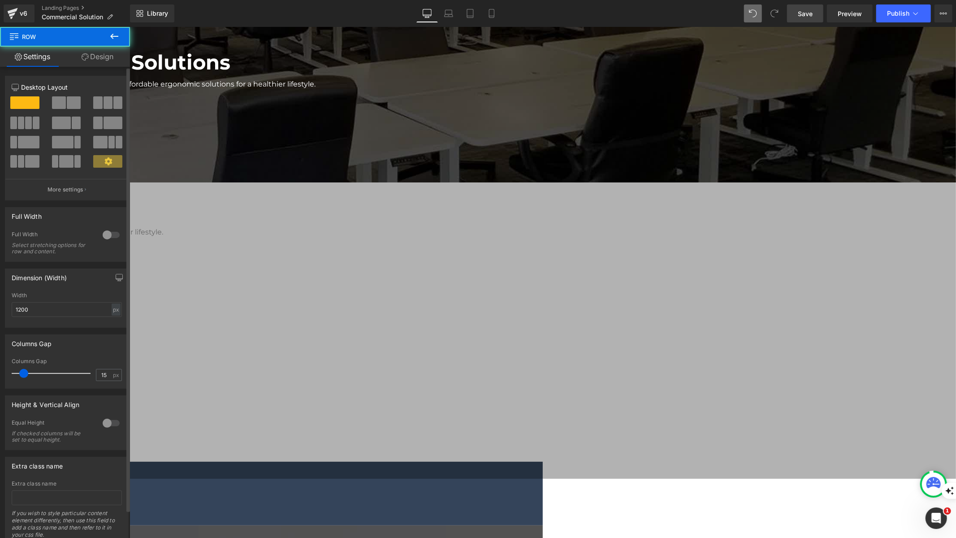
click at [67, 104] on span at bounding box center [74, 102] width 14 height 13
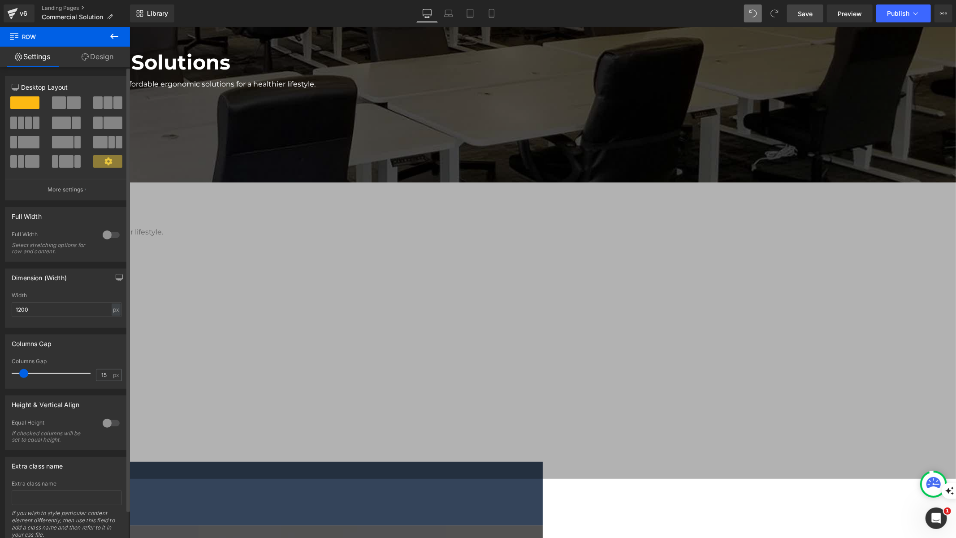
click at [67, 104] on span at bounding box center [74, 102] width 14 height 13
click at [129, 26] on icon at bounding box center [129, 26] width 0 height 0
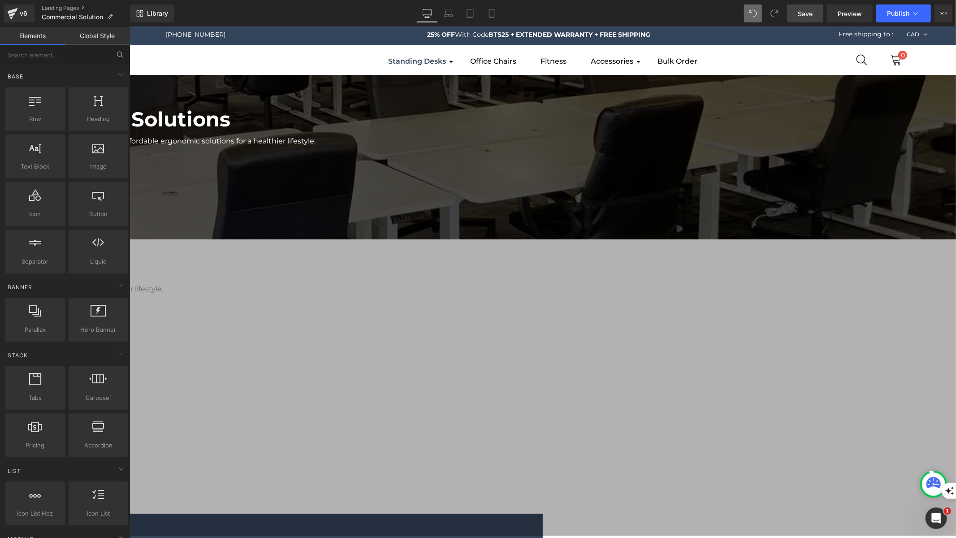
scroll to position [0, 0]
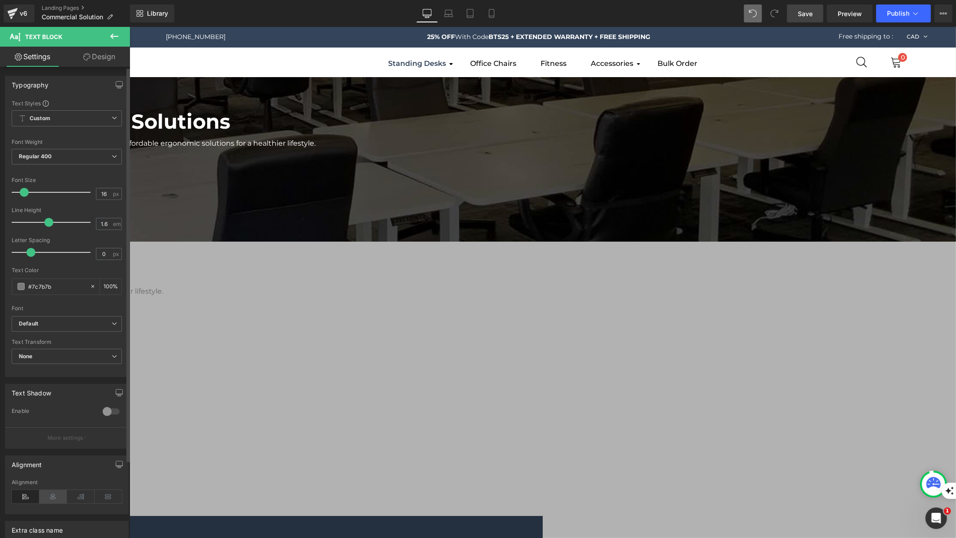
click at [49, 490] on icon at bounding box center [53, 496] width 28 height 13
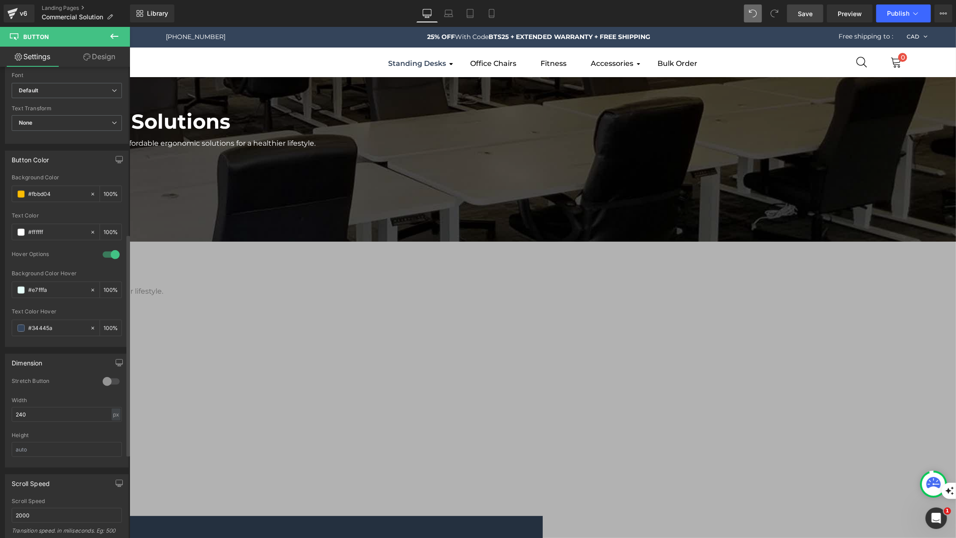
scroll to position [532, 0]
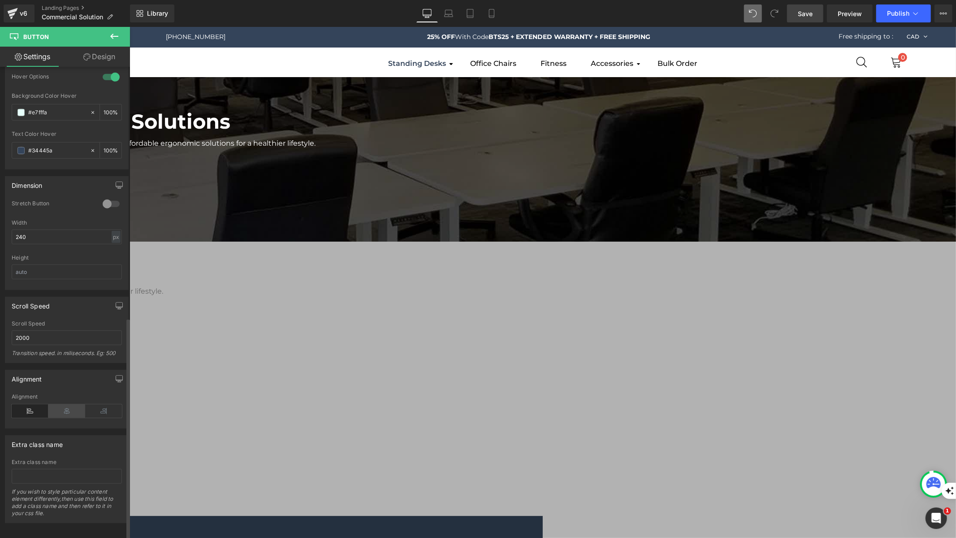
click at [68, 405] on icon at bounding box center [66, 410] width 37 height 13
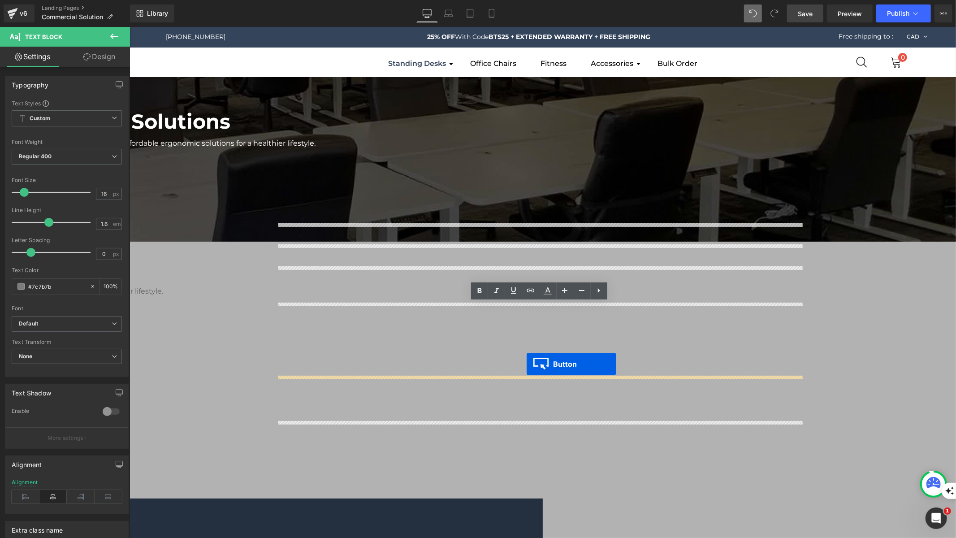
drag, startPoint x: 525, startPoint y: 393, endPoint x: 526, endPoint y: 364, distance: 29.6
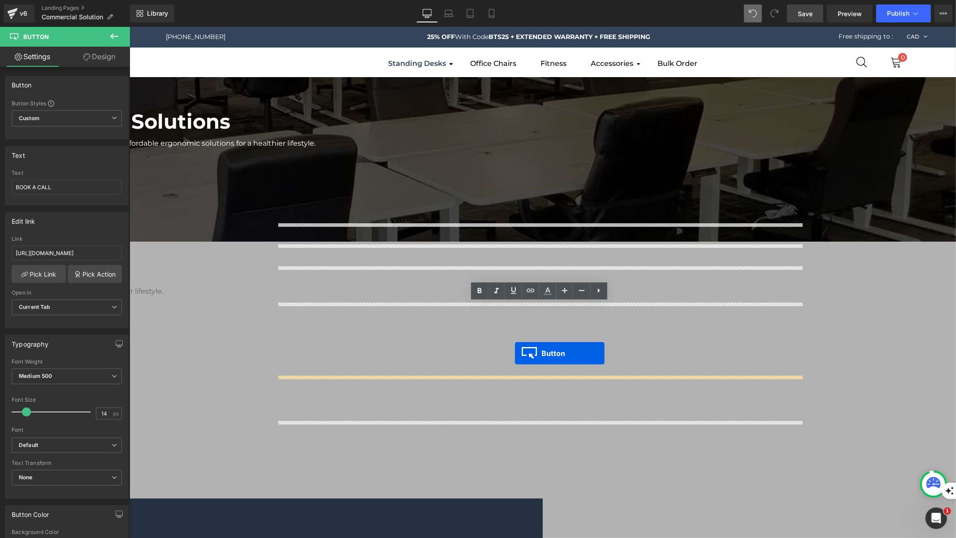
drag, startPoint x: 520, startPoint y: 394, endPoint x: 515, endPoint y: 353, distance: 41.2
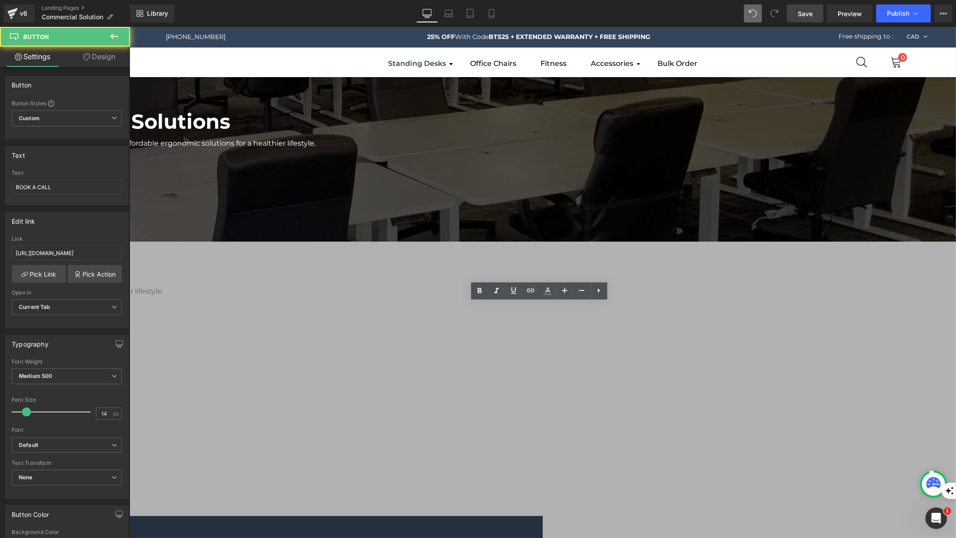
click at [219, 313] on div "MotionGrey Commercial Solutions Heading Serving 500+ Canadian offices, MotionGr…" at bounding box center [336, 538] width 1240 height 923
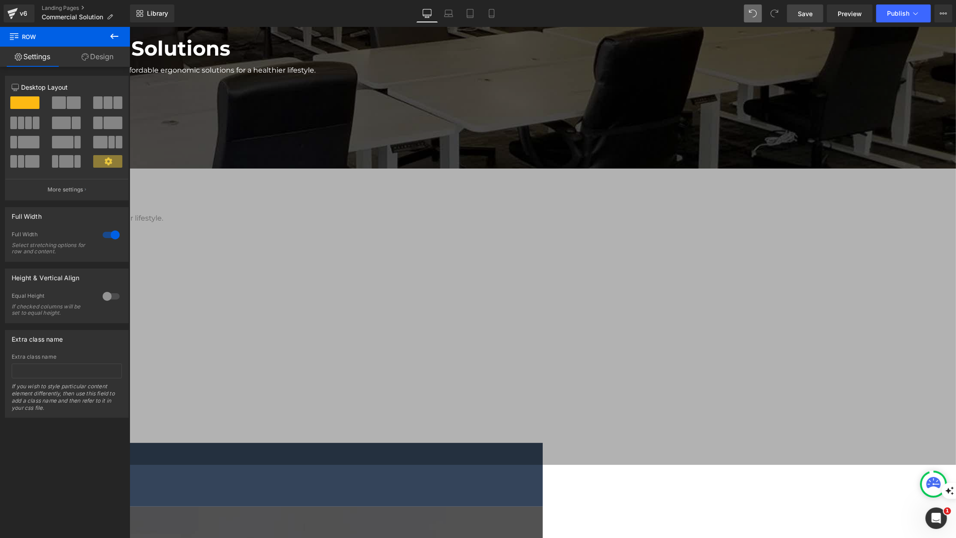
scroll to position [0, 0]
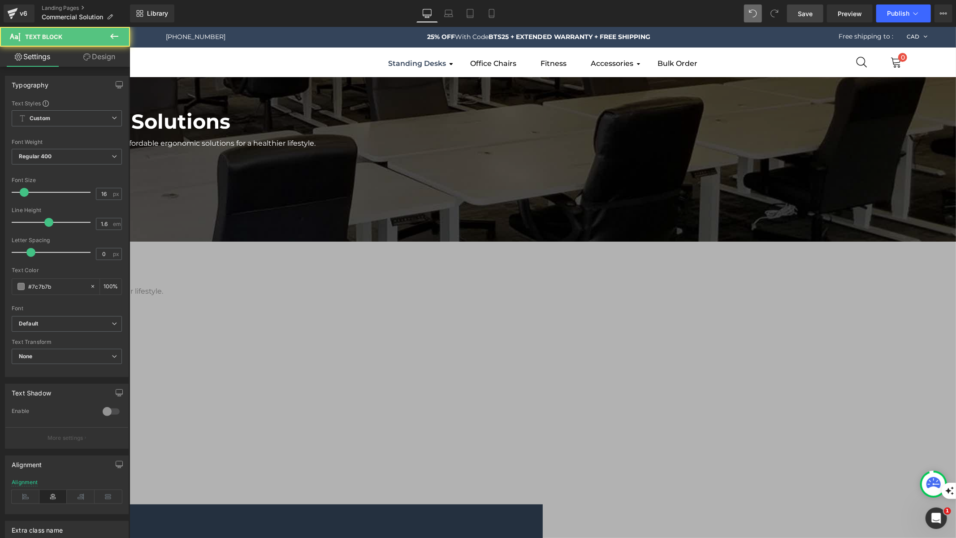
drag, startPoint x: 719, startPoint y: 347, endPoint x: 592, endPoint y: 348, distance: 126.9
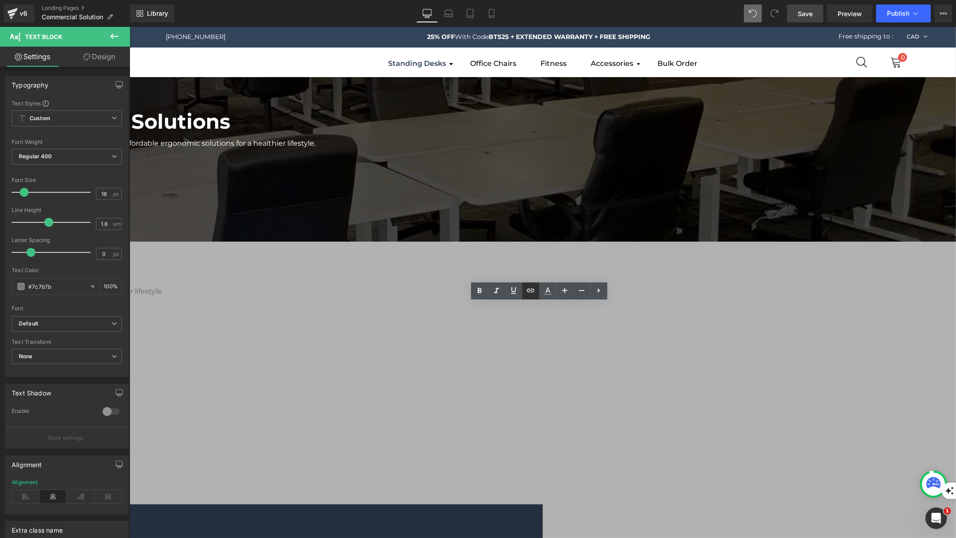
click at [526, 291] on icon at bounding box center [530, 290] width 11 height 11
click at [641, 365] on input "text" at bounding box center [680, 366] width 138 height 22
paste input "[URL][DOMAIN_NAME]"
type input "[URL][DOMAIN_NAME]"
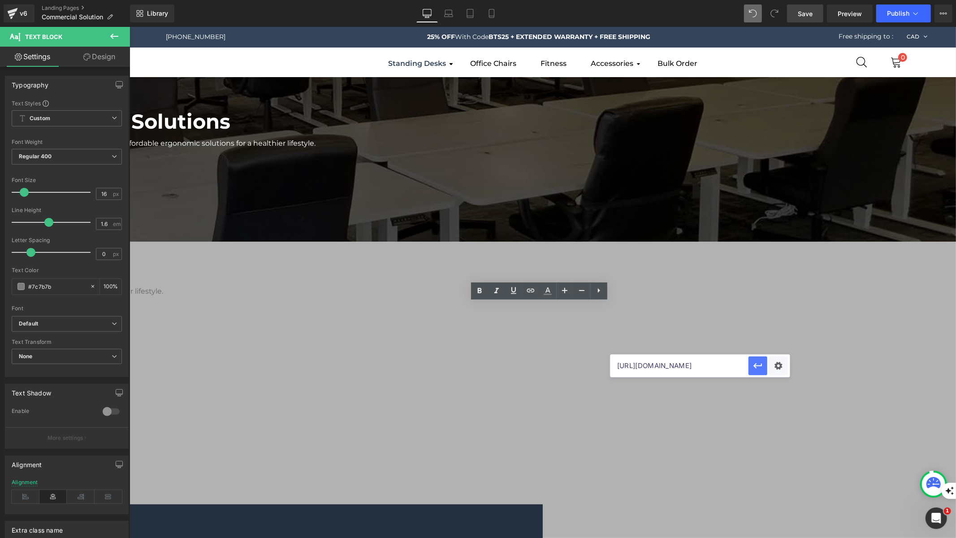
click at [759, 366] on icon "button" at bounding box center [758, 365] width 9 height 5
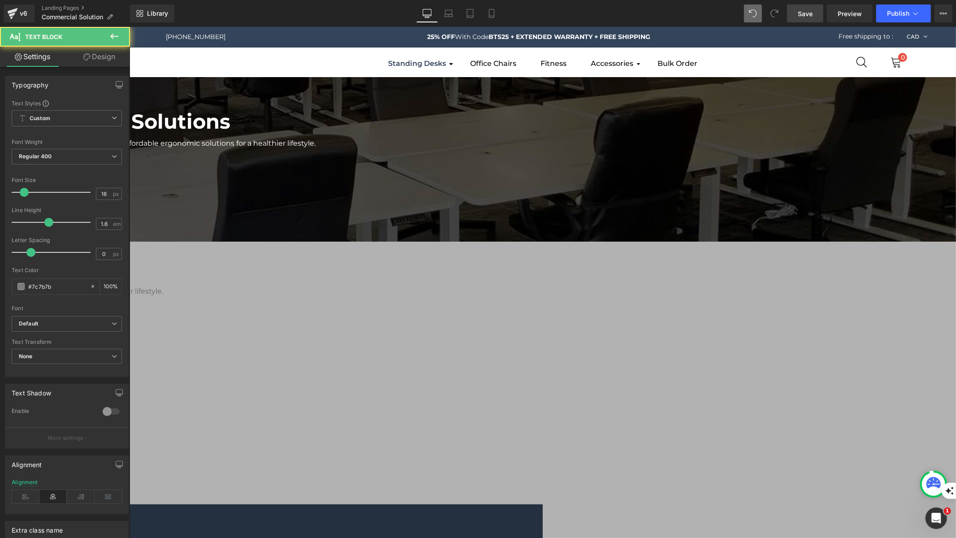
drag, startPoint x: 630, startPoint y: 350, endPoint x: 593, endPoint y: 351, distance: 36.3
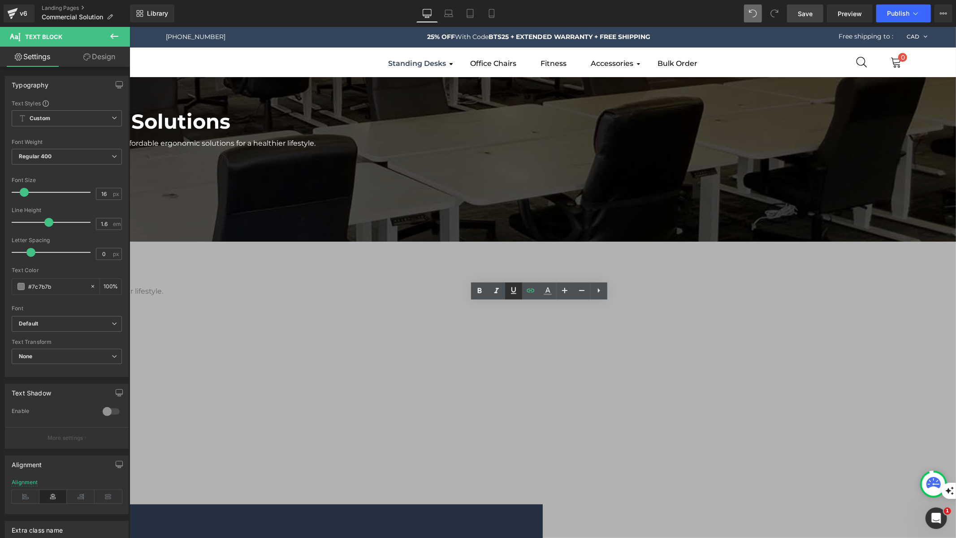
click at [508, 292] on link at bounding box center [513, 290] width 17 height 17
click at [847, 334] on div "MotionGrey Commercial Solutions Heading Serving 500+ Canadian offices, MotionGr…" at bounding box center [336, 533] width 1240 height 912
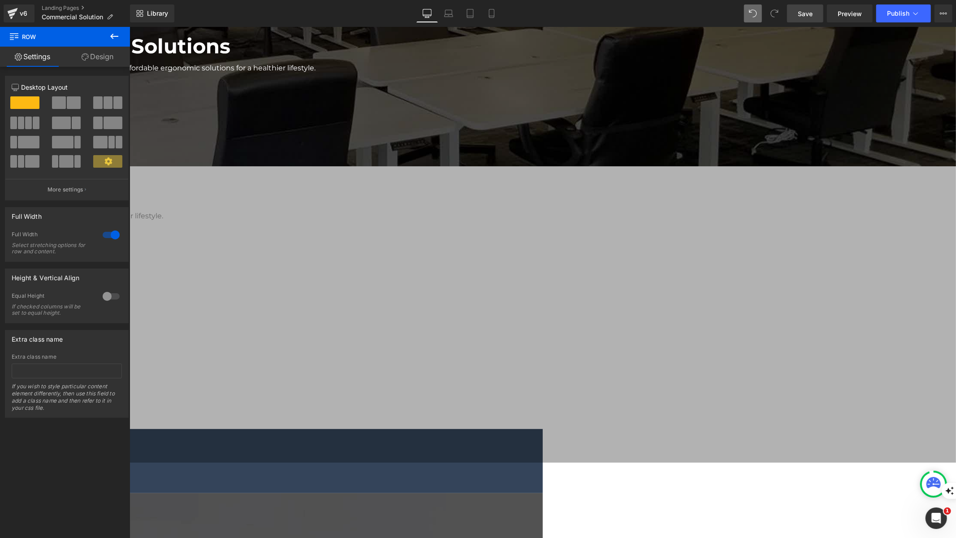
scroll to position [77, 0]
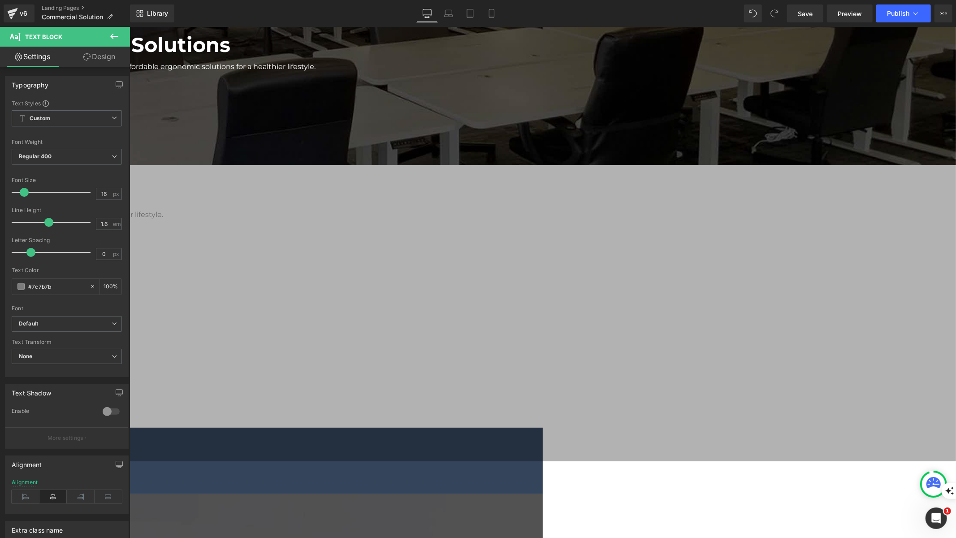
click at [881, 256] on div "MotionGrey Commercial Solutions Heading Serving 500+ Canadian offices, MotionGr…" at bounding box center [336, 457] width 1240 height 914
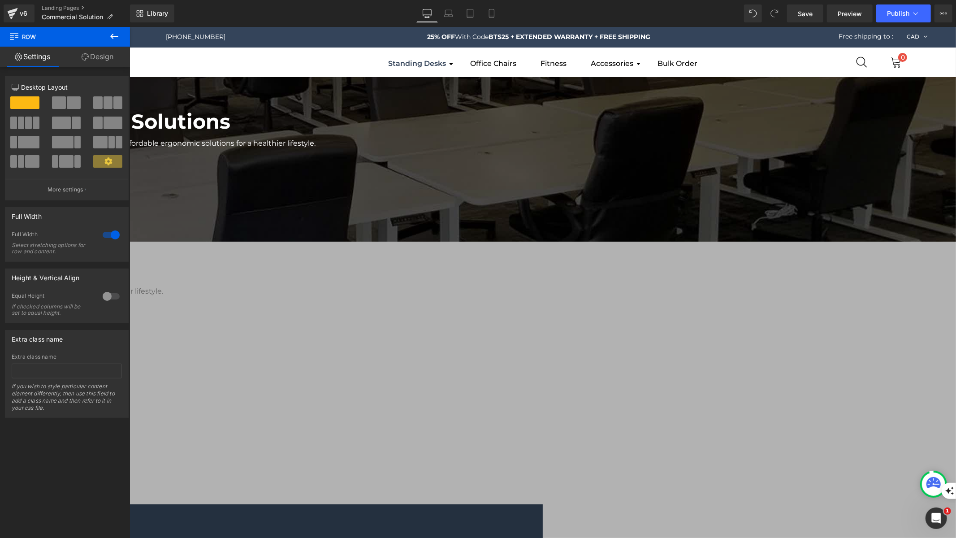
scroll to position [342, 0]
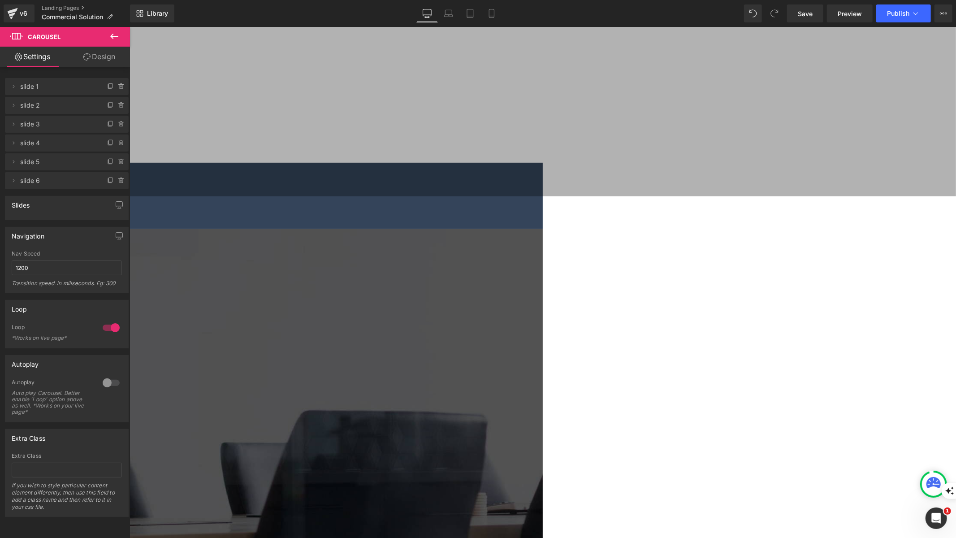
click at [115, 38] on icon at bounding box center [114, 36] width 11 height 11
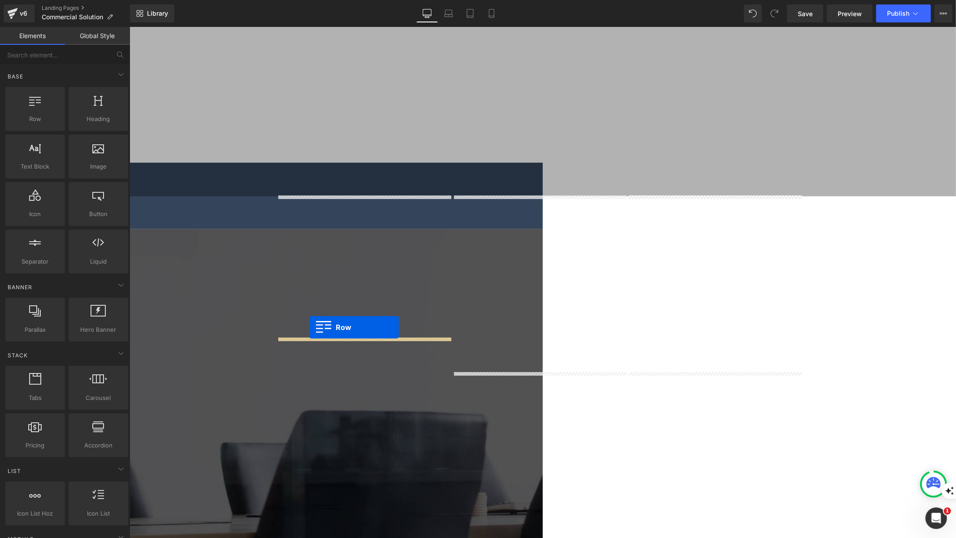
drag, startPoint x: 159, startPoint y: 136, endPoint x: 309, endPoint y: 327, distance: 243.0
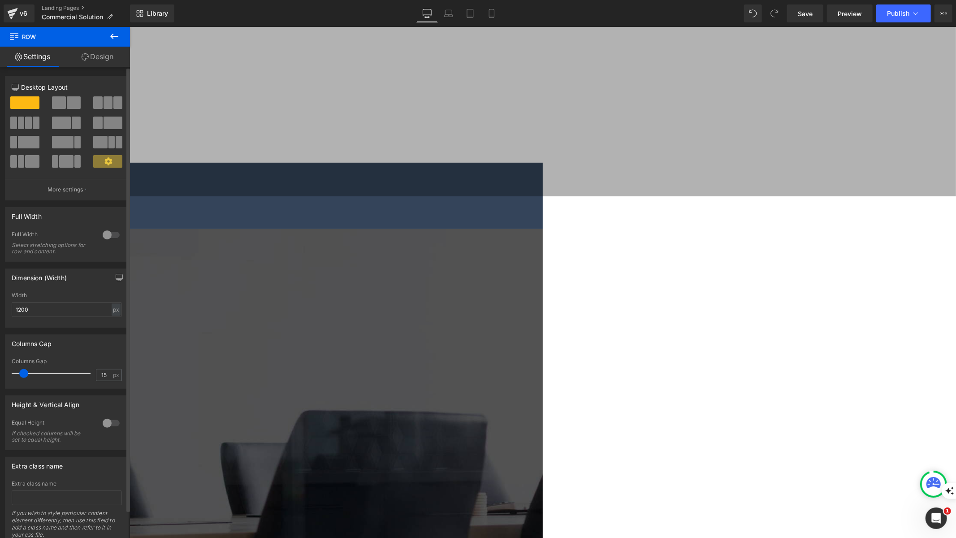
click at [60, 101] on span at bounding box center [59, 102] width 14 height 13
click at [129, 26] on icon at bounding box center [129, 26] width 0 height 0
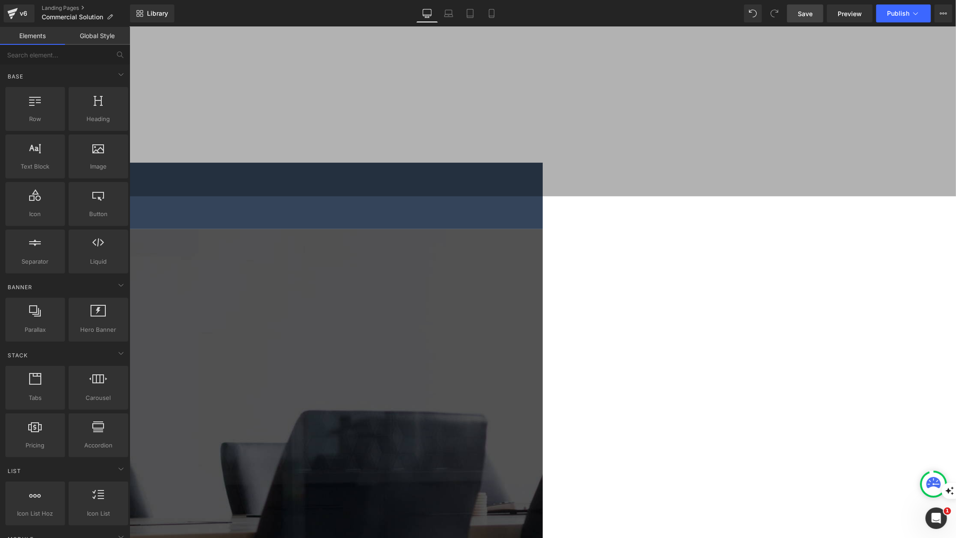
click at [800, 17] on span "Save" at bounding box center [805, 13] width 15 height 9
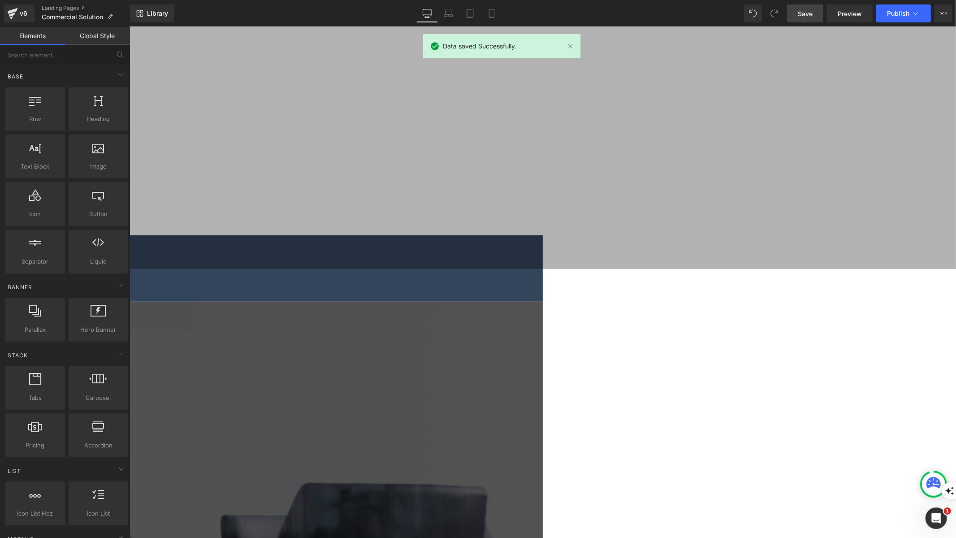
scroll to position [0, 0]
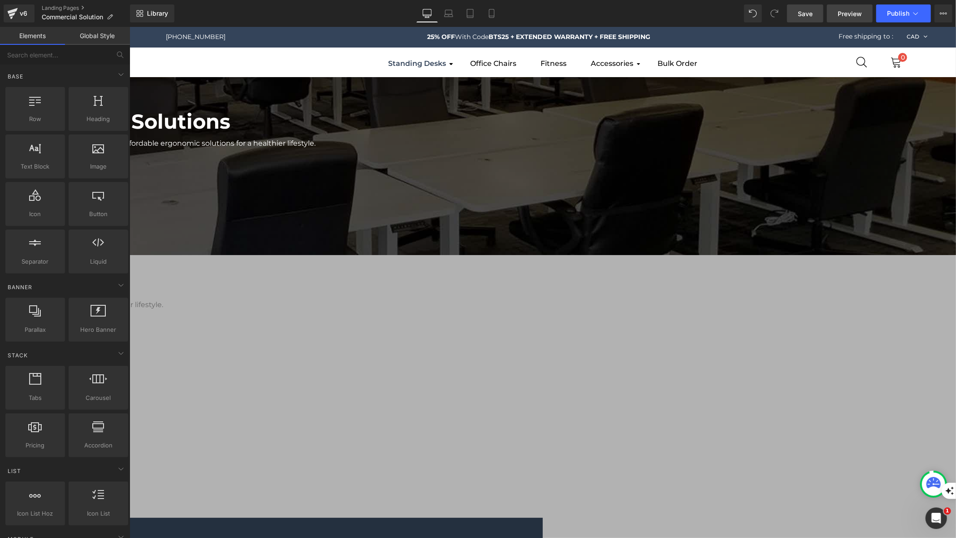
click at [849, 13] on span "Preview" at bounding box center [850, 13] width 24 height 9
click at [129, 26] on link at bounding box center [129, 26] width 0 height 0
click at [129, 26] on span "Text Block" at bounding box center [129, 26] width 0 height 0
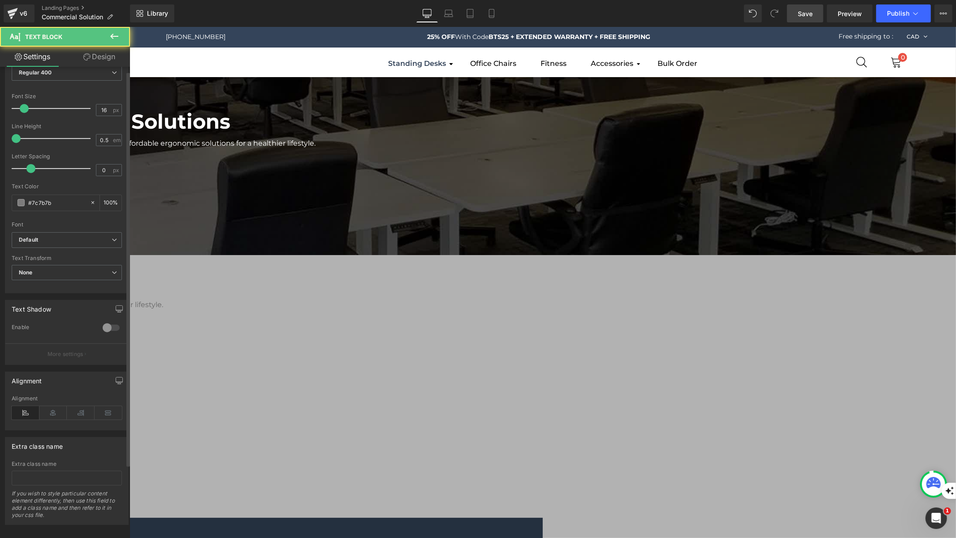
scroll to position [92, 0]
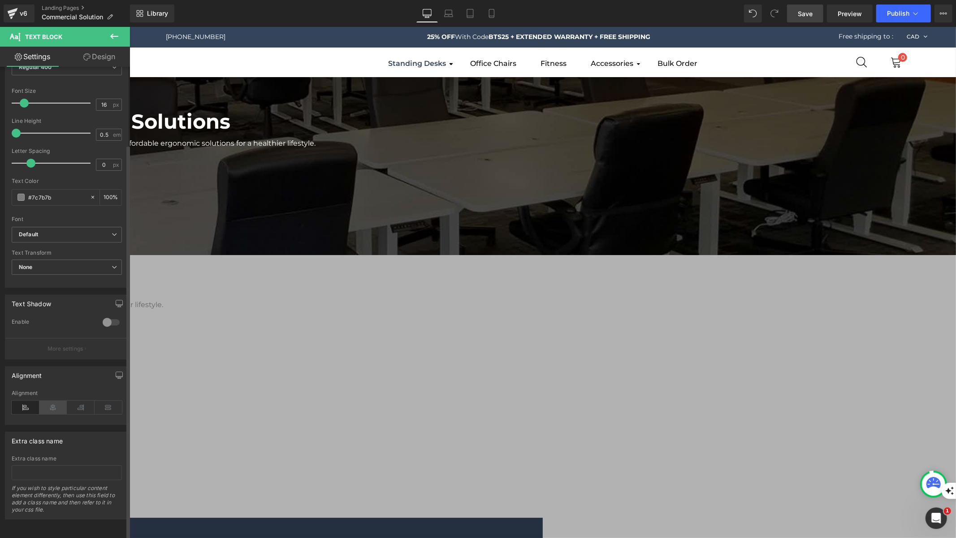
click at [51, 401] on icon at bounding box center [53, 407] width 28 height 13
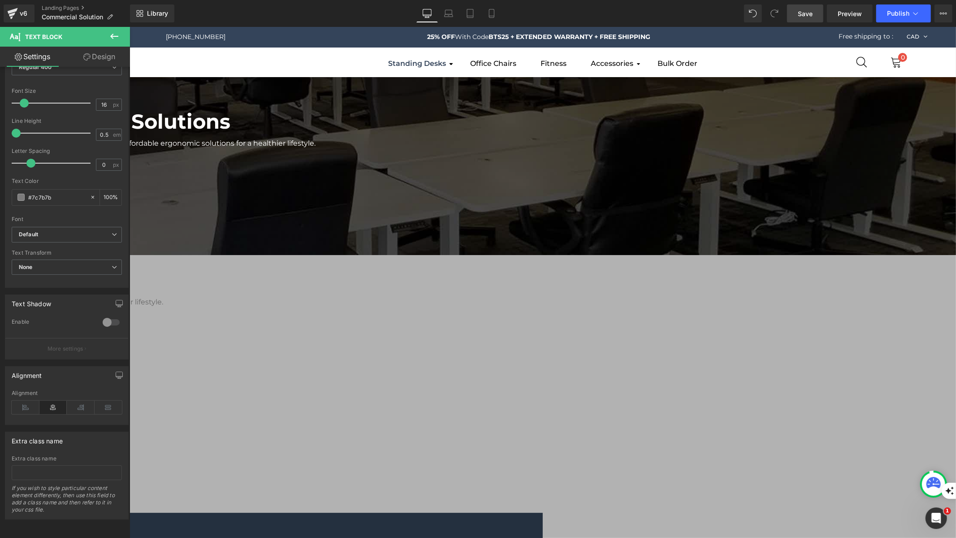
click at [224, 308] on div "MotionGrey Commercial Solutions Heading Serving 500+ Canadian offices, MotionGr…" at bounding box center [336, 538] width 1240 height 922
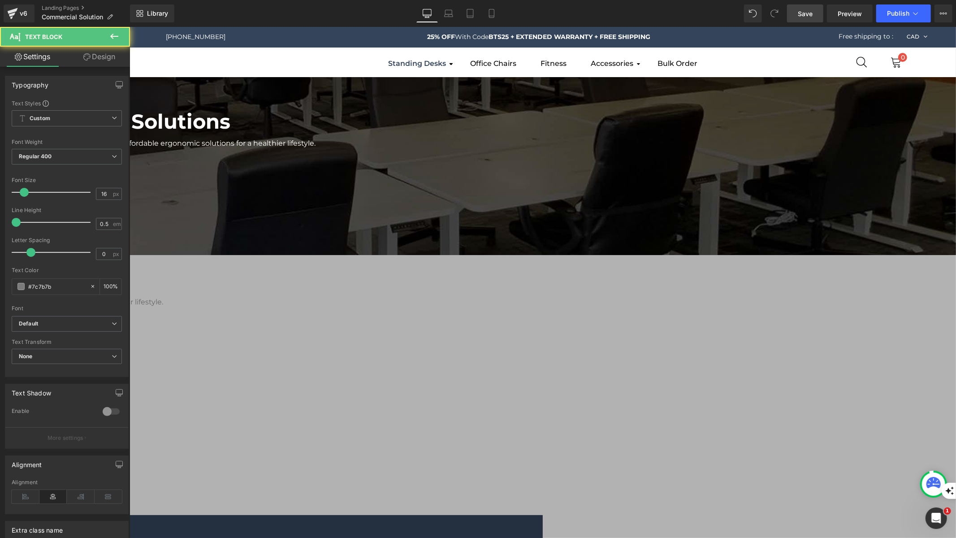
click at [103, 57] on link "Design" at bounding box center [99, 57] width 65 height 20
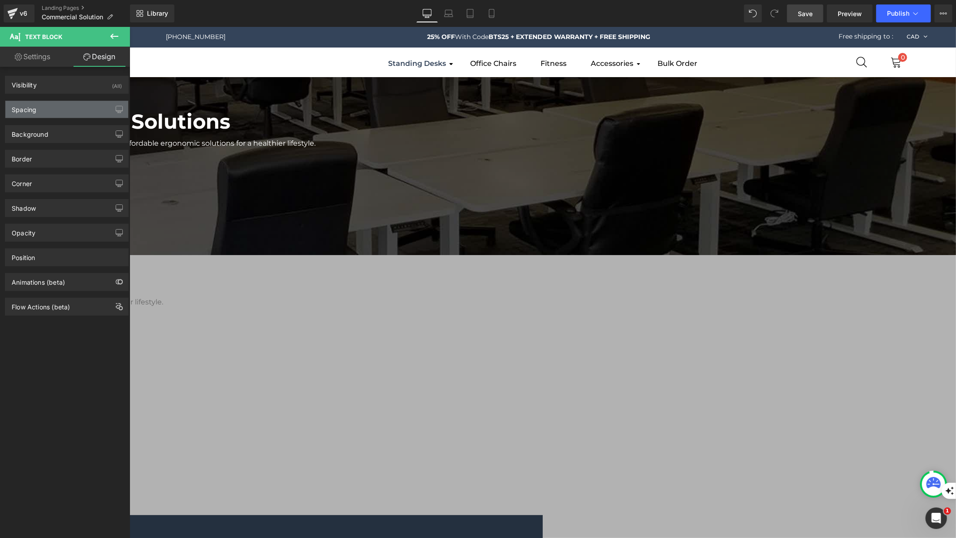
click at [61, 113] on div "Spacing" at bounding box center [66, 109] width 123 height 17
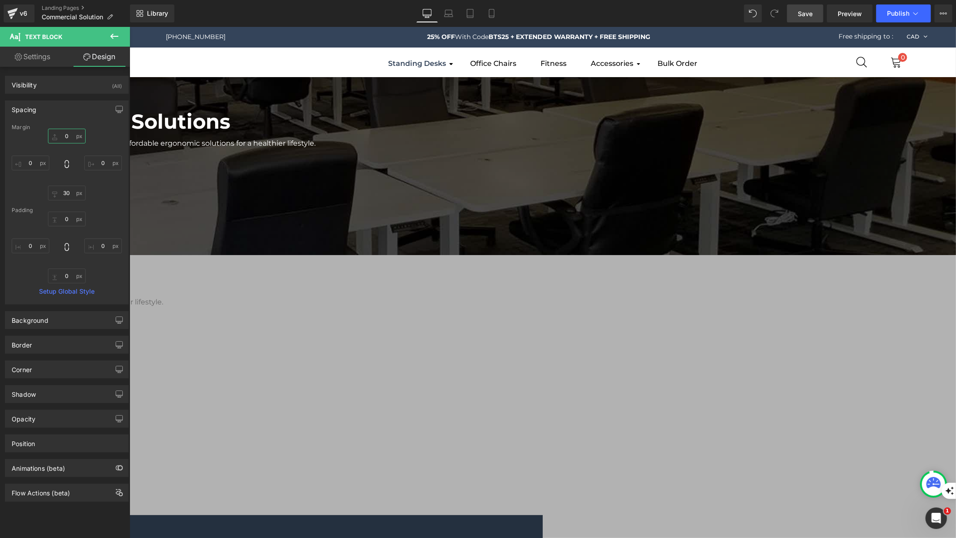
click at [65, 136] on input "0" at bounding box center [67, 136] width 38 height 15
type input "5"
type input "10"
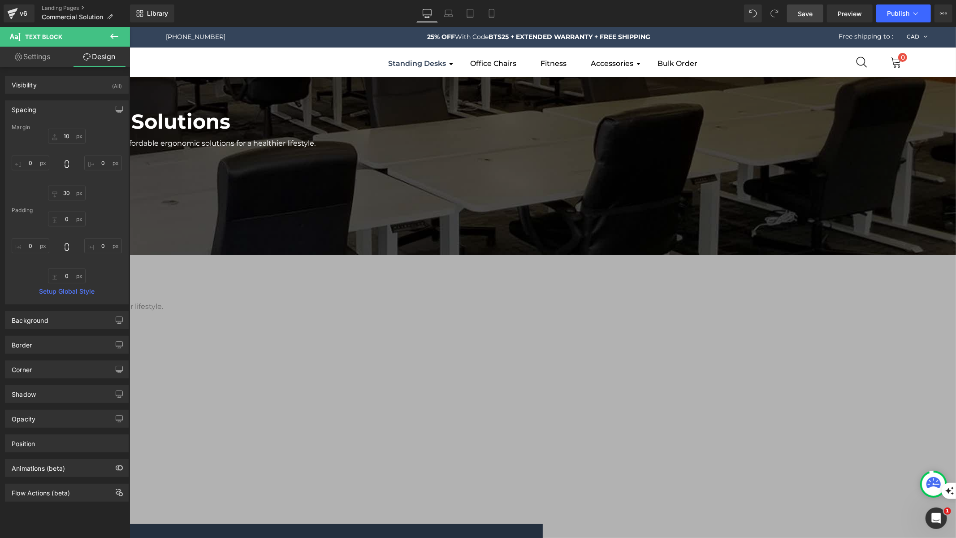
click at [198, 326] on div "MotionGrey Commercial Solutions Heading Serving 500+ Canadian offices, MotionGr…" at bounding box center [336, 544] width 1240 height 934
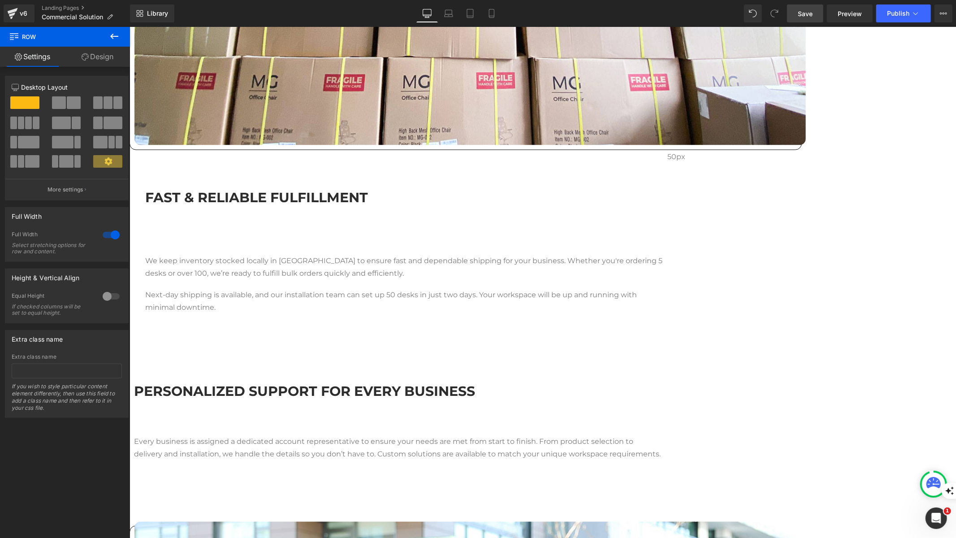
scroll to position [1397, 0]
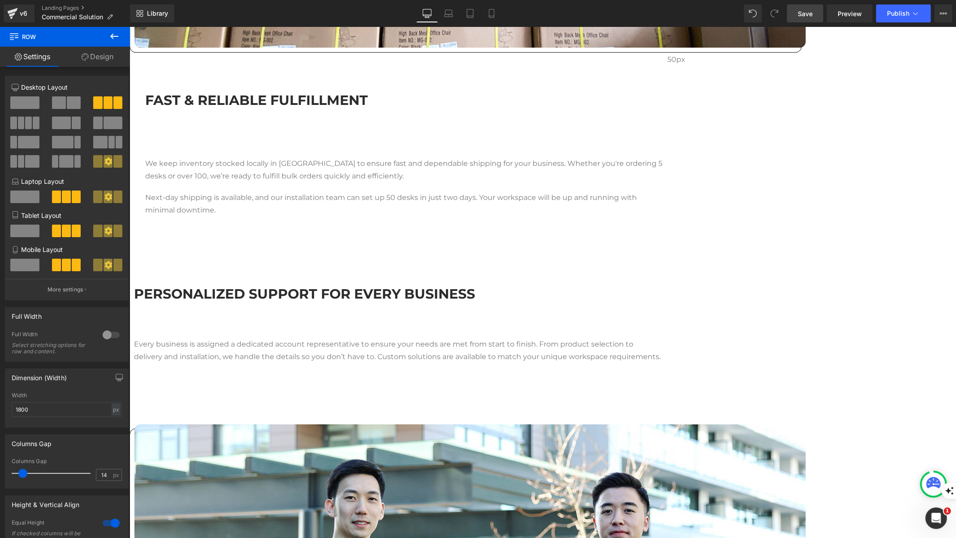
click at [101, 56] on link "Design" at bounding box center [97, 57] width 65 height 20
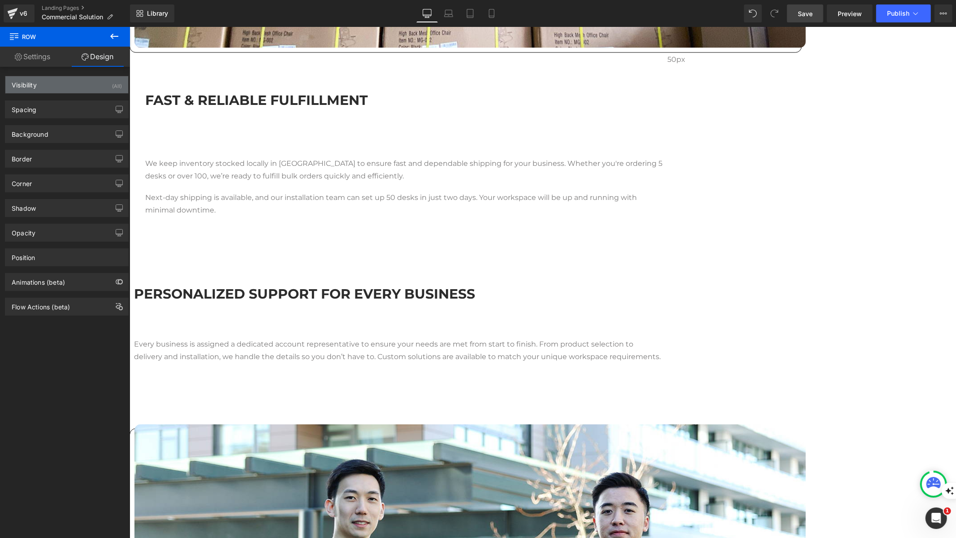
type input "0"
type input "85"
type input "0"
type input "80"
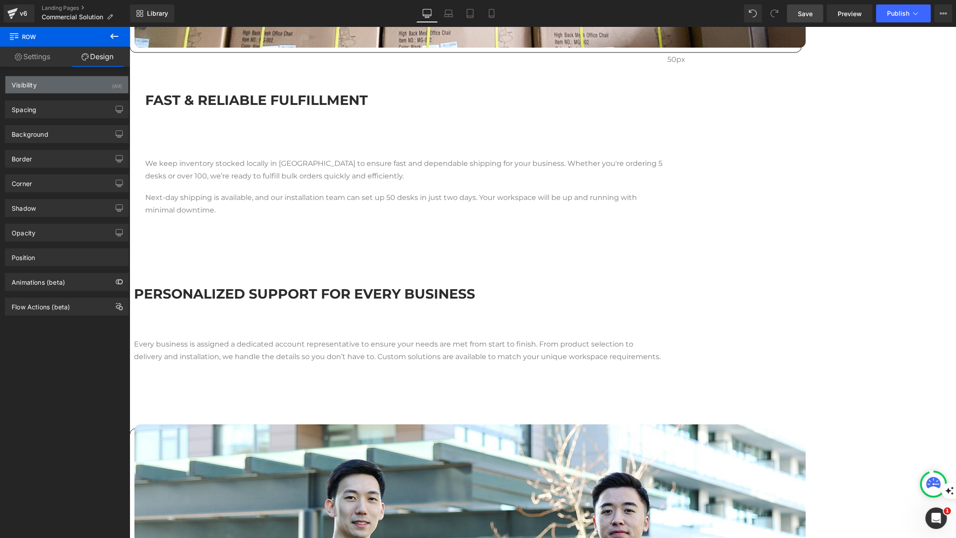
type input "0"
click at [76, 104] on div "Spacing" at bounding box center [66, 109] width 123 height 17
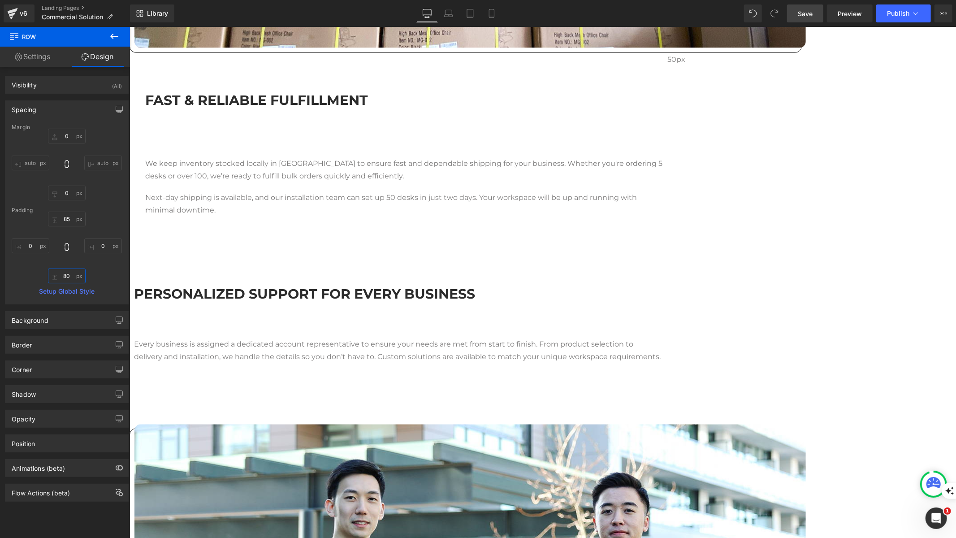
click at [69, 280] on input "80" at bounding box center [67, 276] width 38 height 15
type input "1"
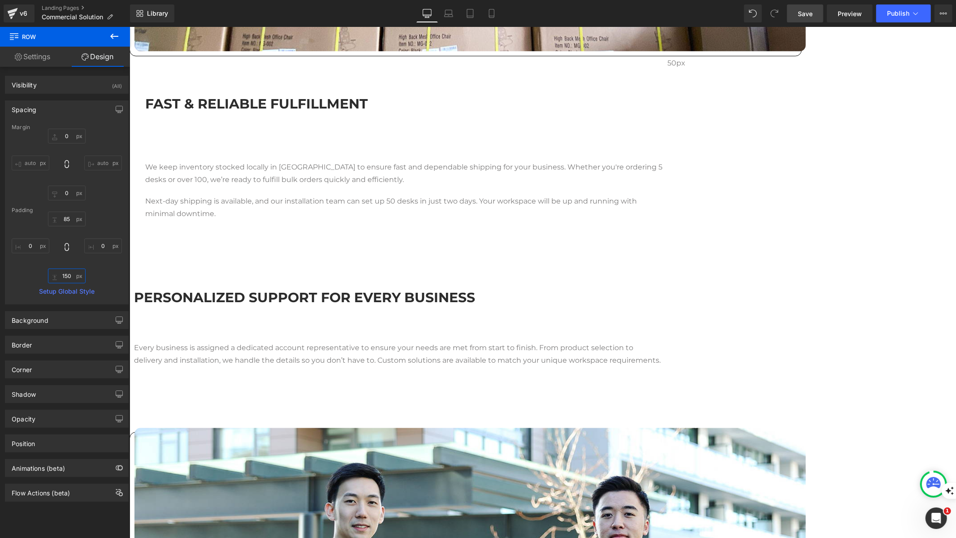
type input "150"
click at [794, 13] on link "Save" at bounding box center [805, 13] width 36 height 18
click at [840, 21] on link "Preview" at bounding box center [850, 13] width 46 height 18
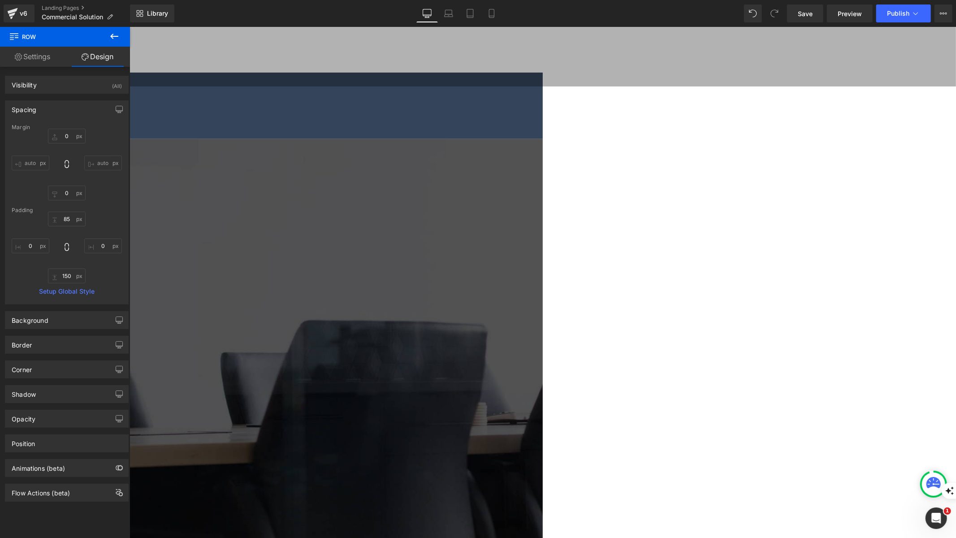
scroll to position [324, 0]
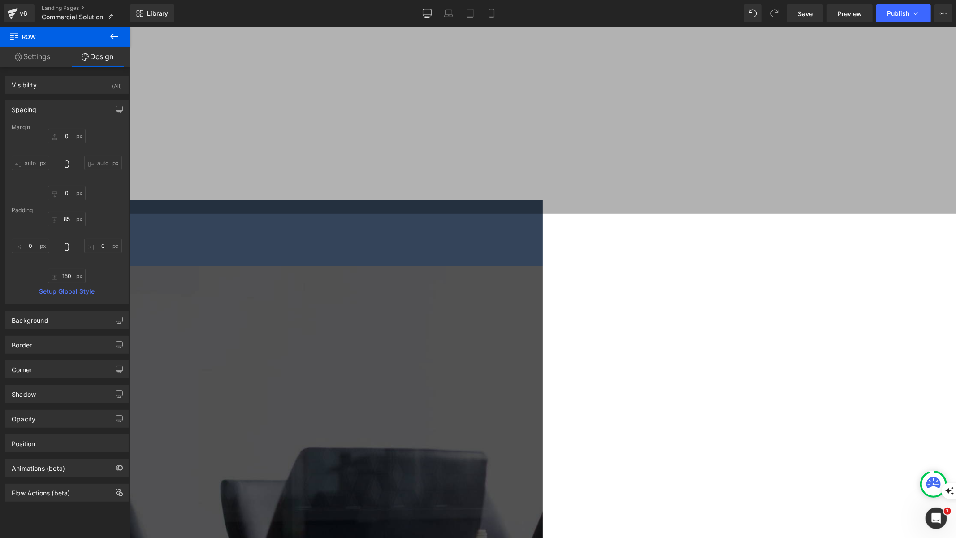
click at [129, 26] on ul "Row" at bounding box center [129, 26] width 0 height 0
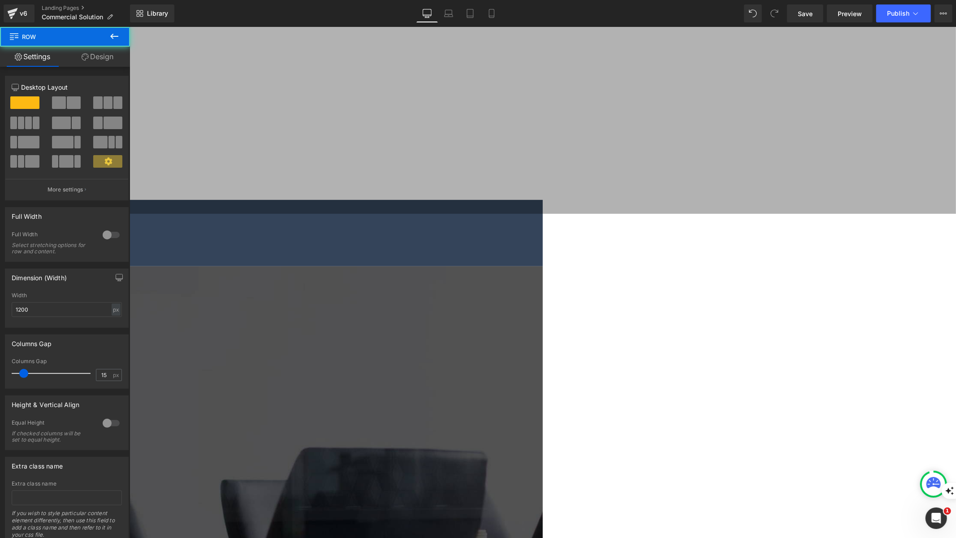
click at [67, 104] on span at bounding box center [74, 102] width 14 height 13
click at [113, 99] on span at bounding box center [117, 102] width 9 height 13
click at [0, 154] on div "Column Size Customizer 12 Desktop Layout Laptop Layout Tablet Layout Mobile Lay…" at bounding box center [67, 134] width 134 height 131
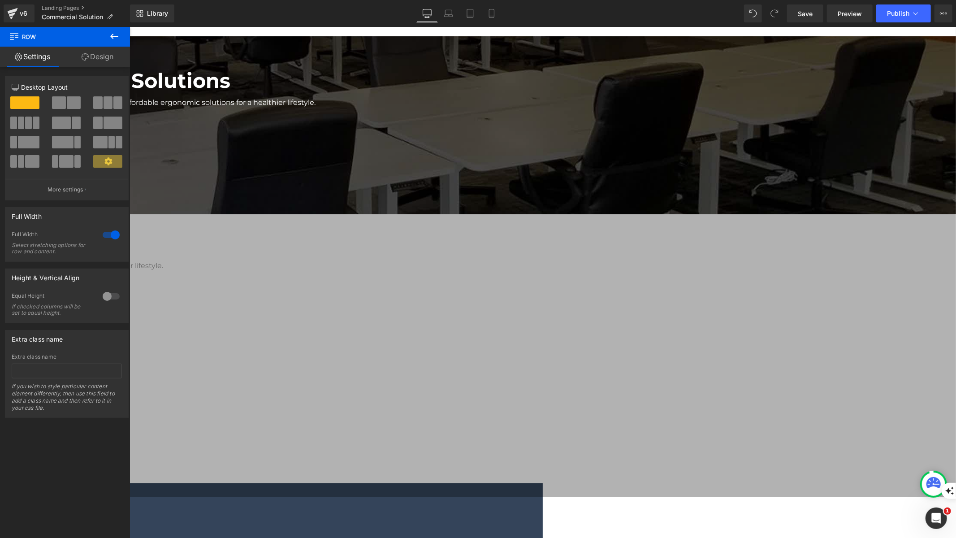
scroll to position [0, 0]
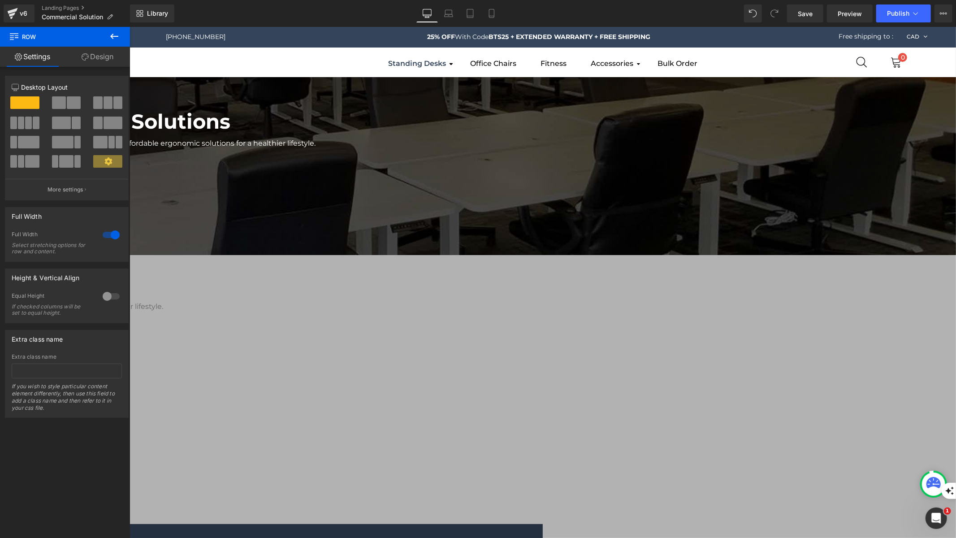
click at [116, 33] on icon at bounding box center [114, 36] width 11 height 11
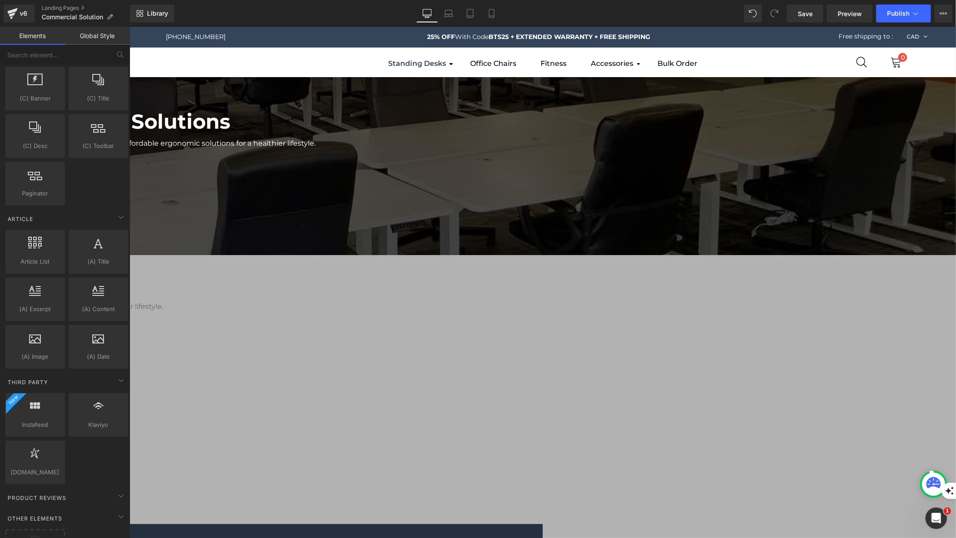
scroll to position [1535, 0]
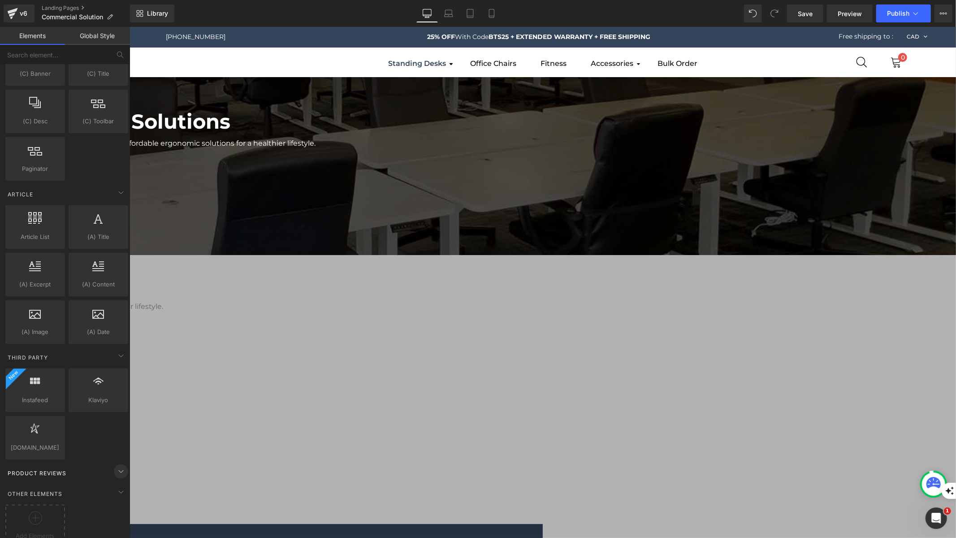
click at [120, 466] on icon at bounding box center [121, 471] width 11 height 11
click at [41, 469] on span "Product Reviews" at bounding box center [37, 473] width 61 height 9
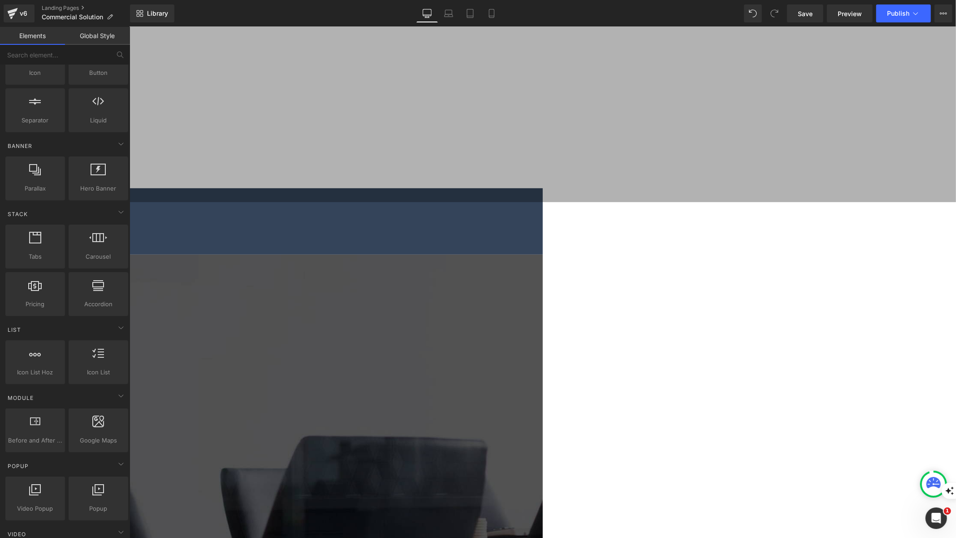
scroll to position [333, 0]
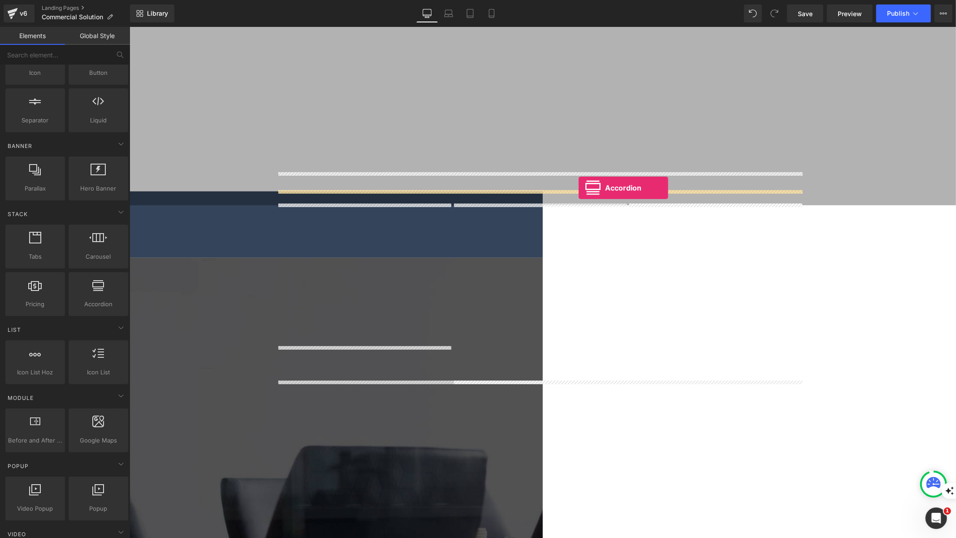
drag, startPoint x: 225, startPoint y: 325, endPoint x: 578, endPoint y: 187, distance: 379.0
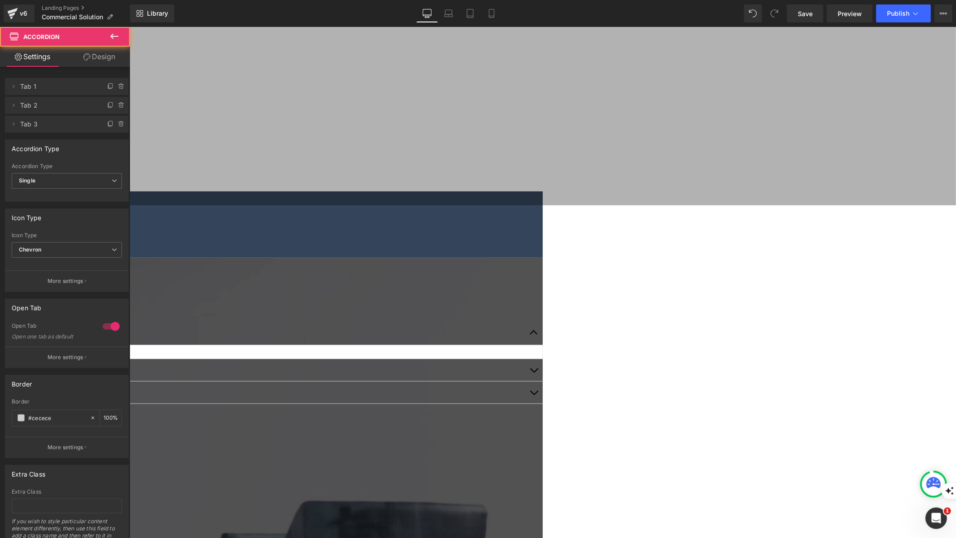
click at [543, 320] on button "button" at bounding box center [534, 332] width 18 height 24
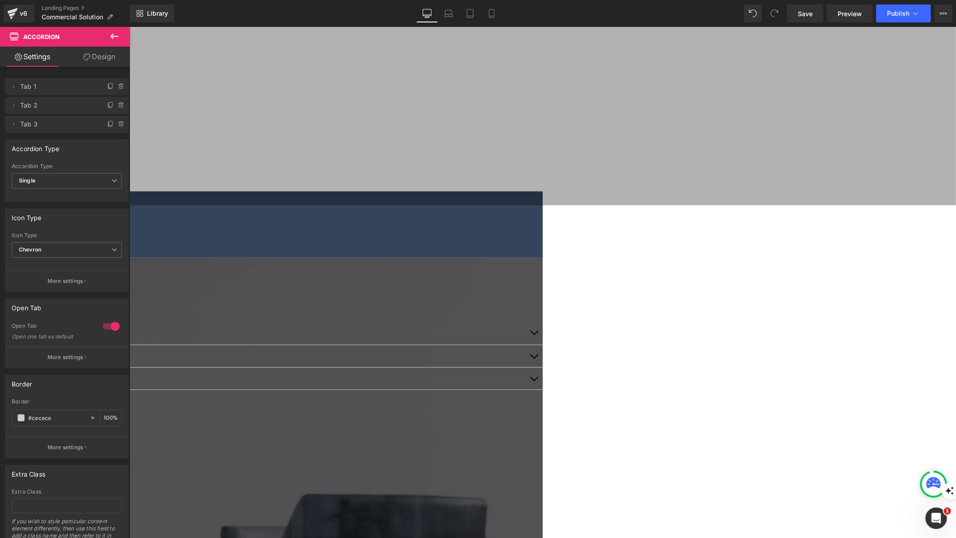
click at [543, 320] on button "button" at bounding box center [534, 332] width 18 height 24
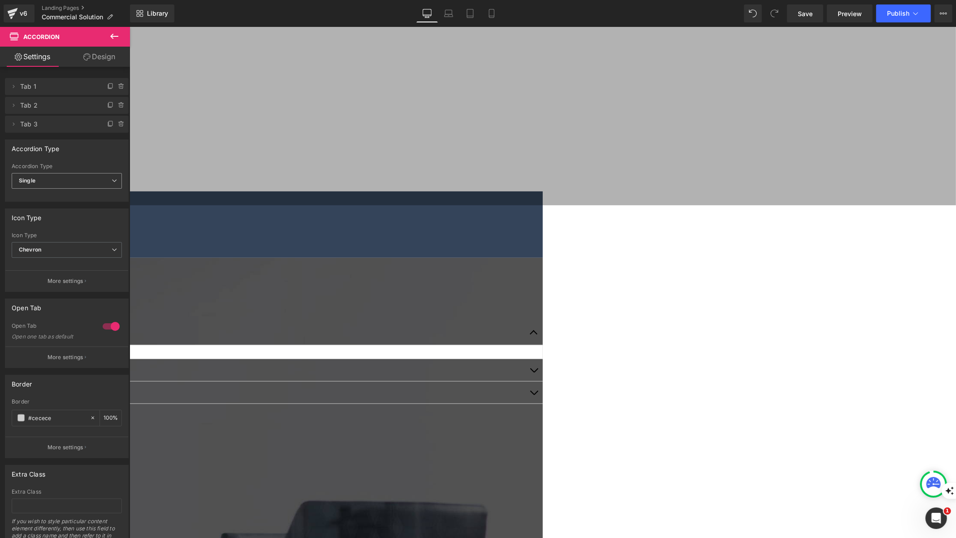
click at [106, 182] on span "Single" at bounding box center [67, 181] width 110 height 16
click at [99, 198] on li "Multiple" at bounding box center [65, 196] width 107 height 13
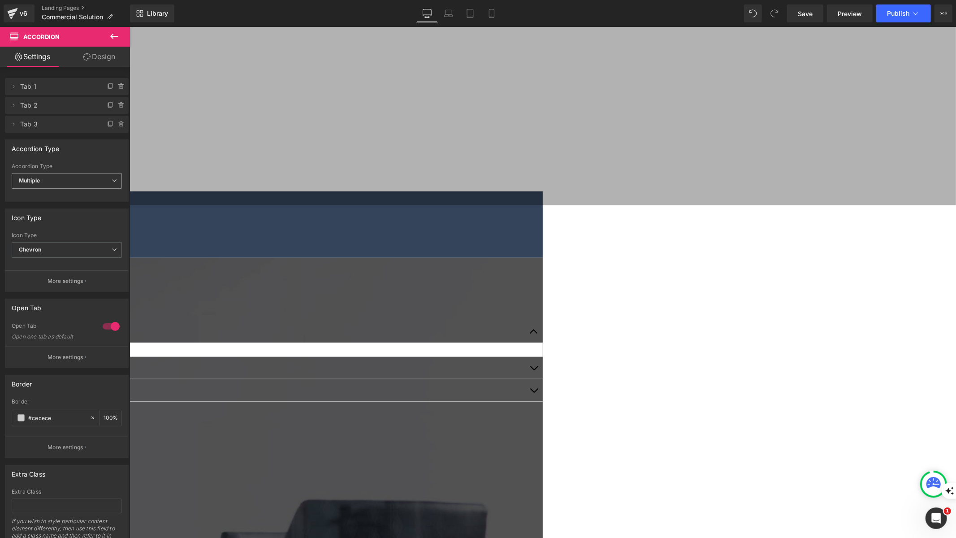
click at [104, 179] on span "Multiple" at bounding box center [67, 181] width 110 height 16
click at [97, 206] on li "Single" at bounding box center [65, 210] width 107 height 13
click at [129, 26] on icon at bounding box center [129, 26] width 0 height 0
click at [129, 26] on link at bounding box center [129, 26] width 0 height 0
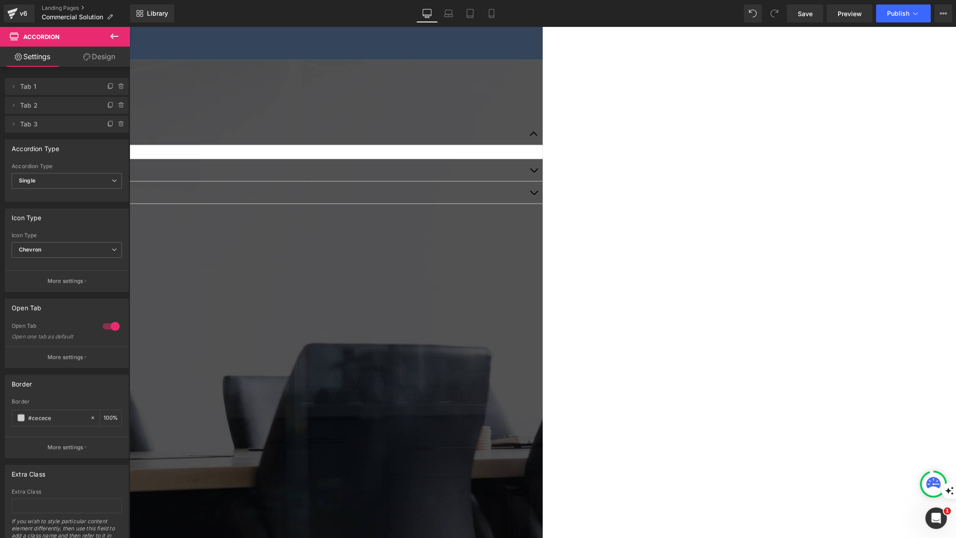
scroll to position [429, 0]
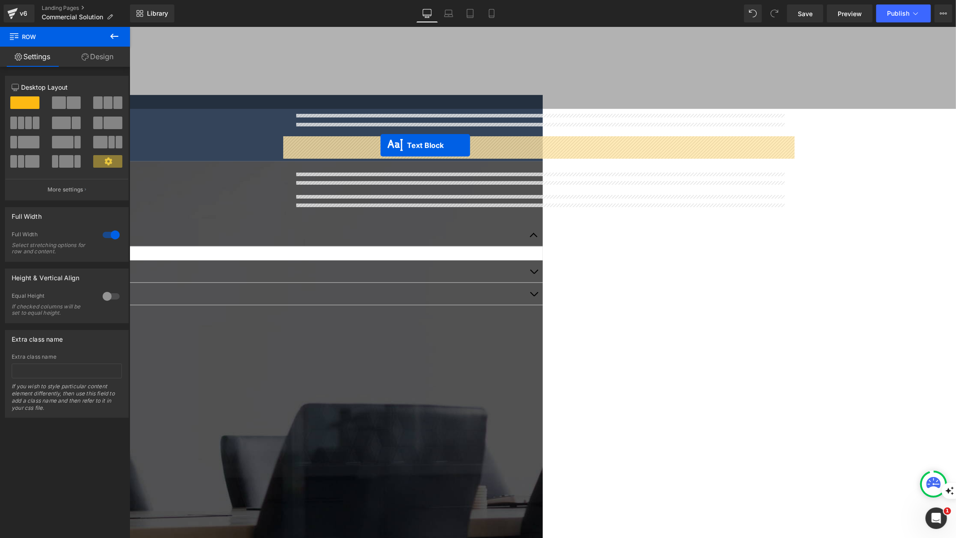
drag, startPoint x: 341, startPoint y: 310, endPoint x: 380, endPoint y: 145, distance: 169.7
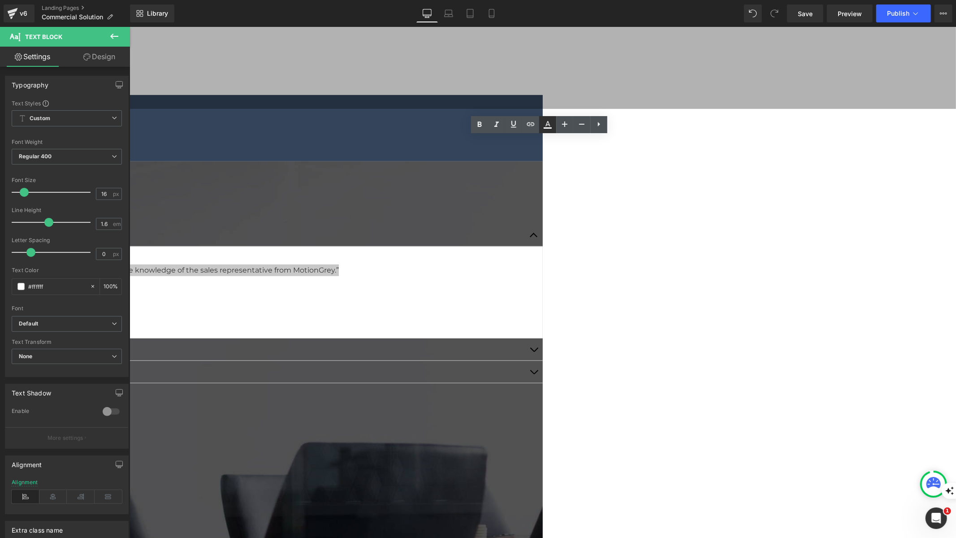
click at [549, 127] on icon at bounding box center [548, 124] width 11 height 11
type input "#ffffff"
type input "100"
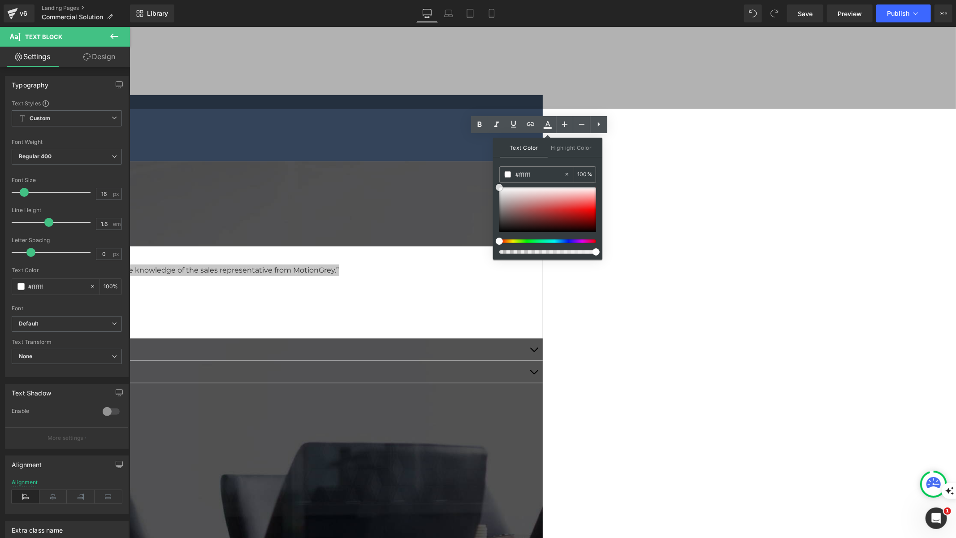
type input "#e66565"
click at [569, 202] on div at bounding box center [547, 209] width 97 height 45
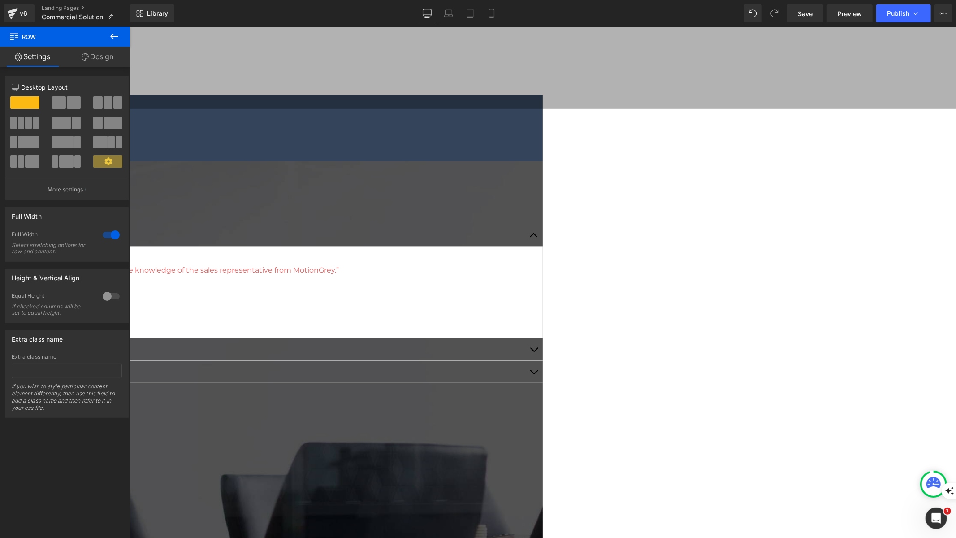
click at [543, 224] on button "button" at bounding box center [534, 235] width 18 height 22
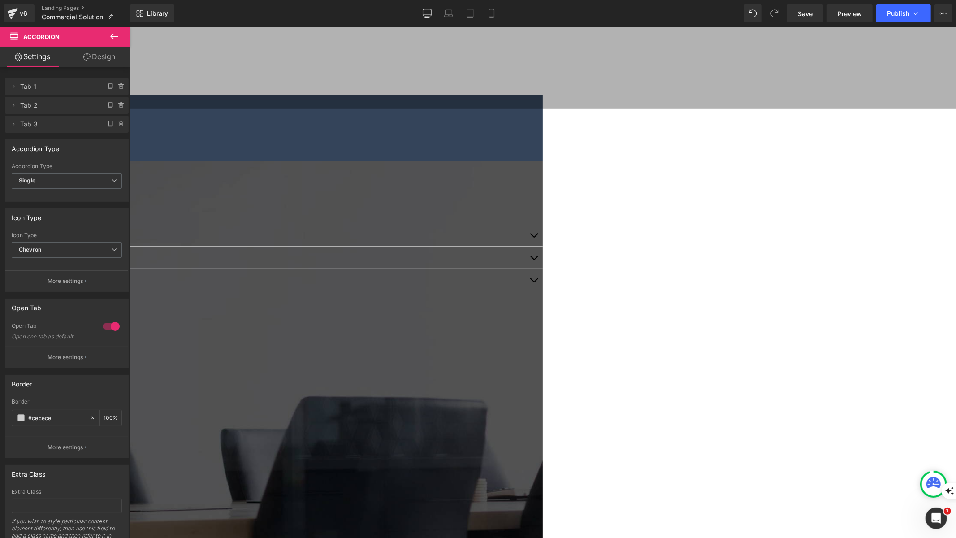
click at [543, 224] on button "button" at bounding box center [534, 235] width 18 height 22
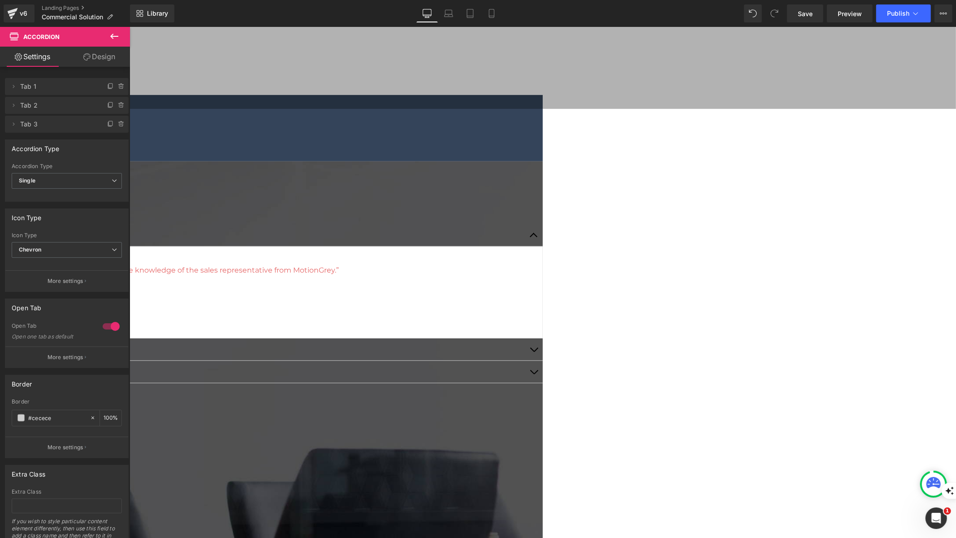
click at [129, 26] on icon at bounding box center [129, 26] width 0 height 0
click at [543, 338] on button "button" at bounding box center [534, 350] width 18 height 24
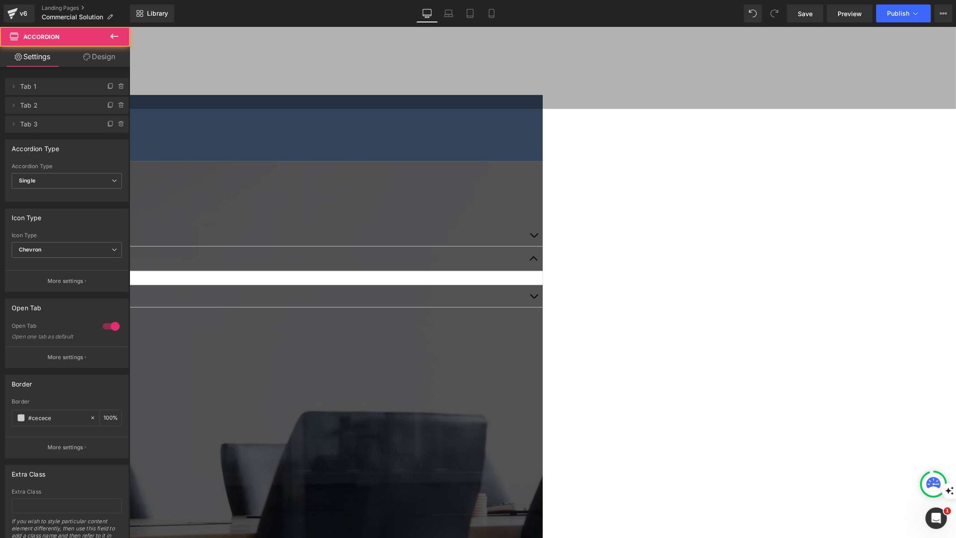
click at [543, 246] on button "button" at bounding box center [534, 258] width 18 height 24
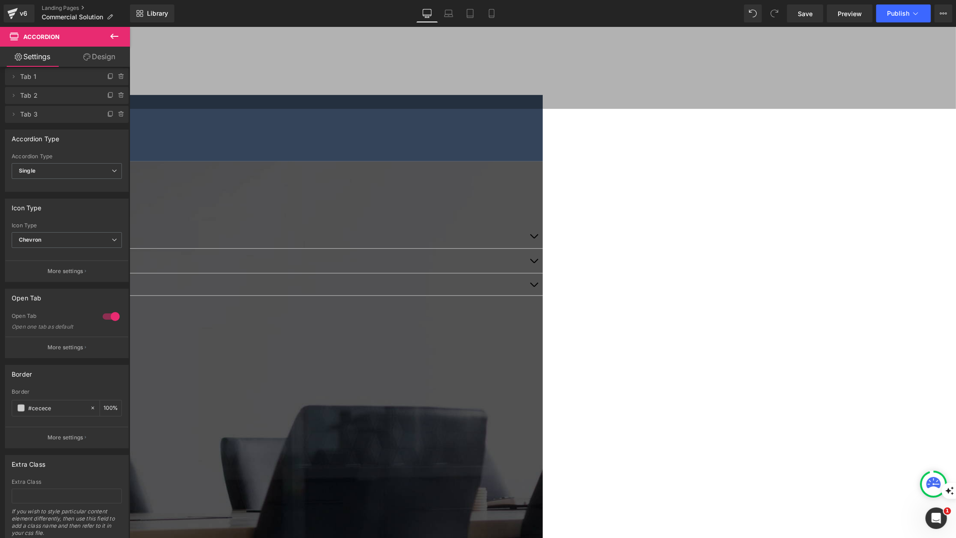
scroll to position [0, 0]
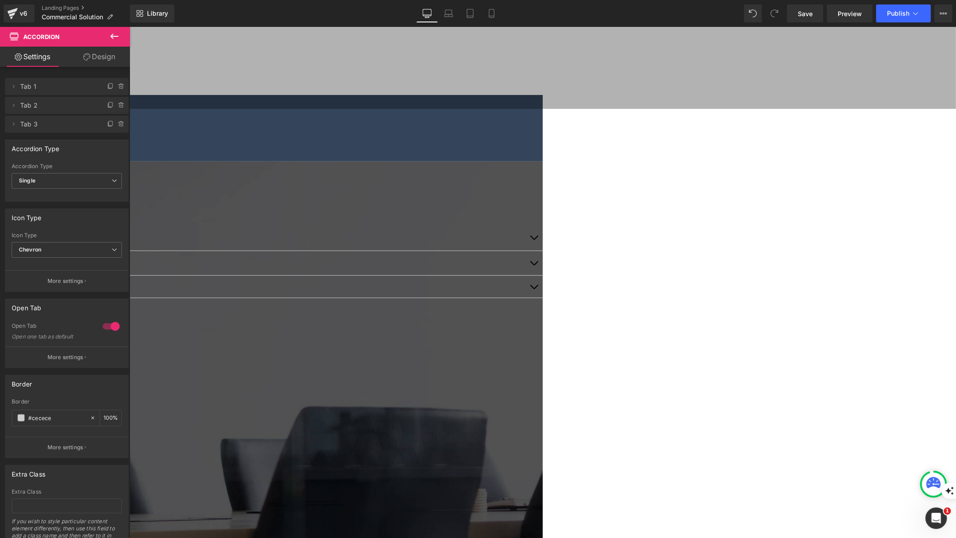
click at [129, 26] on icon at bounding box center [129, 26] width 0 height 0
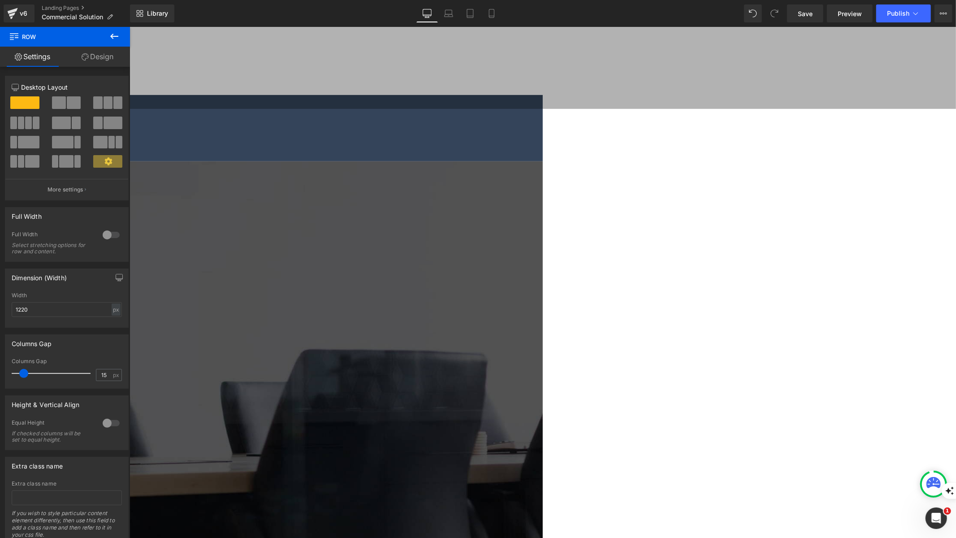
click at [129, 26] on span "Carousel" at bounding box center [129, 26] width 0 height 0
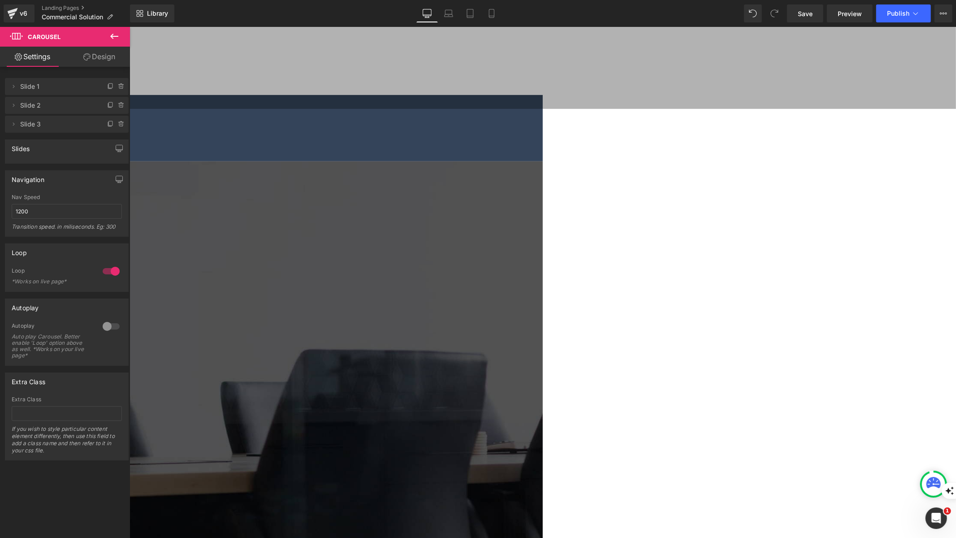
click at [98, 57] on link "Design" at bounding box center [99, 57] width 65 height 20
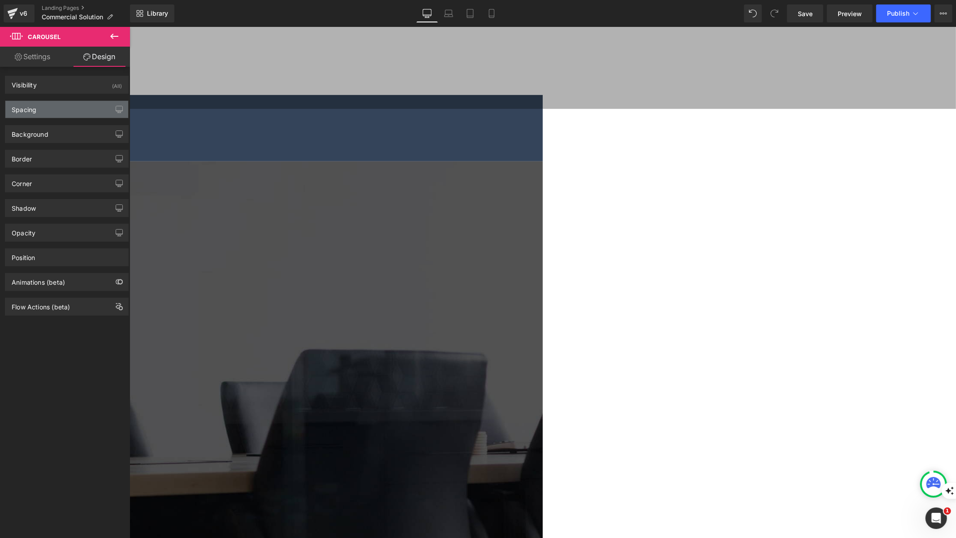
click at [77, 107] on div "Spacing" at bounding box center [66, 109] width 123 height 17
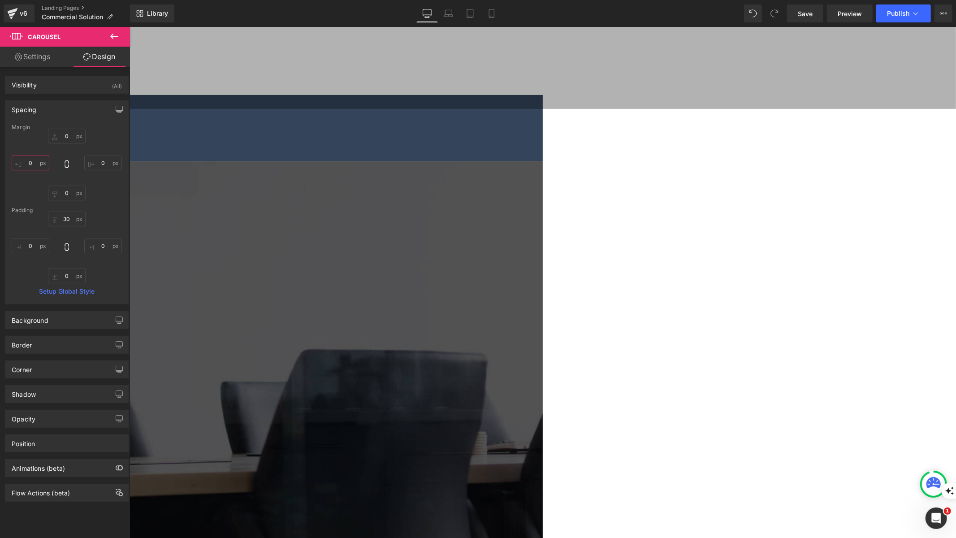
click at [32, 164] on input "0" at bounding box center [31, 163] width 38 height 15
type input "1"
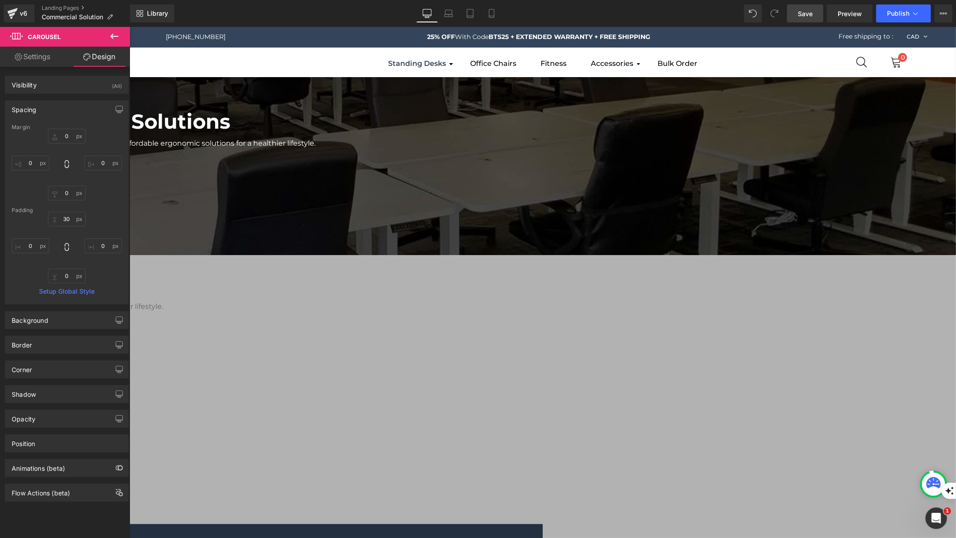
click at [804, 12] on span "Save" at bounding box center [805, 13] width 15 height 9
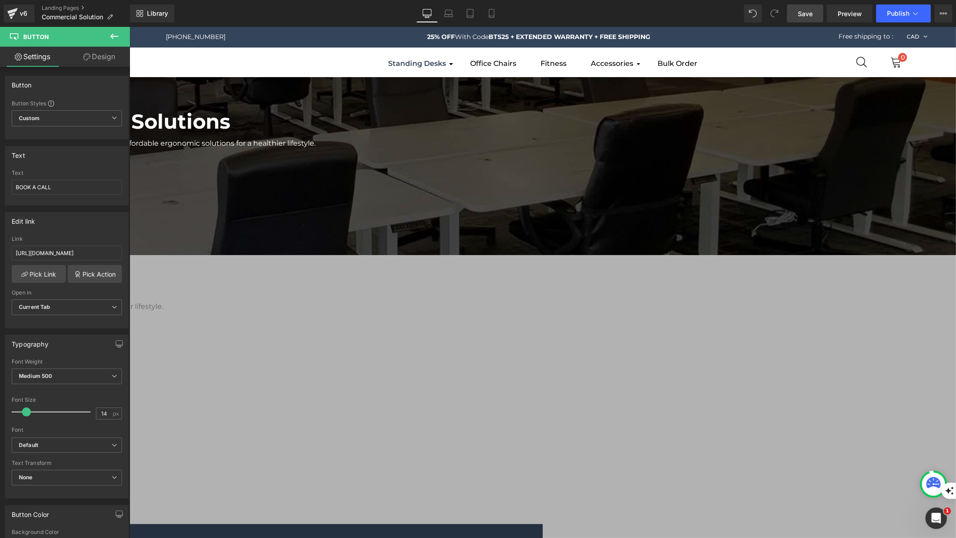
click at [91, 59] on link "Design" at bounding box center [99, 57] width 65 height 20
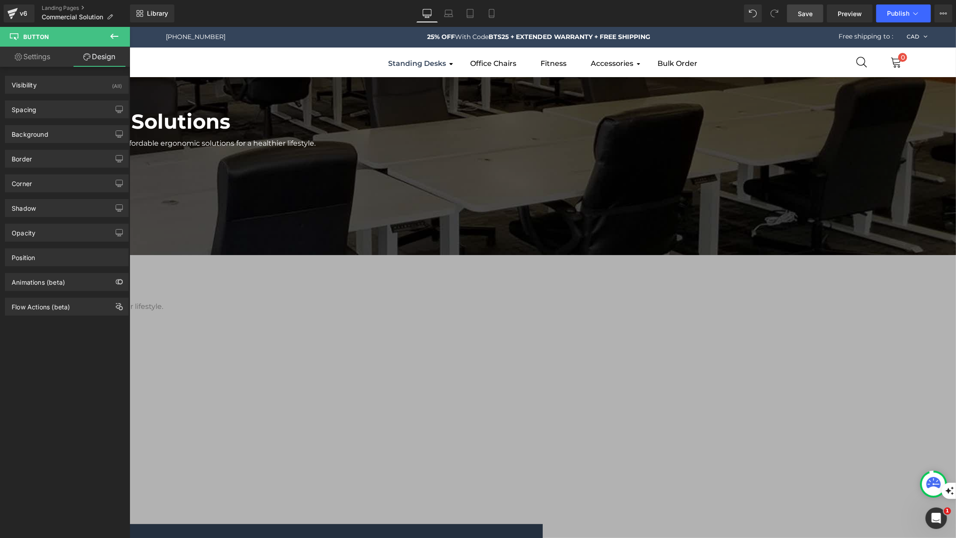
type input "21"
type input "0"
type input "12"
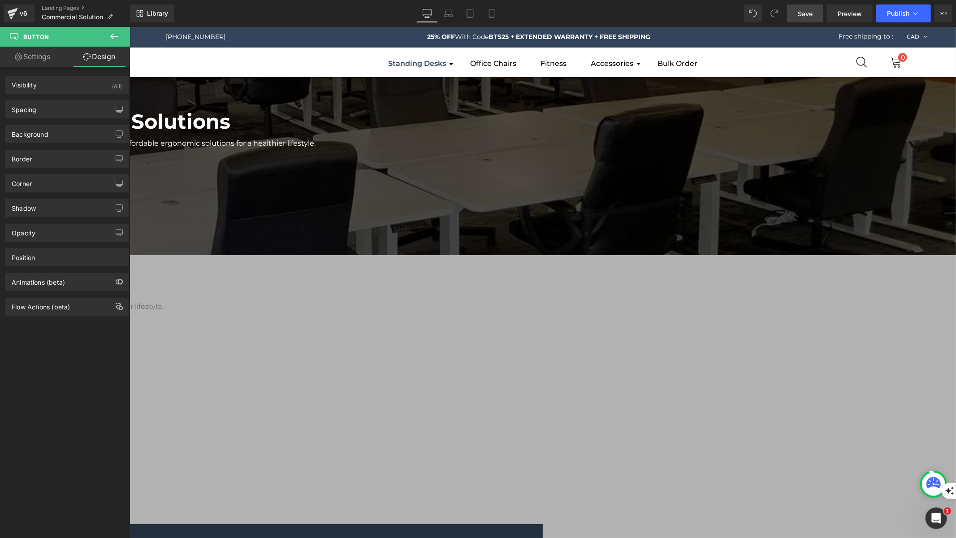
type input "0"
type input "12"
type input "0"
click at [67, 110] on div "Spacing" at bounding box center [66, 109] width 123 height 17
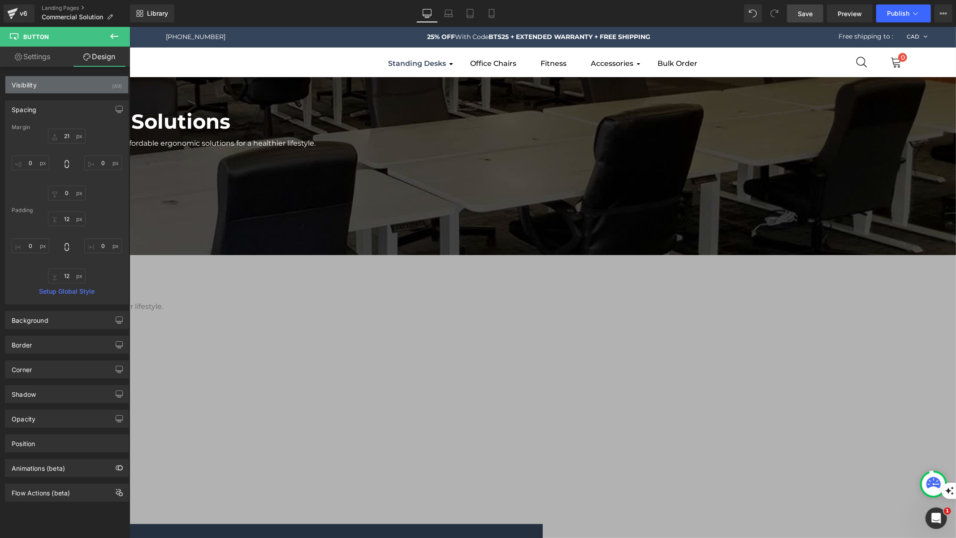
click at [65, 87] on div "Visibility (All)" at bounding box center [66, 84] width 123 height 17
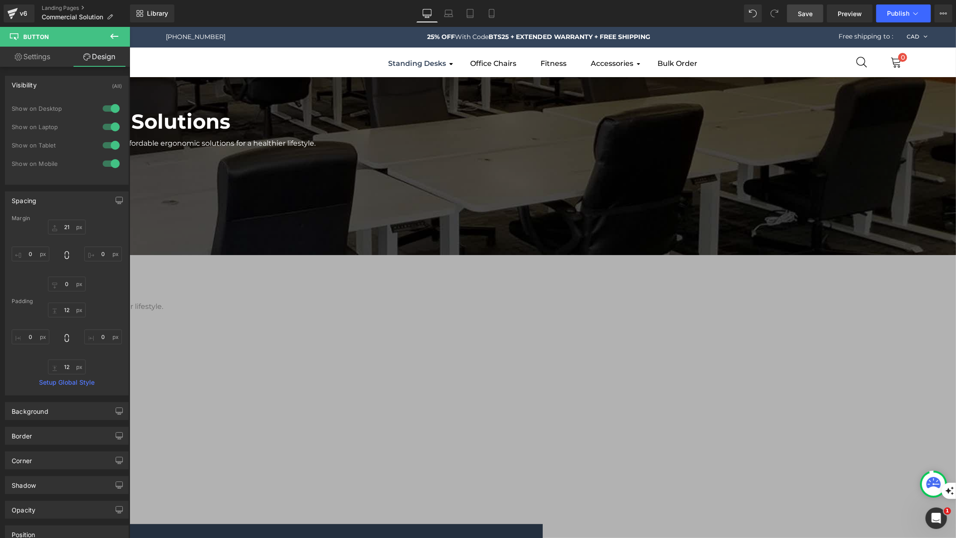
click at [63, 198] on div "Spacing" at bounding box center [66, 200] width 123 height 17
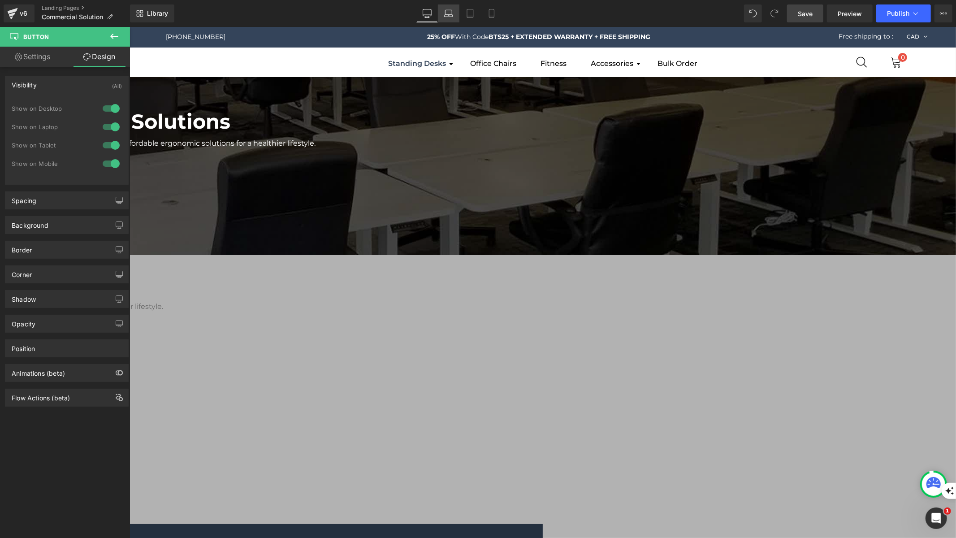
click at [449, 15] on icon at bounding box center [448, 13] width 9 height 9
click at [449, 16] on icon at bounding box center [448, 16] width 1 height 0
click at [451, 13] on icon at bounding box center [448, 13] width 9 height 9
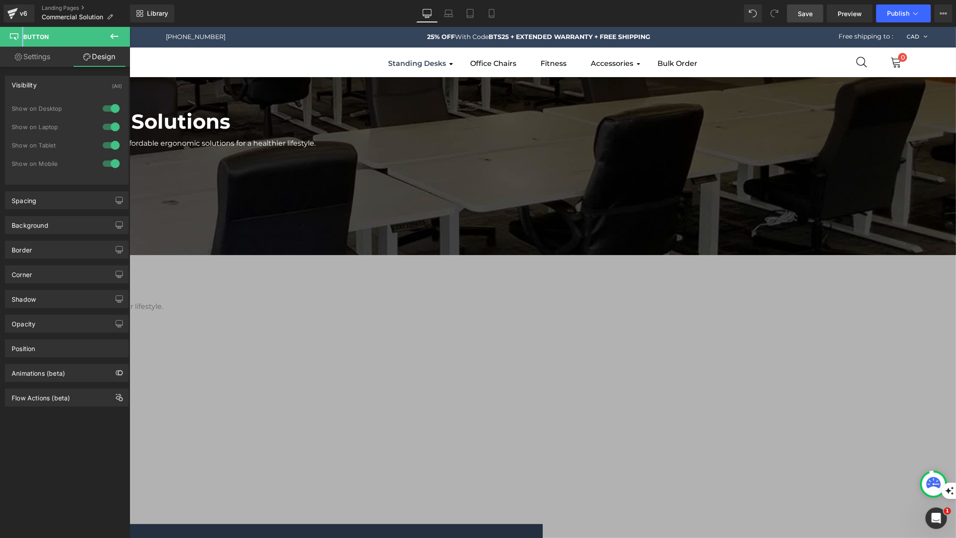
click at [805, 14] on span "Save" at bounding box center [805, 13] width 15 height 9
click at [486, 13] on link "Mobile" at bounding box center [492, 13] width 22 height 18
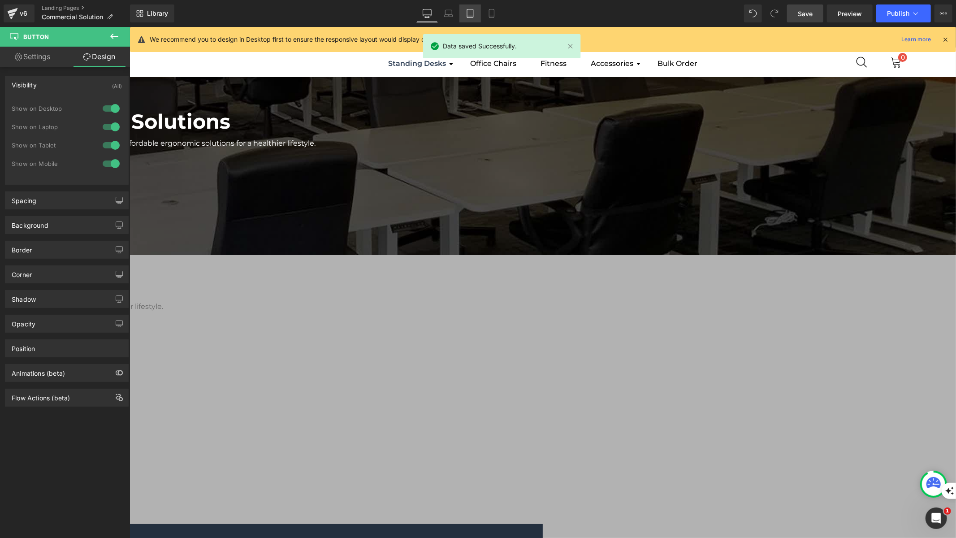
click at [477, 15] on link "Tablet" at bounding box center [471, 13] width 22 height 18
click at [453, 16] on icon at bounding box center [448, 15] width 9 height 3
click at [420, 19] on link "Desktop" at bounding box center [428, 13] width 22 height 18
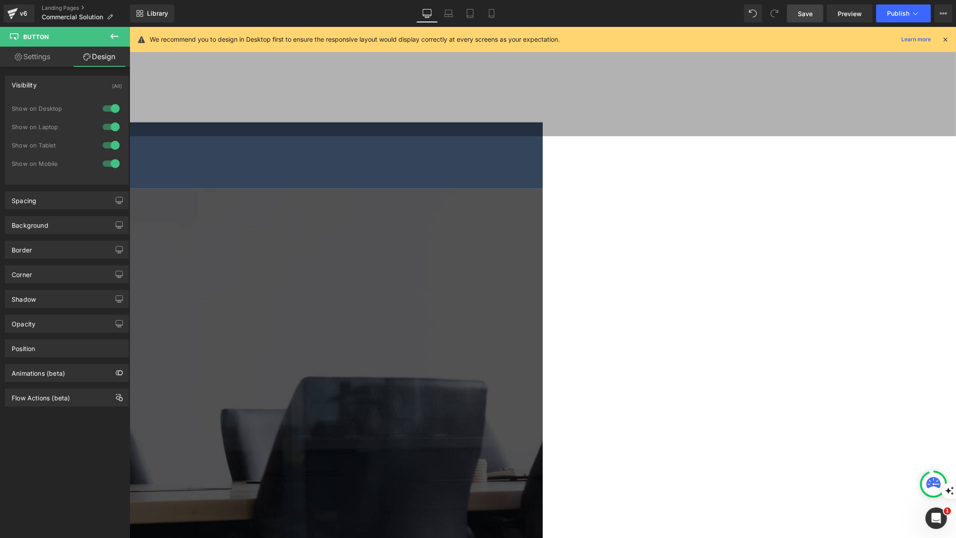
scroll to position [398, 0]
